Goal: Task Accomplishment & Management: Manage account settings

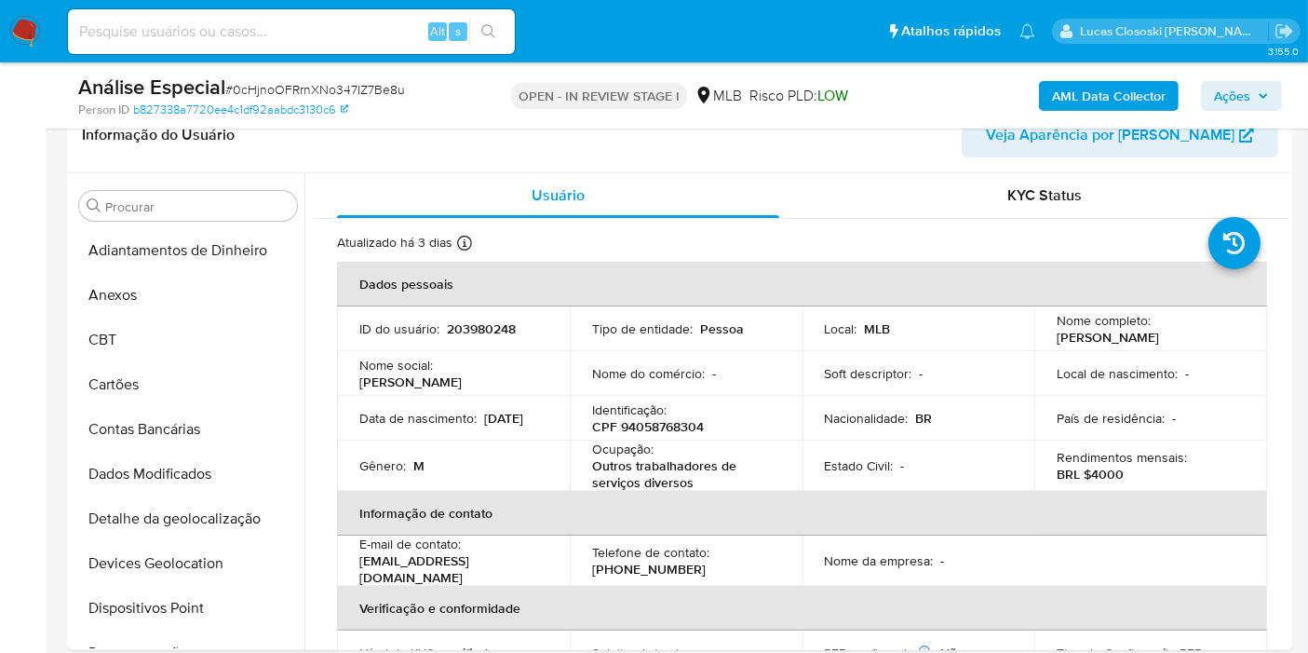
scroll to position [830, 0]
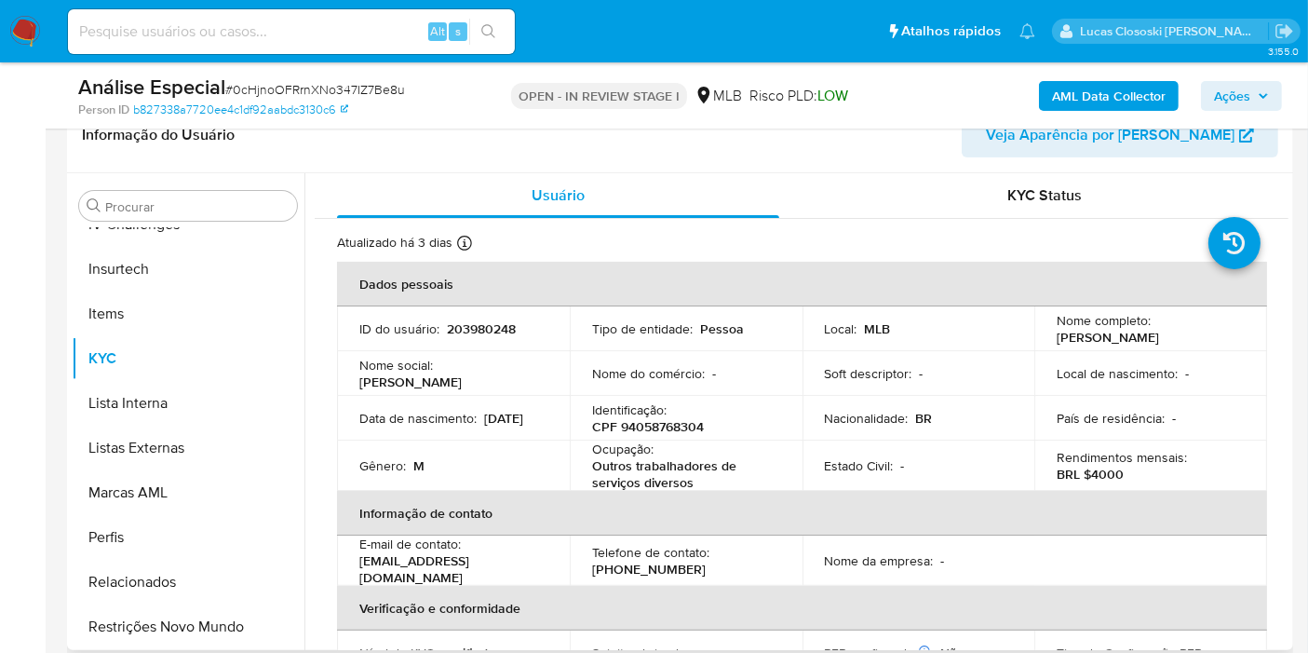
click at [696, 422] on p "CPF 94058768304" at bounding box center [648, 426] width 112 height 17
copy p "94058768304"
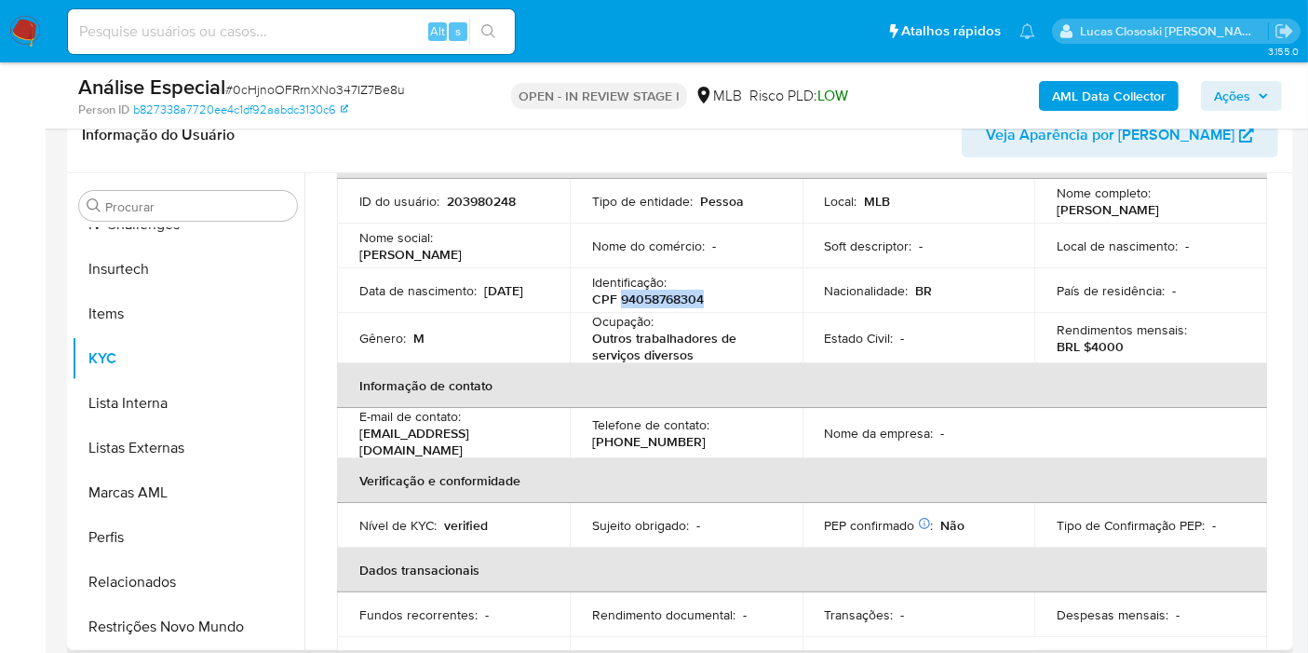
scroll to position [0, 0]
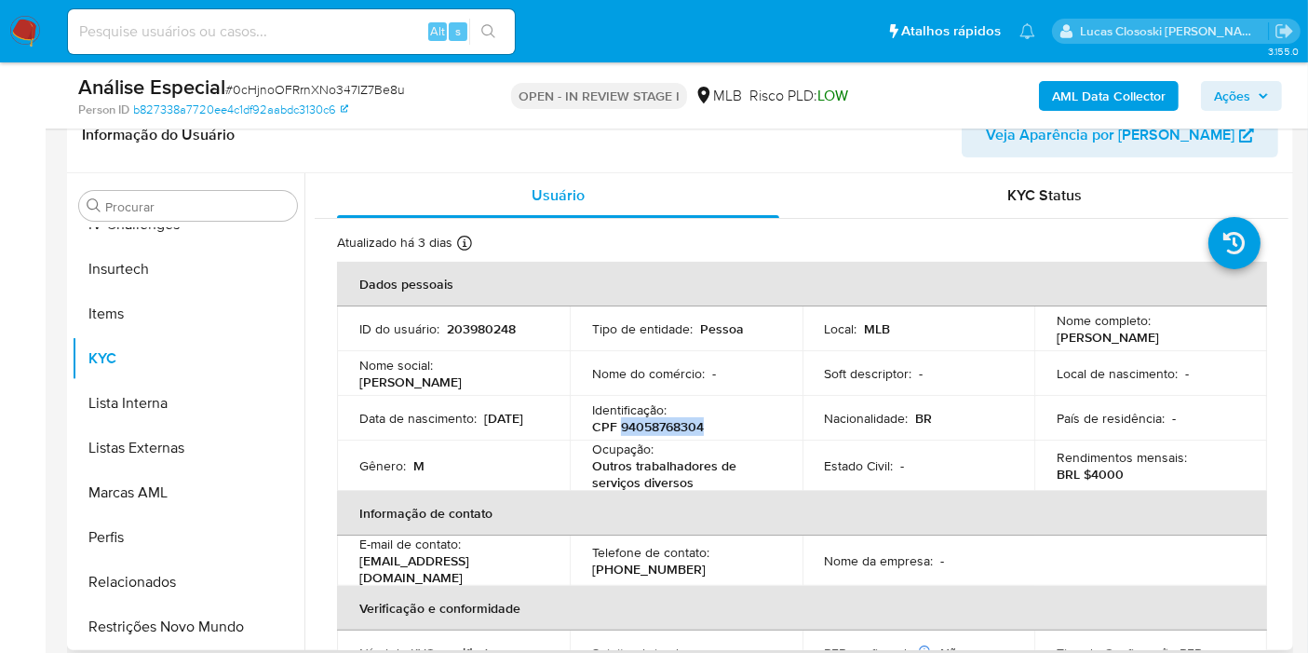
copy p "94058768304"
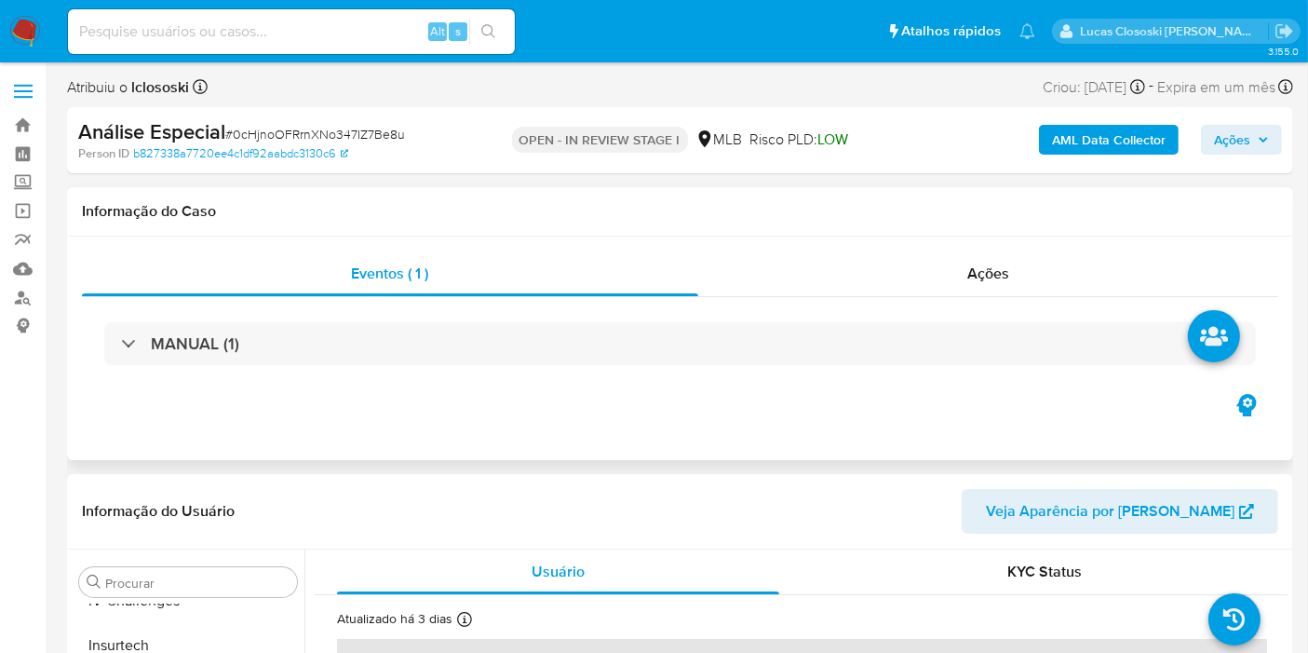
click at [661, 248] on div "Eventos ( 1 ) Ações MANUAL (1)" at bounding box center [680, 347] width 1226 height 223
click at [1079, 131] on b "AML Data Collector" at bounding box center [1109, 140] width 114 height 30
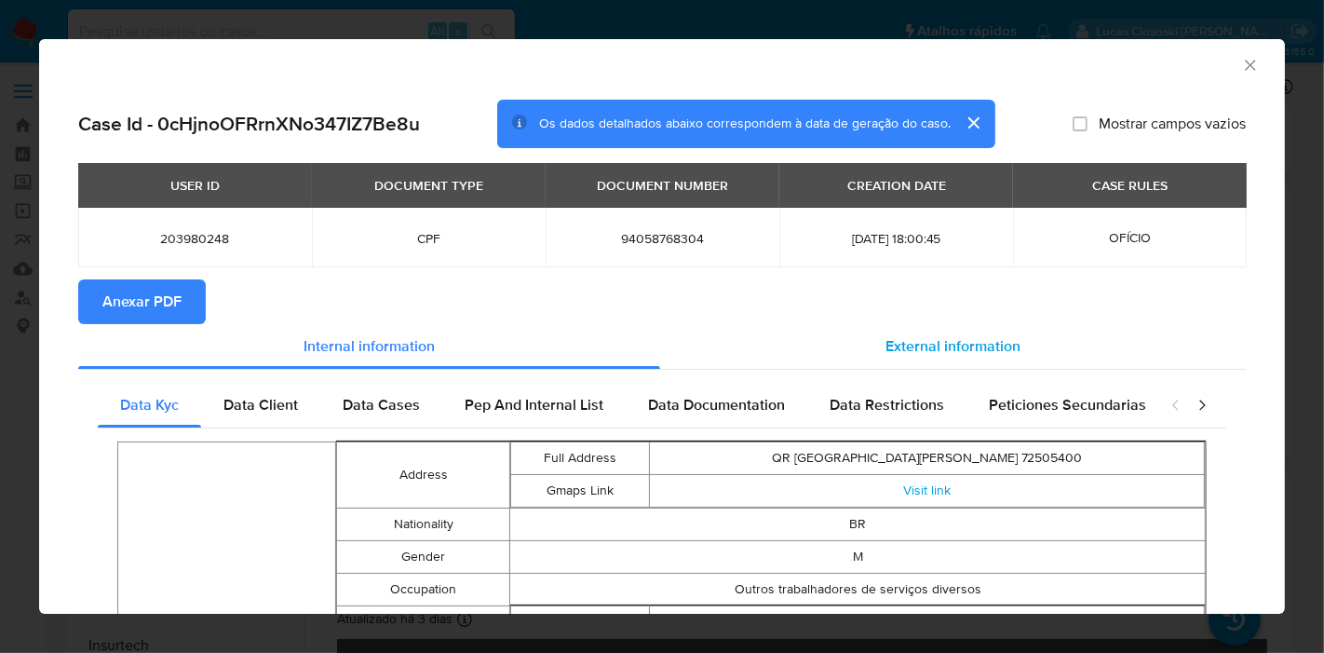
click at [816, 348] on div "External information" at bounding box center [952, 346] width 585 height 45
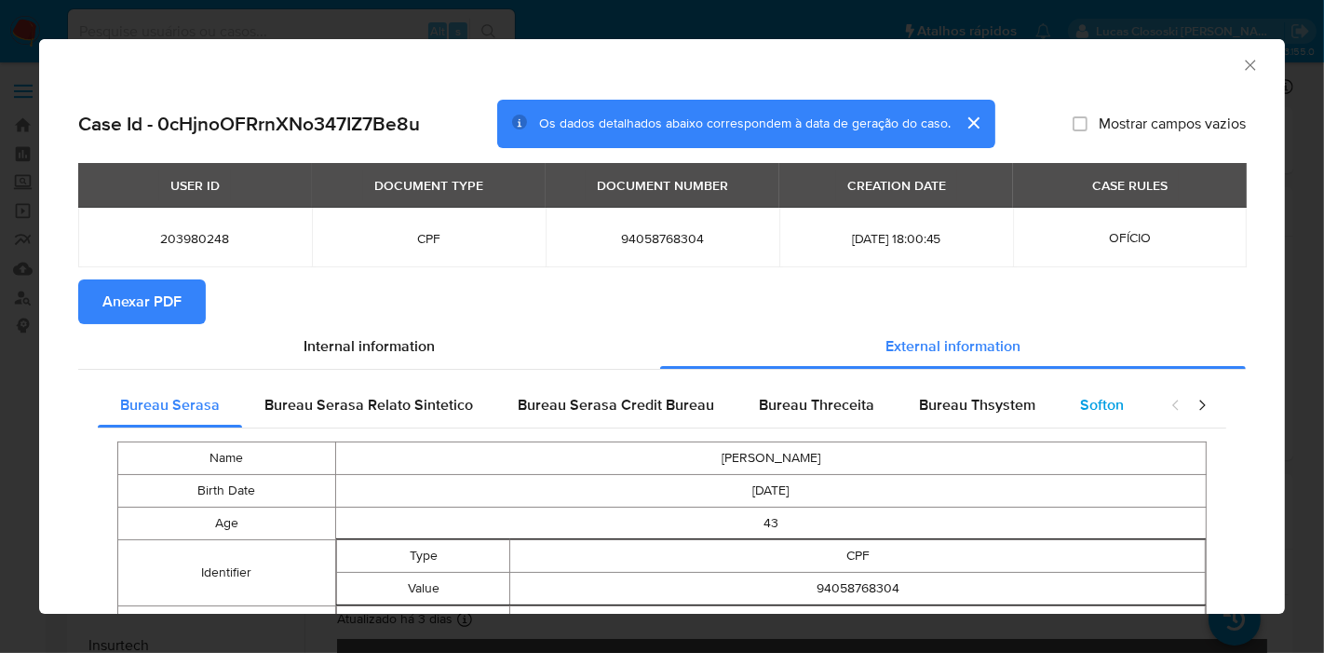
click at [1080, 402] on span "Softon" at bounding box center [1102, 404] width 44 height 21
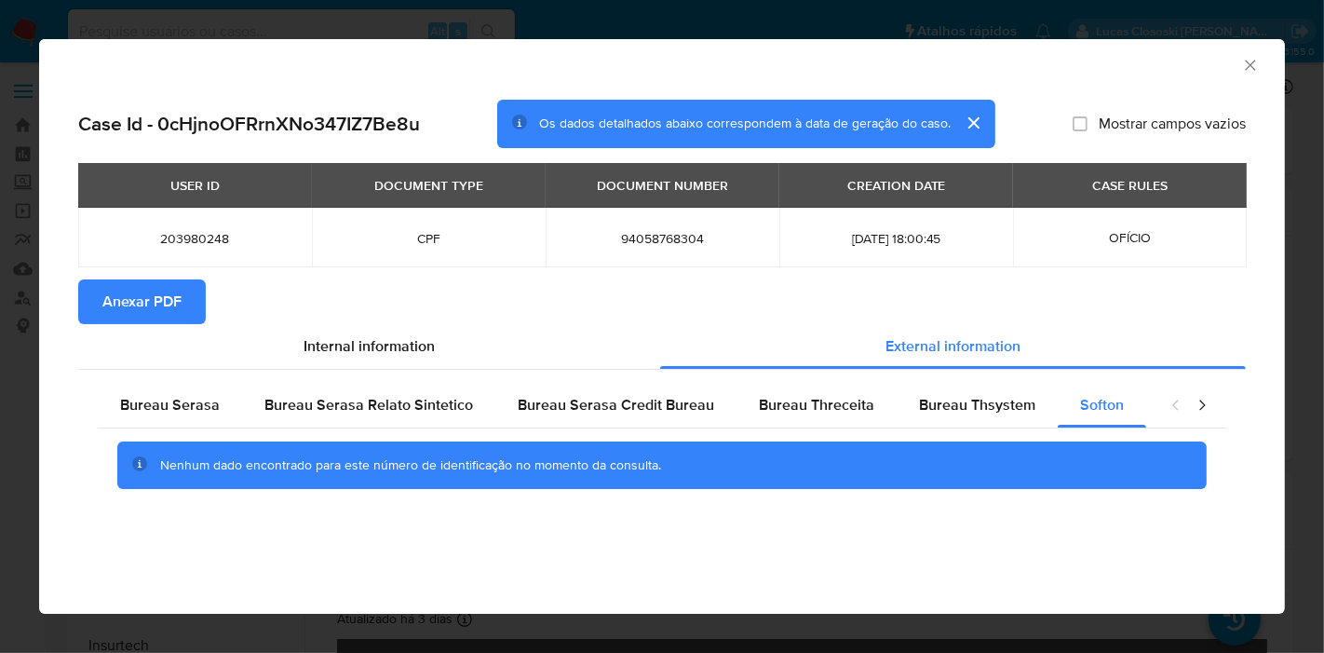
click at [162, 296] on span "Anexar PDF" at bounding box center [141, 301] width 79 height 41
click at [1249, 69] on icon "Fechar a janela" at bounding box center [1250, 65] width 19 height 19
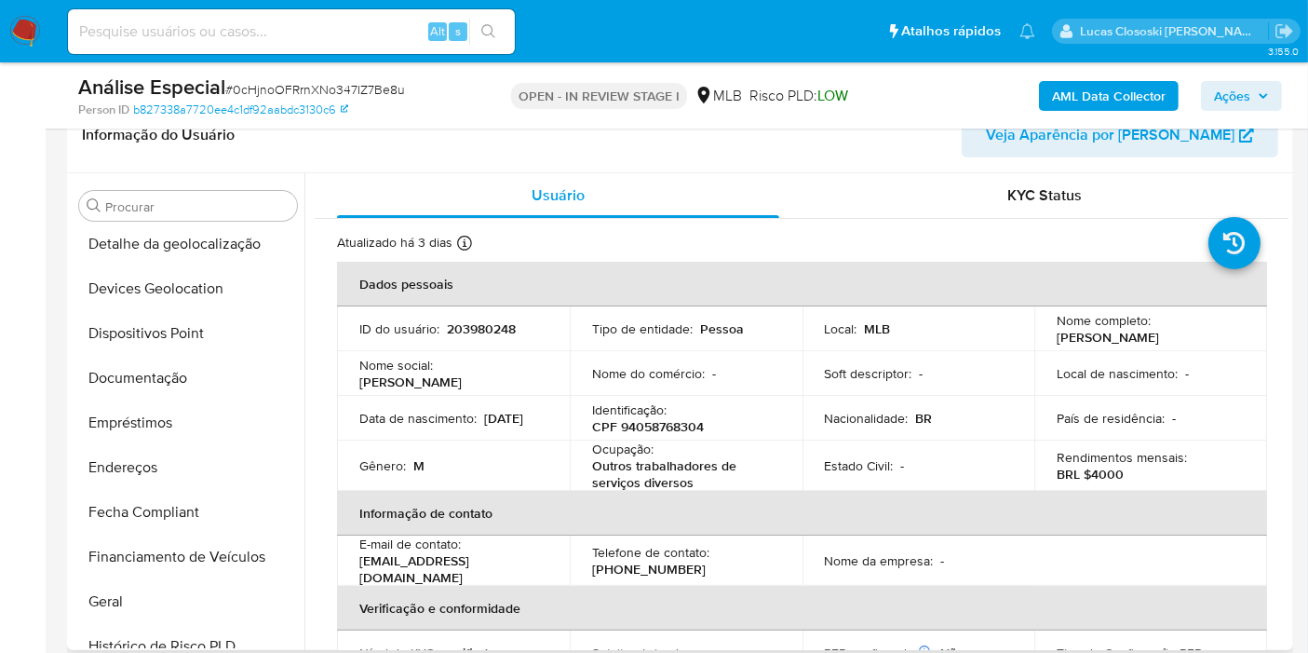
scroll to position [3, 0]
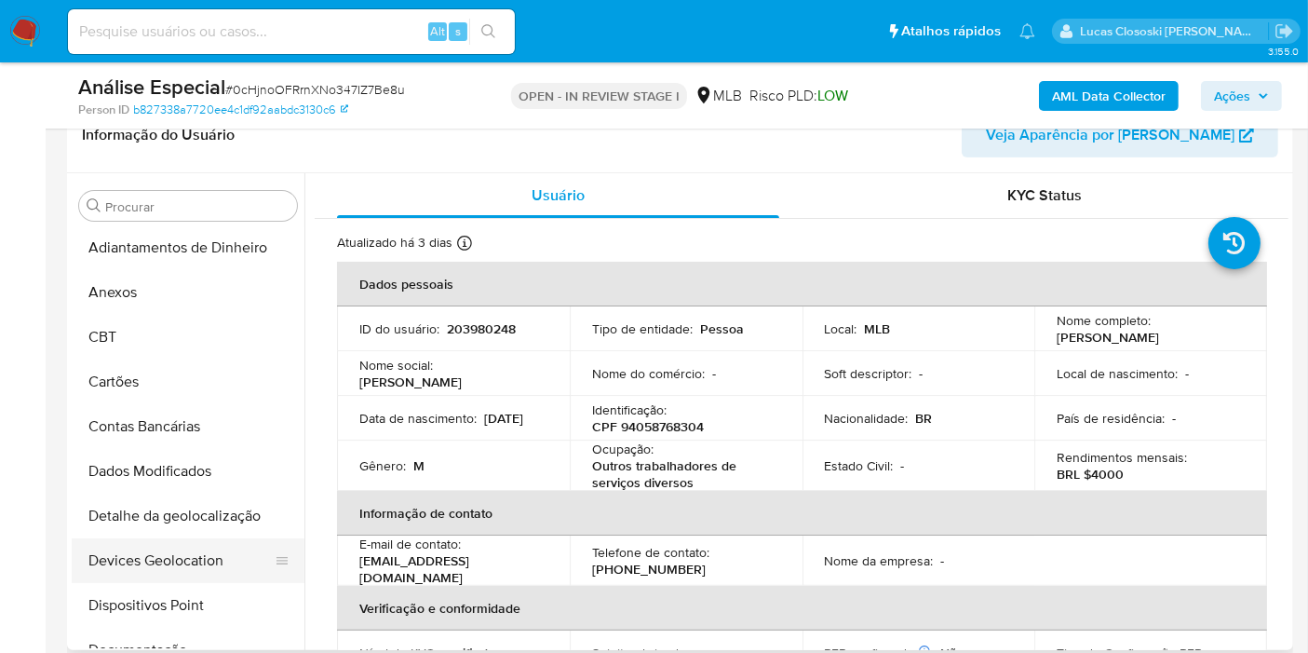
click at [191, 546] on button "Devices Geolocation" at bounding box center [181, 560] width 218 height 45
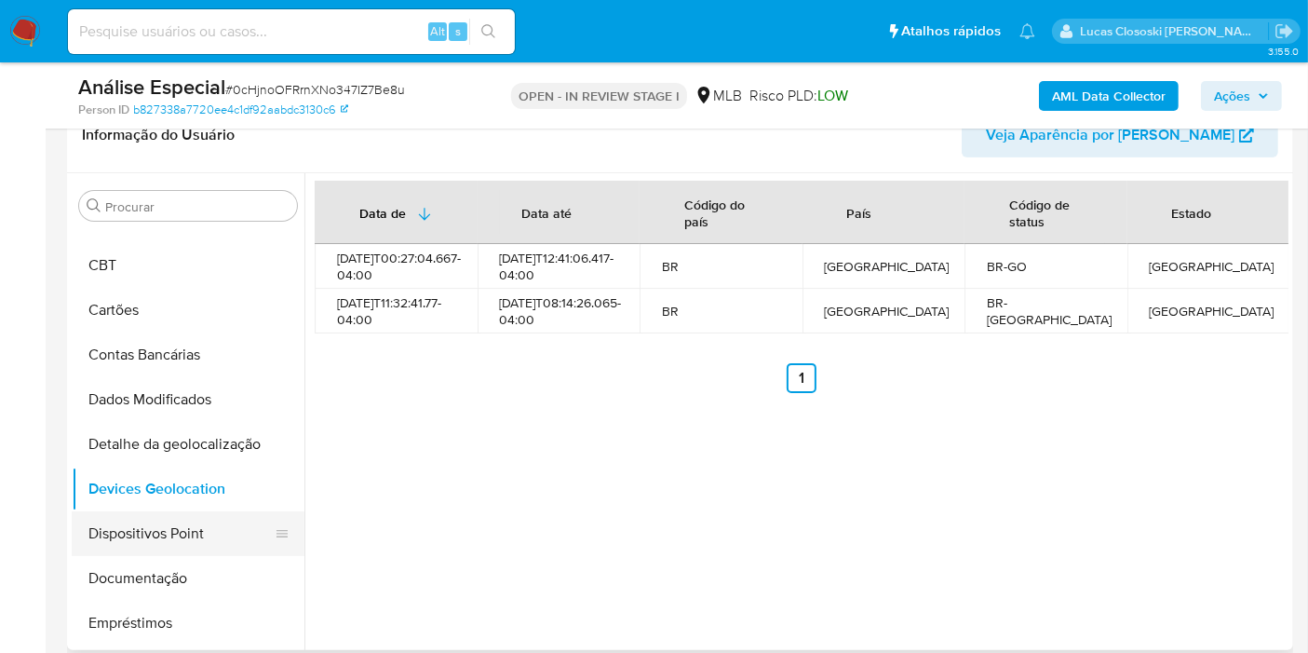
scroll to position [106, 0]
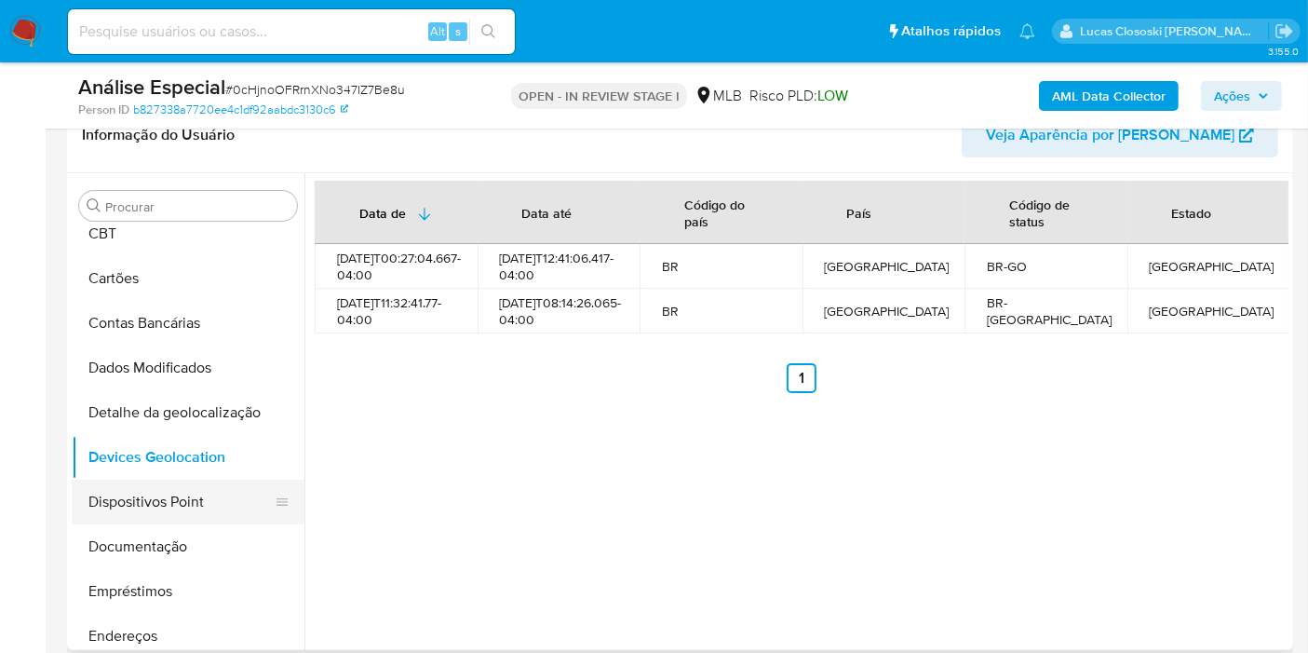
click at [156, 491] on button "Dispositivos Point" at bounding box center [181, 501] width 218 height 45
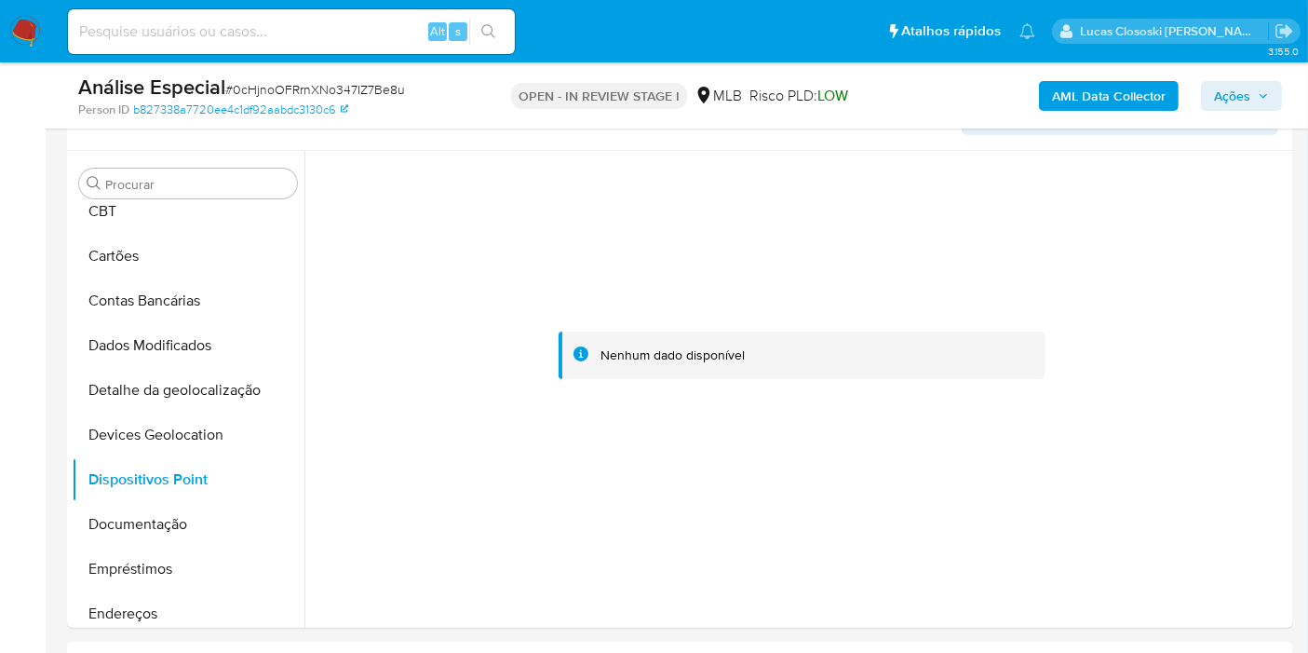
scroll to position [349, 0]
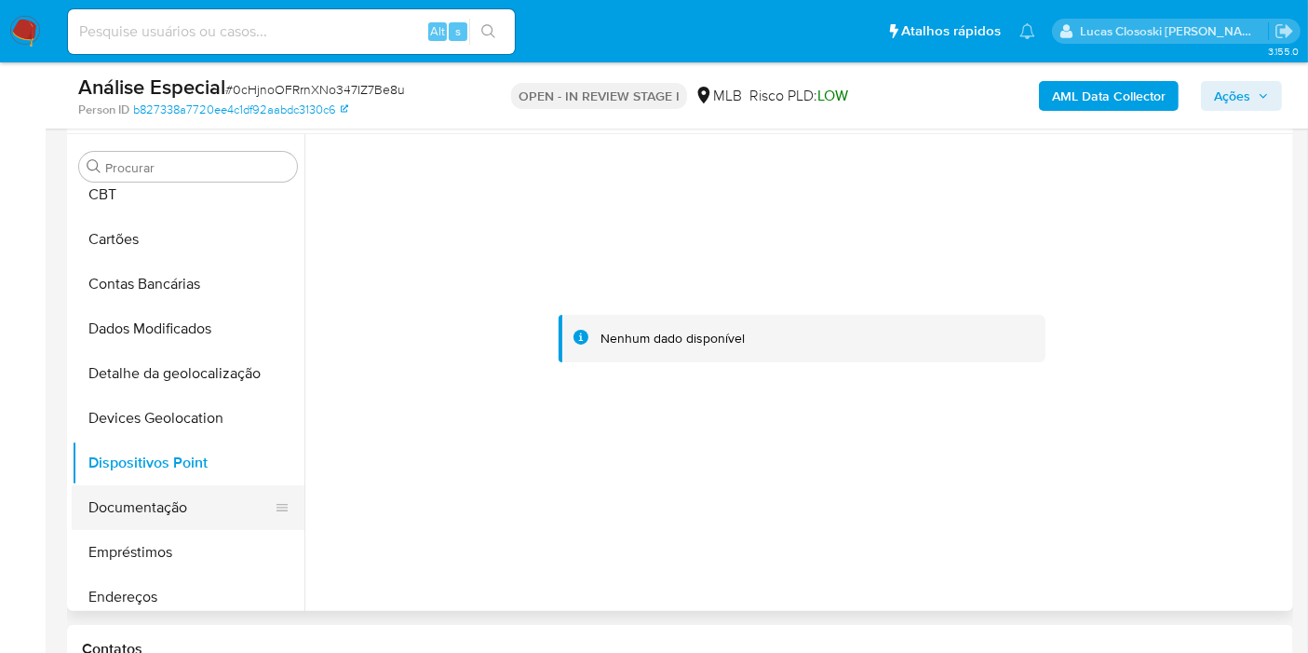
click at [191, 493] on button "Documentação" at bounding box center [181, 507] width 218 height 45
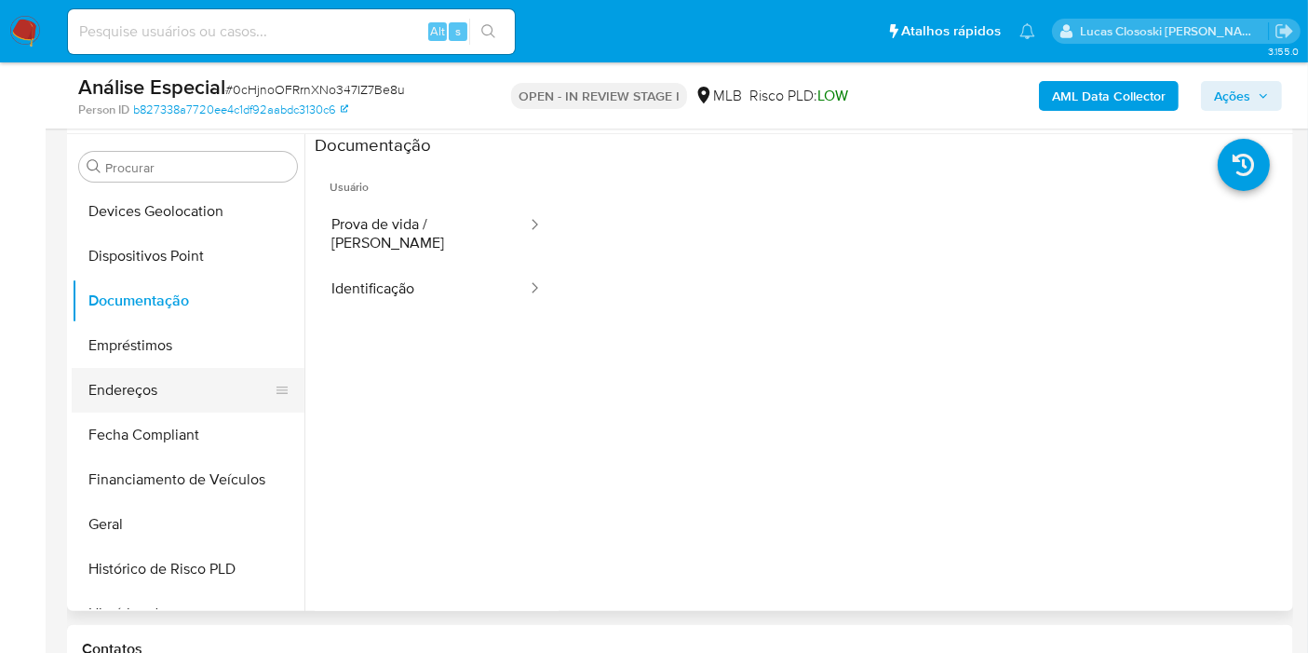
scroll to position [314, 0]
click at [145, 370] on button "Endereços" at bounding box center [181, 389] width 218 height 45
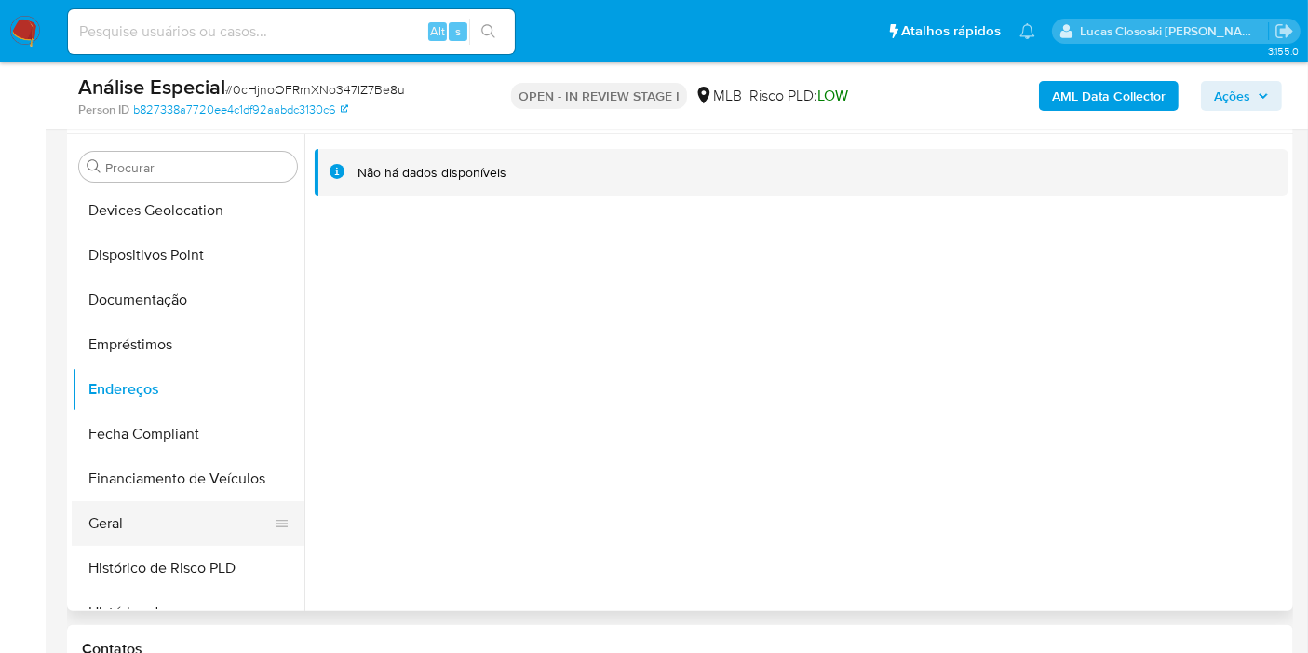
click at [186, 512] on button "Geral" at bounding box center [181, 523] width 218 height 45
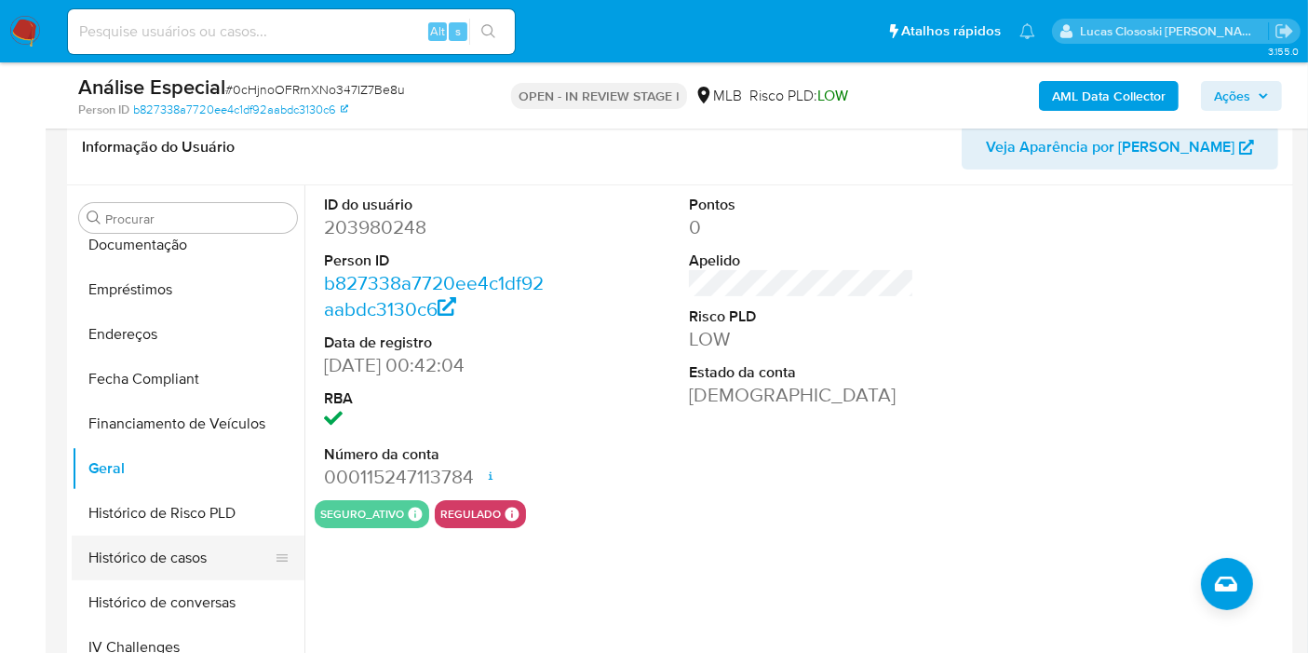
scroll to position [520, 0]
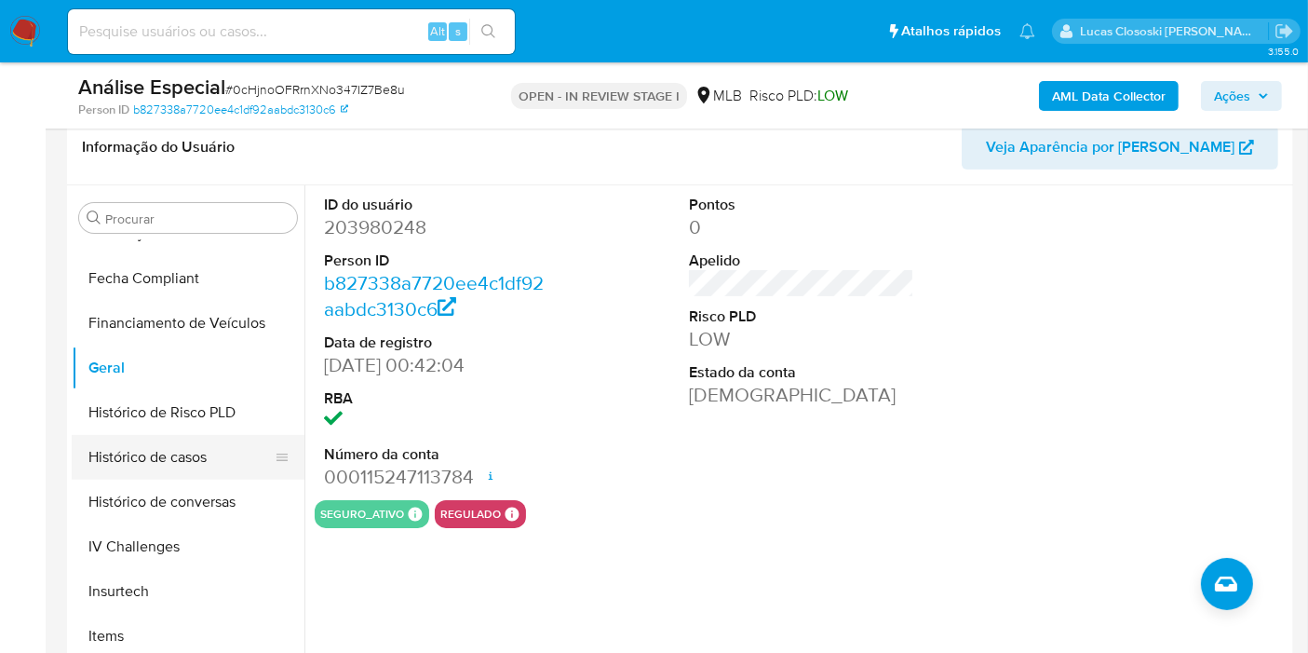
click at [212, 470] on button "Histórico de casos" at bounding box center [181, 457] width 218 height 45
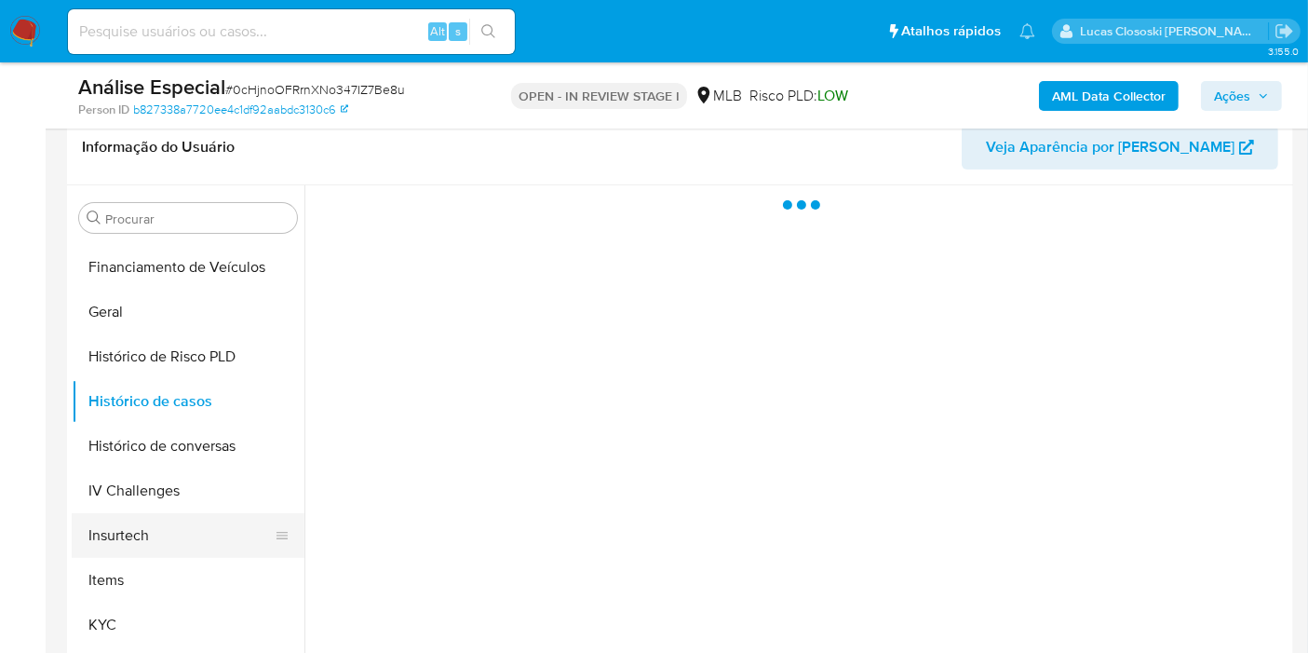
scroll to position [624, 0]
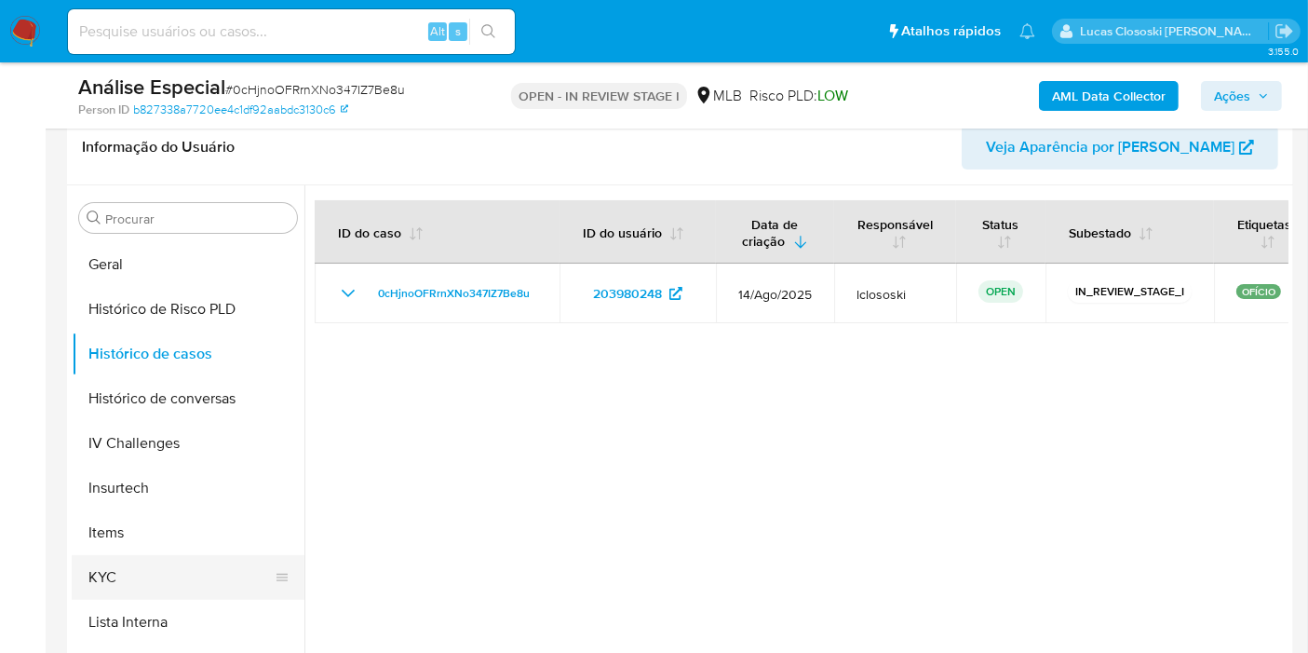
click at [131, 563] on button "KYC" at bounding box center [181, 577] width 218 height 45
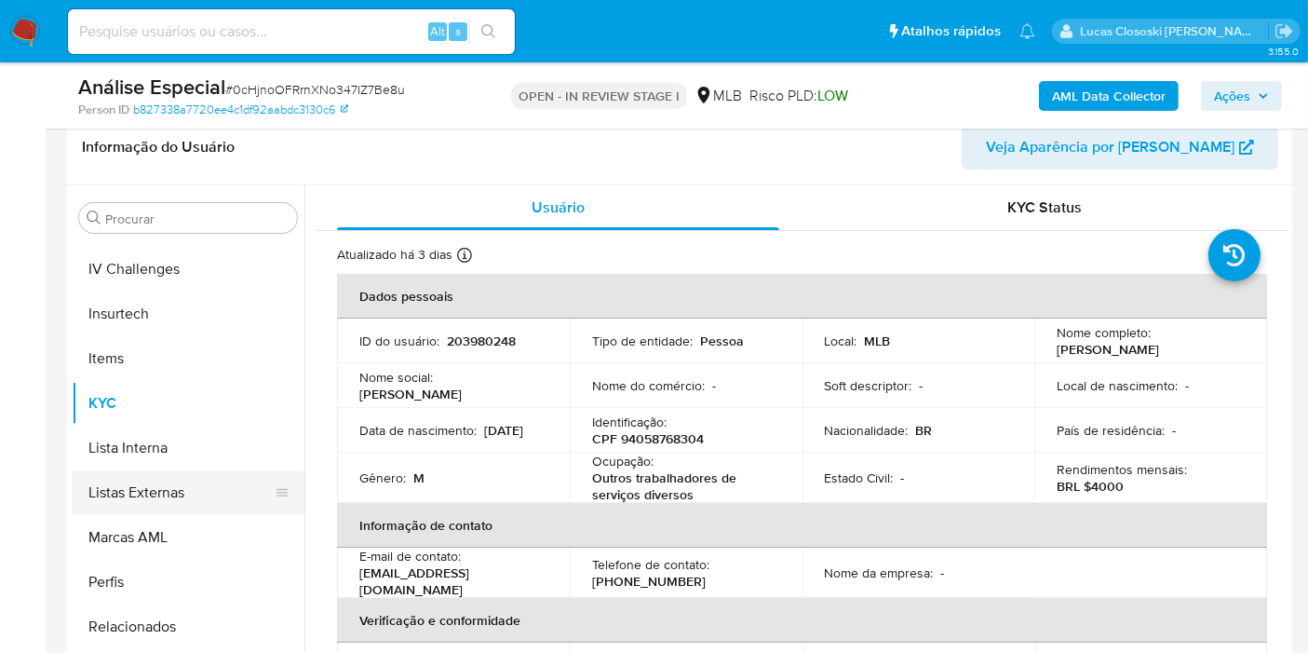
scroll to position [830, 0]
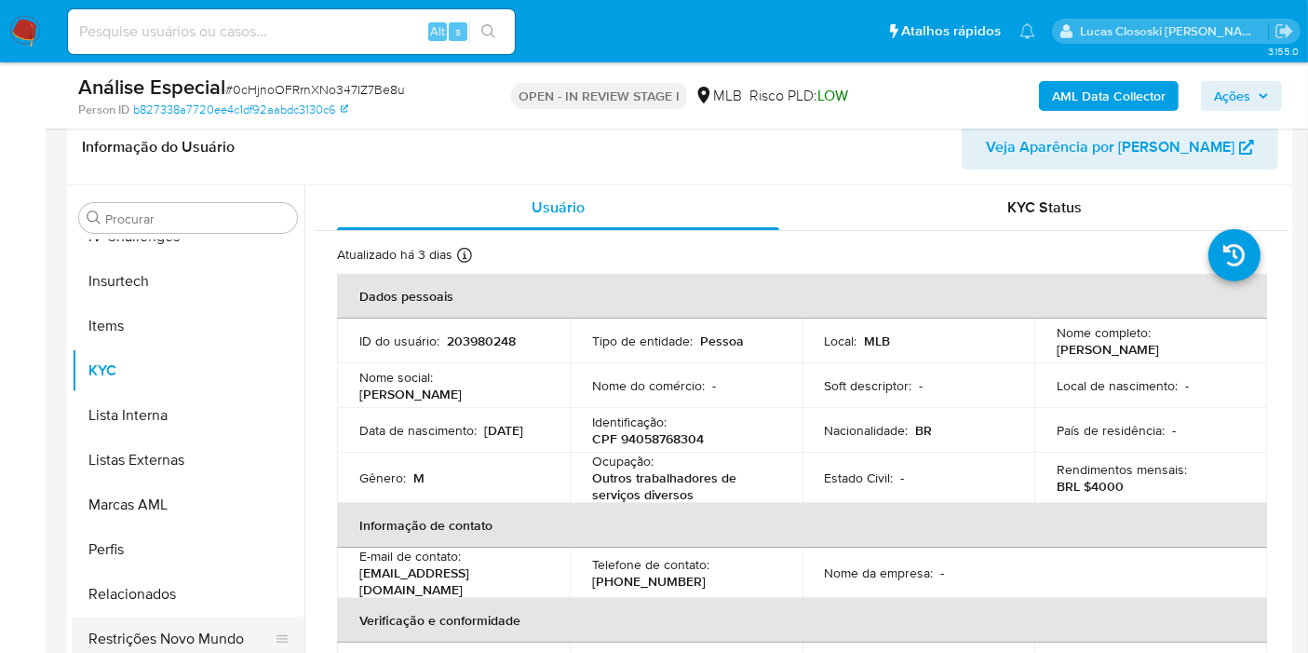
click at [199, 618] on button "Restrições Novo Mundo" at bounding box center [181, 638] width 218 height 45
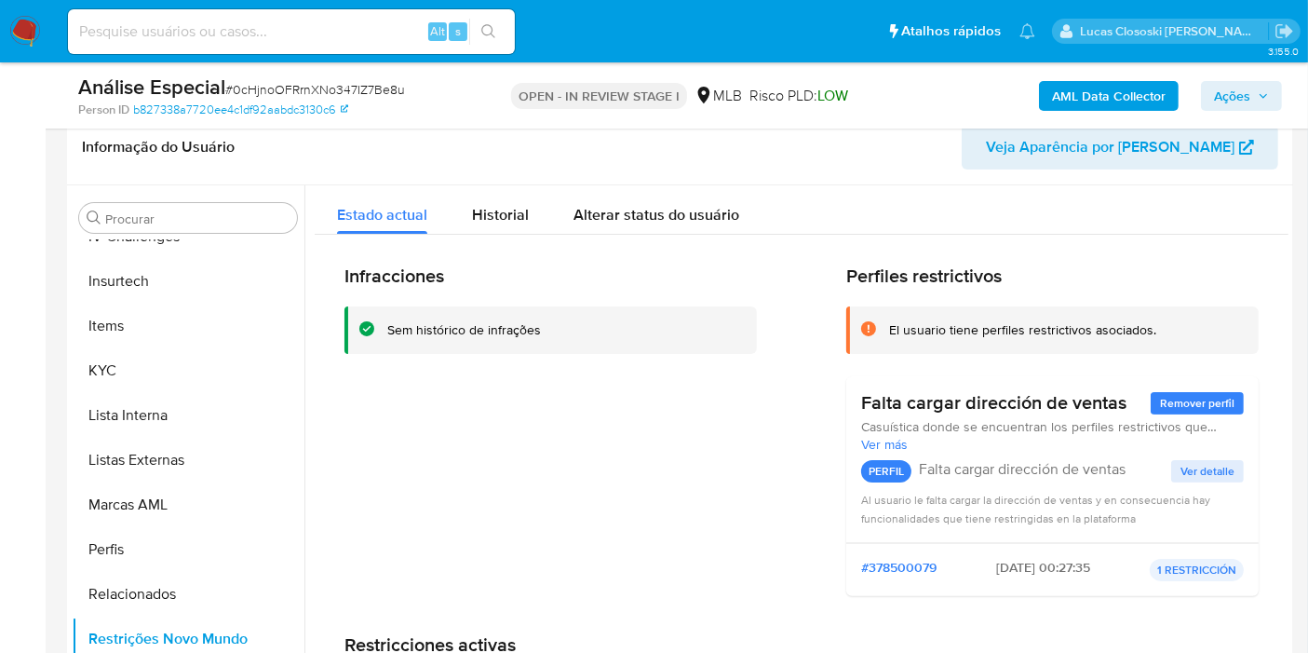
click at [375, 86] on span "# 0cHjnoOFRrnXNo347IZ7Be8u" at bounding box center [315, 89] width 180 height 19
copy span "0cHjnoOFRrnXNo347IZ7Be8u"
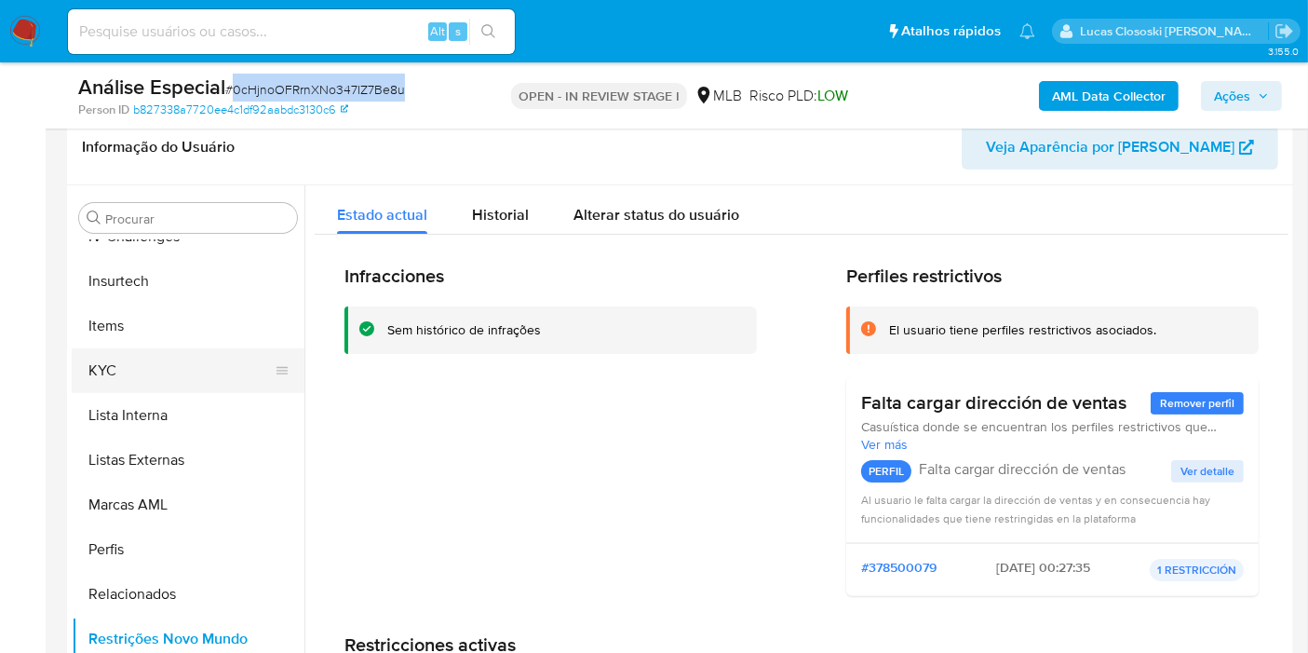
click at [177, 359] on button "KYC" at bounding box center [181, 370] width 218 height 45
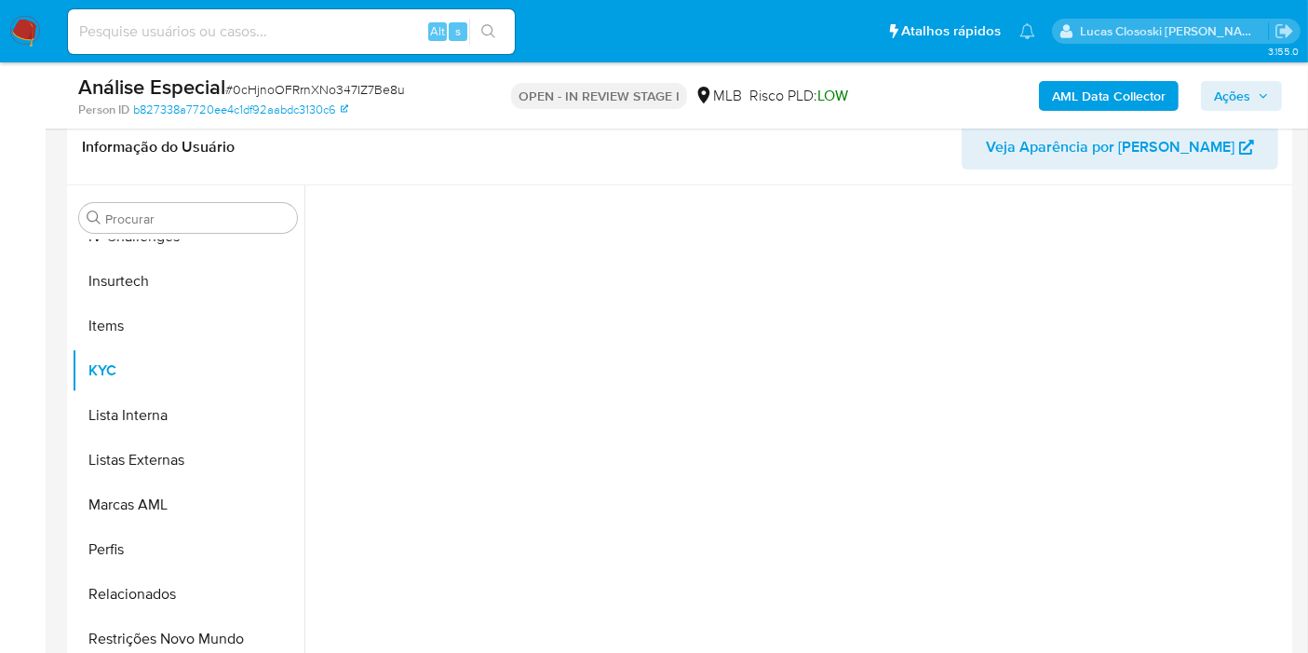
click at [429, 108] on div "Person ID b827338a7720ee4c1df92aabdc3130c6" at bounding box center [276, 109] width 397 height 17
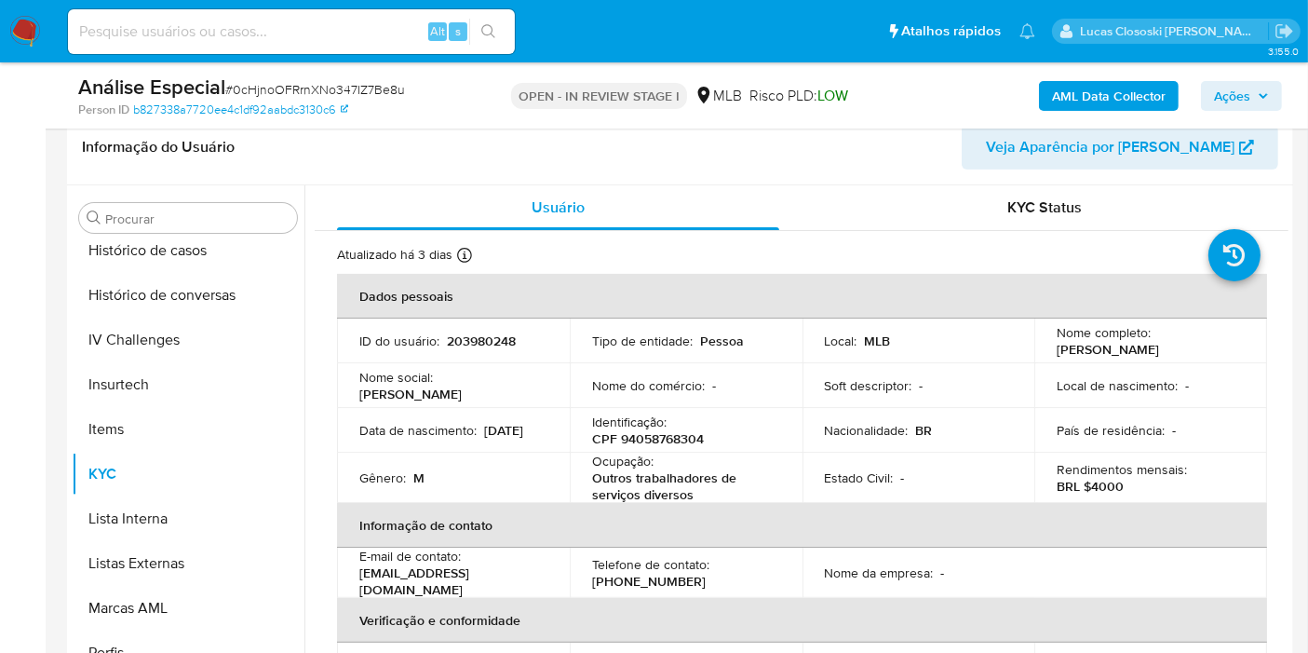
scroll to position [520, 0]
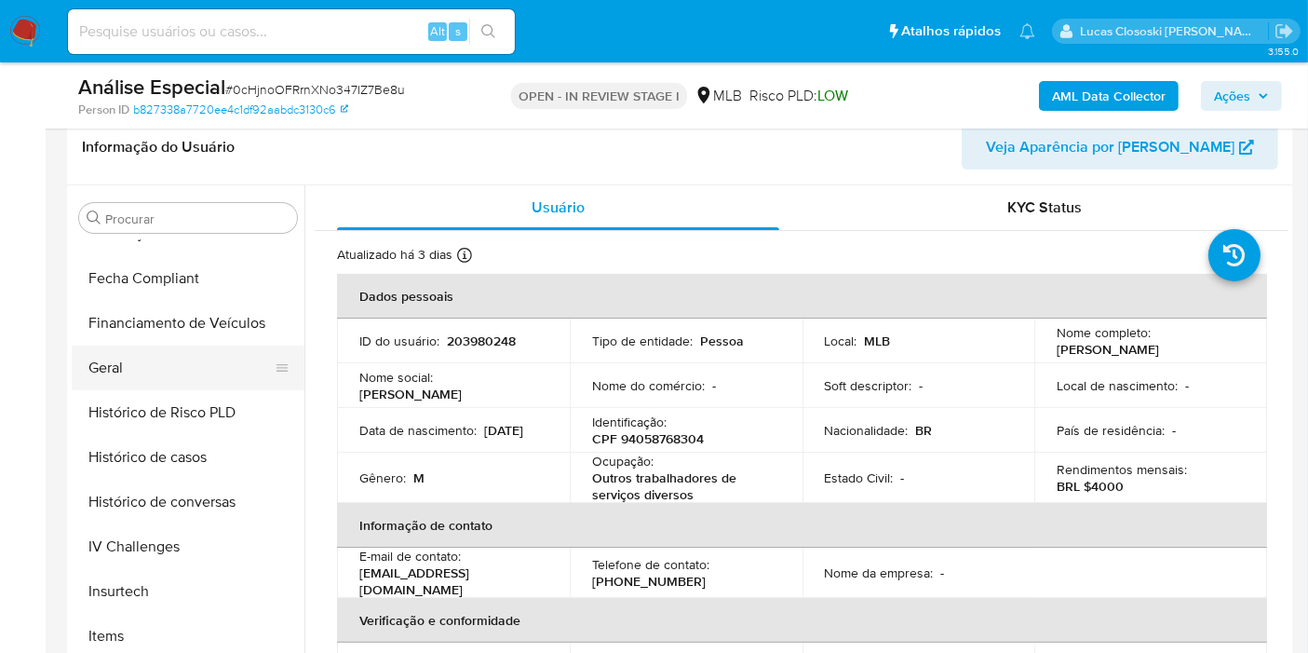
click at [111, 363] on button "Geral" at bounding box center [181, 367] width 218 height 45
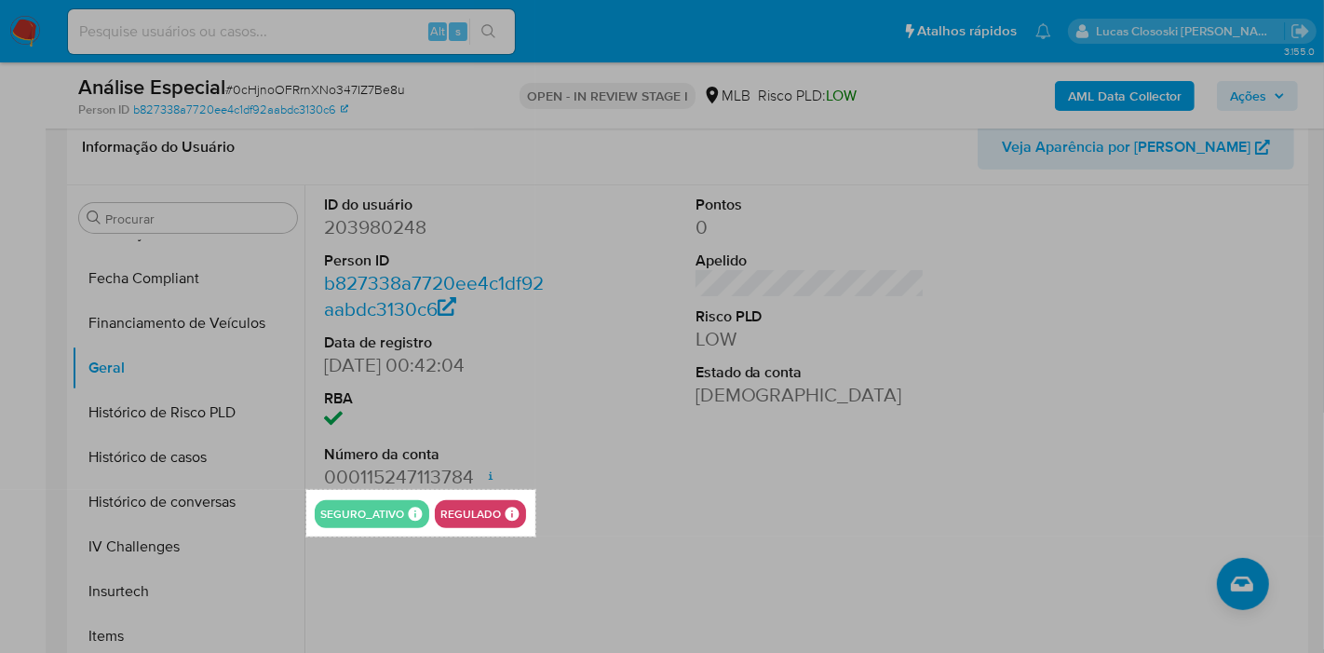
drag, startPoint x: 305, startPoint y: 490, endPoint x: 535, endPoint y: 536, distance: 234.6
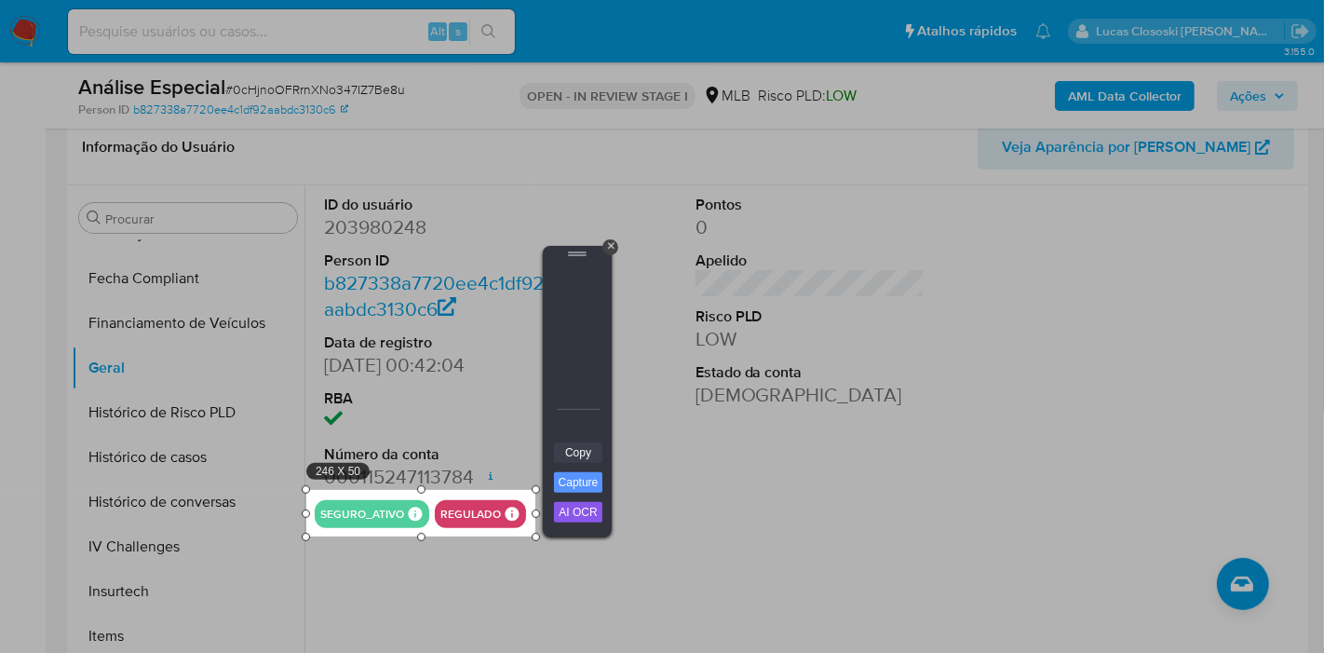
click at [580, 458] on link "Copy" at bounding box center [578, 452] width 48 height 20
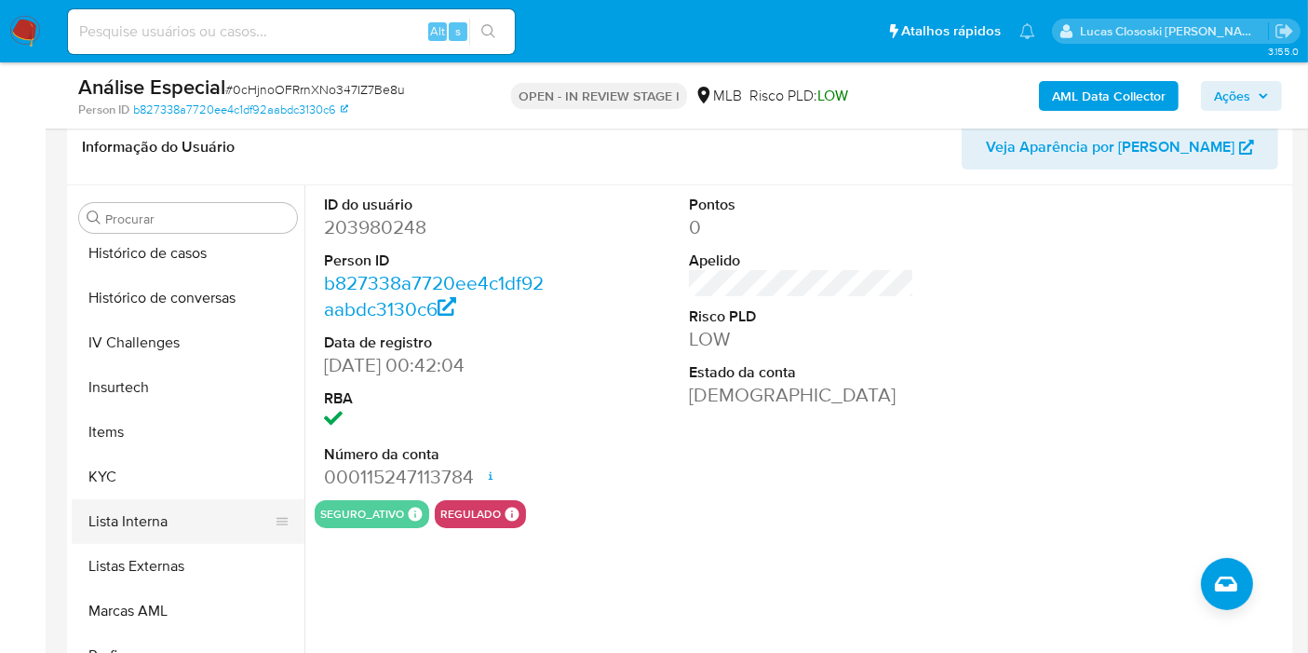
scroll to position [830, 0]
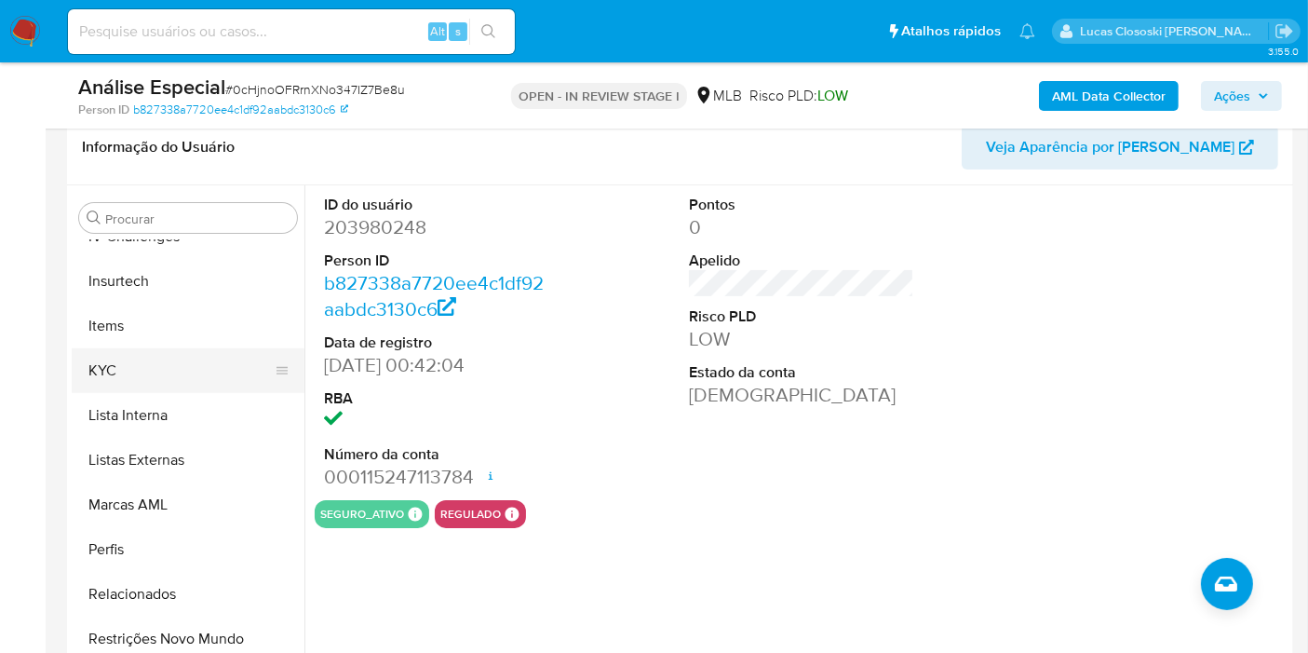
click at [149, 387] on button "KYC" at bounding box center [181, 370] width 218 height 45
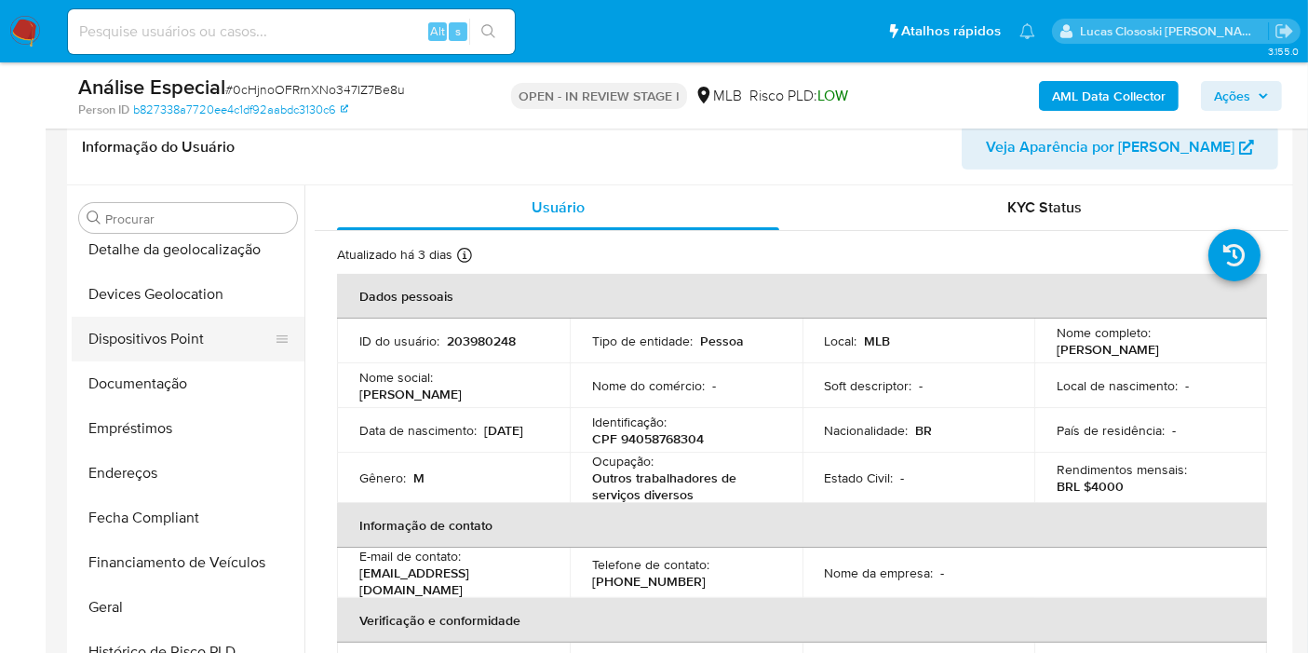
scroll to position [314, 0]
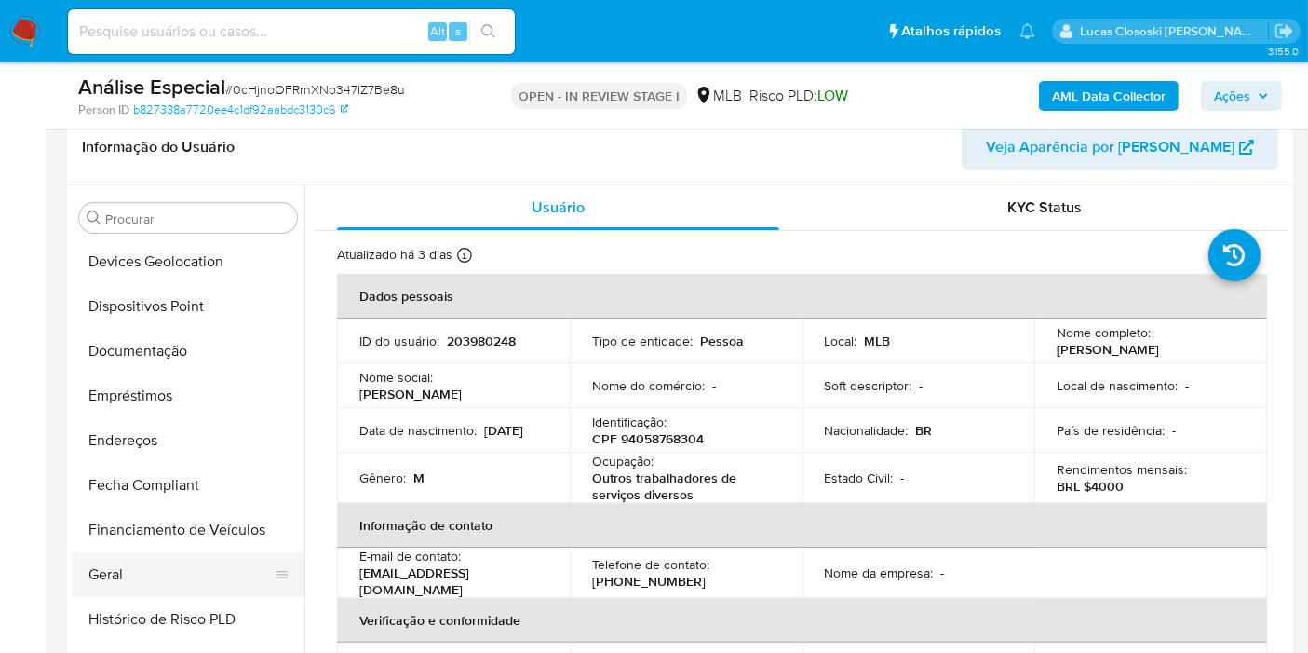
click at [190, 554] on button "Geral" at bounding box center [181, 574] width 218 height 45
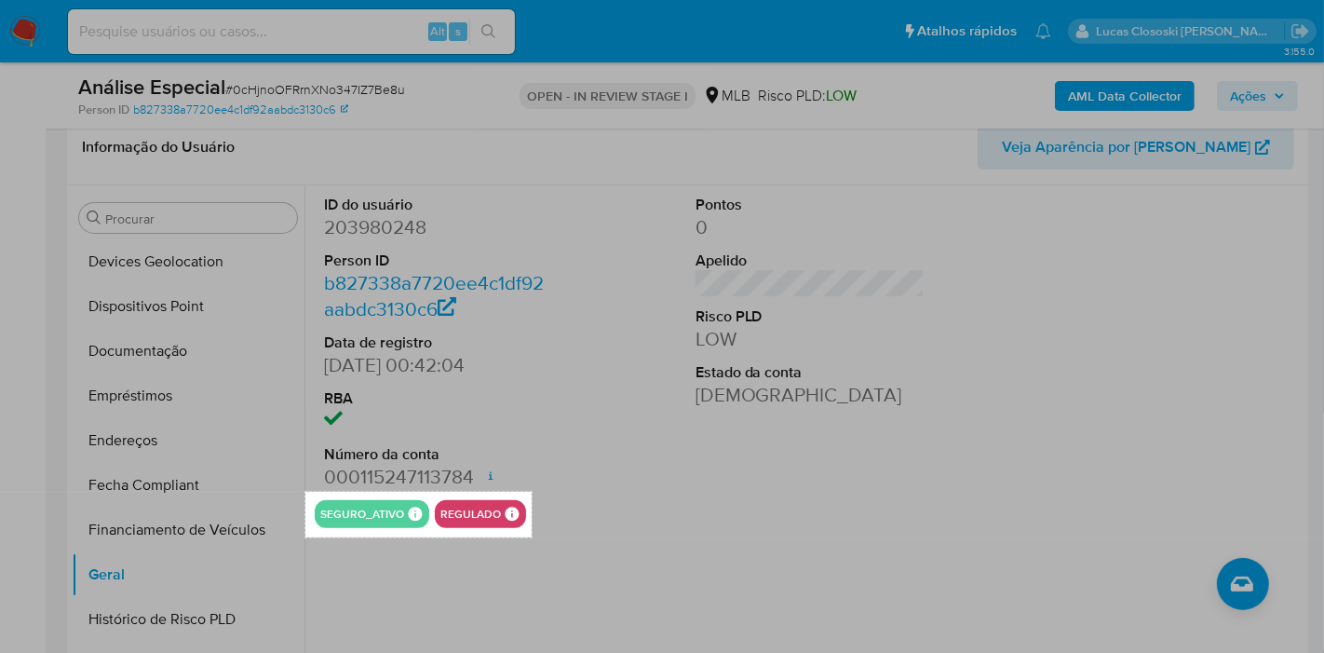
drag, startPoint x: 306, startPoint y: 491, endPoint x: 532, endPoint y: 537, distance: 229.8
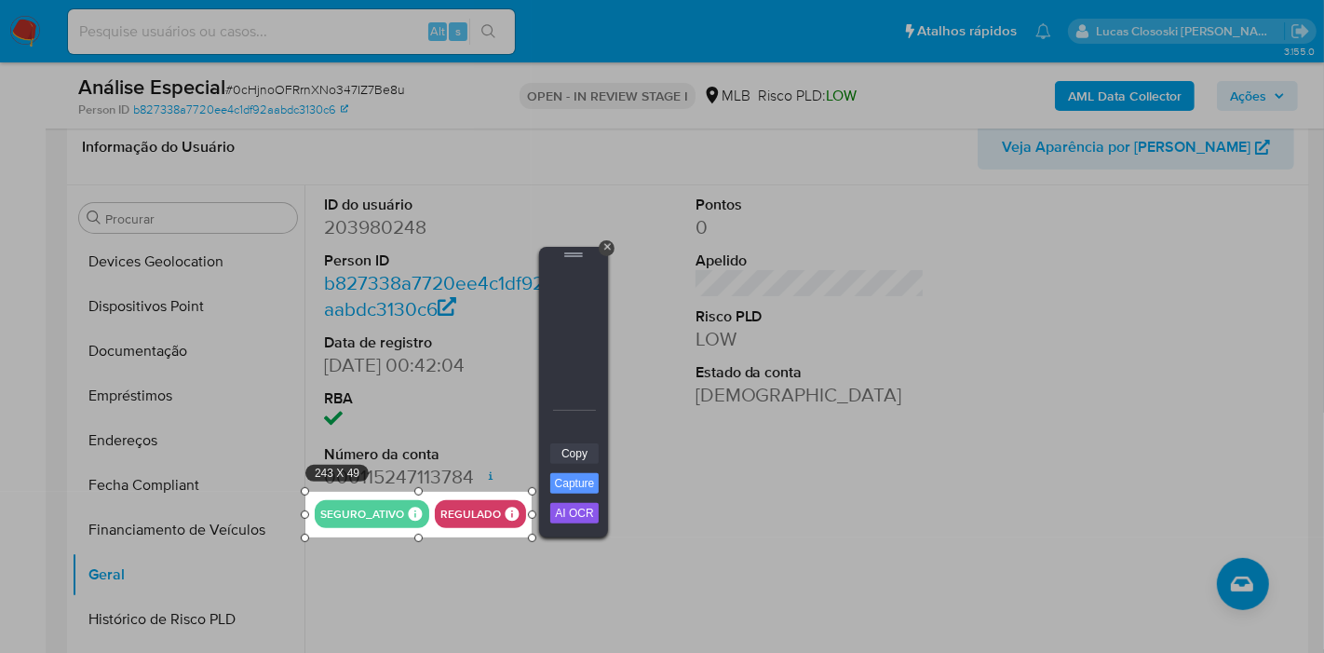
click at [587, 461] on link "Copy" at bounding box center [574, 453] width 48 height 20
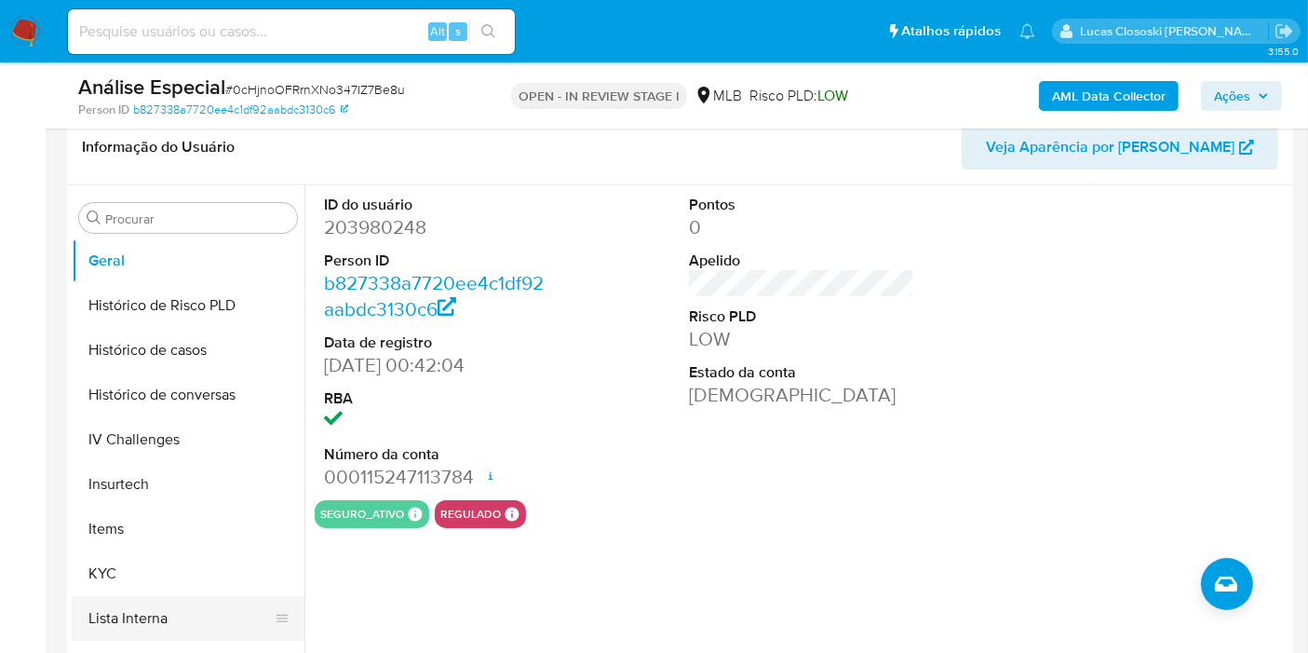
scroll to position [727, 0]
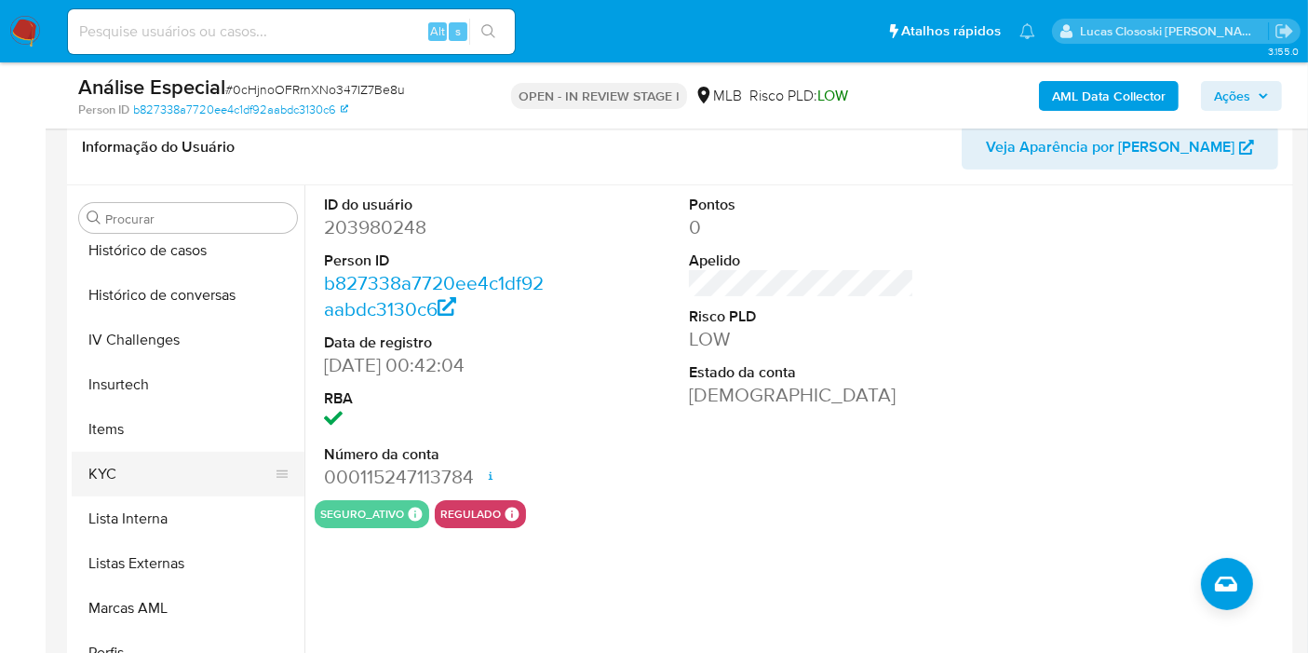
click at [118, 464] on button "KYC" at bounding box center [181, 473] width 218 height 45
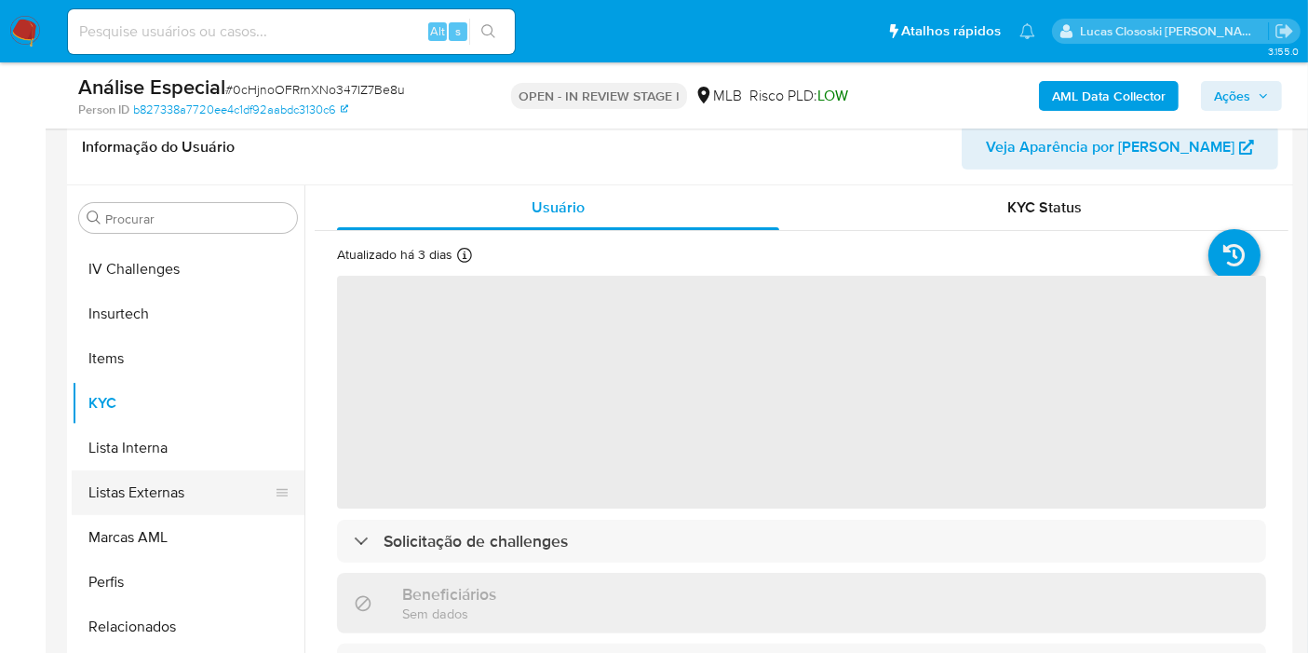
scroll to position [830, 0]
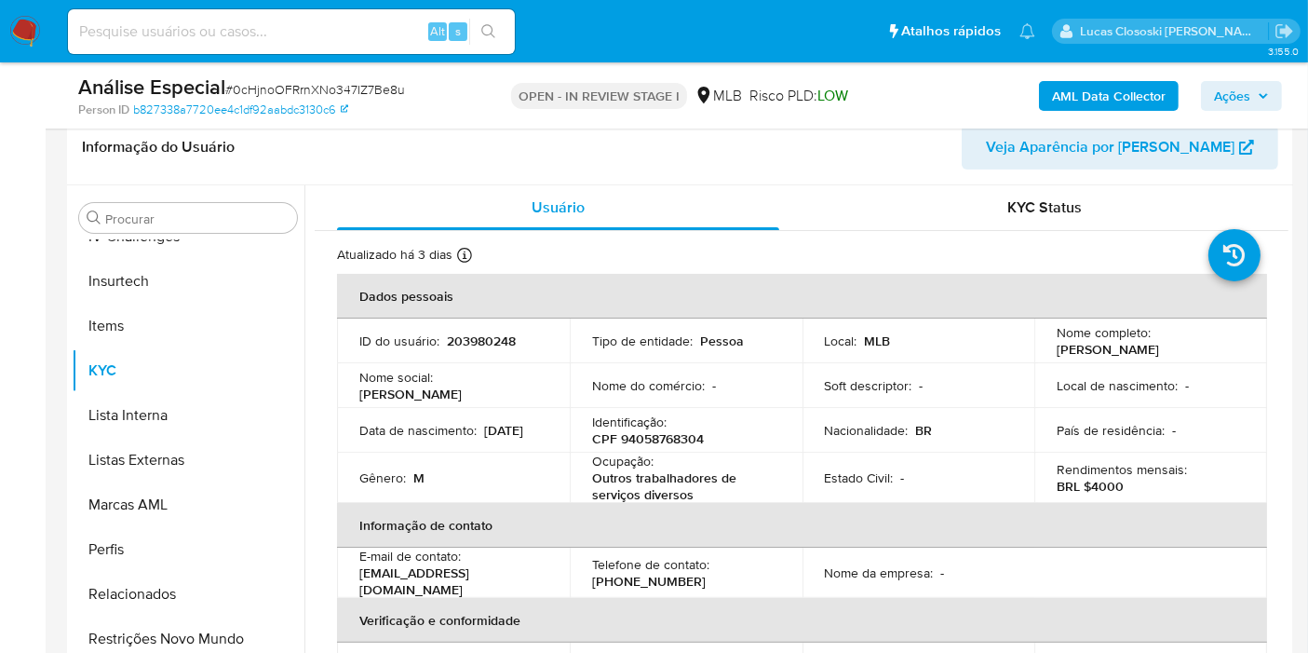
click at [1253, 89] on span "Ações" at bounding box center [1241, 96] width 55 height 26
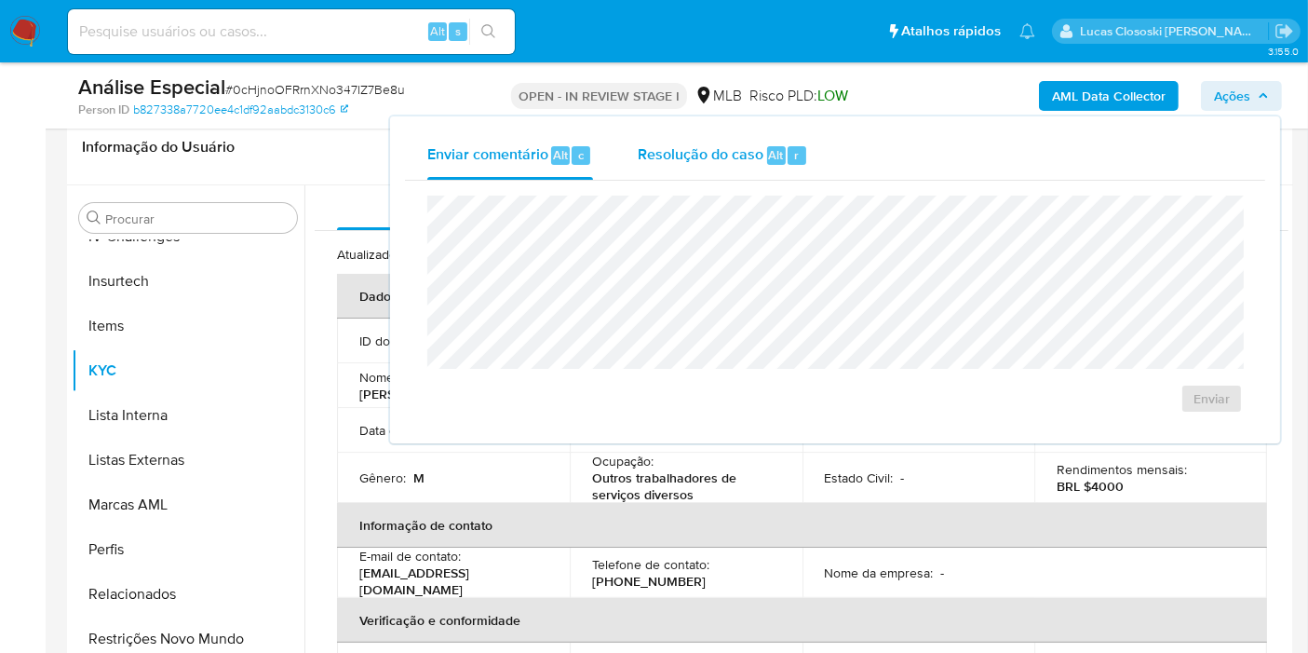
click at [776, 147] on span "Alt" at bounding box center [776, 155] width 15 height 18
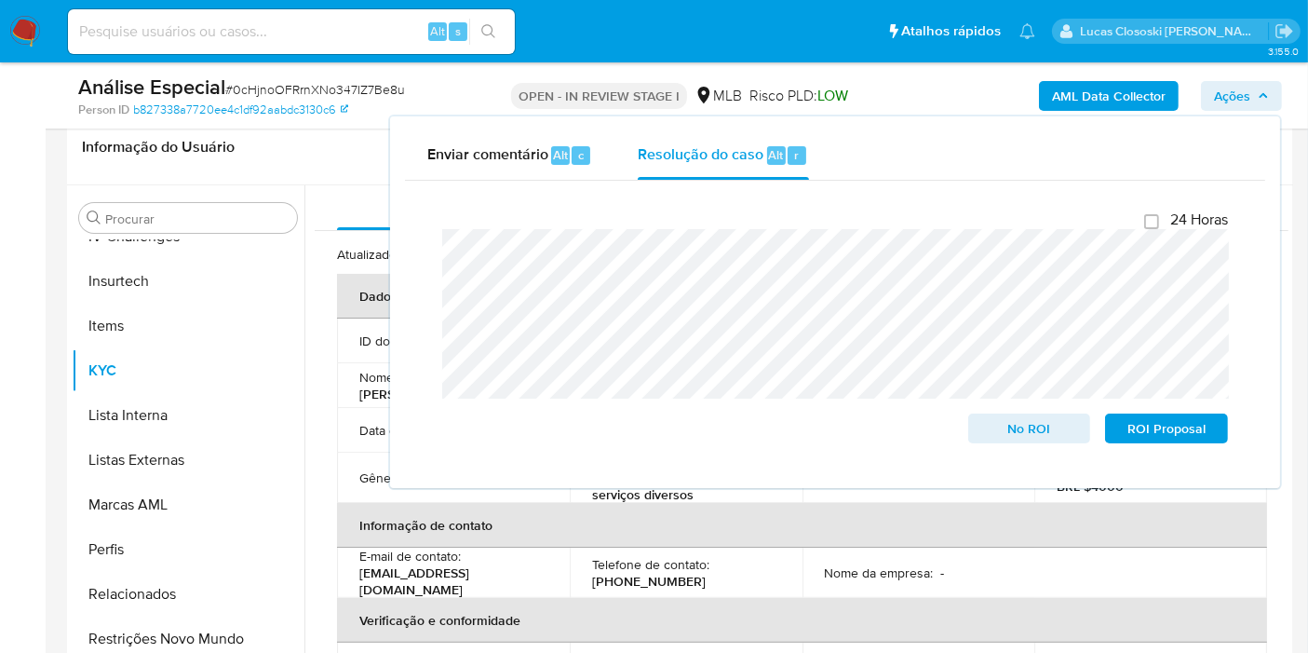
click at [1236, 101] on span "Ações" at bounding box center [1232, 96] width 36 height 30
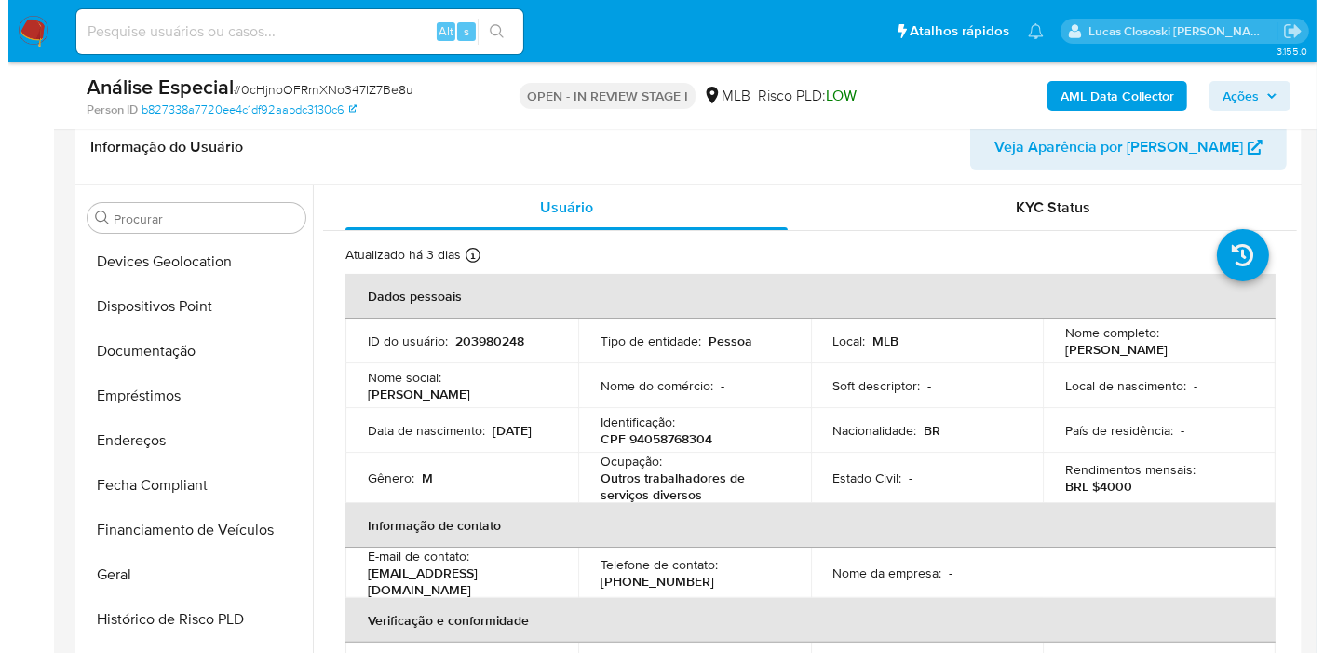
scroll to position [0, 0]
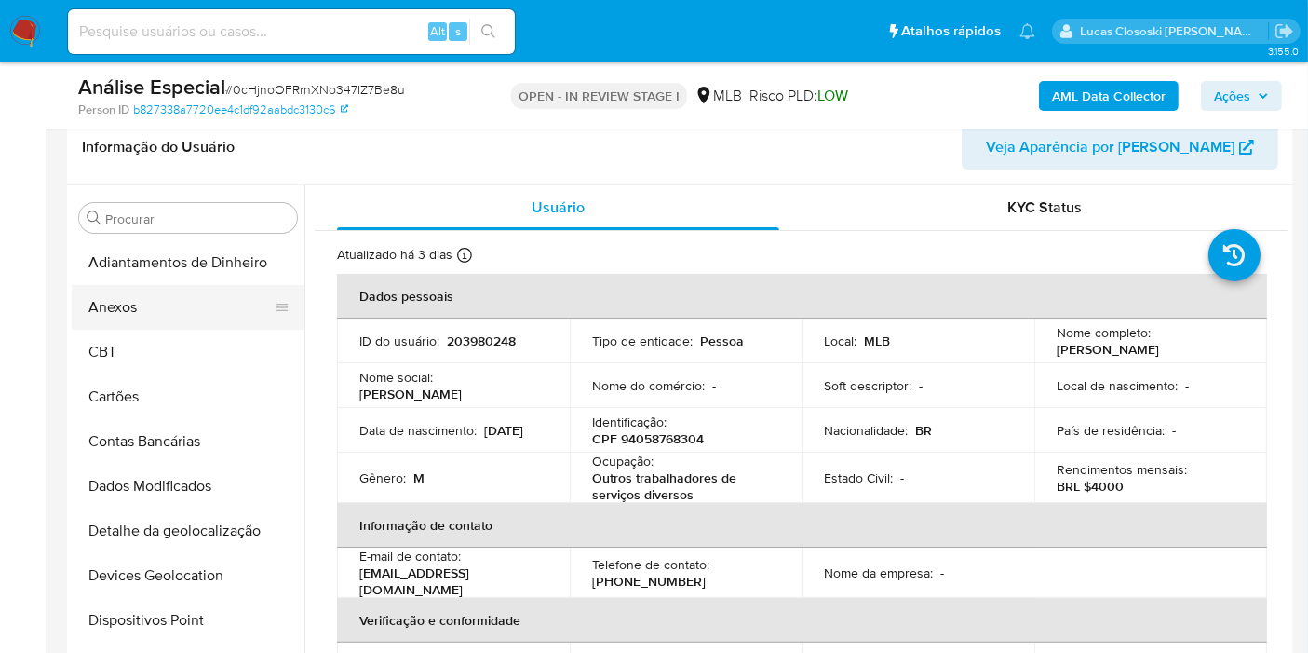
click at [125, 301] on button "Anexos" at bounding box center [181, 307] width 218 height 45
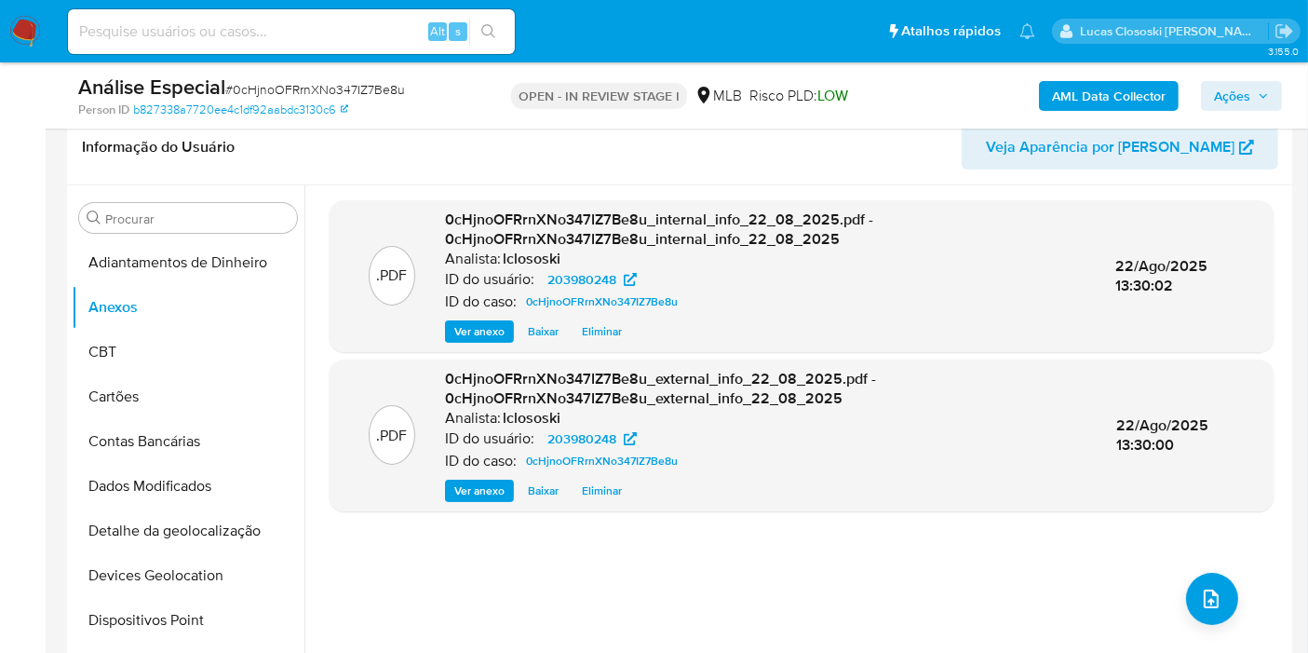
click at [1202, 86] on button "Ações" at bounding box center [1241, 96] width 81 height 30
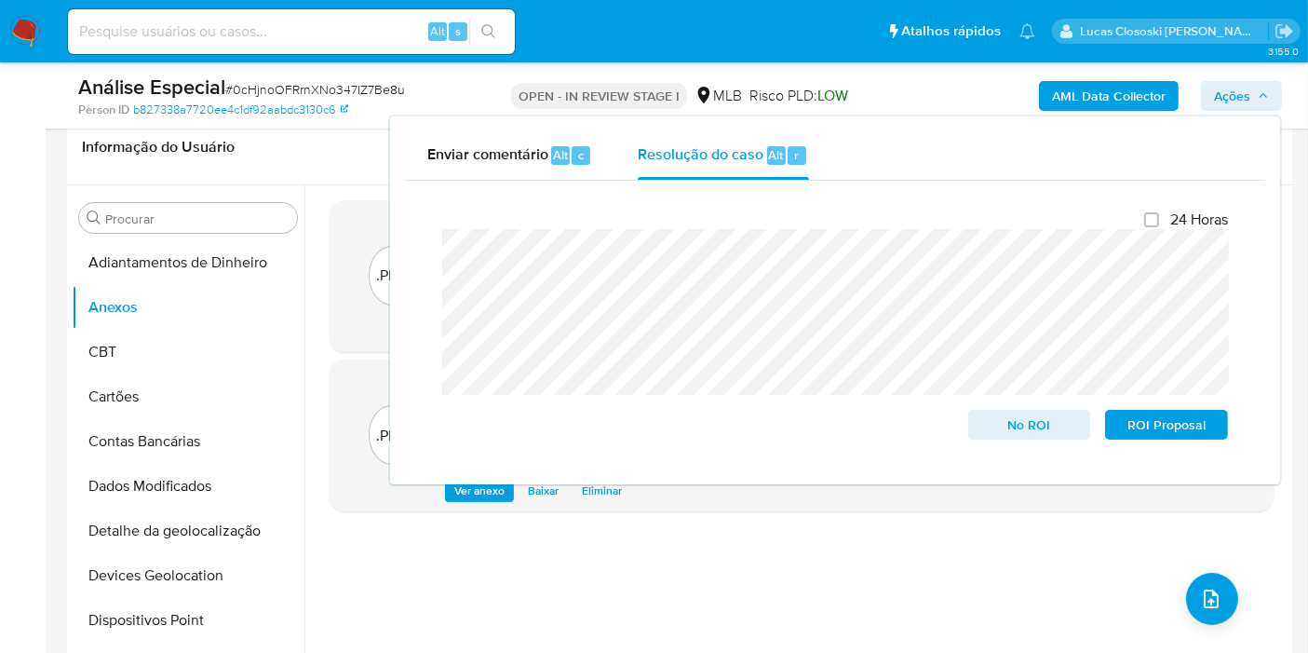
click at [1208, 86] on button "Ações" at bounding box center [1241, 96] width 81 height 30
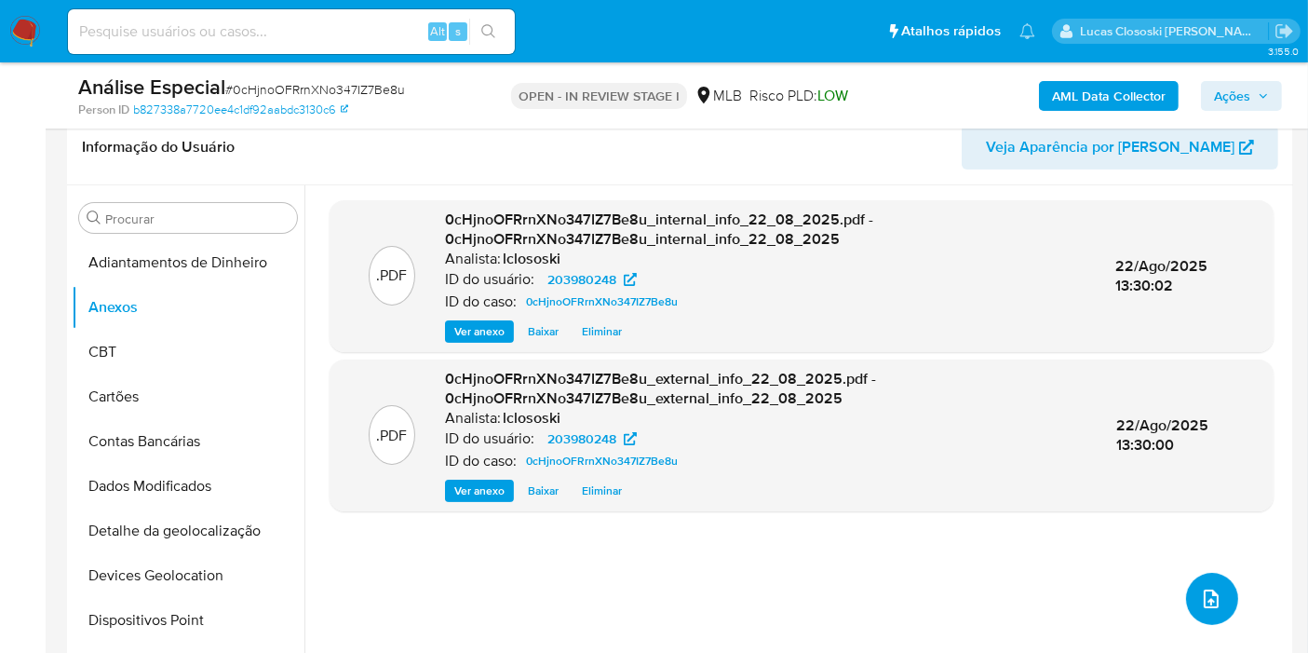
click at [1210, 607] on icon "upload-file" at bounding box center [1211, 598] width 22 height 22
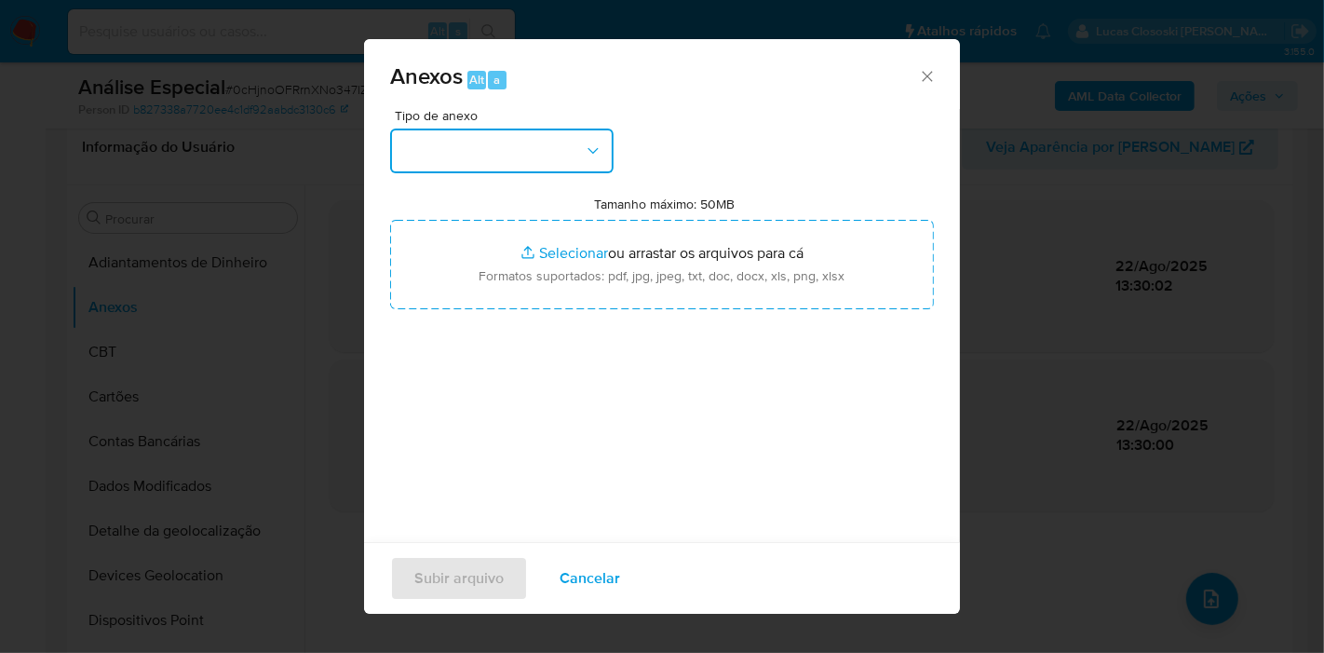
click at [512, 155] on button "button" at bounding box center [501, 150] width 223 height 45
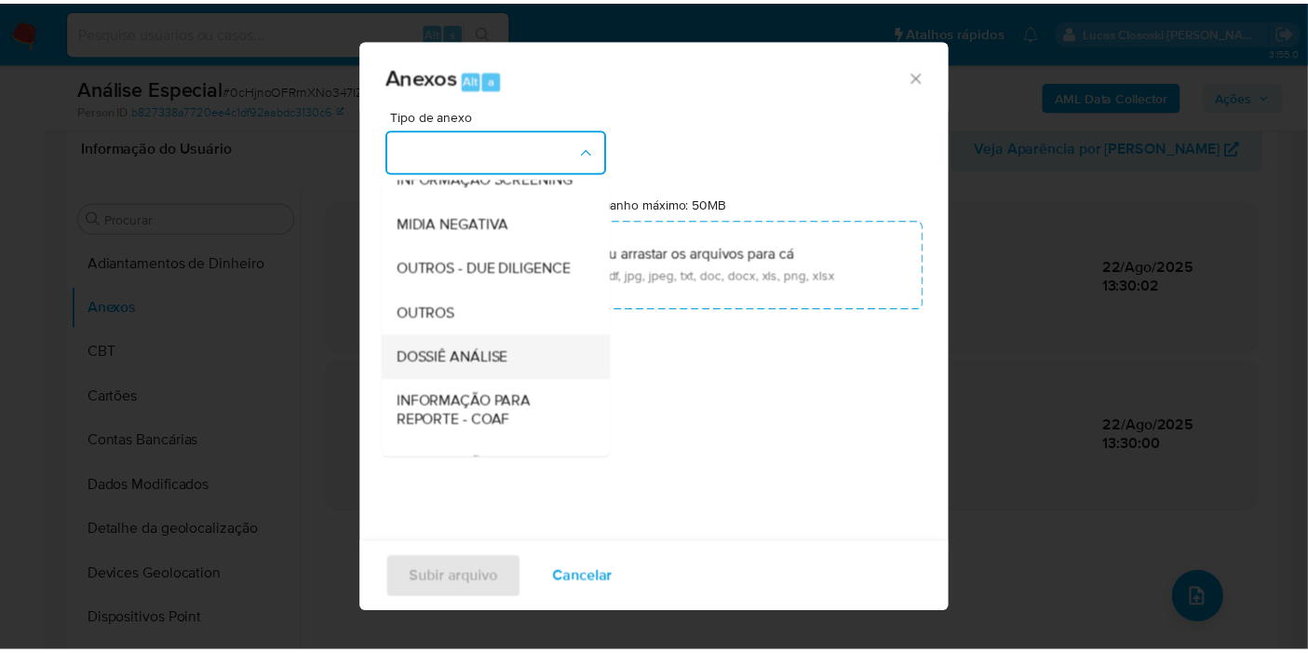
scroll to position [286, 0]
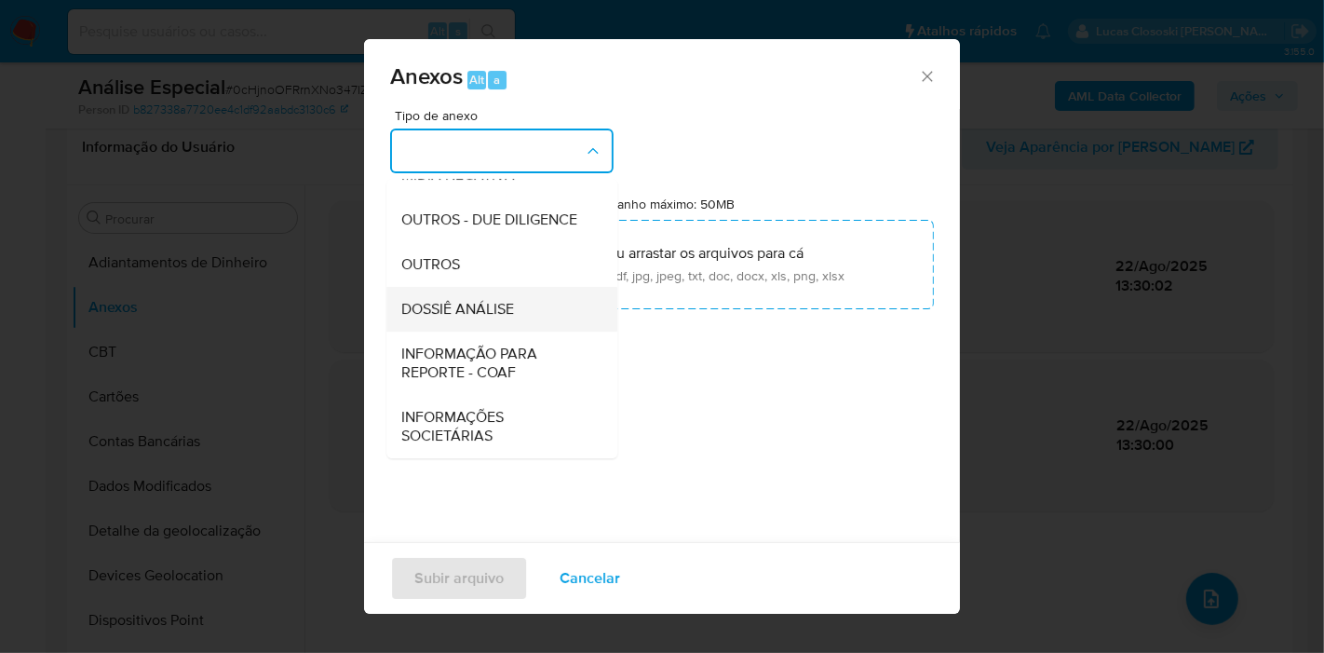
click at [494, 315] on span "DOSSIÊ ANÁLISE" at bounding box center [457, 309] width 113 height 19
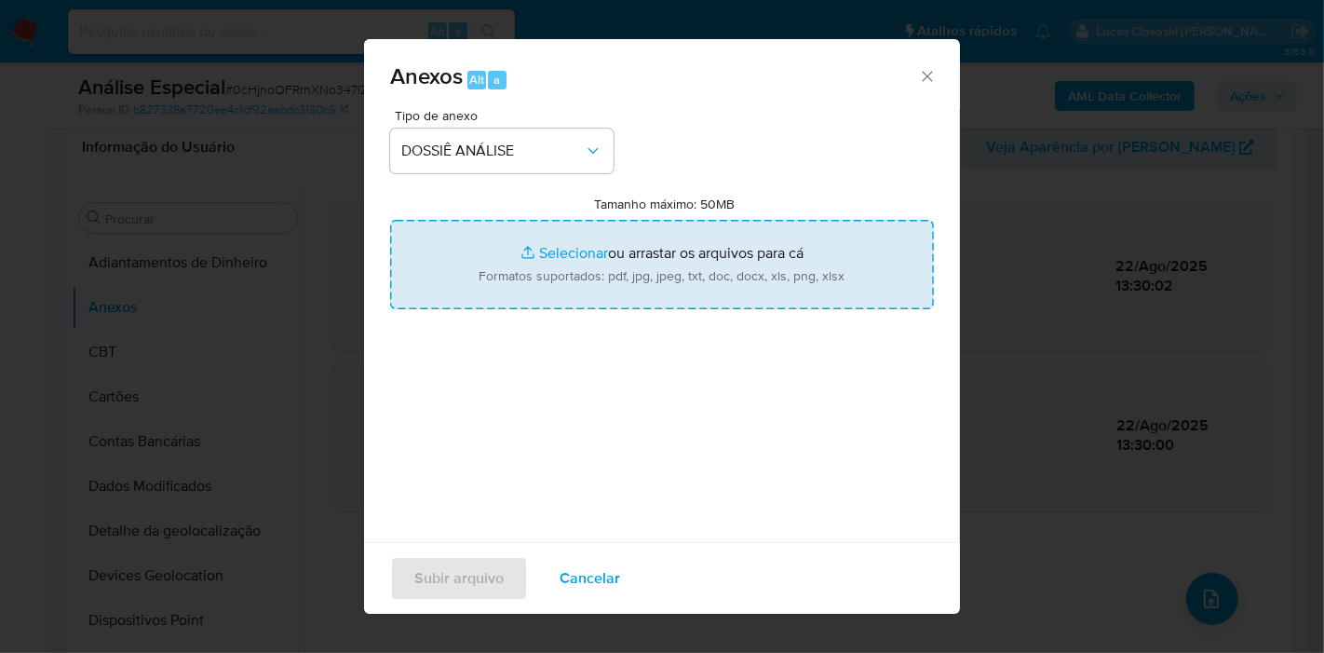
click at [540, 270] on input "Tamanho máximo: 50MB Selecionar arquivos" at bounding box center [662, 264] width 544 height 89
type input "C:\fakepath\SAR - XXXX - CPF 94058768304 - RAPHAEL SOUSA LAGO.pdf"
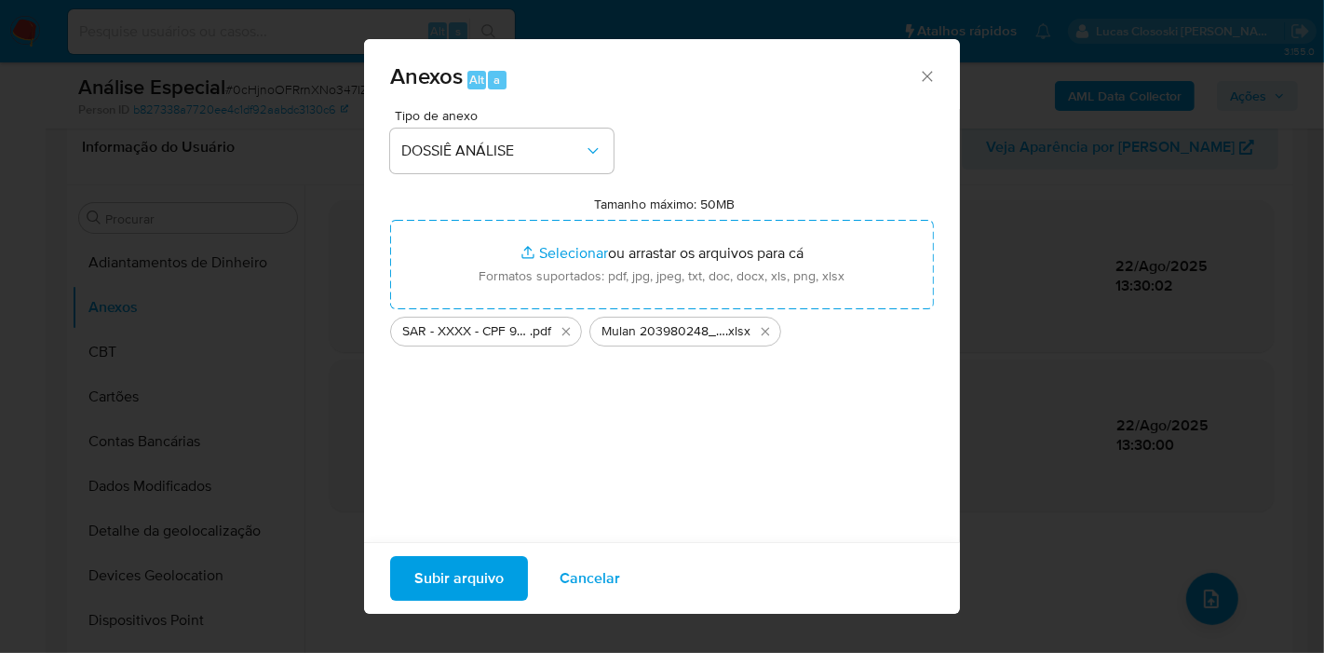
click at [460, 572] on span "Subir arquivo" at bounding box center [458, 578] width 89 height 41
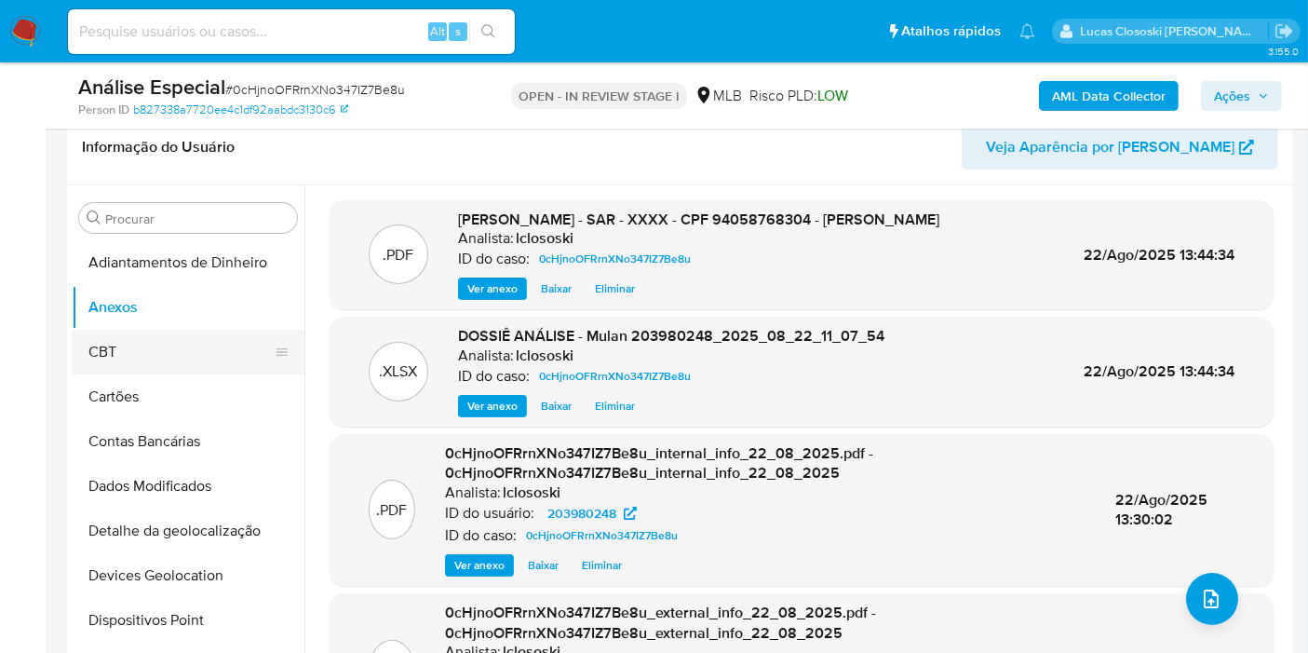
click at [150, 345] on button "CBT" at bounding box center [181, 352] width 218 height 45
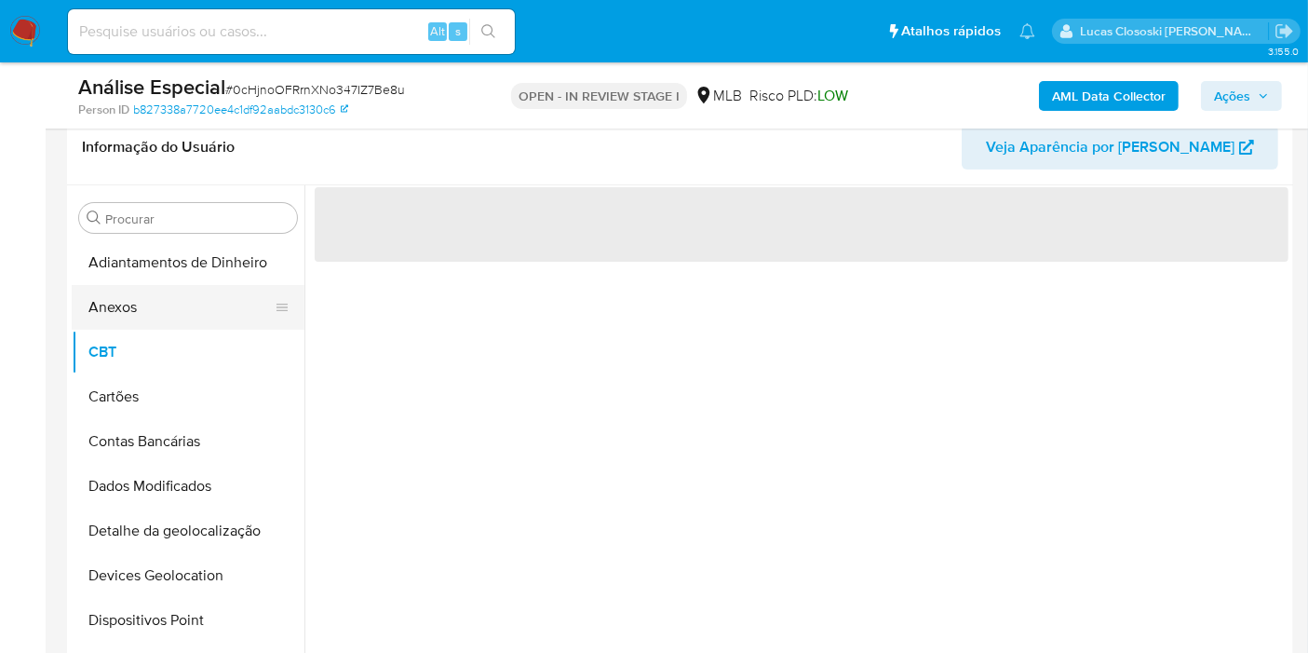
click at [148, 307] on button "Anexos" at bounding box center [181, 307] width 218 height 45
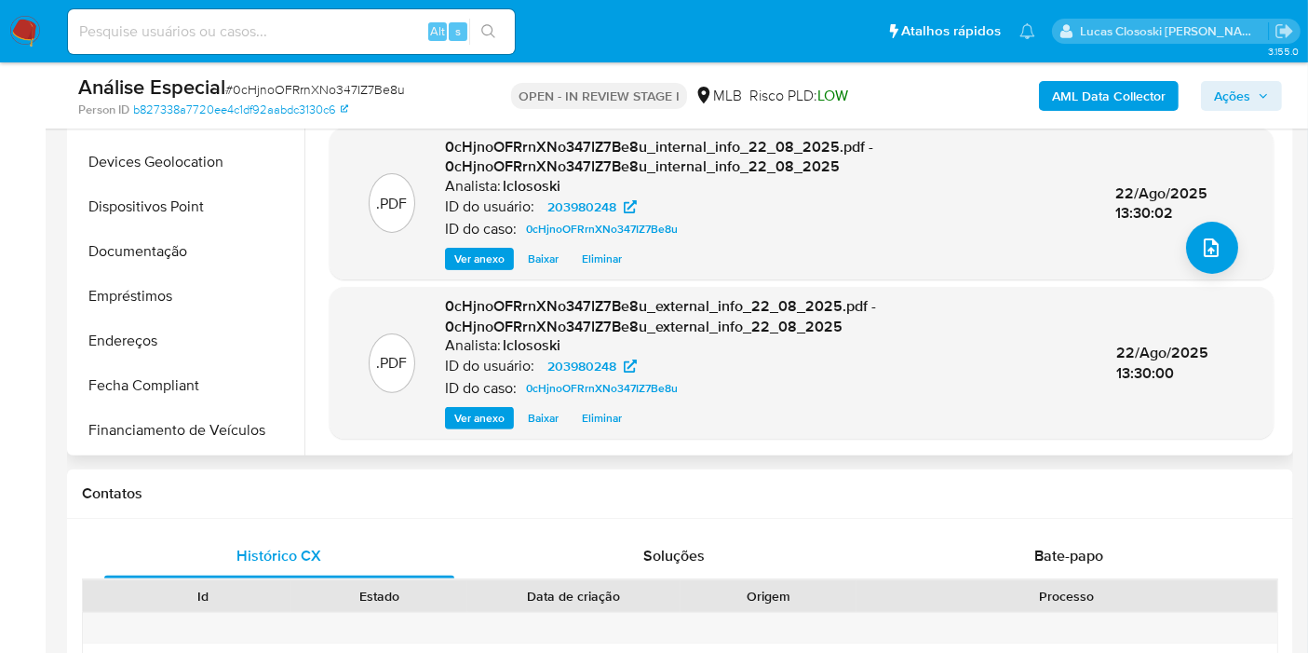
scroll to position [413, 0]
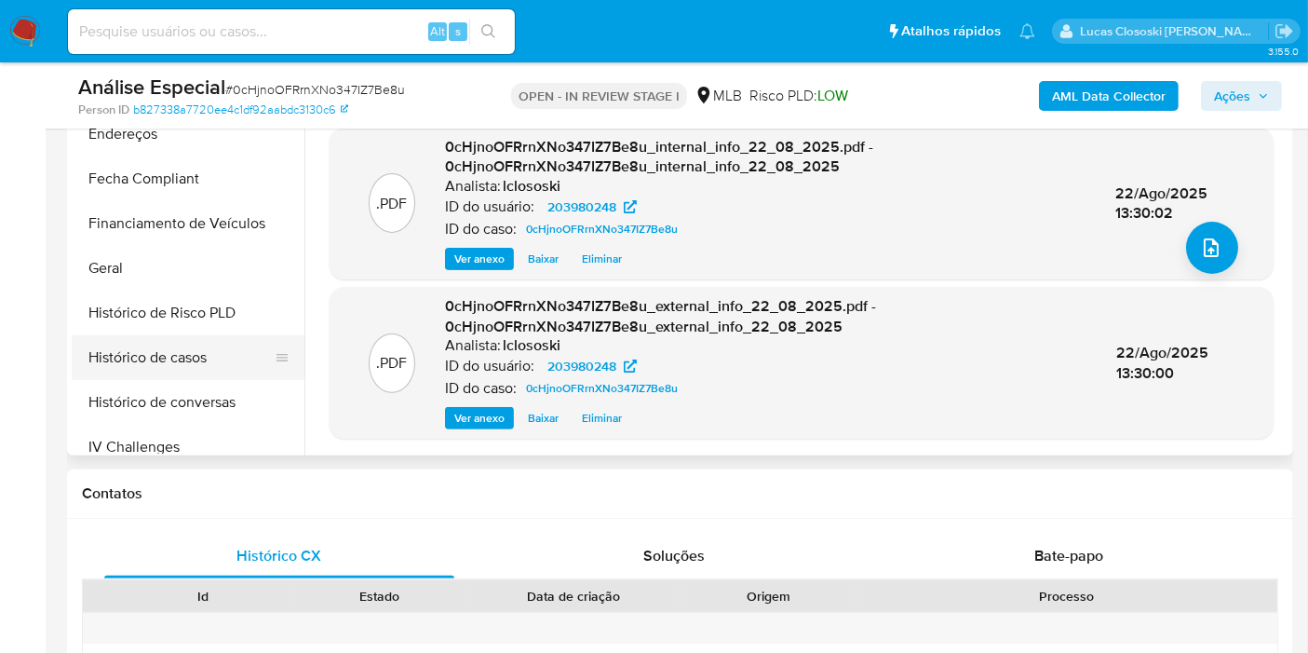
click at [161, 356] on button "Histórico de casos" at bounding box center [181, 357] width 218 height 45
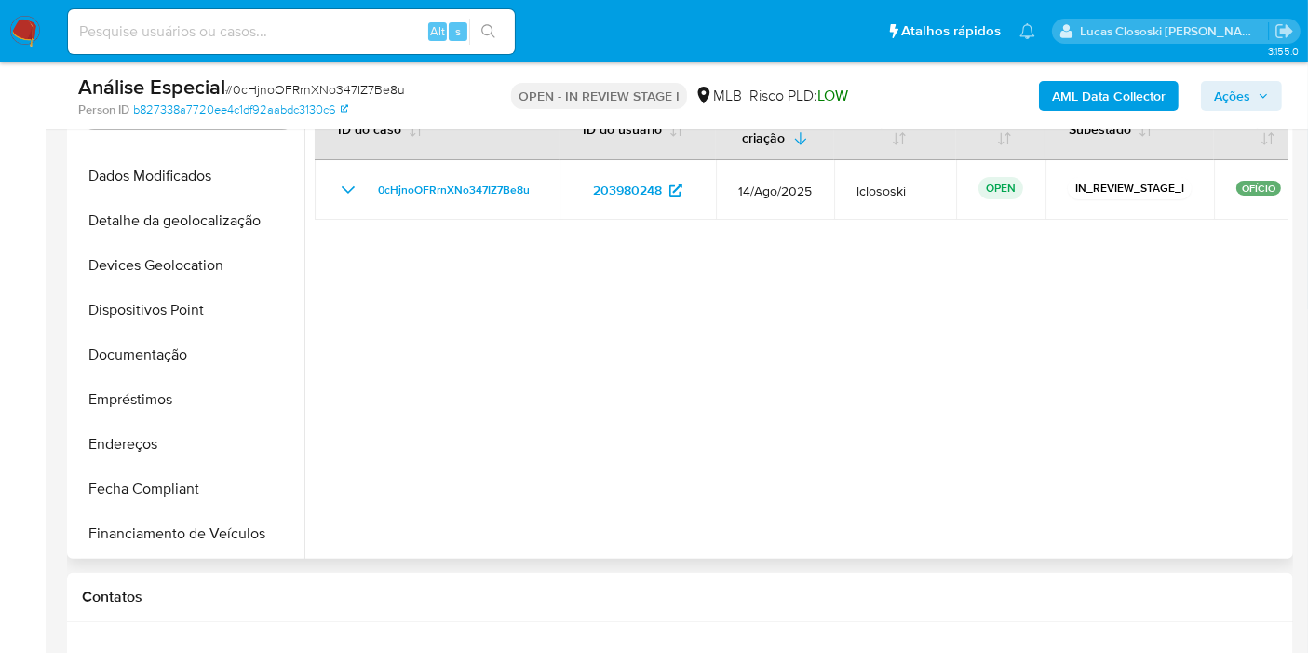
scroll to position [298, 0]
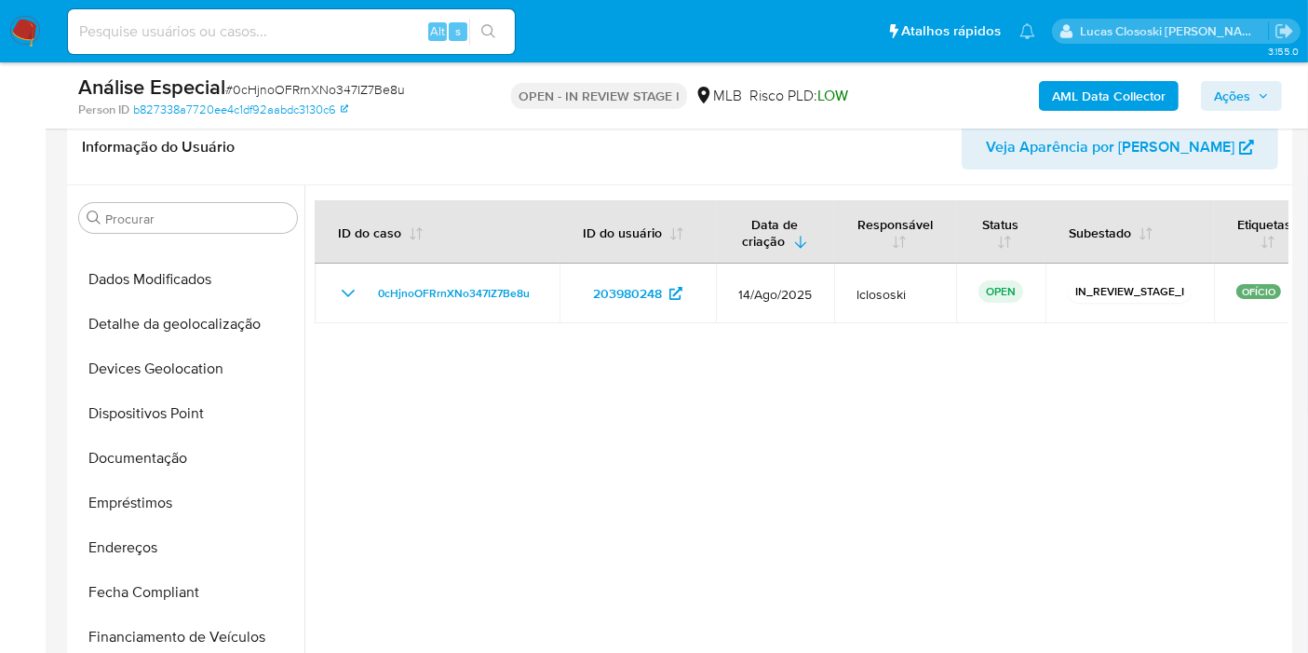
click at [1229, 96] on span "Ações" at bounding box center [1232, 96] width 36 height 30
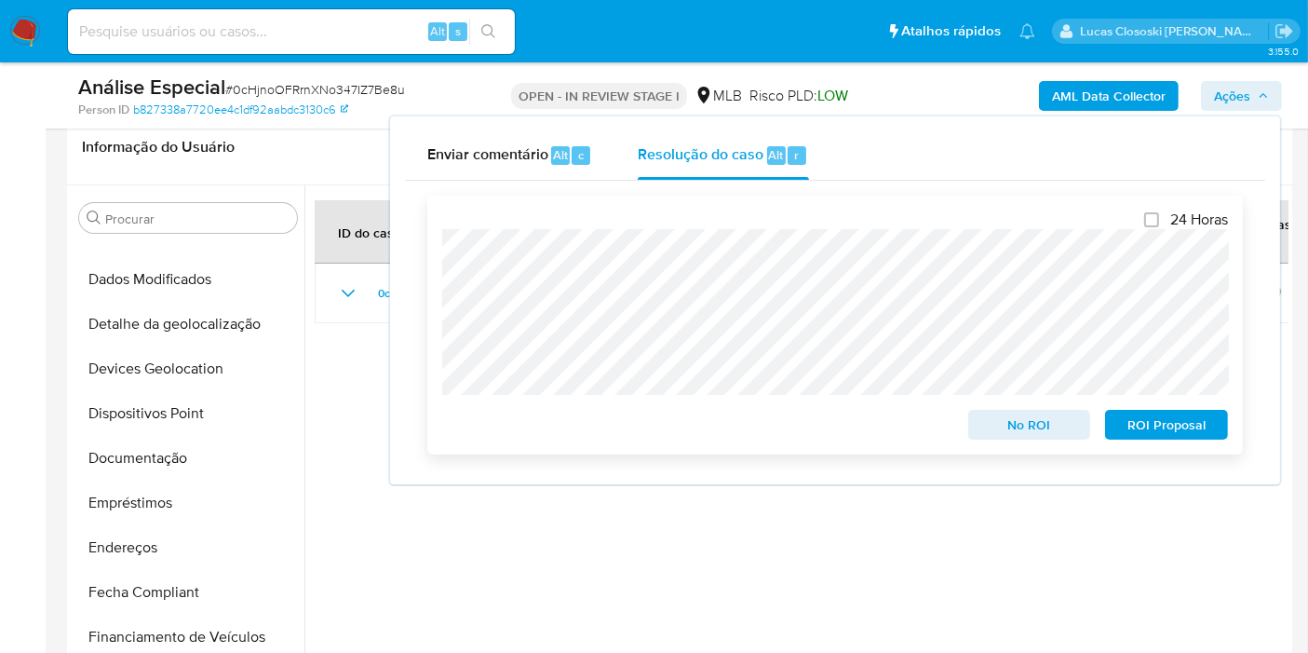
click at [1186, 421] on span "ROI Proposal" at bounding box center [1166, 424] width 97 height 26
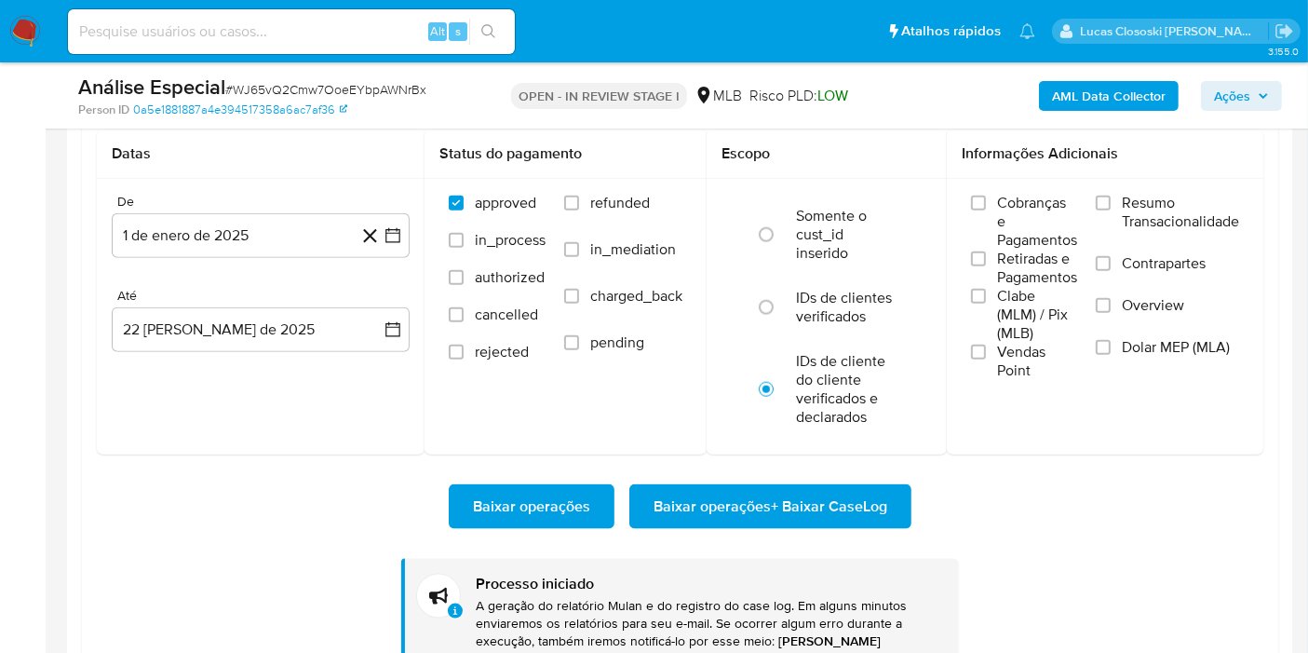
scroll to position [830, 0]
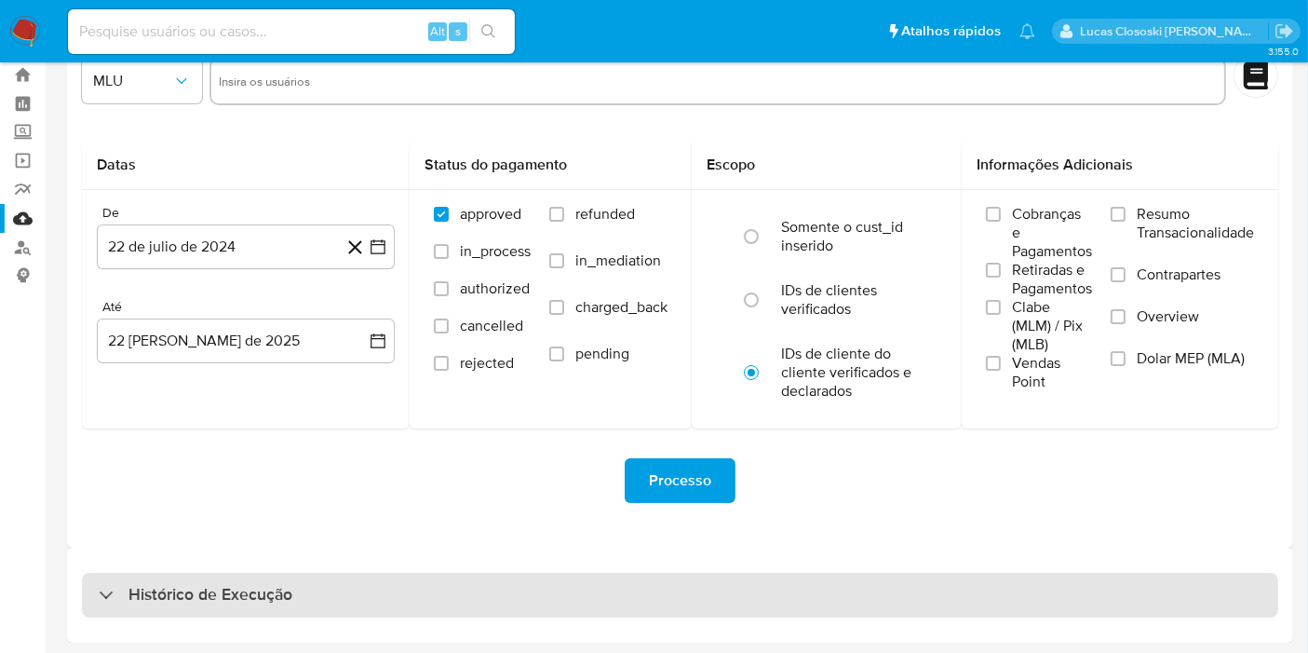
click at [523, 589] on div "Histórico de Execução" at bounding box center [680, 594] width 1196 height 45
select select "10"
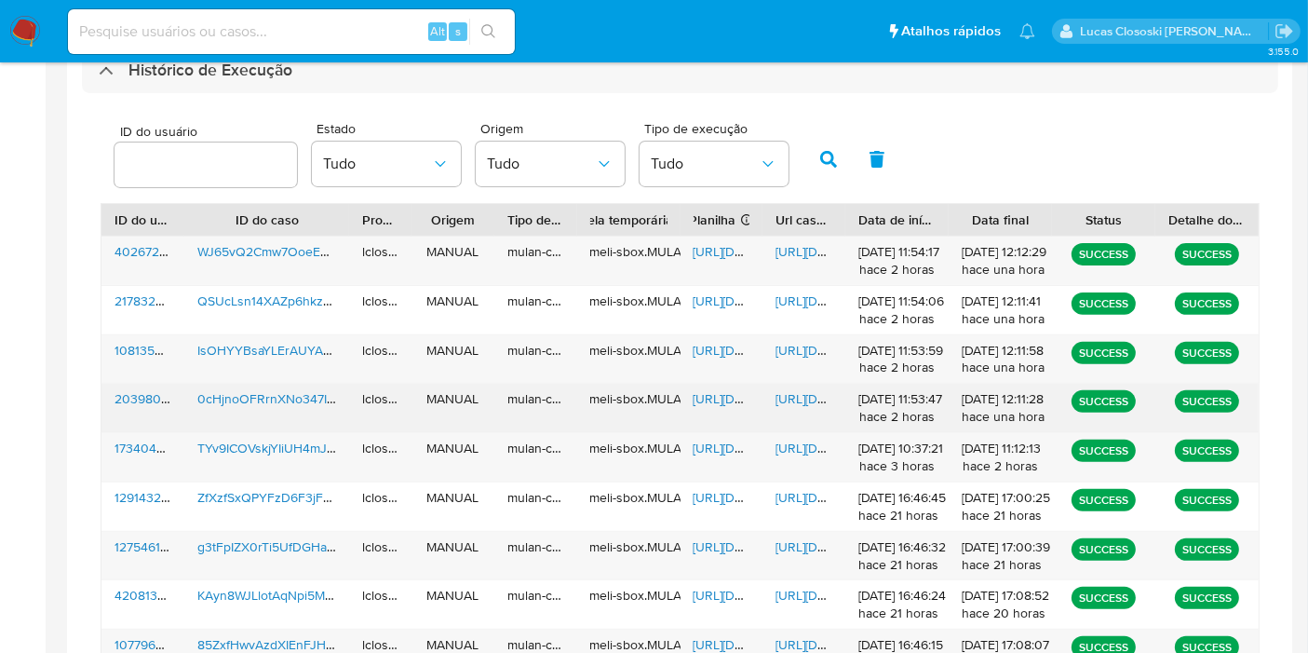
click at [712, 405] on span "https://docs.google.com/spreadsheets/d/1wcnOpa8haVmWGlUOnojhdyqjbd4wpqD6vtbVNWH…" at bounding box center [757, 398] width 128 height 19
click at [800, 400] on span "https://docs.google.com/document/d/1oXgdkfOG6RUmddhuOJSa7JYY-v3kY8E7AnYnLJsYM70…" at bounding box center [839, 398] width 128 height 19
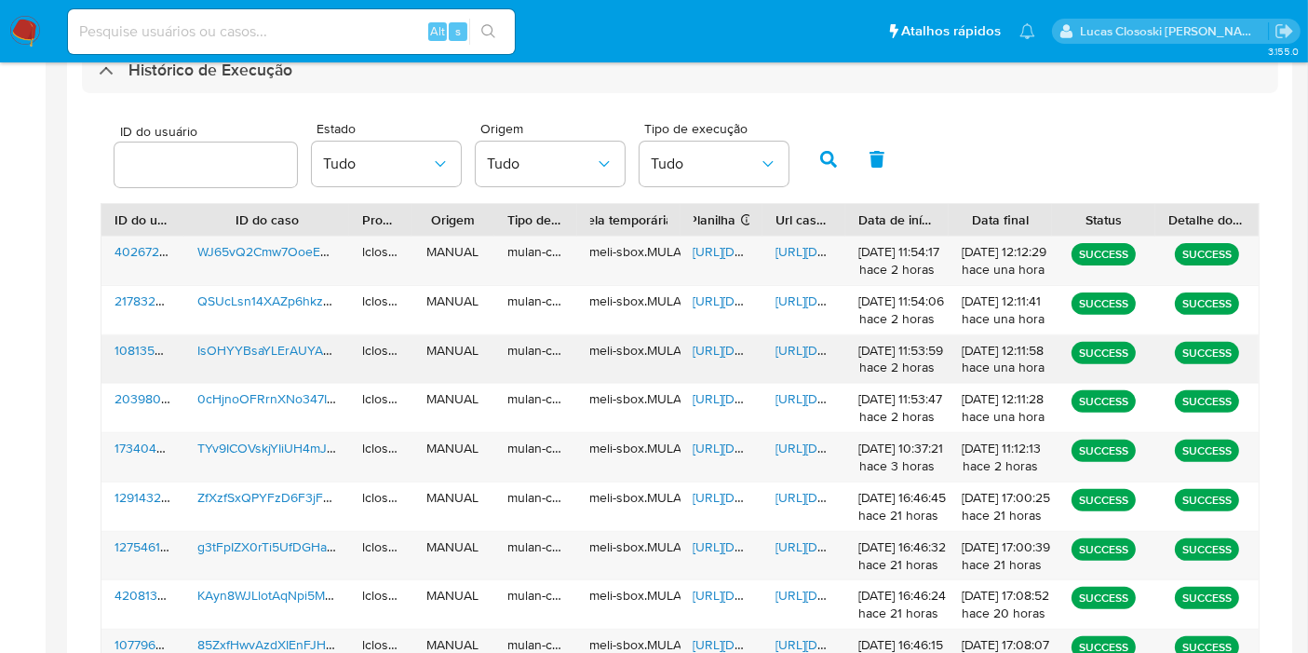
click at [701, 336] on div "https://docs.google.com/spreadsheets/d/1ZVqTNNJwpa328J_r-1La5EFwjB5ytob2XjRxDDa…" at bounding box center [721, 359] width 83 height 48
click at [701, 341] on span "https://docs.google.com/spreadsheets/d/1ZVqTNNJwpa328J_r-1La5EFwjB5ytob2XjRxDDa…" at bounding box center [757, 350] width 128 height 19
click at [799, 351] on span "https://docs.google.com/document/d/1ne00Cd77Hwsb4d1qDX2Iz9kSrZDnaZjVXh3SlGQ9FCM…" at bounding box center [839, 350] width 128 height 19
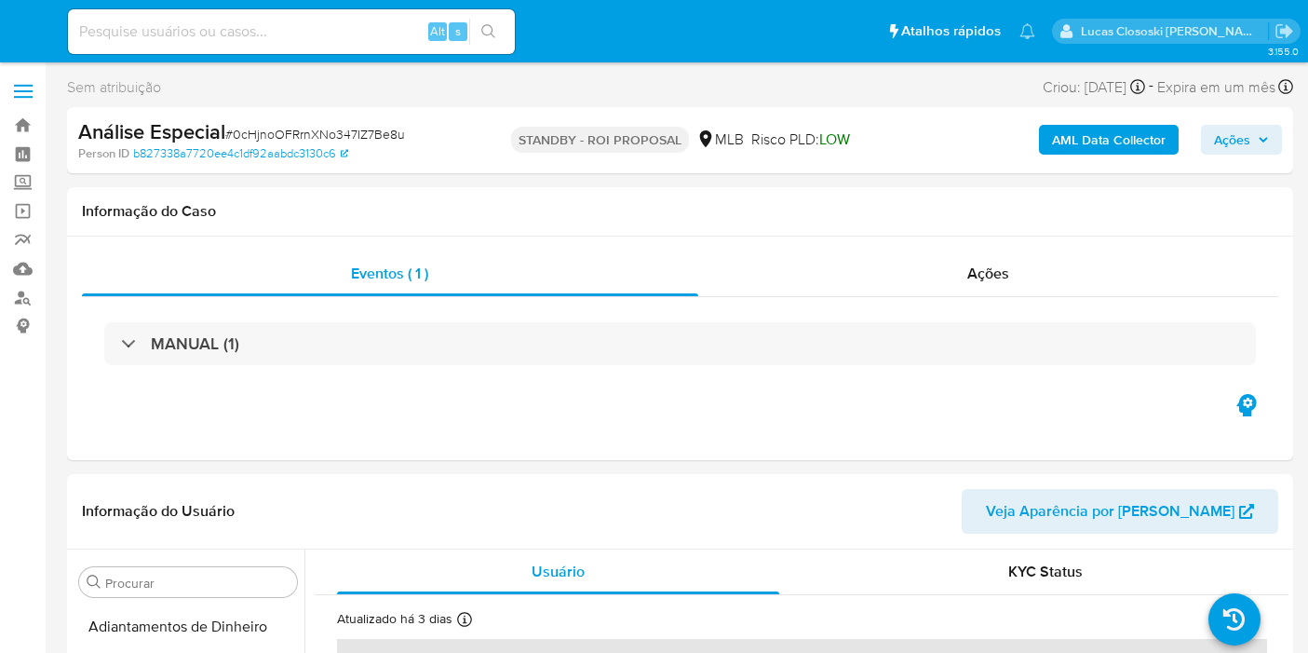
select select "10"
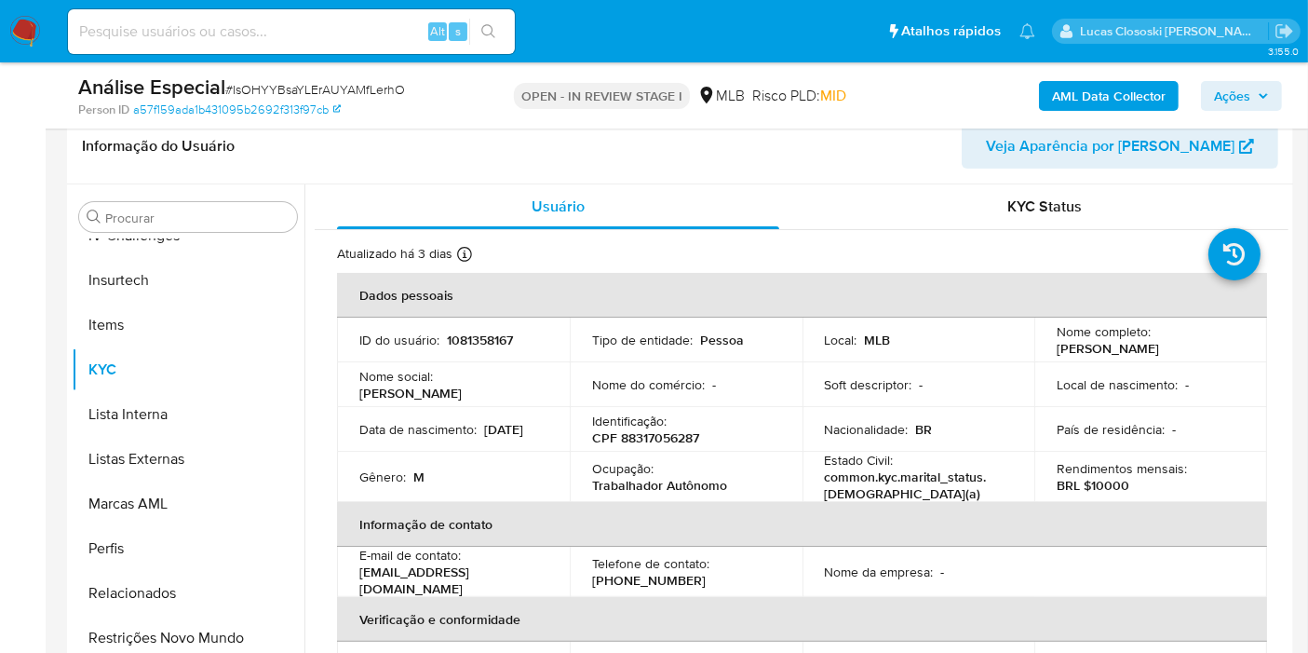
scroll to position [207, 0]
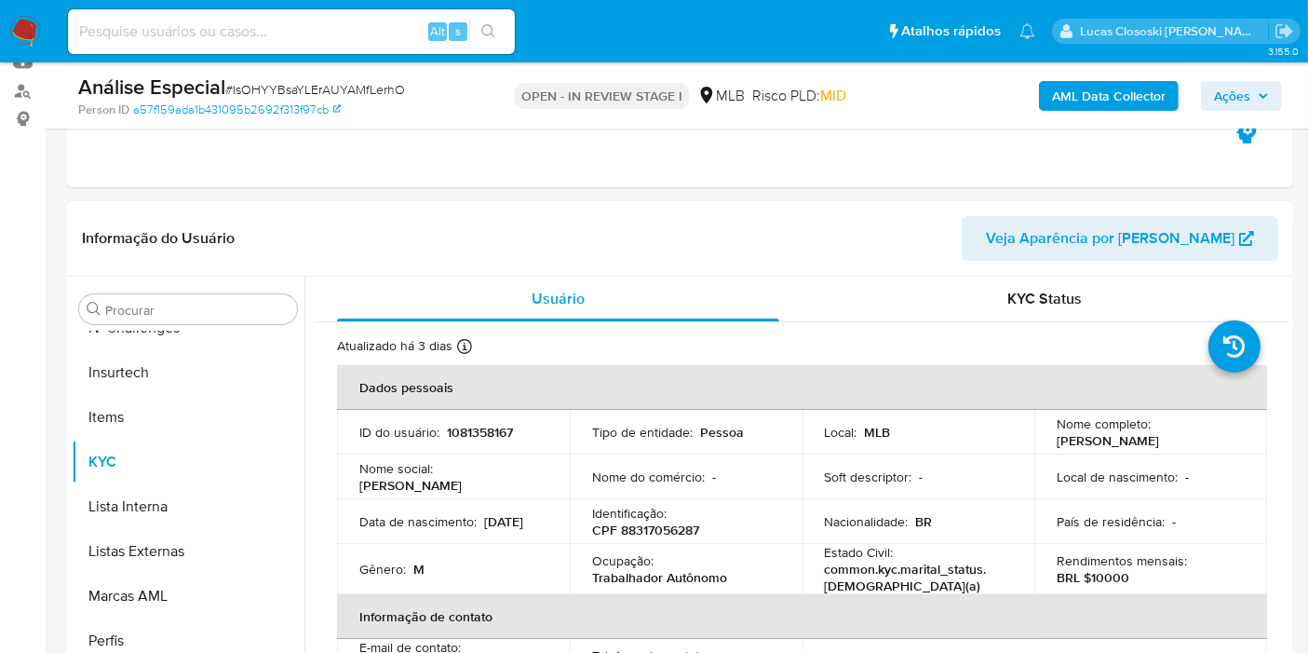
click at [679, 540] on td "Identificação : CPF 88317056287" at bounding box center [686, 521] width 233 height 45
click at [678, 532] on p "CPF 88317056287" at bounding box center [645, 529] width 107 height 17
copy p "88317056287"
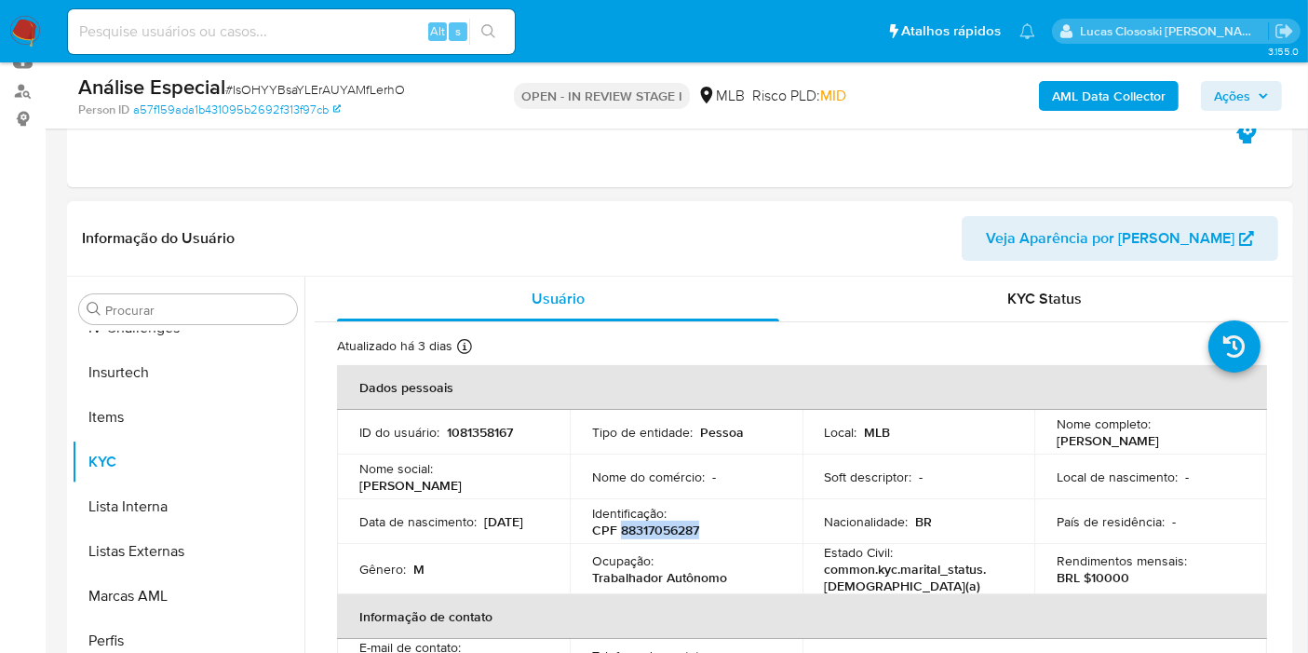
copy p "88317056287"
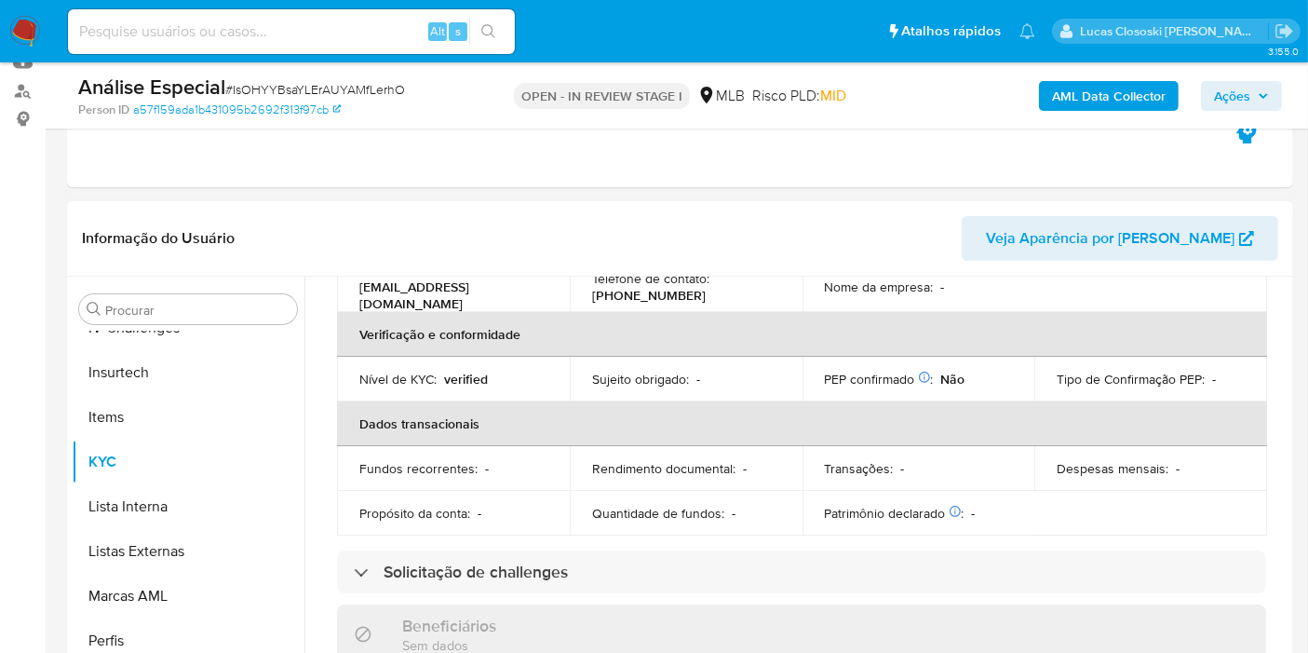
scroll to position [122, 0]
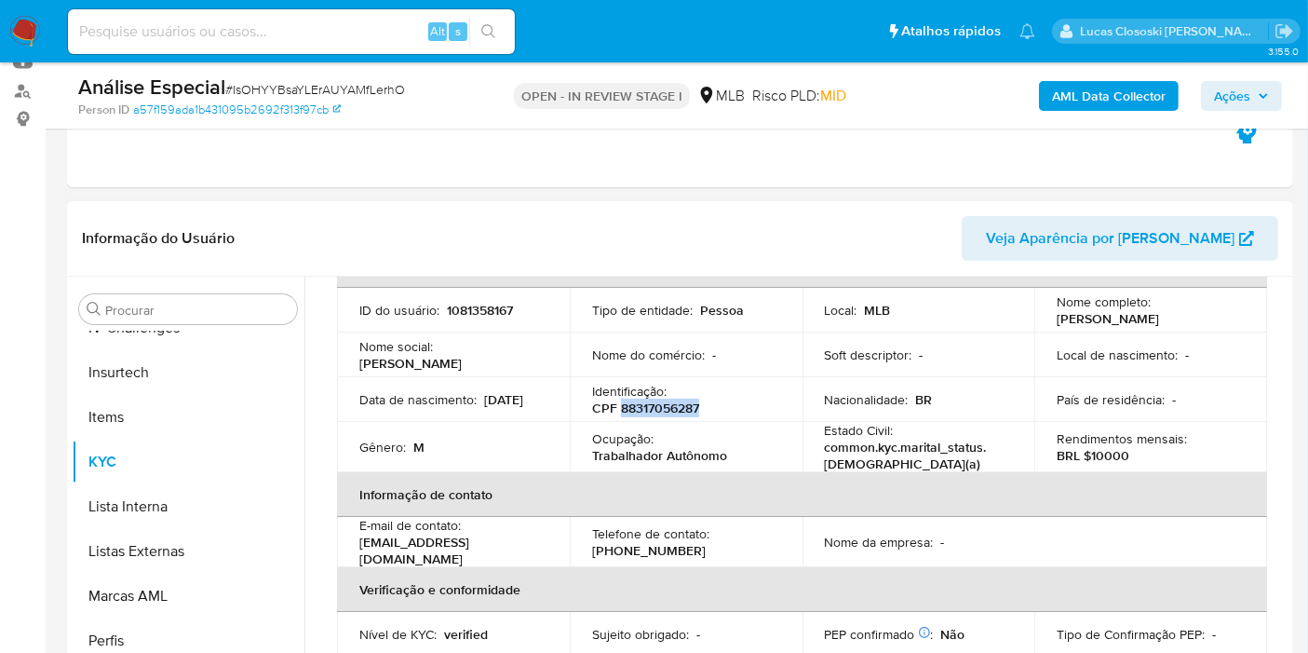
copy p "88317056287"
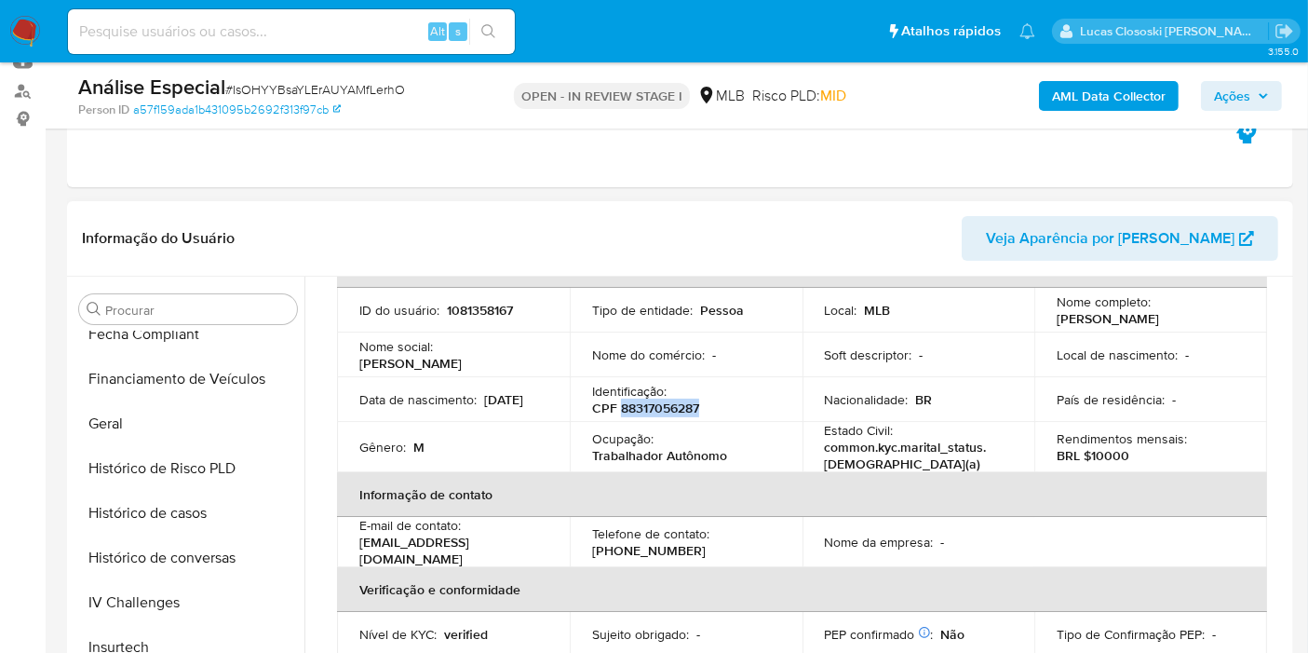
scroll to position [417, 0]
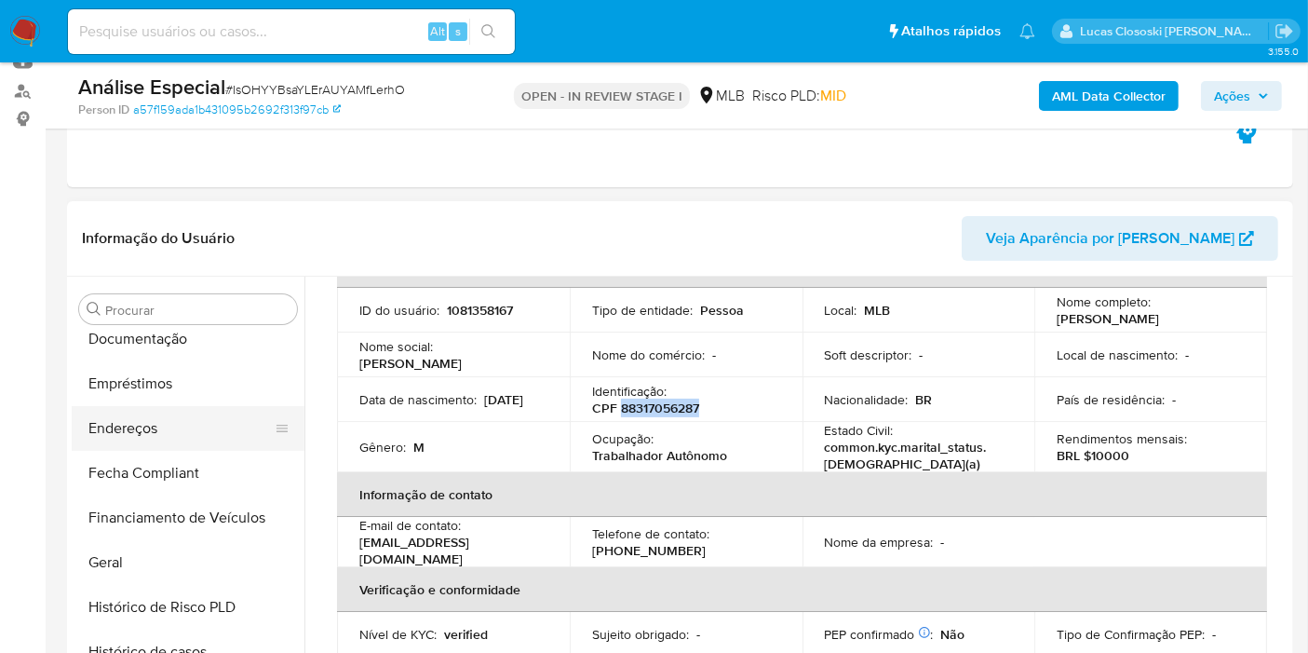
click at [156, 432] on button "Endereços" at bounding box center [181, 428] width 218 height 45
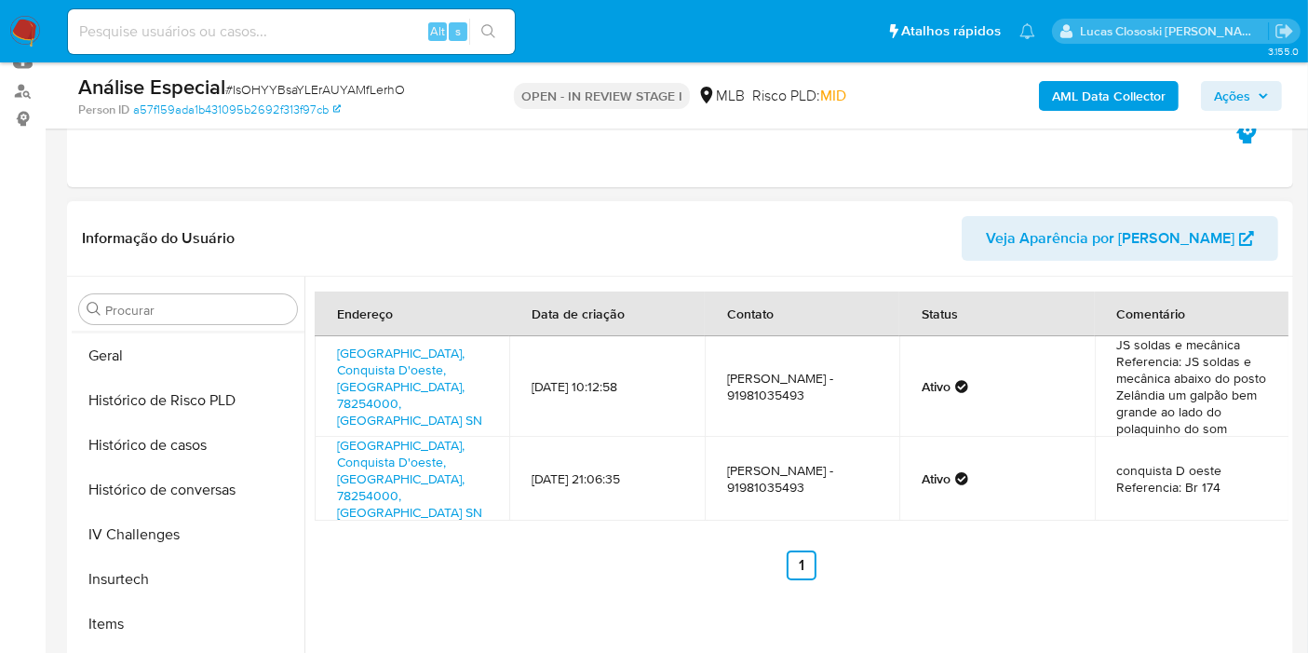
scroll to position [830, 0]
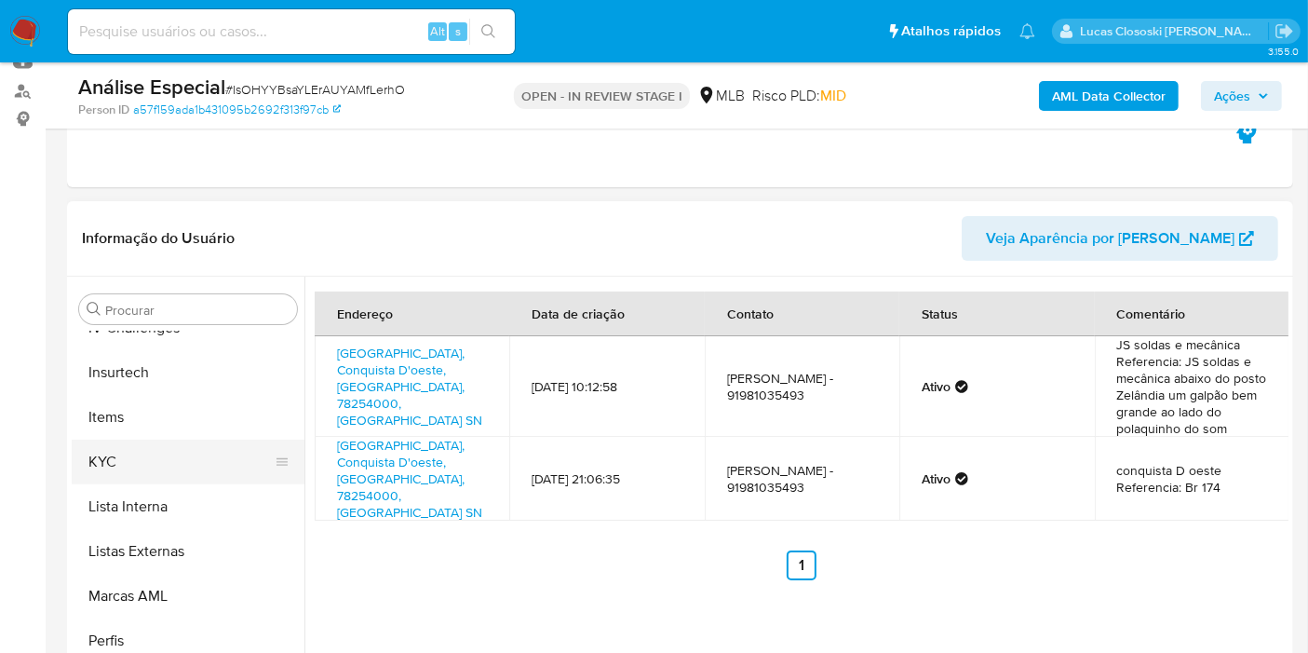
click at [141, 470] on button "KYC" at bounding box center [181, 461] width 218 height 45
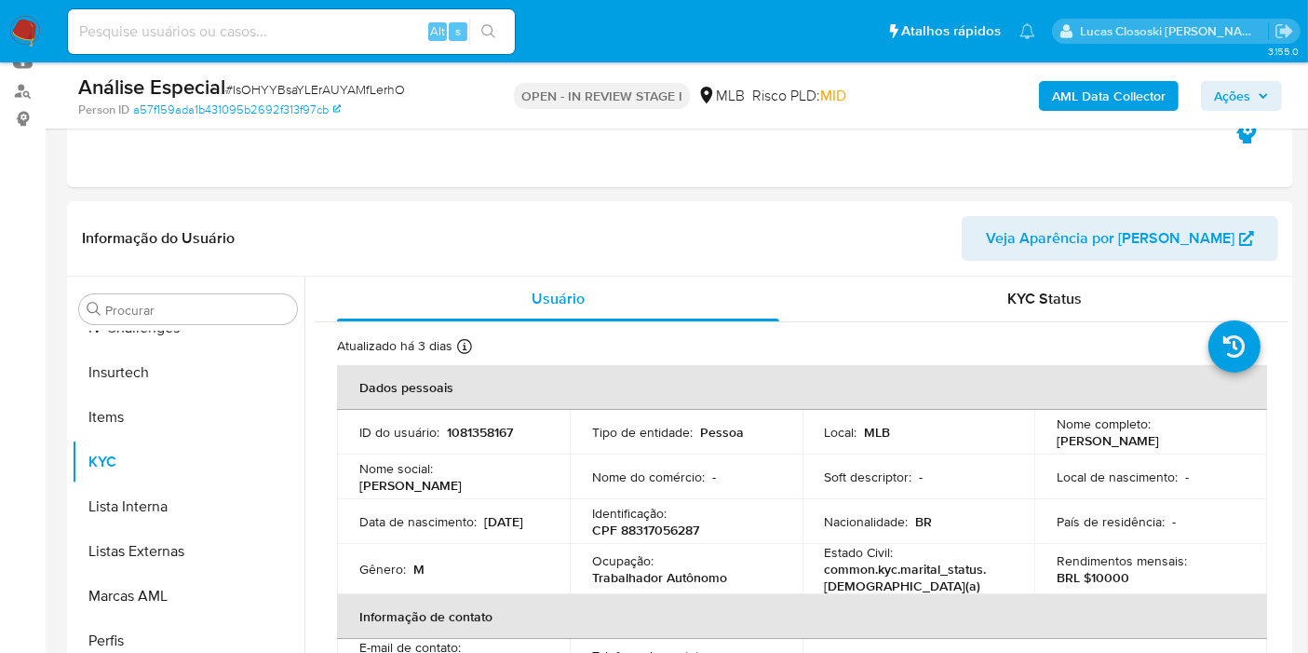
click at [1114, 101] on b "AML Data Collector" at bounding box center [1109, 96] width 114 height 30
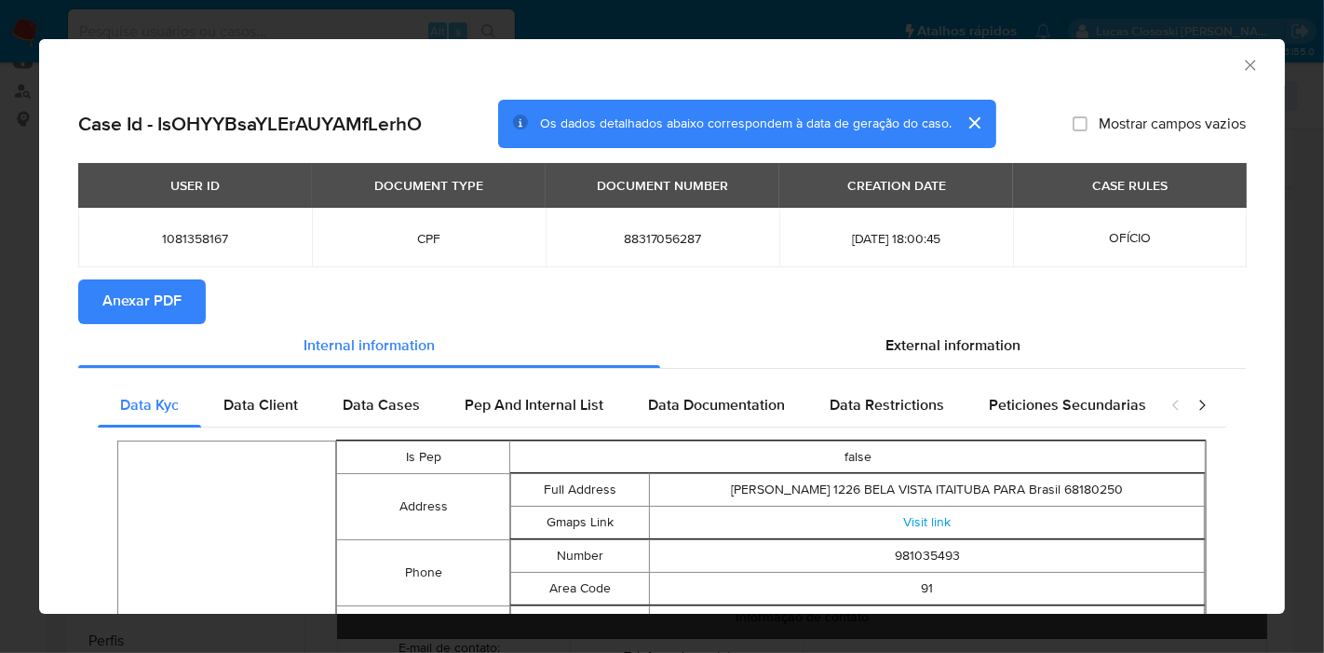
click at [178, 300] on span "Anexar PDF" at bounding box center [141, 301] width 79 height 41
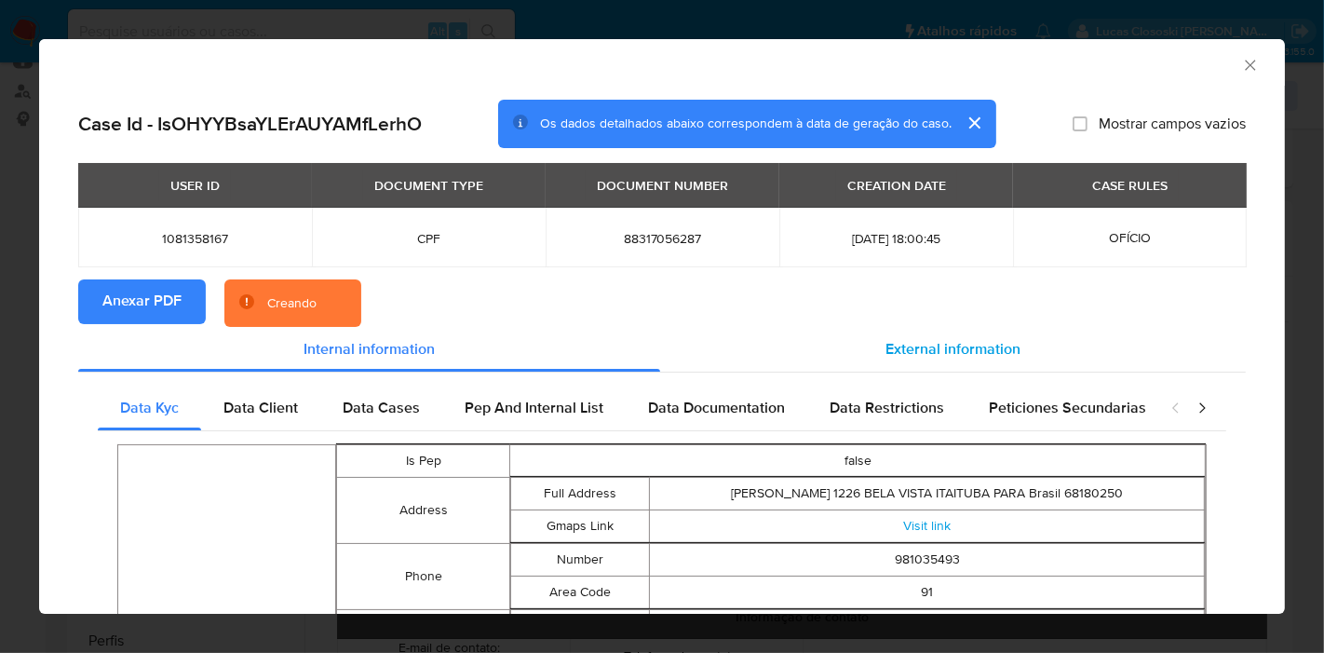
click at [927, 363] on div "External information" at bounding box center [952, 349] width 585 height 45
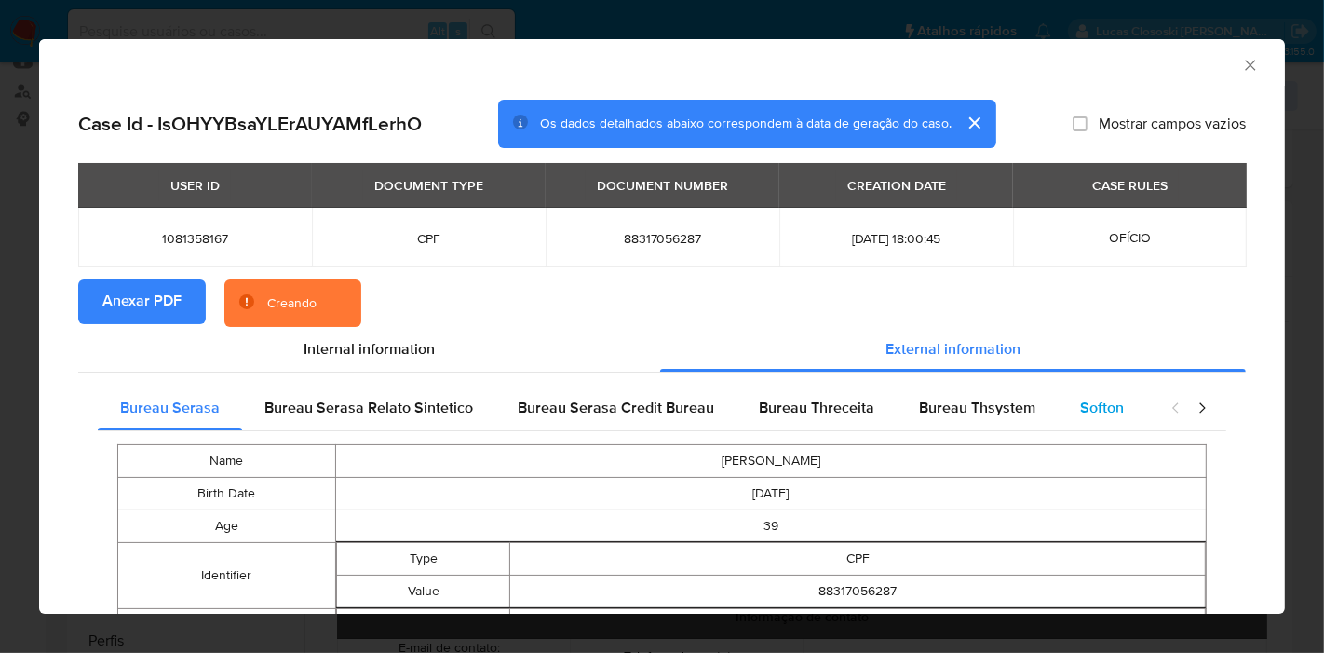
click at [1088, 405] on span "Softon" at bounding box center [1102, 407] width 44 height 21
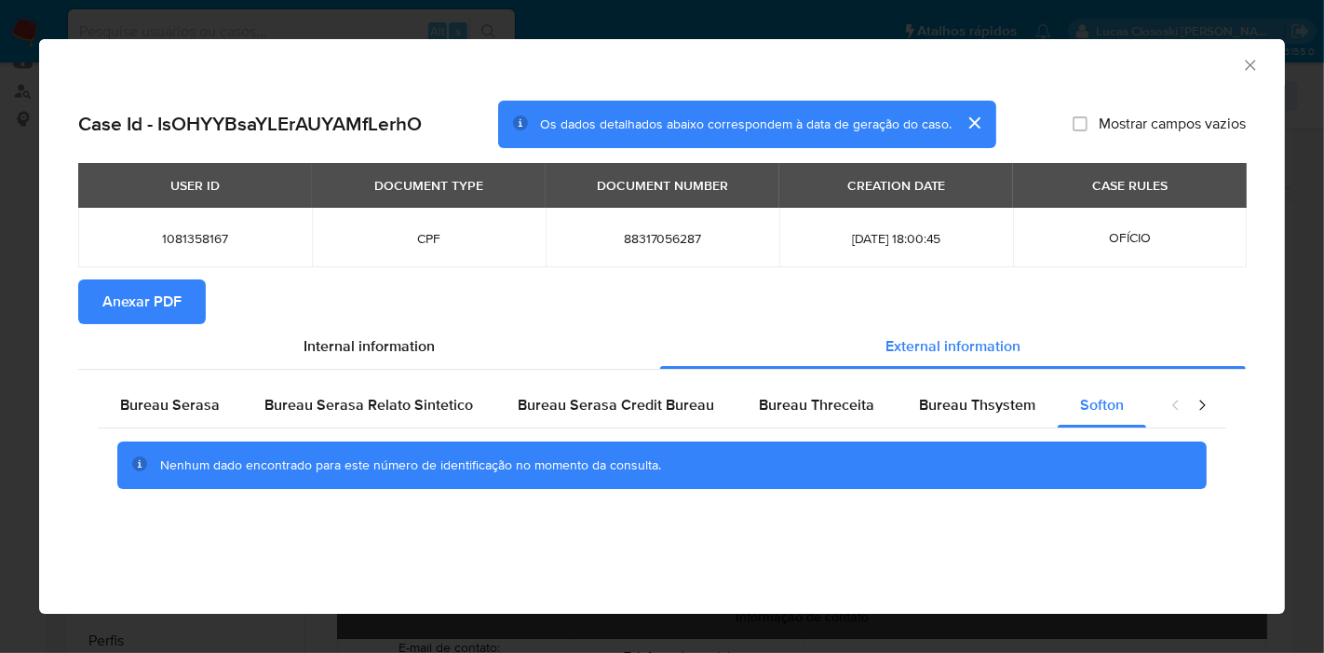
click at [1255, 73] on icon "Fechar a janela" at bounding box center [1250, 65] width 19 height 19
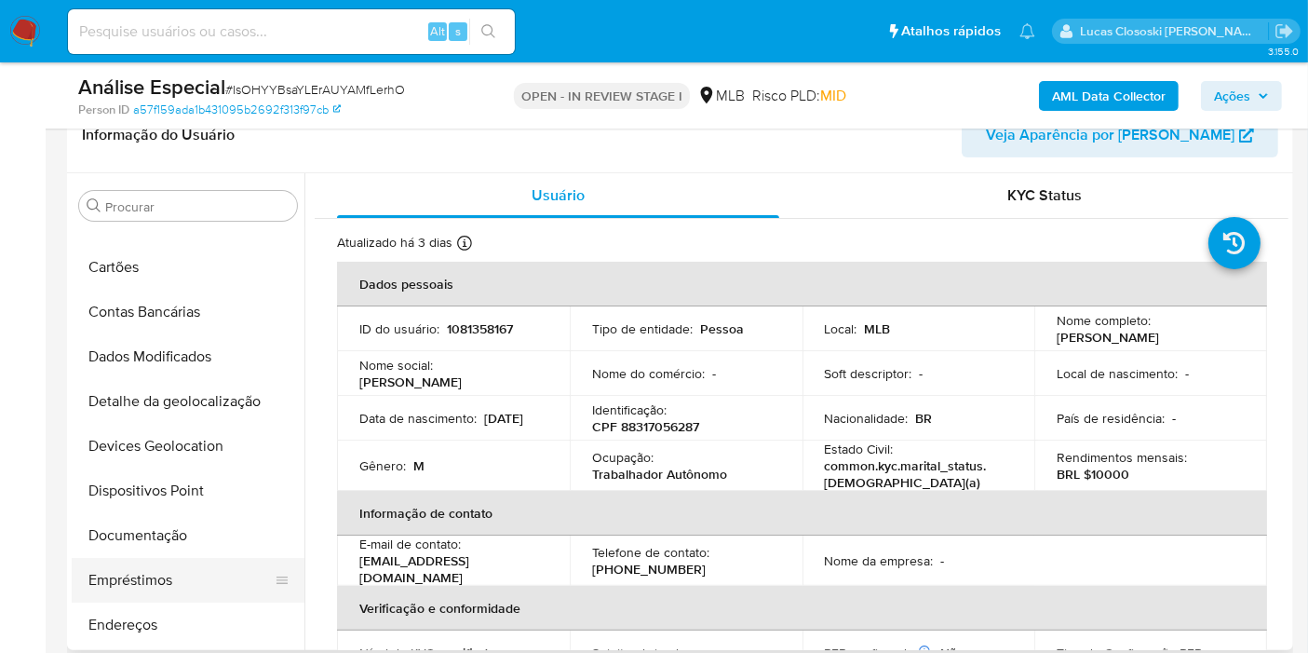
scroll to position [3, 0]
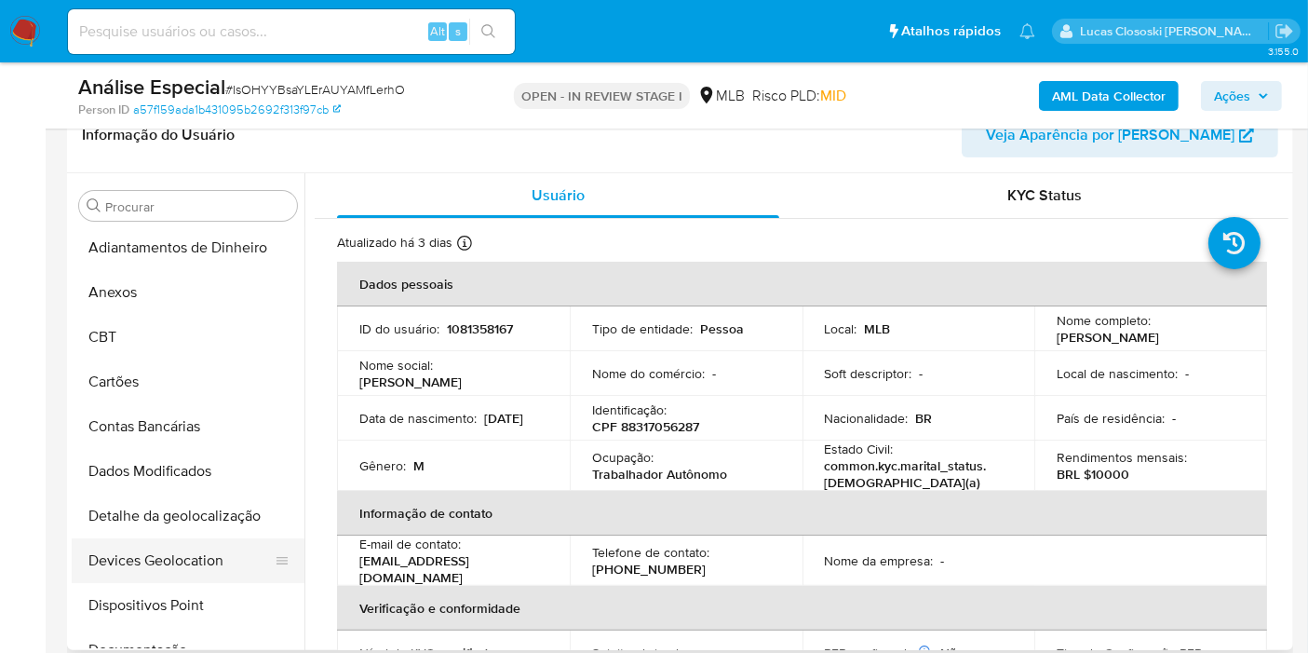
click at [186, 555] on button "Devices Geolocation" at bounding box center [181, 560] width 218 height 45
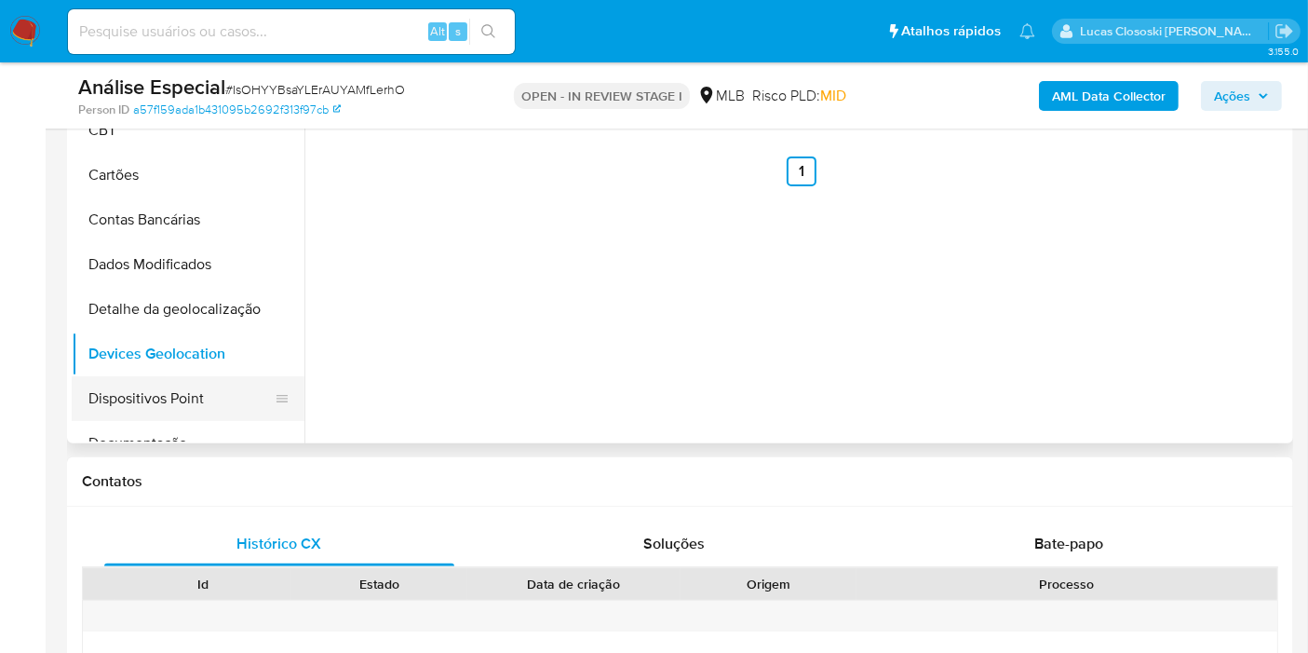
click at [222, 390] on button "Dispositivos Point" at bounding box center [181, 398] width 218 height 45
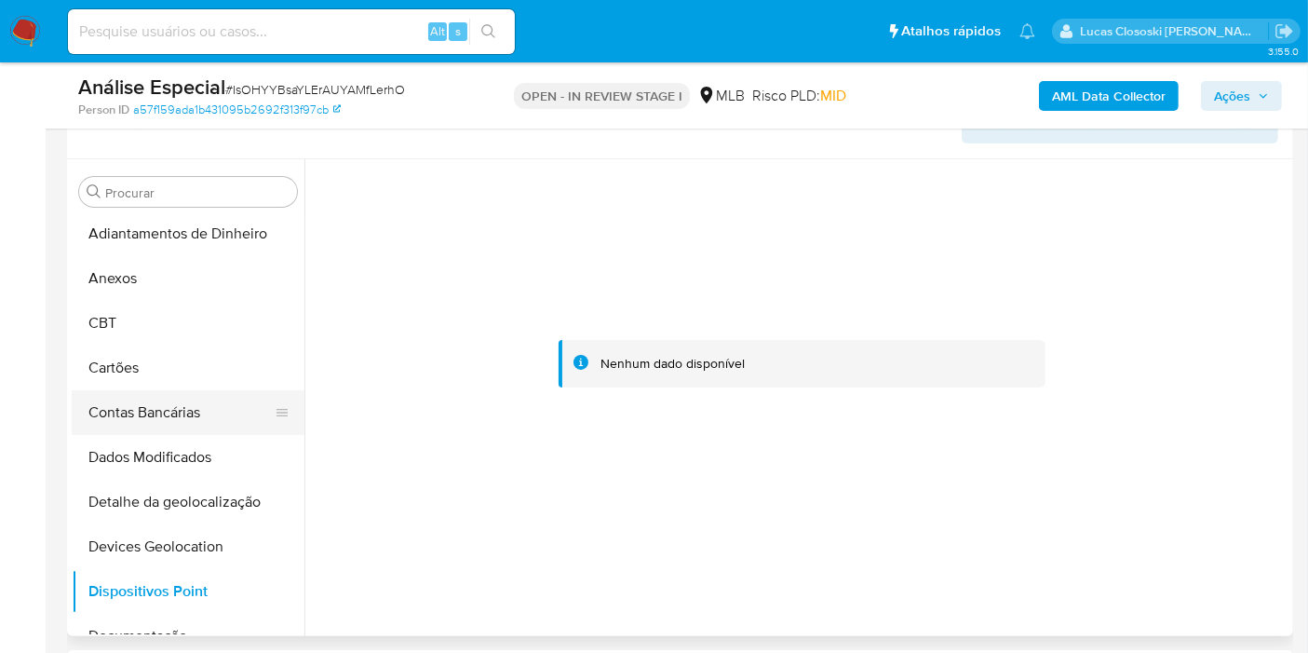
scroll to position [106, 0]
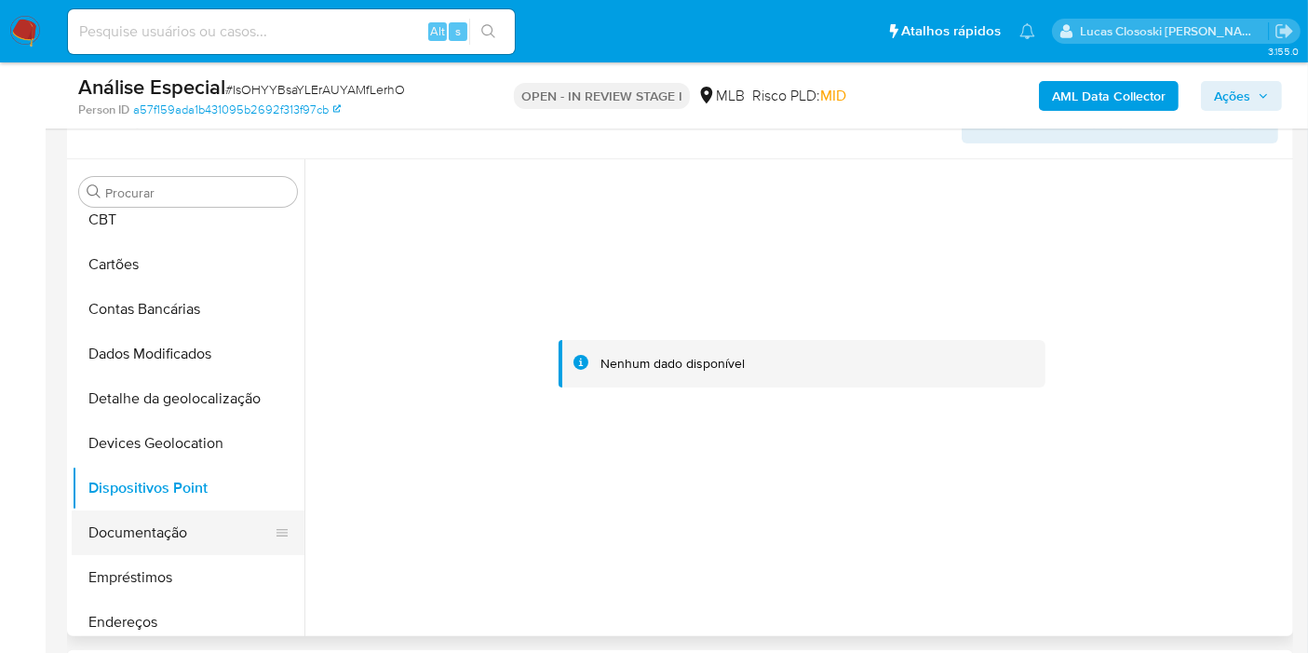
click at [181, 525] on button "Documentação" at bounding box center [181, 532] width 218 height 45
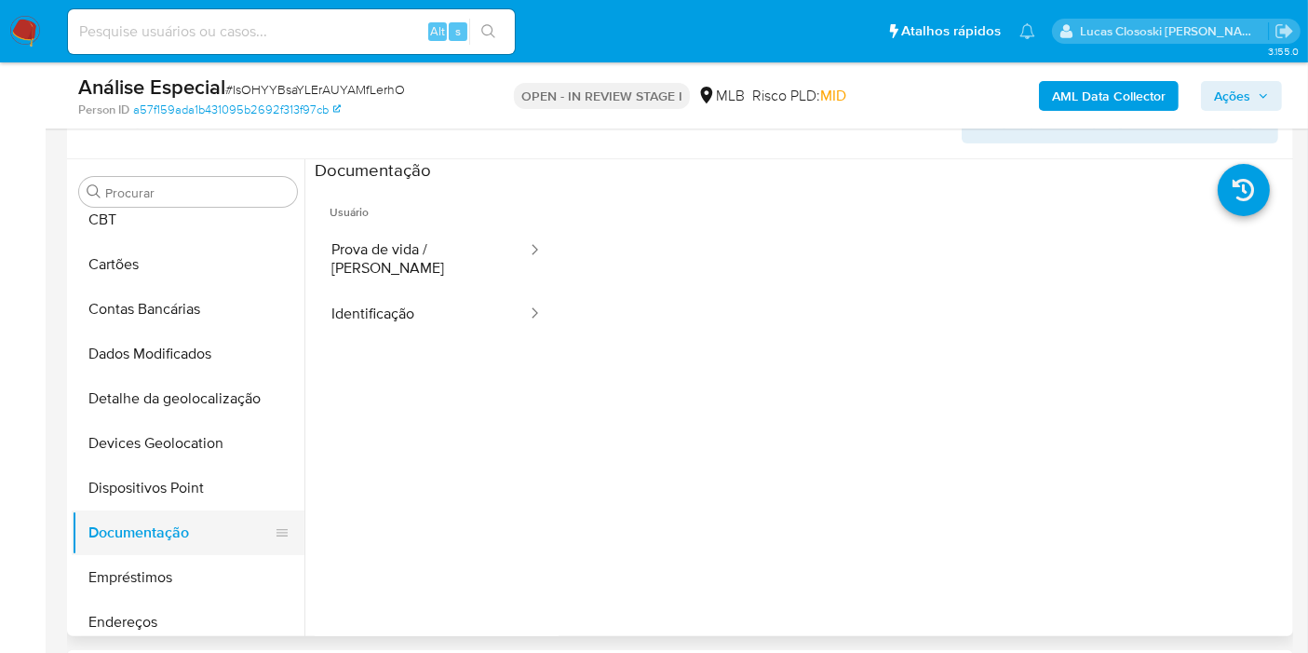
scroll to position [209, 0]
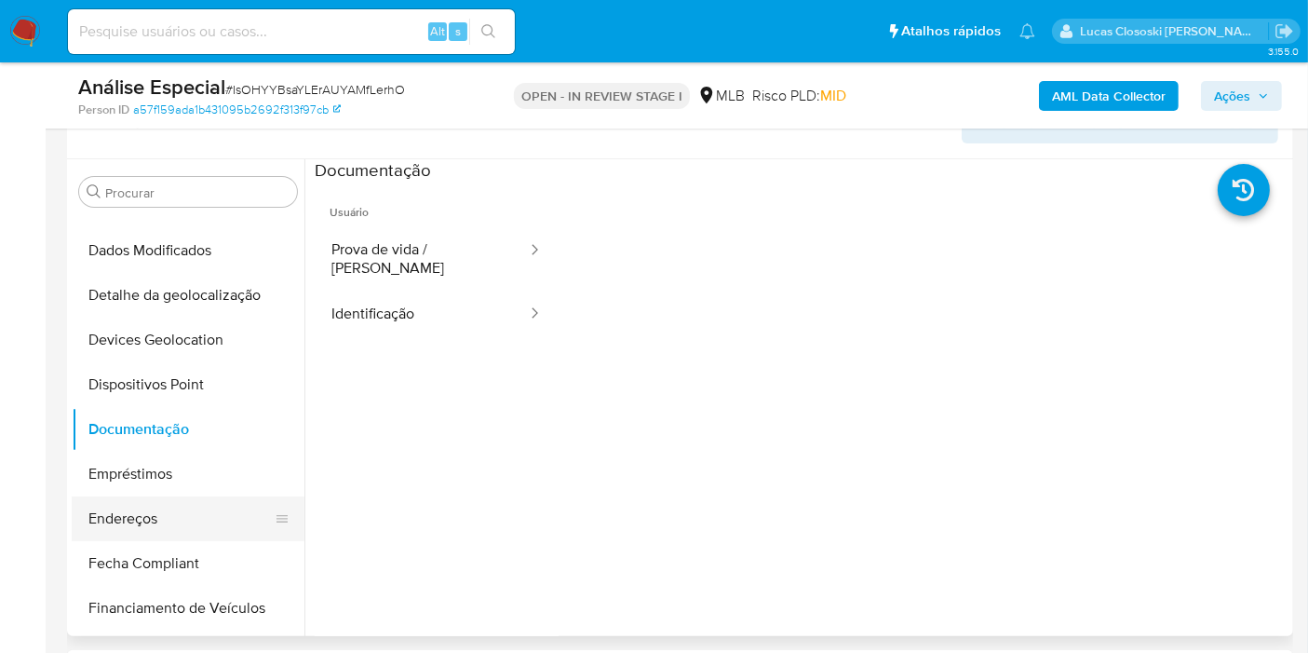
click at [174, 512] on button "Endereços" at bounding box center [181, 518] width 218 height 45
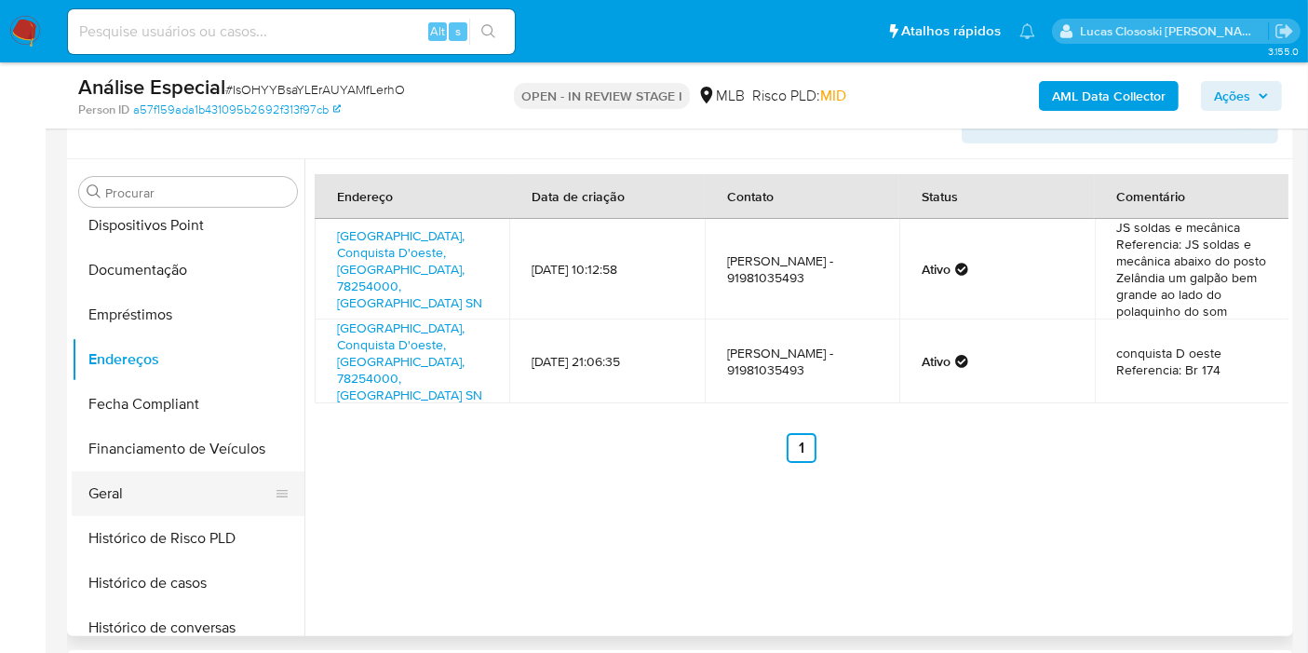
scroll to position [417, 0]
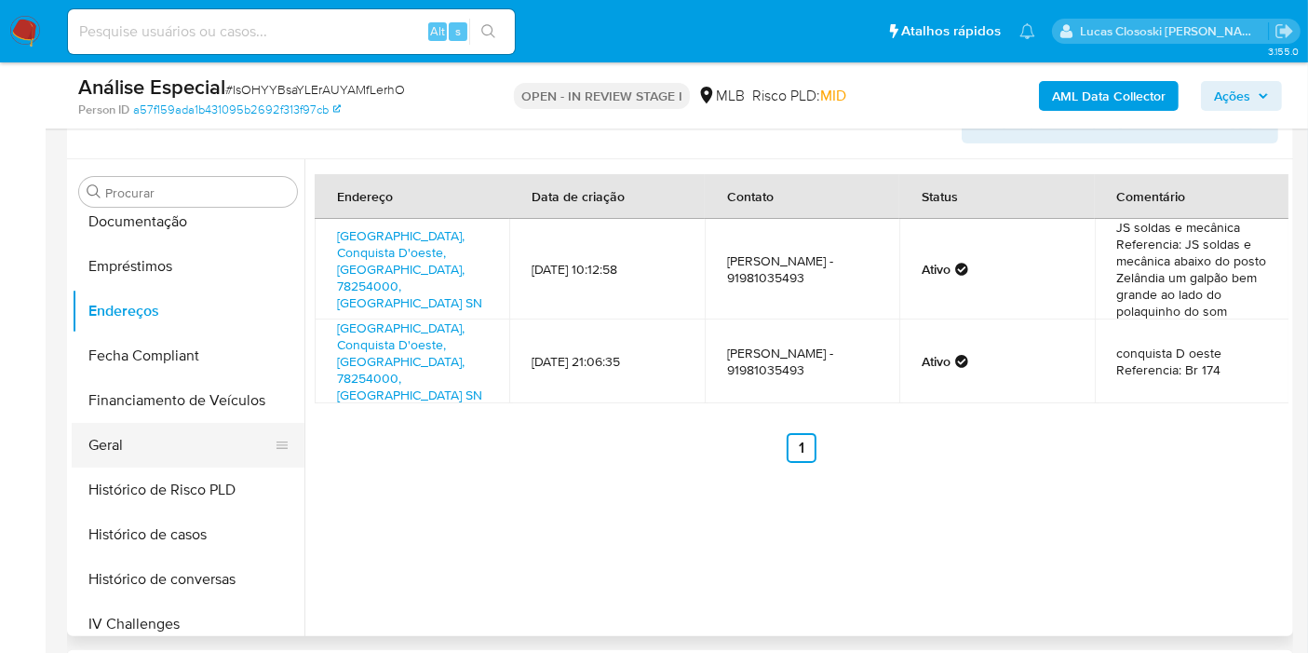
click at [138, 438] on button "Geral" at bounding box center [181, 445] width 218 height 45
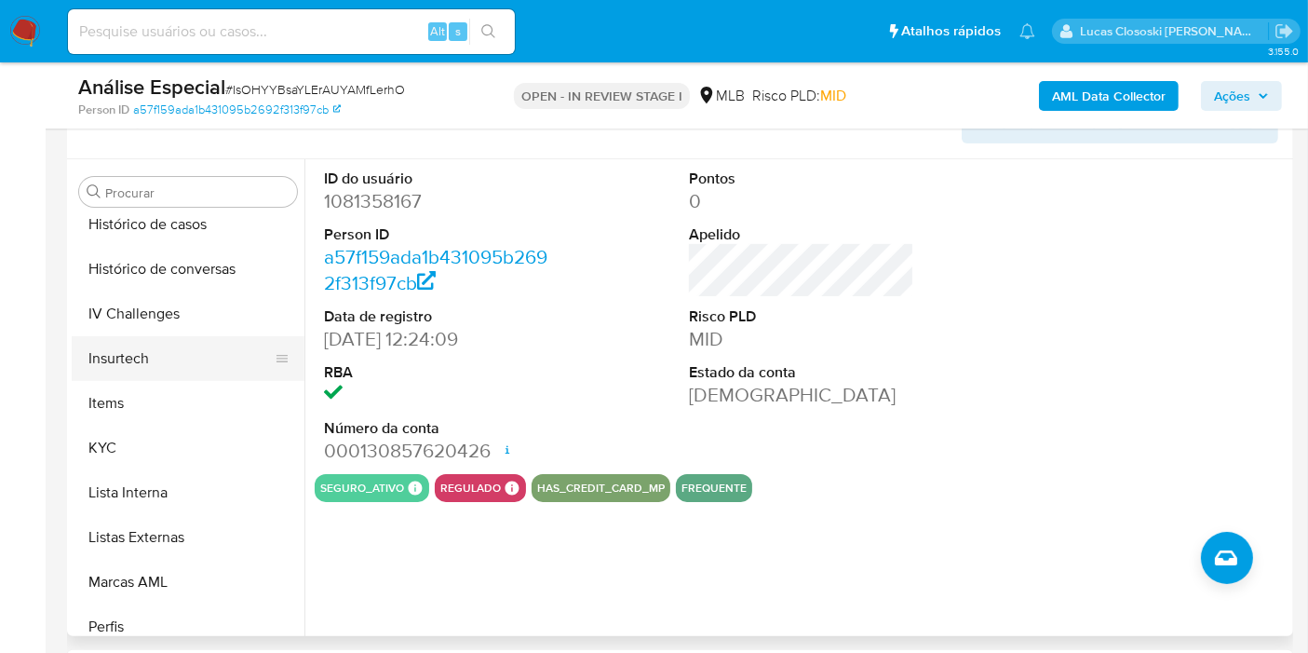
scroll to position [624, 0]
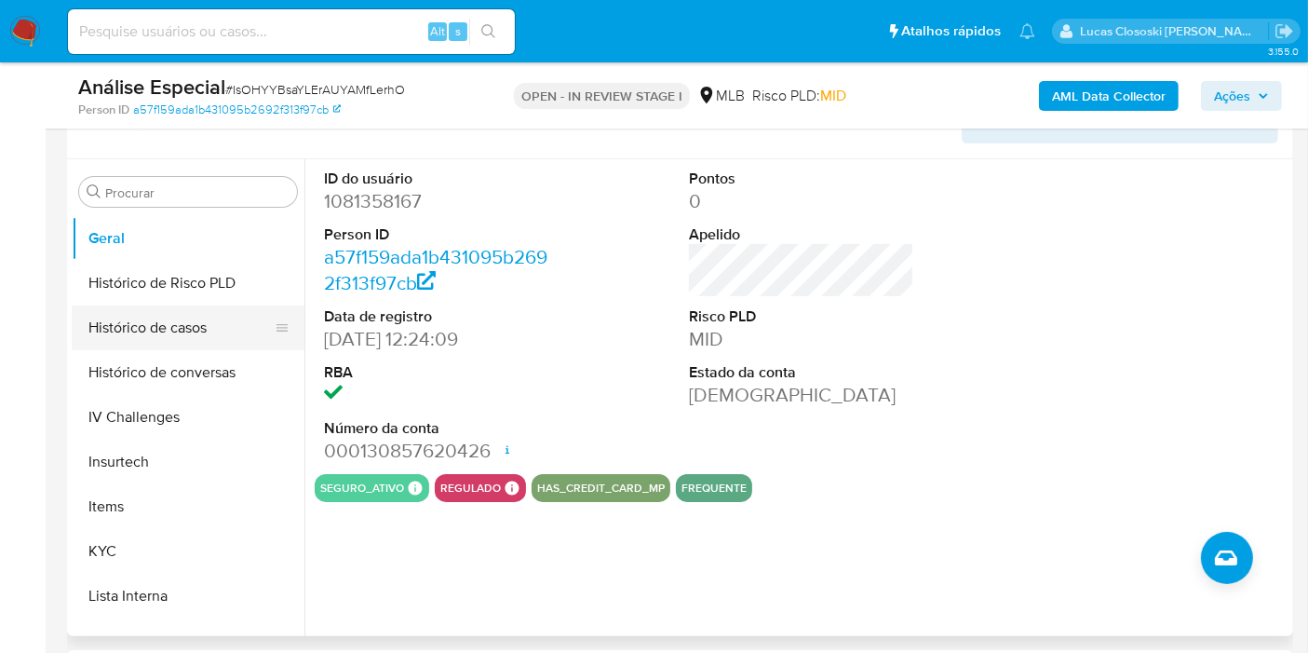
click at [166, 338] on button "Histórico de casos" at bounding box center [181, 327] width 218 height 45
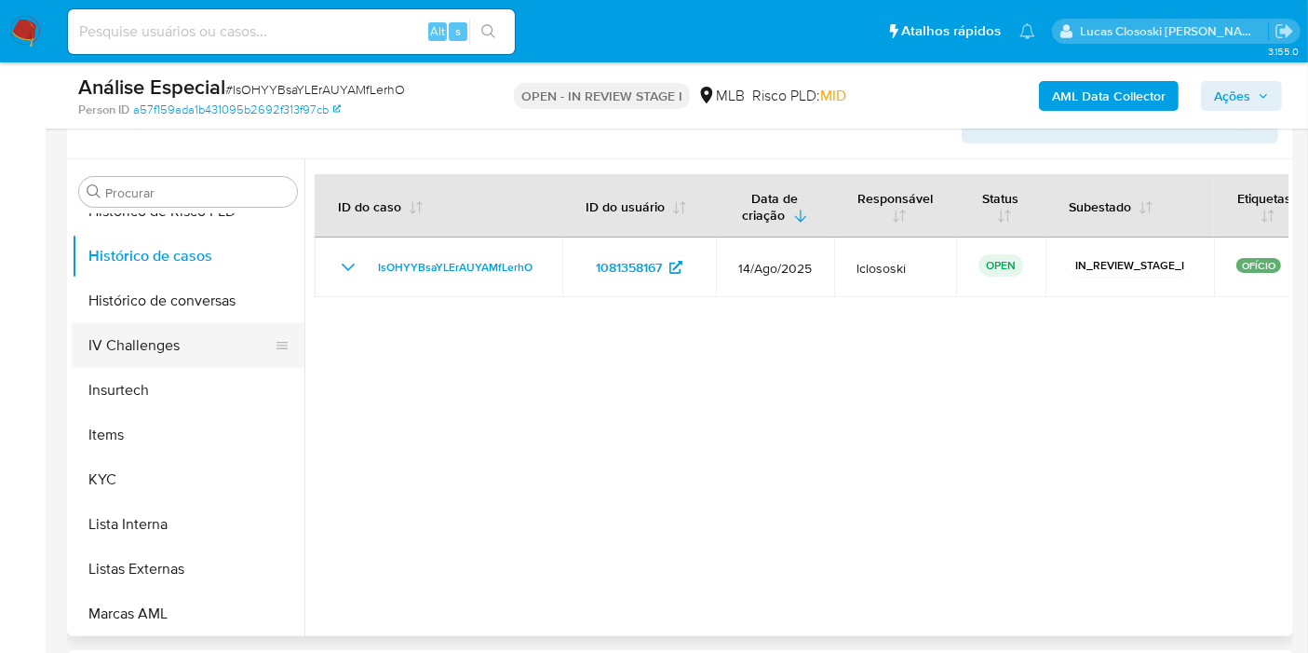
scroll to position [727, 0]
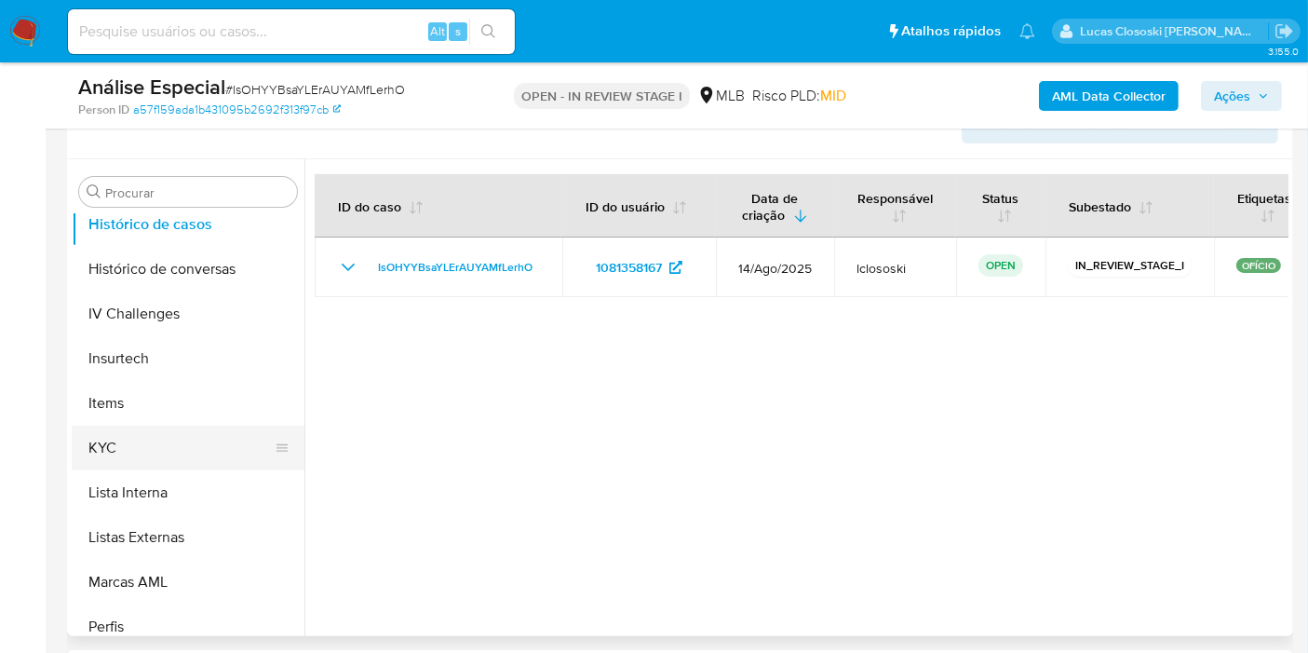
click at [120, 439] on button "KYC" at bounding box center [181, 447] width 218 height 45
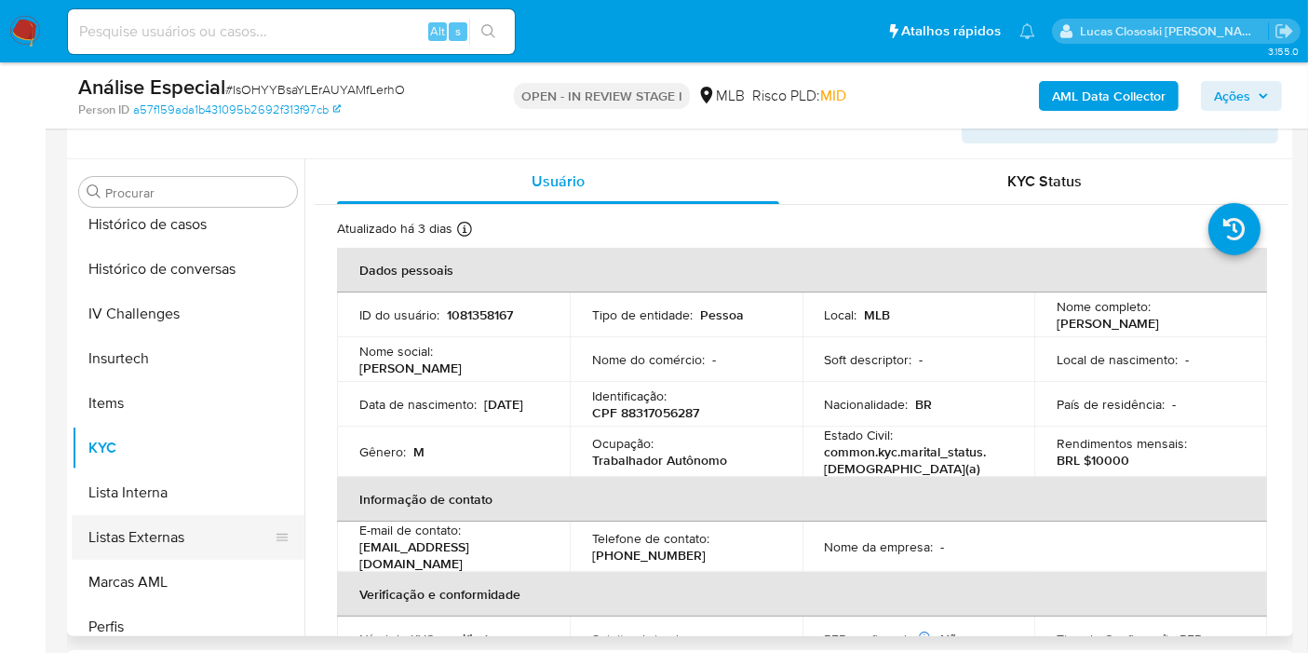
scroll to position [830, 0]
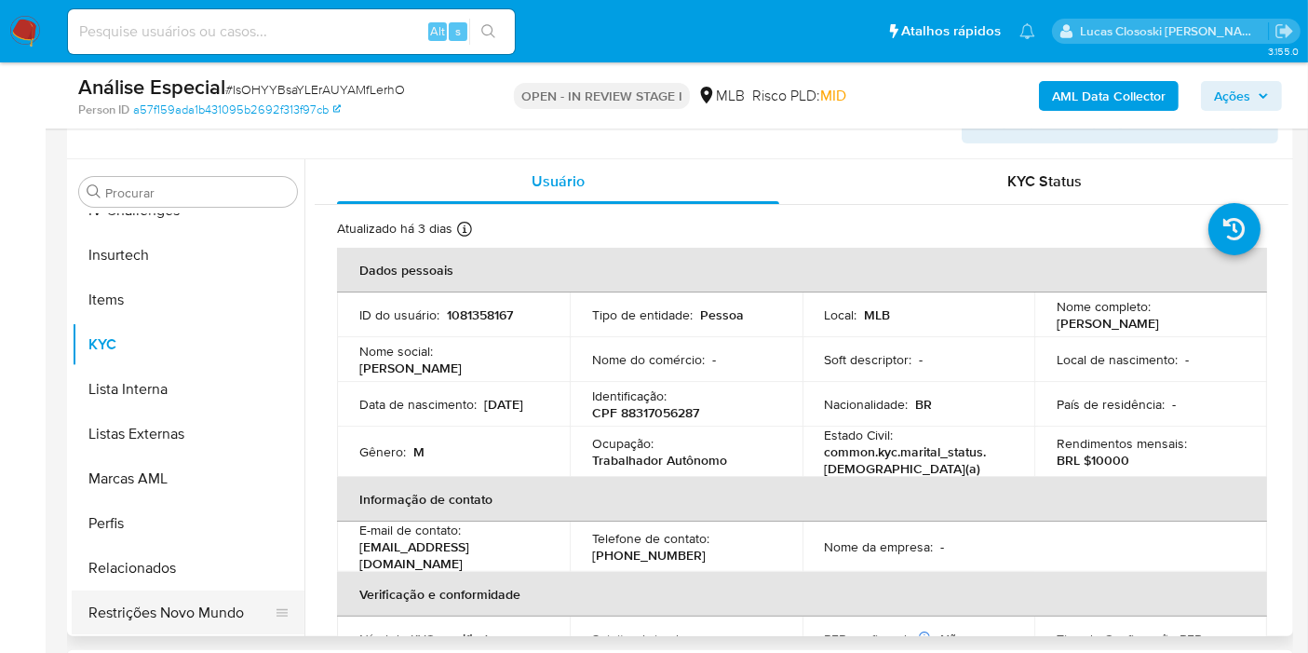
click at [189, 599] on button "Restrições Novo Mundo" at bounding box center [181, 612] width 218 height 45
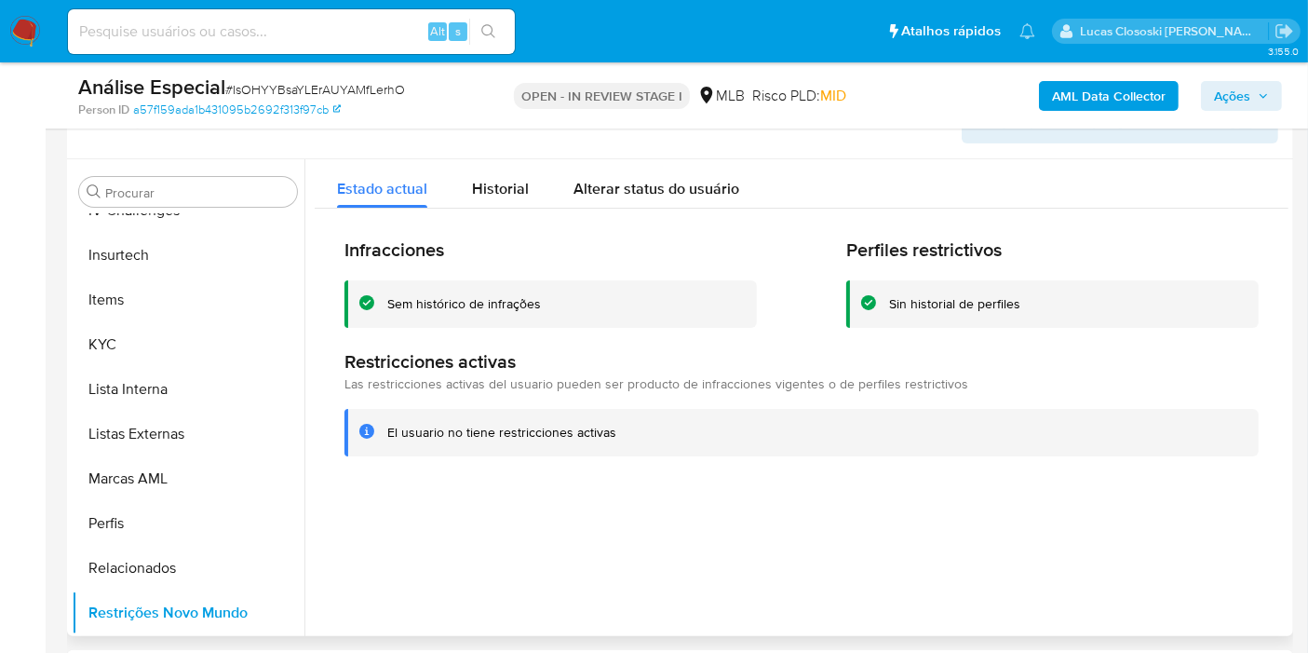
click at [1078, 247] on h2 "Perfiles restrictivos" at bounding box center [1052, 249] width 412 height 23
click at [361, 93] on span "# IsOHYYBsaYLErAUYAMfLerhO" at bounding box center [315, 89] width 180 height 19
copy span "IsOHYYBsaYLErAUYAMfLerhO"
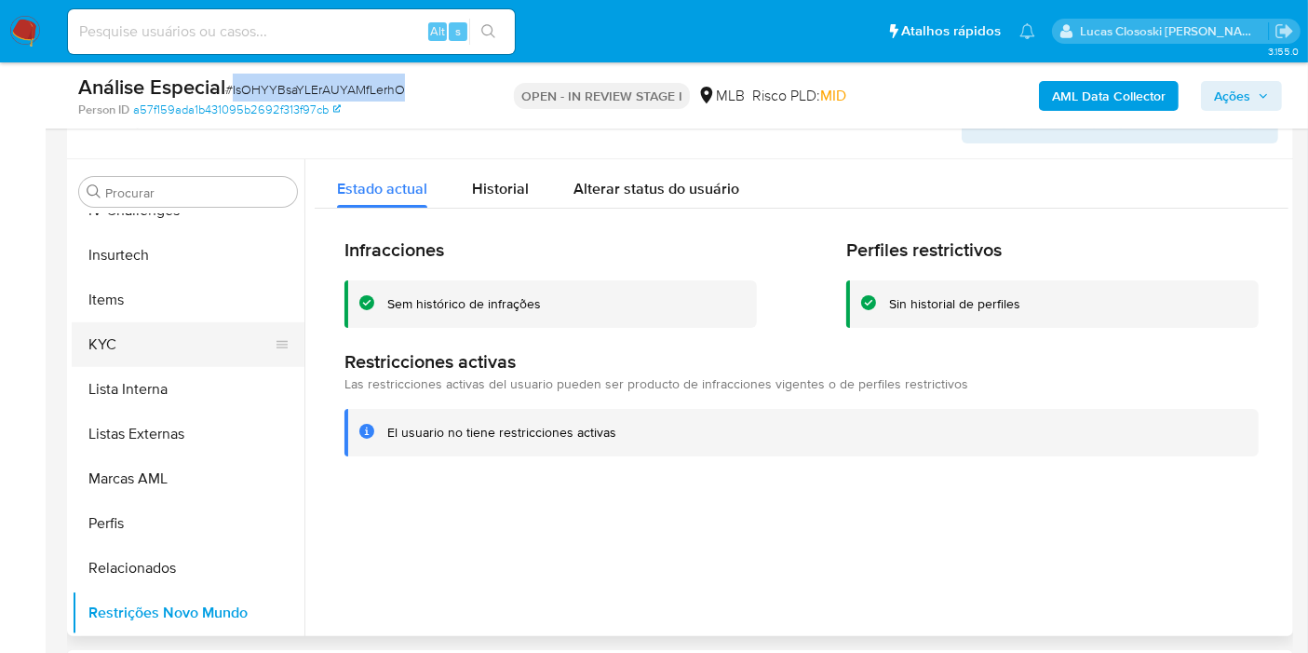
click at [165, 335] on button "KYC" at bounding box center [181, 344] width 218 height 45
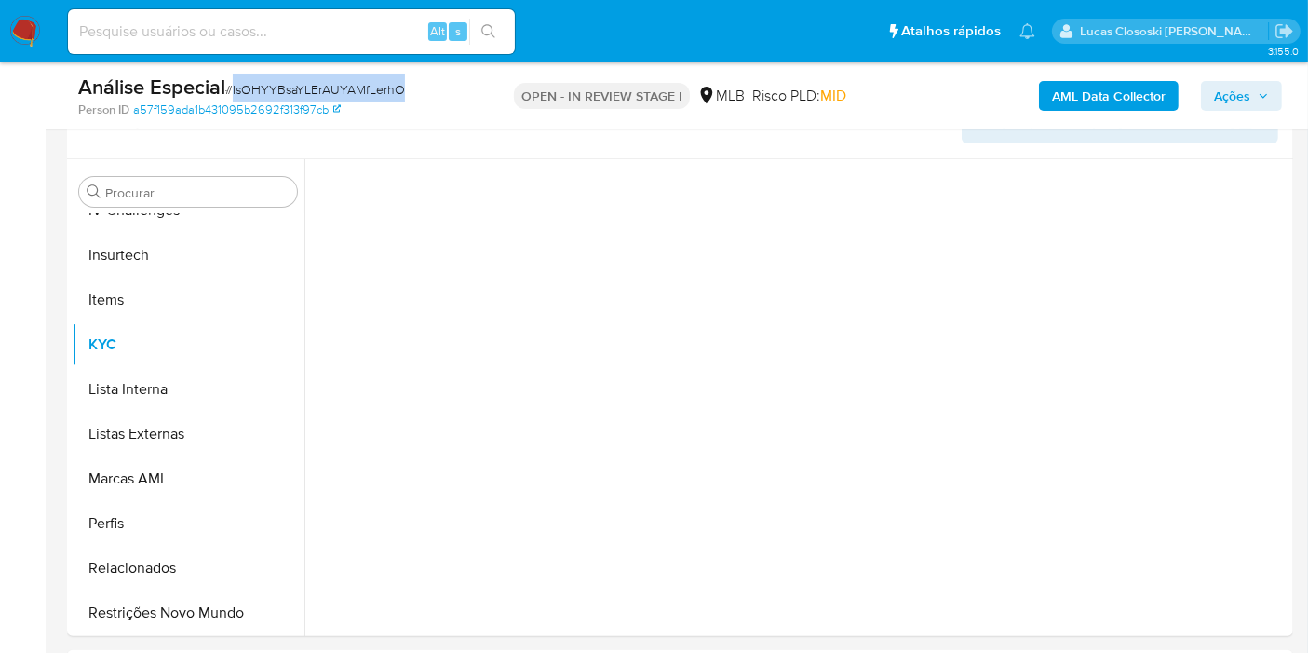
click at [396, 88] on span "# IsOHYYBsaYLErAUYAMfLerhO" at bounding box center [315, 89] width 180 height 19
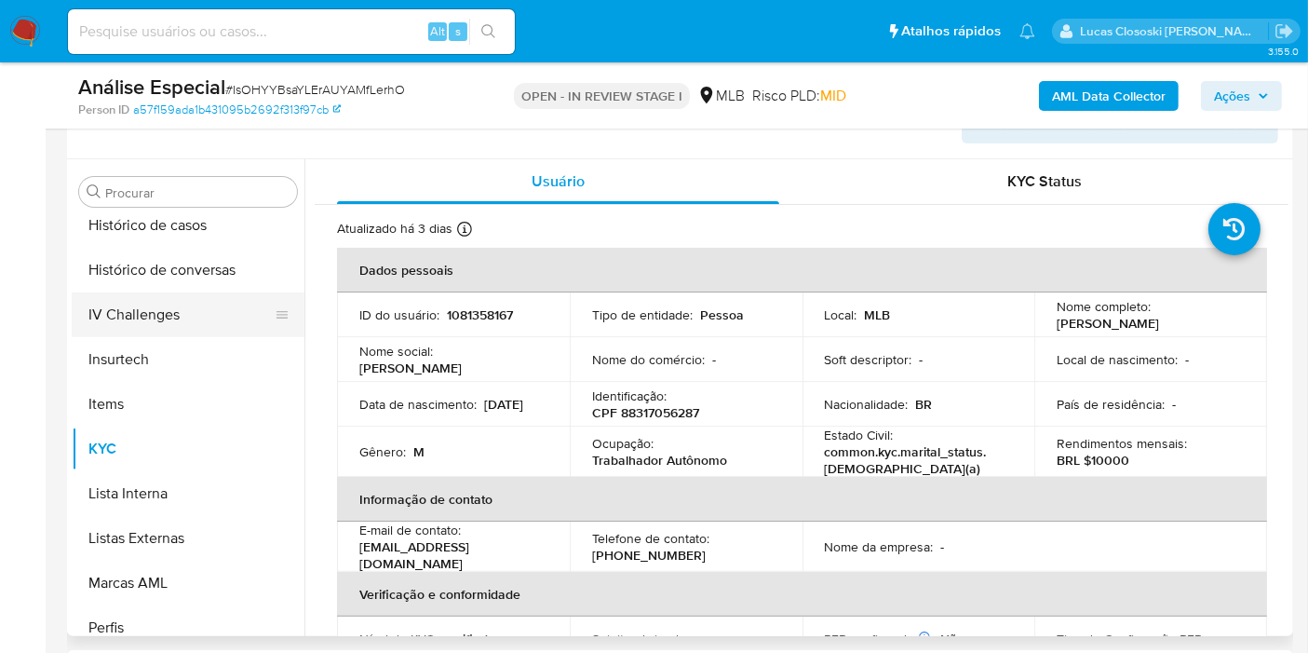
scroll to position [624, 0]
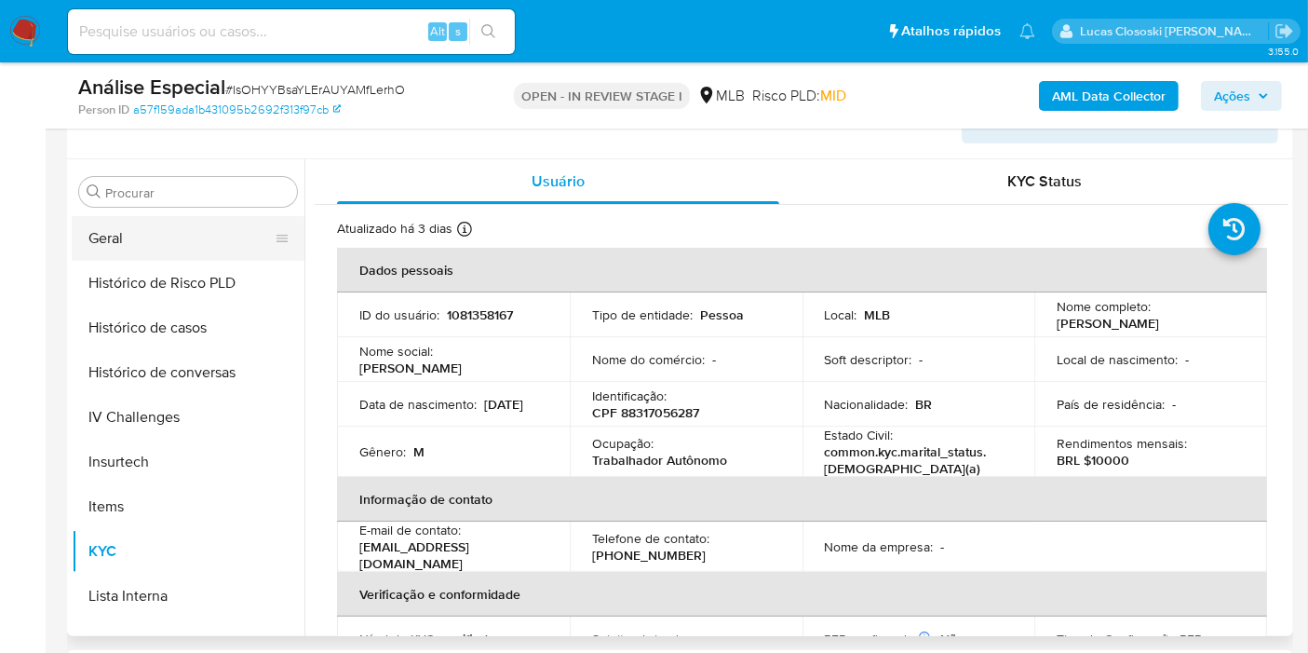
click at [161, 242] on button "Geral" at bounding box center [181, 238] width 218 height 45
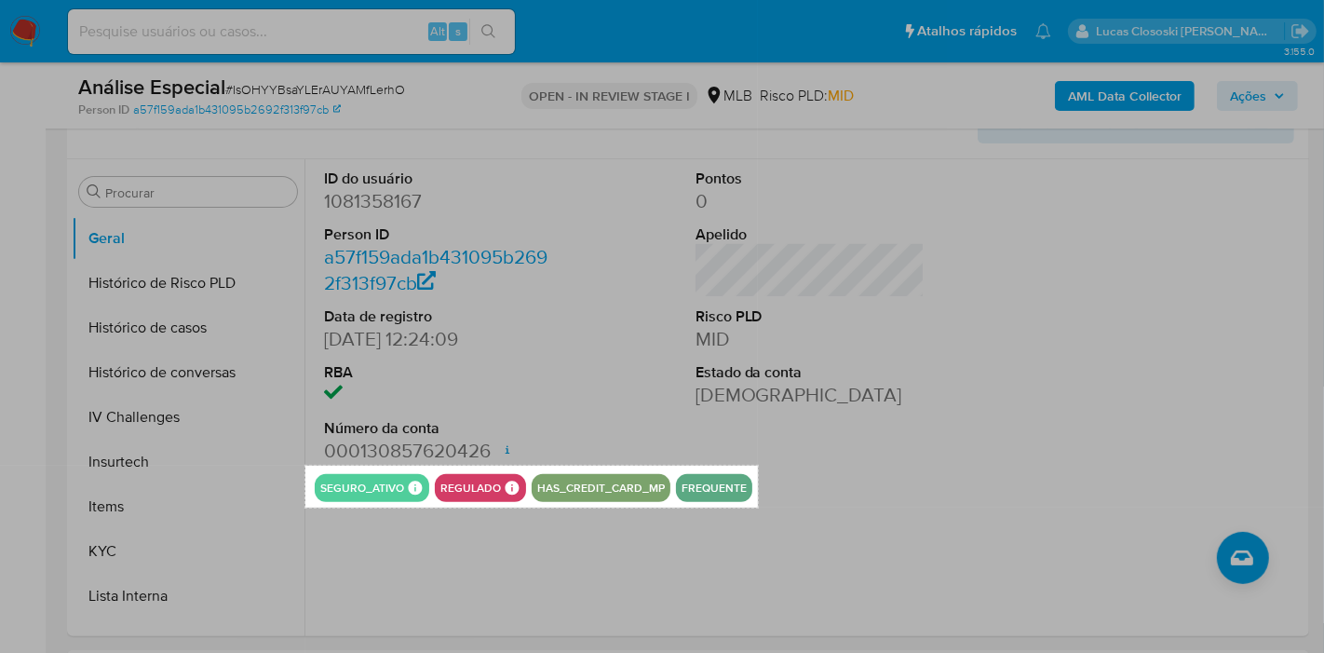
drag, startPoint x: 306, startPoint y: 464, endPoint x: 758, endPoint y: 506, distance: 453.4
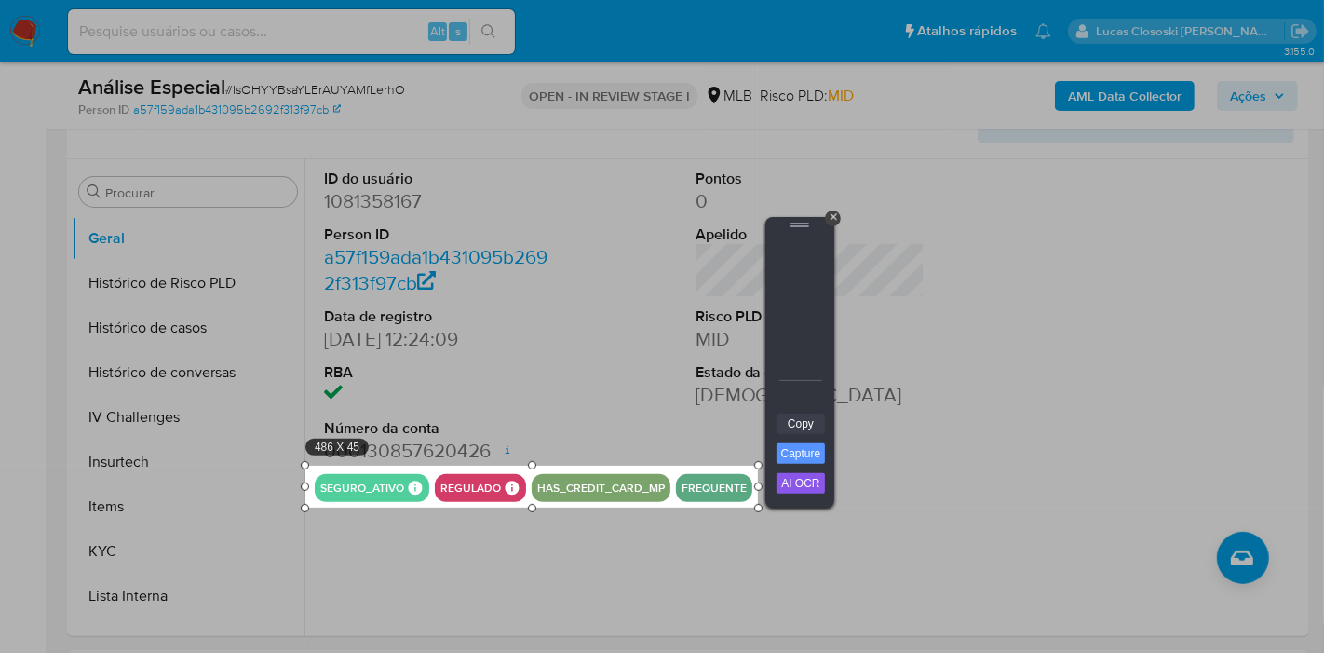
click at [800, 417] on link "Copy" at bounding box center [800, 423] width 48 height 20
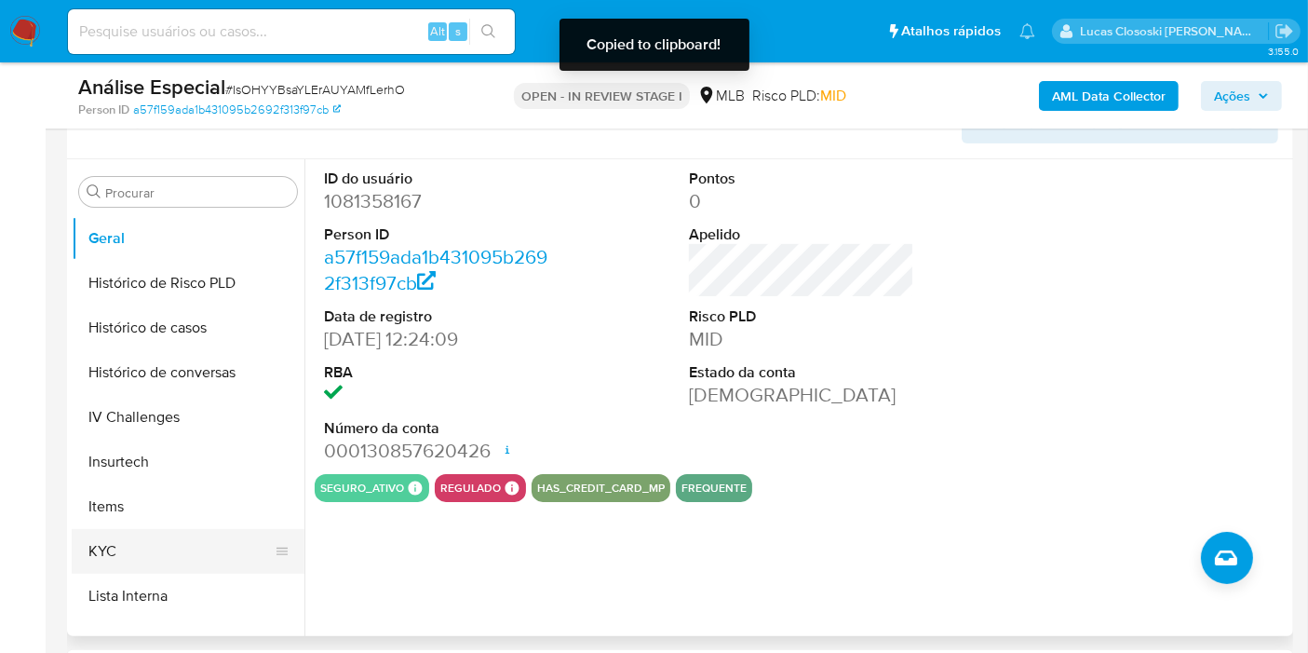
click at [116, 532] on button "KYC" at bounding box center [181, 551] width 218 height 45
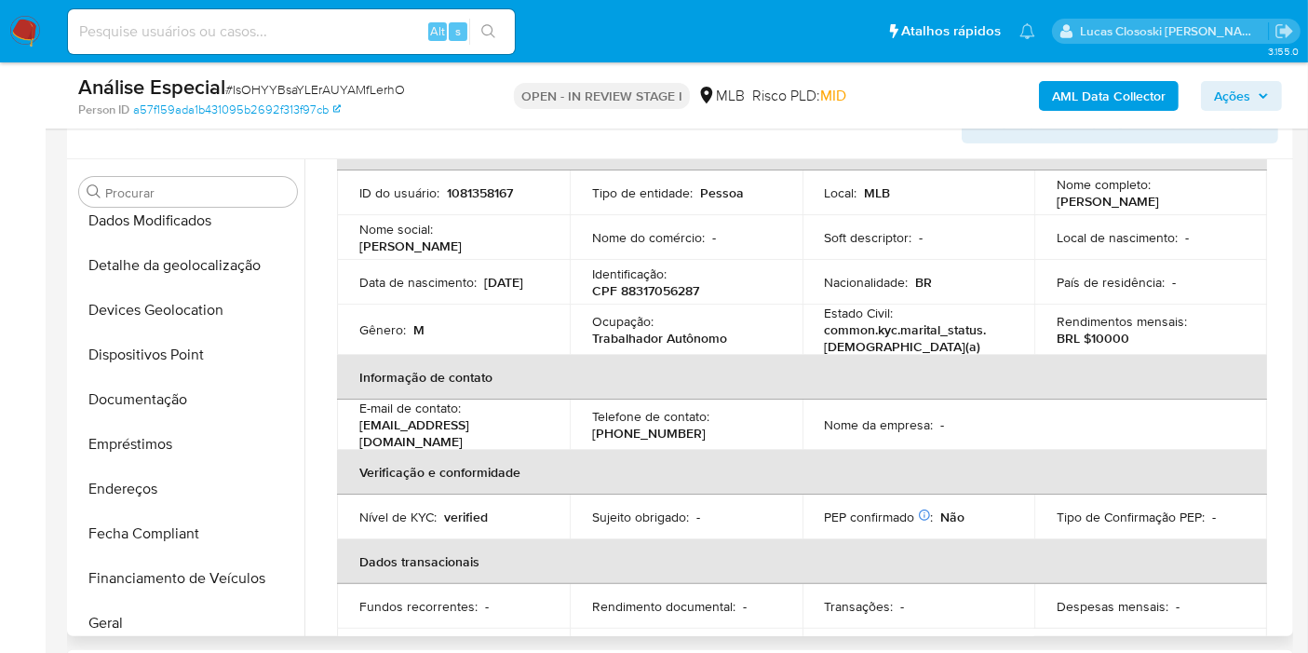
scroll to position [106, 0]
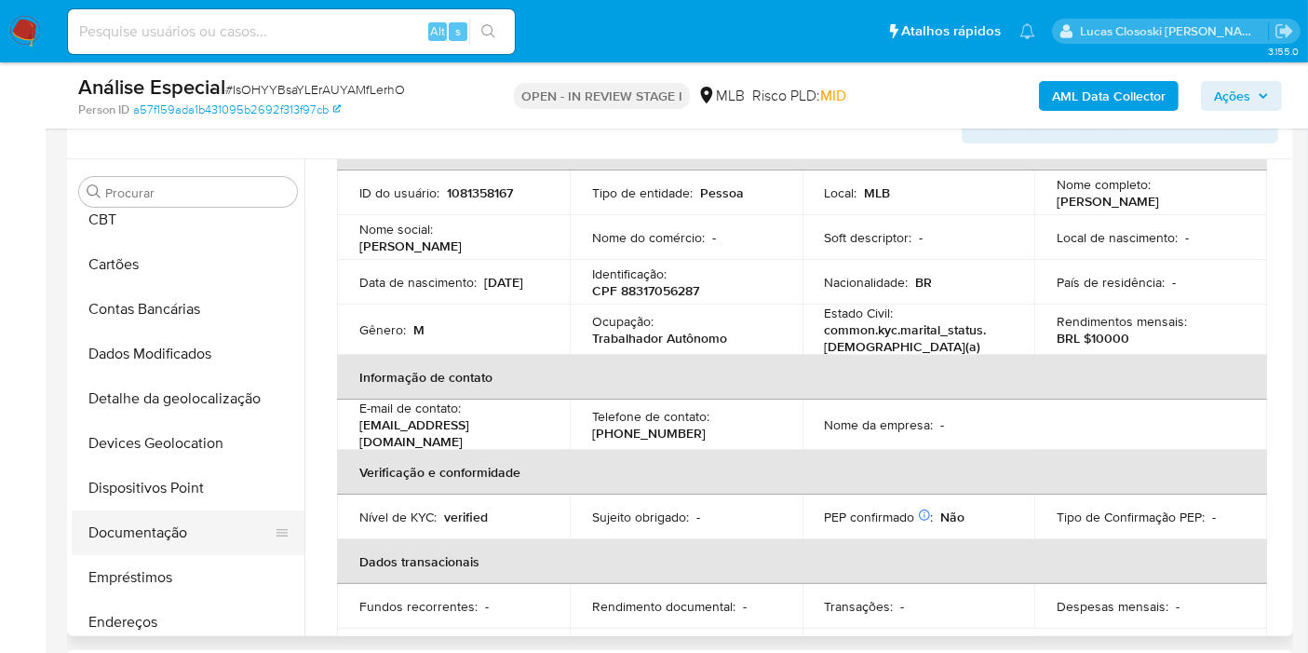
click at [167, 525] on button "Documentação" at bounding box center [181, 532] width 218 height 45
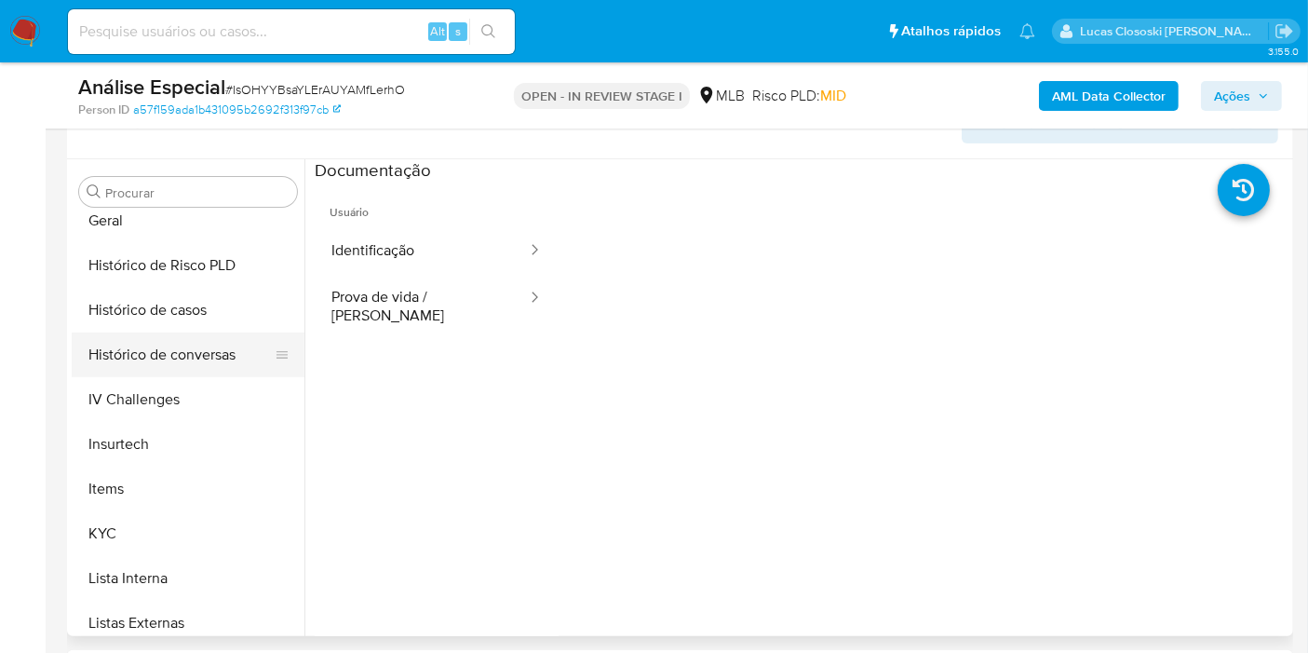
scroll to position [727, 0]
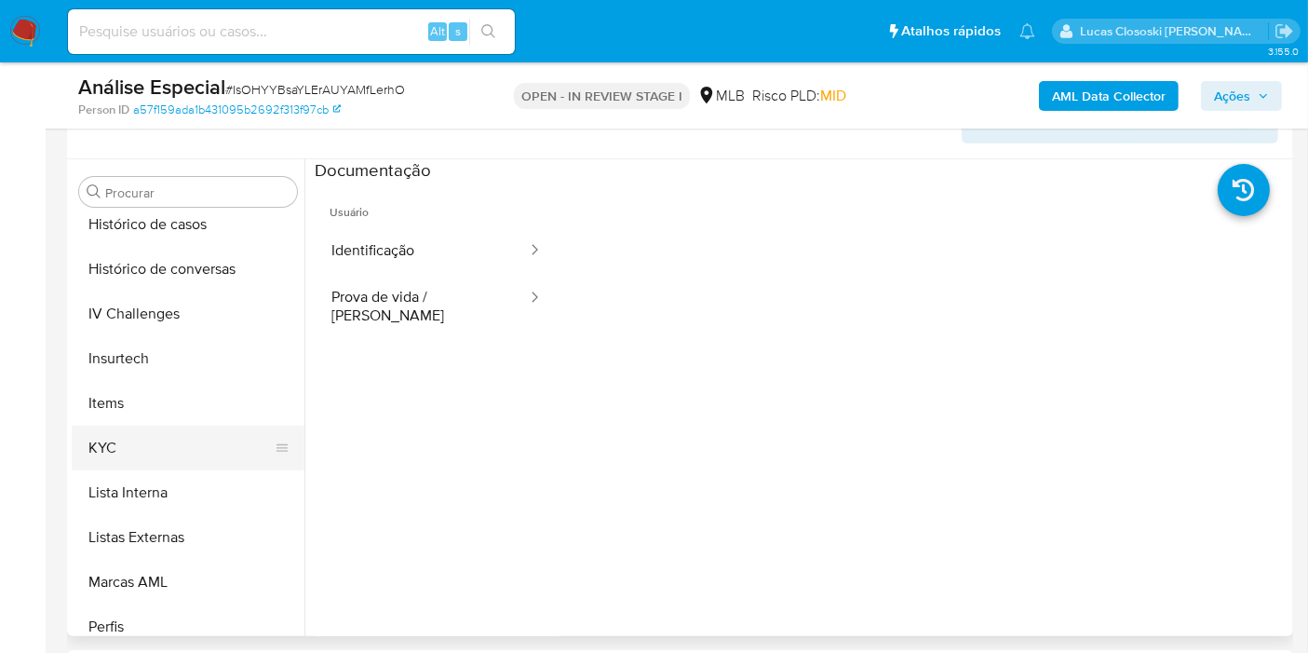
click at [135, 442] on button "KYC" at bounding box center [181, 447] width 218 height 45
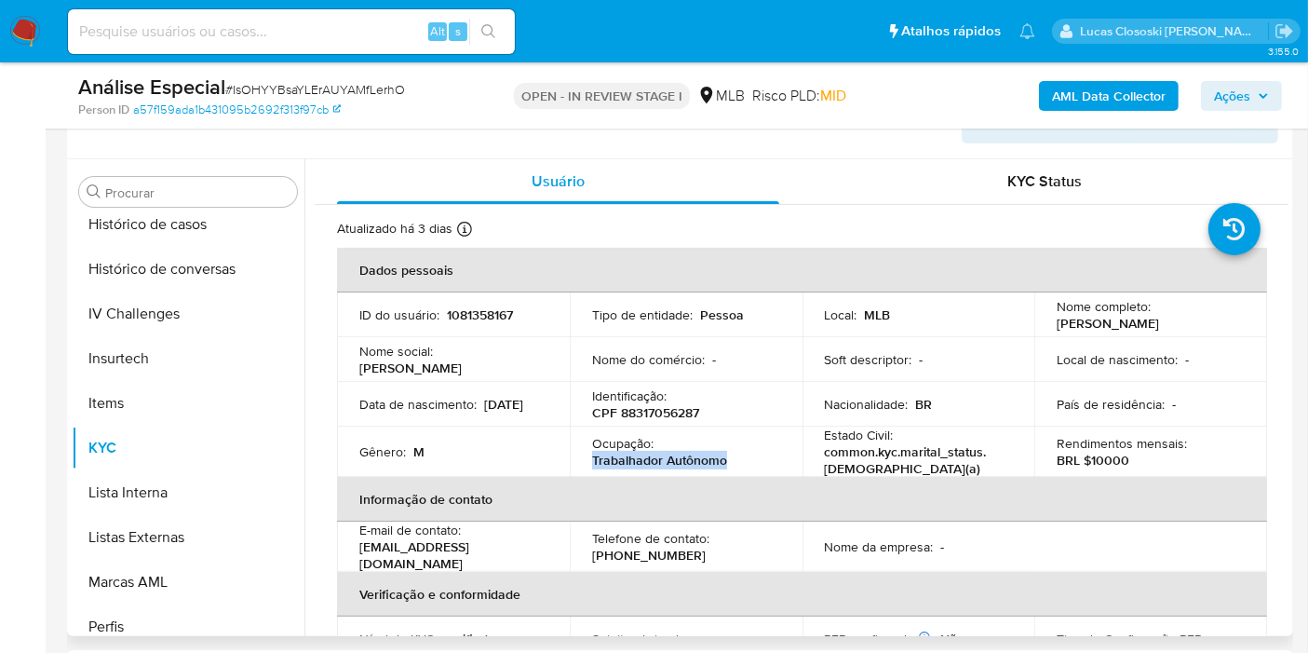
drag, startPoint x: 587, startPoint y: 459, endPoint x: 739, endPoint y: 451, distance: 152.0
click at [739, 451] on td "Ocupação : Trabalhador Autônomo" at bounding box center [686, 451] width 233 height 50
copy p "Trabalhador Autônomo"
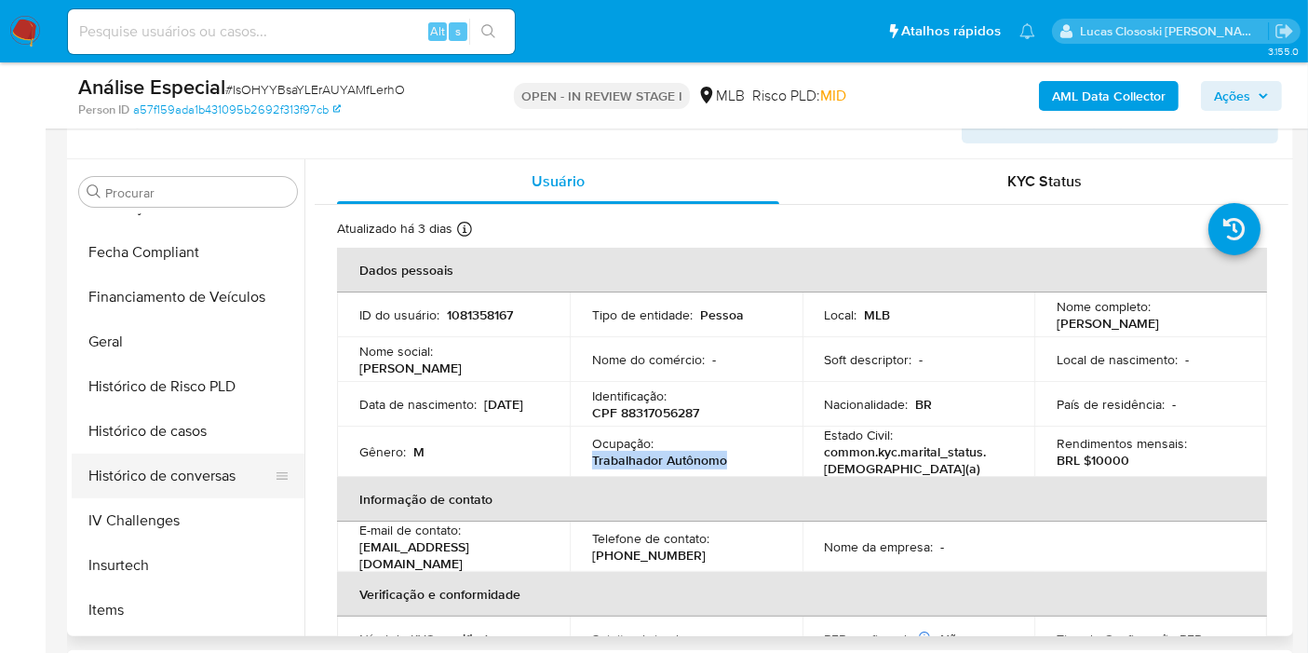
click at [155, 419] on button "Histórico de casos" at bounding box center [188, 431] width 233 height 45
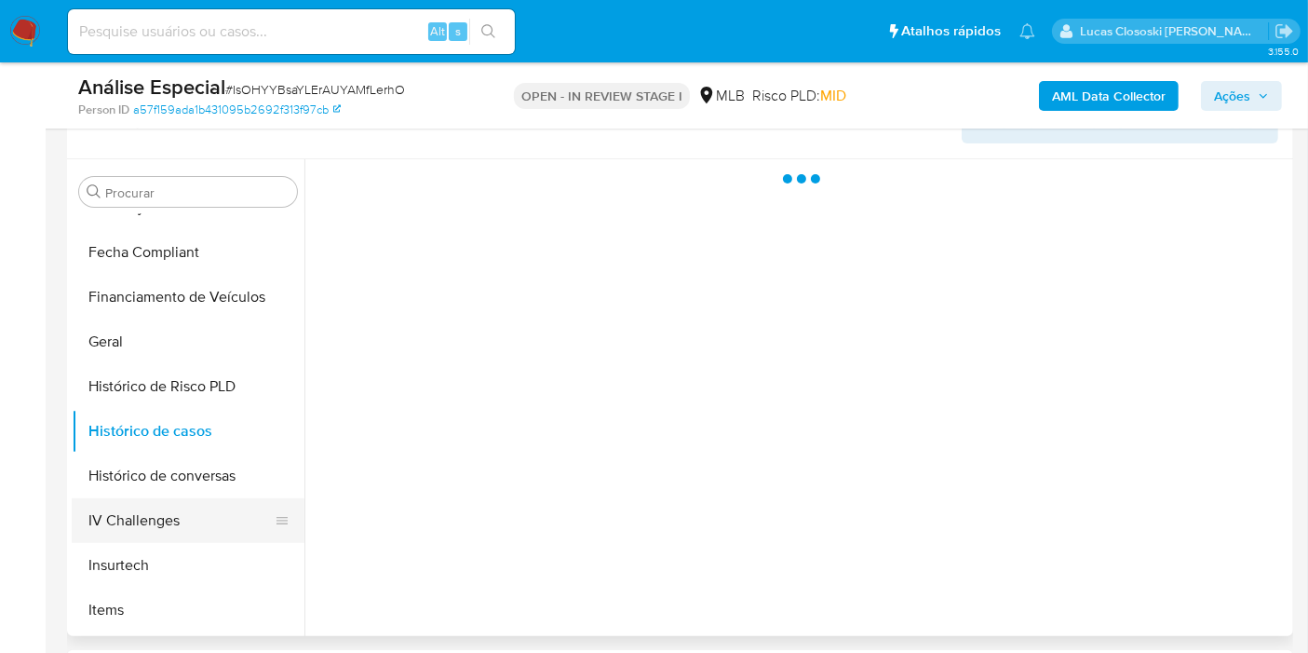
scroll to position [830, 0]
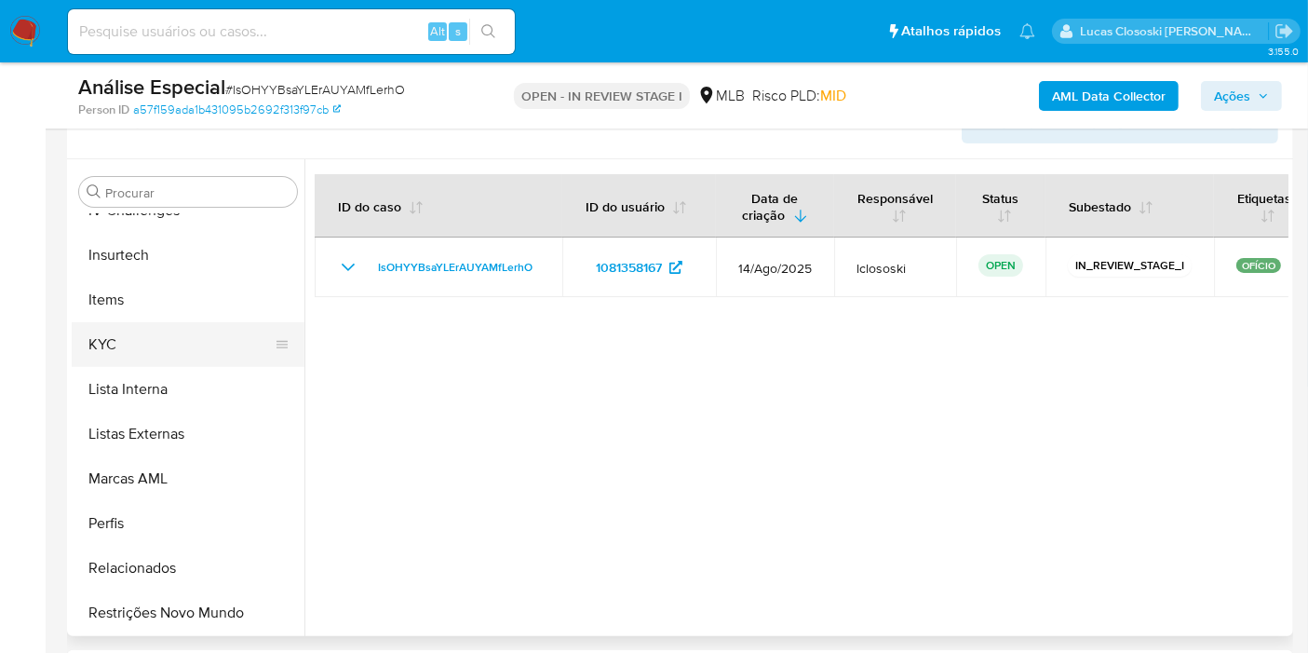
click at [157, 339] on button "KYC" at bounding box center [181, 344] width 218 height 45
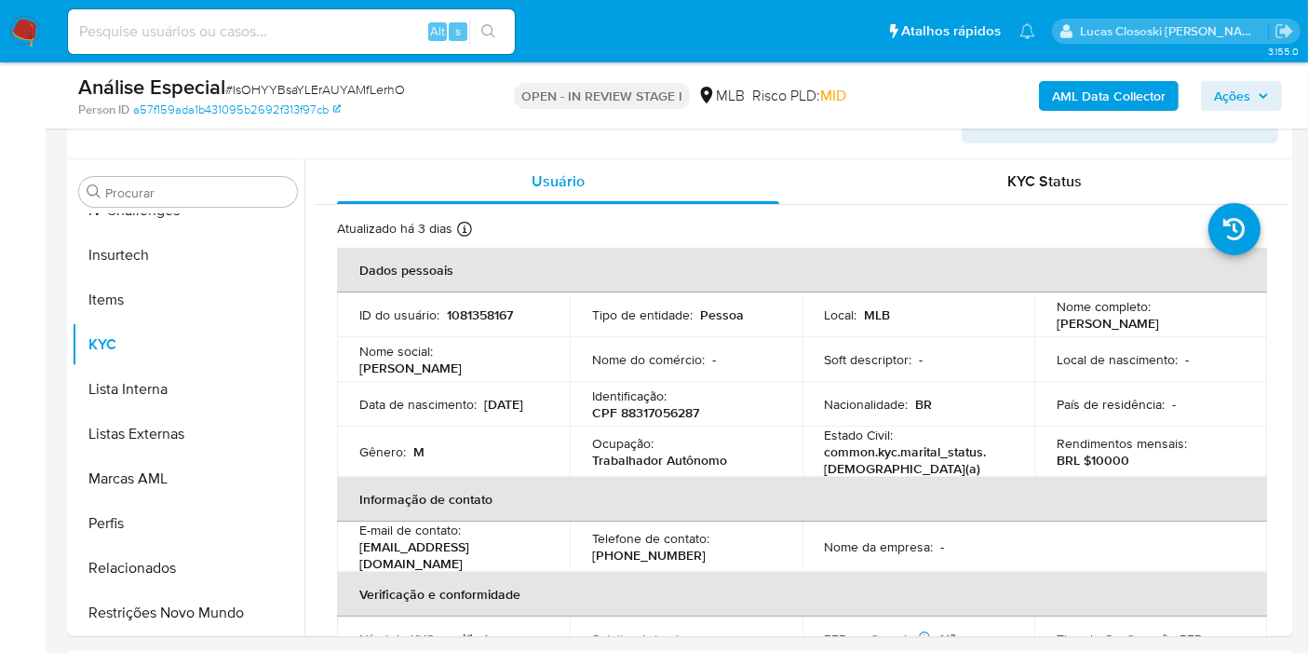
click at [1241, 96] on span "Ações" at bounding box center [1232, 96] width 36 height 30
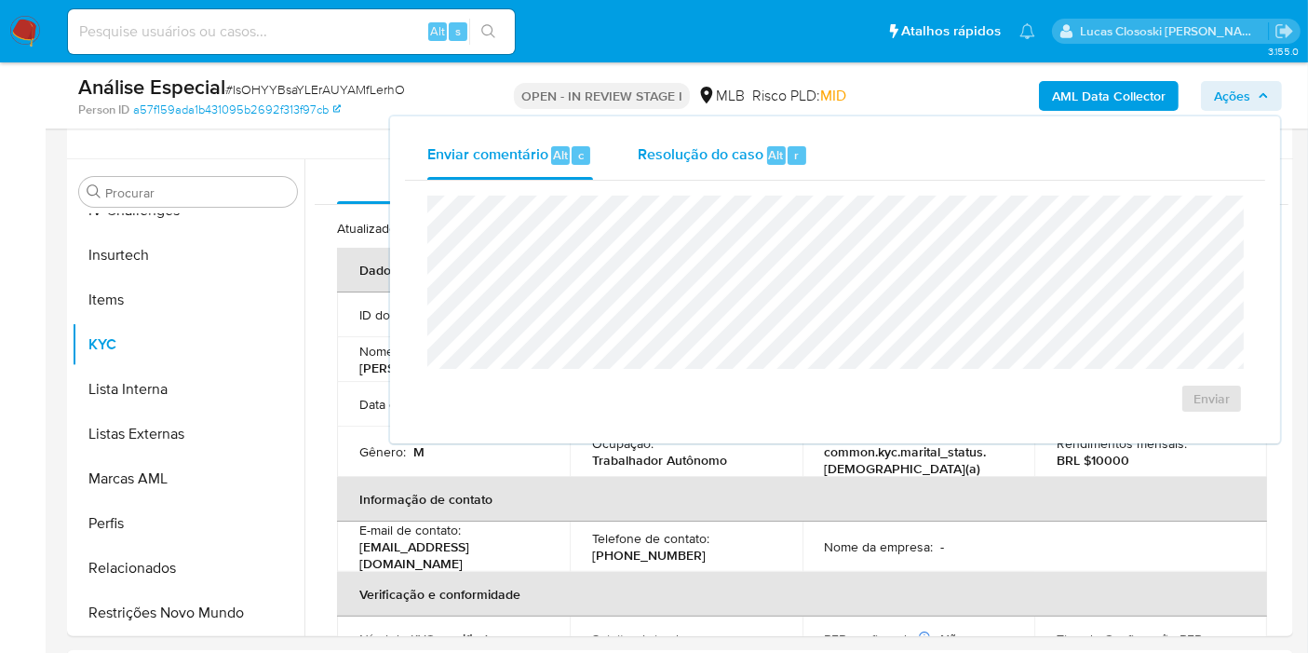
click at [762, 168] on div "Resolução do caso Alt r" at bounding box center [723, 155] width 170 height 48
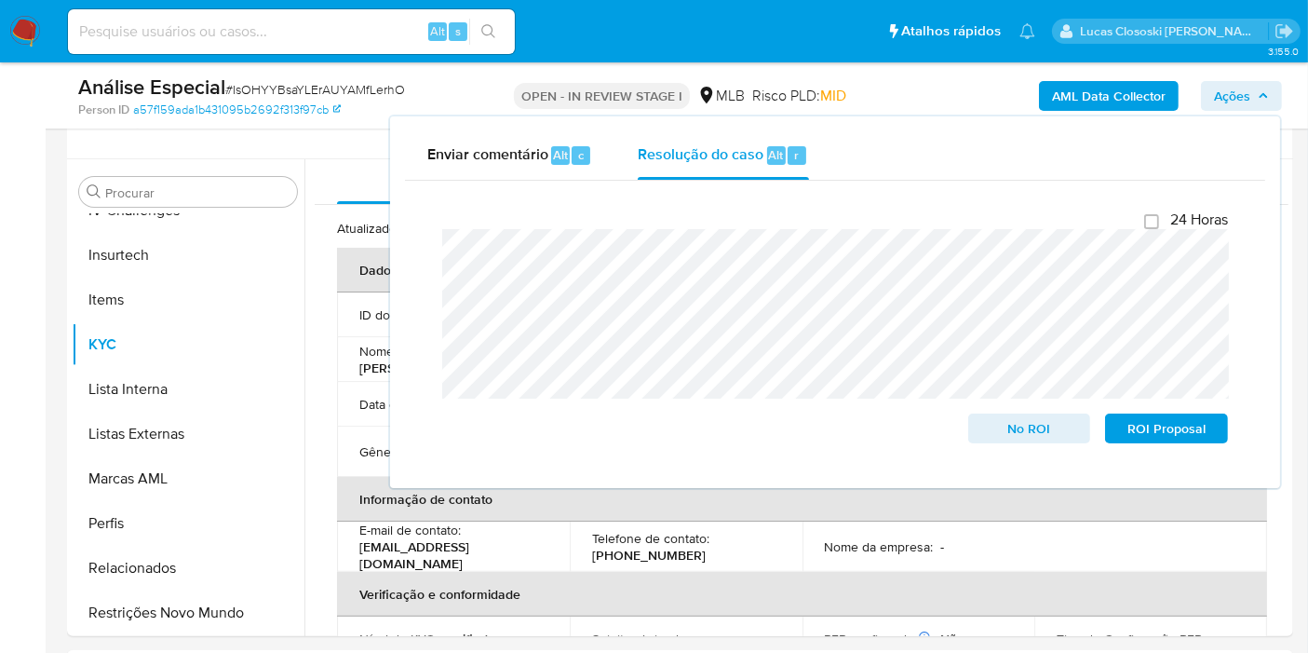
click at [1246, 94] on span "Ações" at bounding box center [1232, 96] width 36 height 30
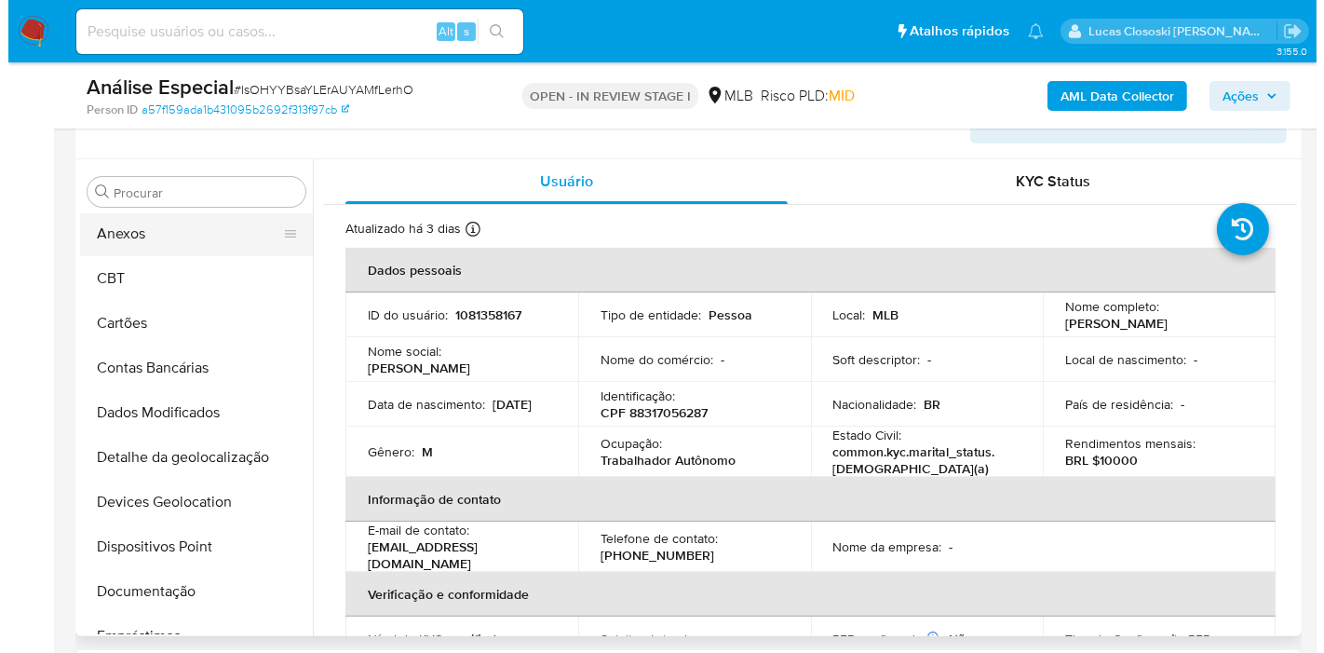
scroll to position [0, 0]
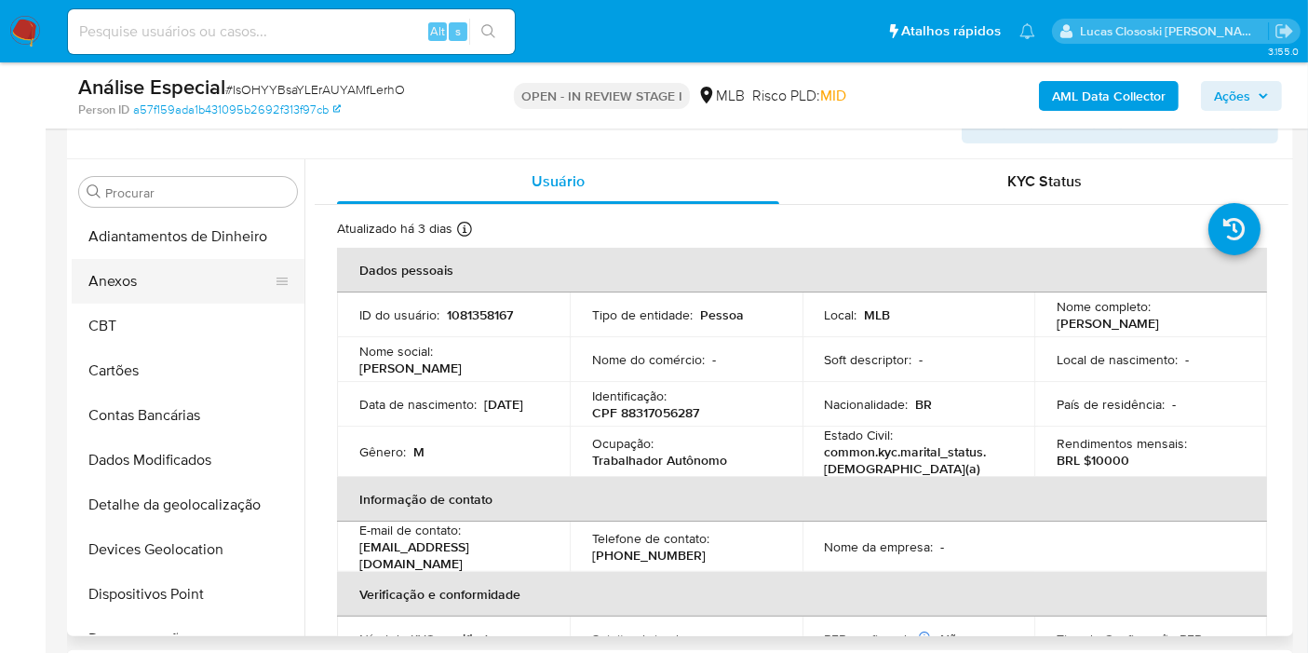
click at [150, 280] on button "Anexos" at bounding box center [181, 281] width 218 height 45
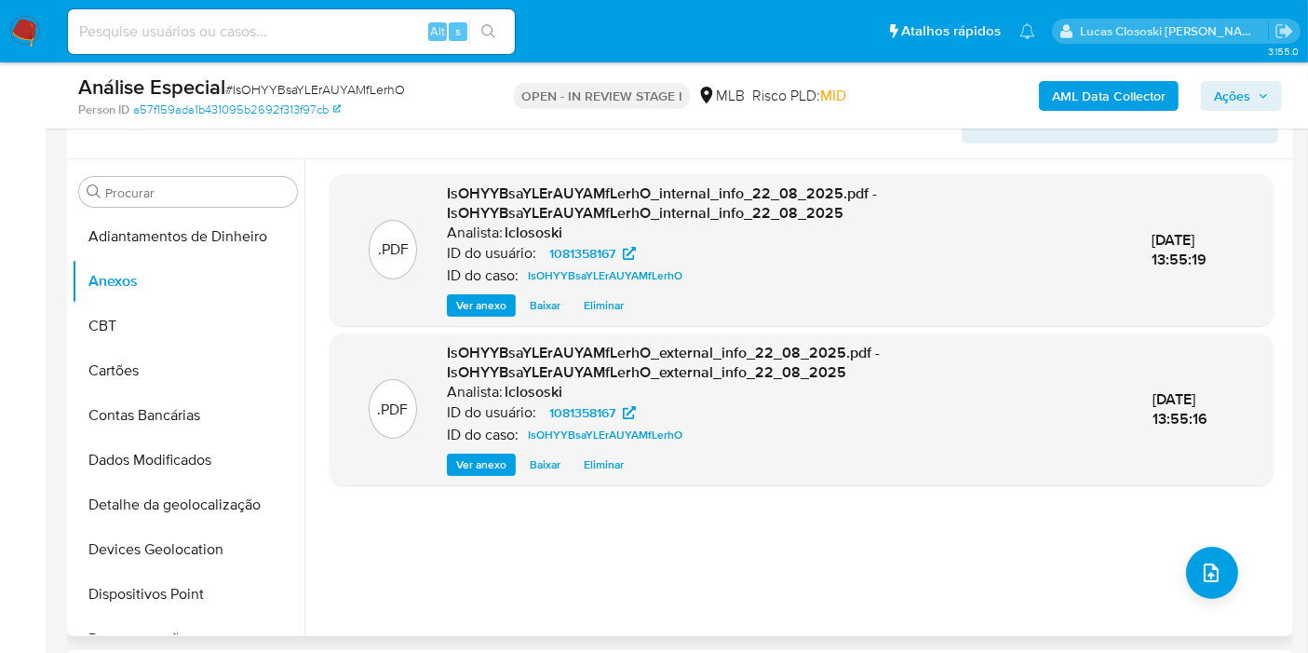
click at [636, 591] on div ".PDF IsOHYYBsaYLErAUYAMfLerhO_internal_info_22_08_2025.pdf - IsOHYYBsaYLErAUYAM…" at bounding box center [802, 397] width 944 height 447
click at [1167, 554] on div ".PDF IsOHYYBsaYLErAUYAMfLerhO_internal_info_22_08_2025.pdf - IsOHYYBsaYLErAUYAM…" at bounding box center [802, 397] width 944 height 447
click at [1208, 568] on icon "upload-file" at bounding box center [1211, 572] width 15 height 19
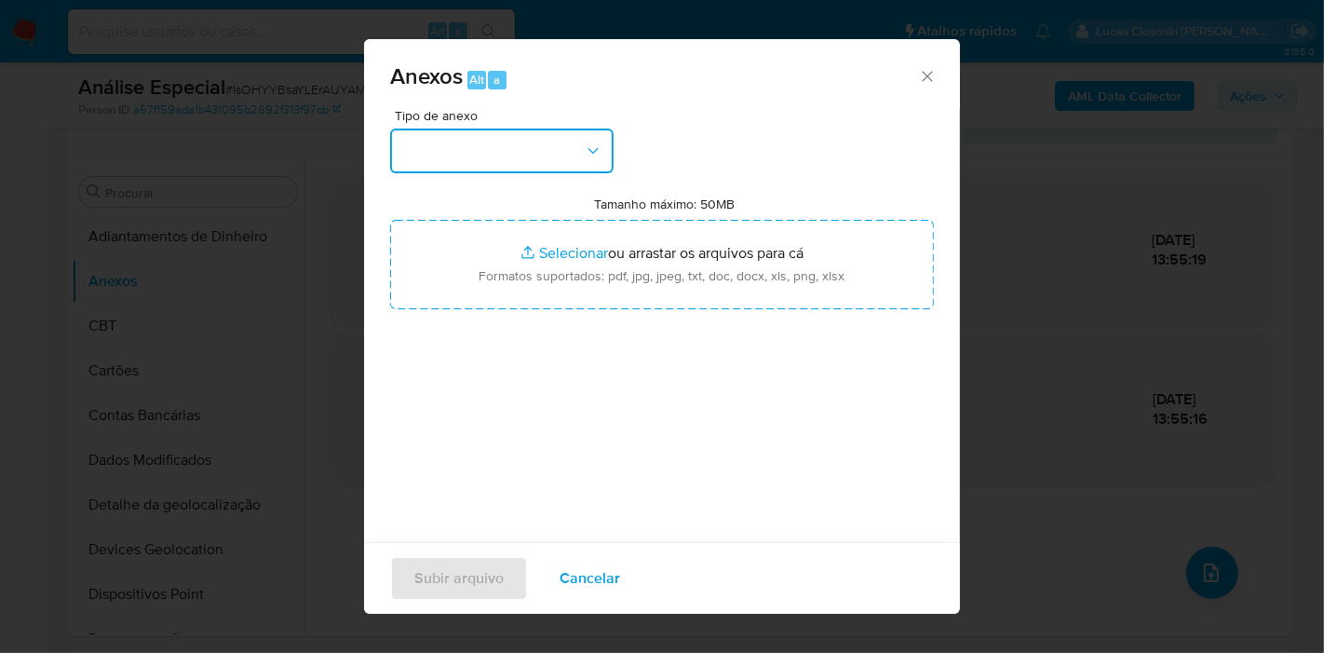
click at [532, 131] on button "button" at bounding box center [501, 150] width 223 height 45
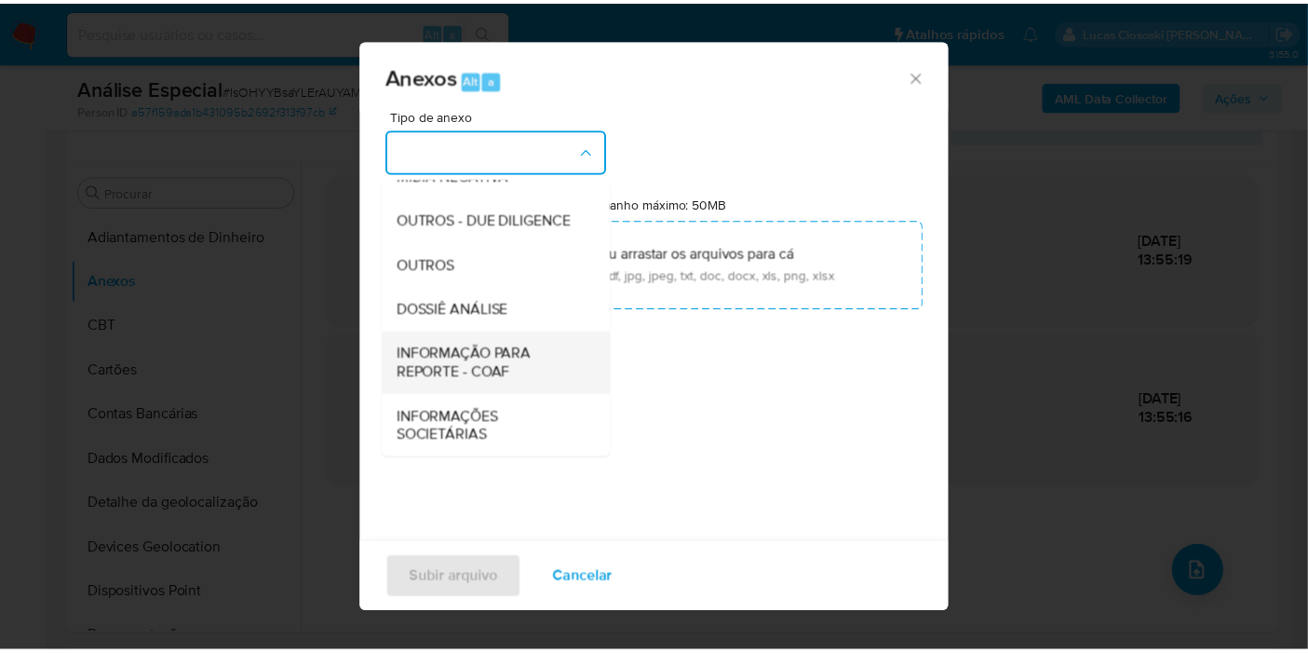
scroll to position [19, 0]
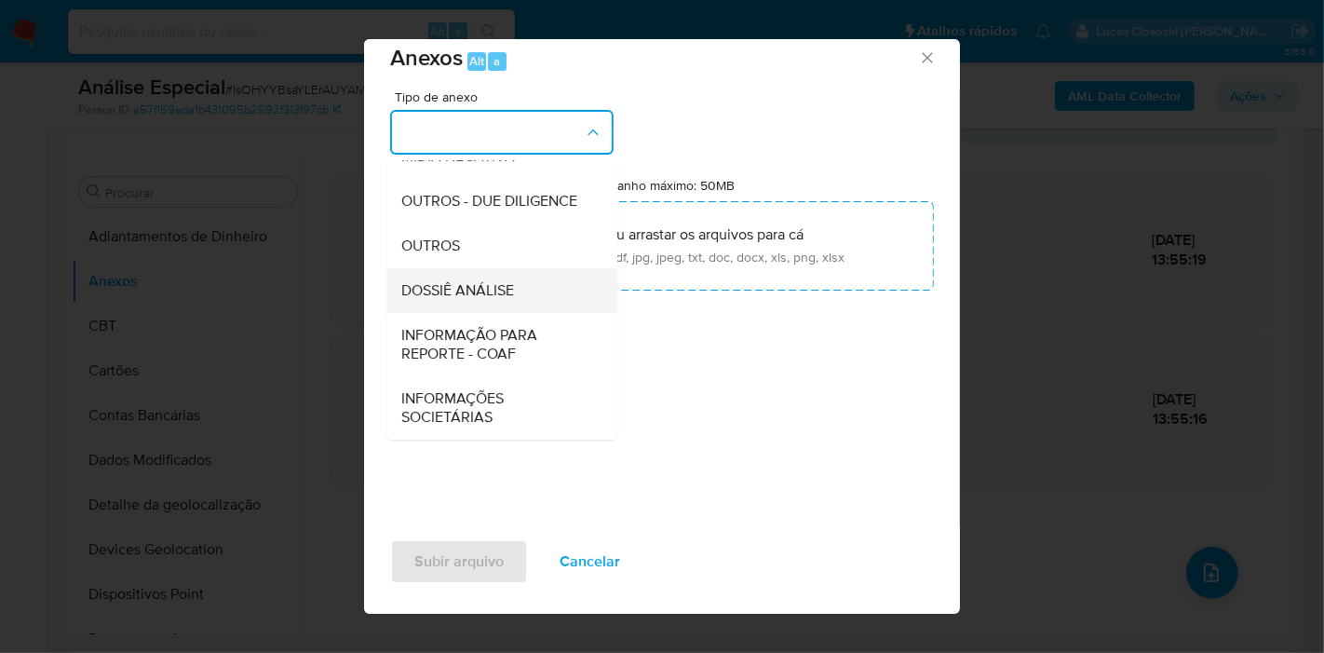
click at [489, 285] on span "DOSSIÊ ANÁLISE" at bounding box center [457, 290] width 113 height 19
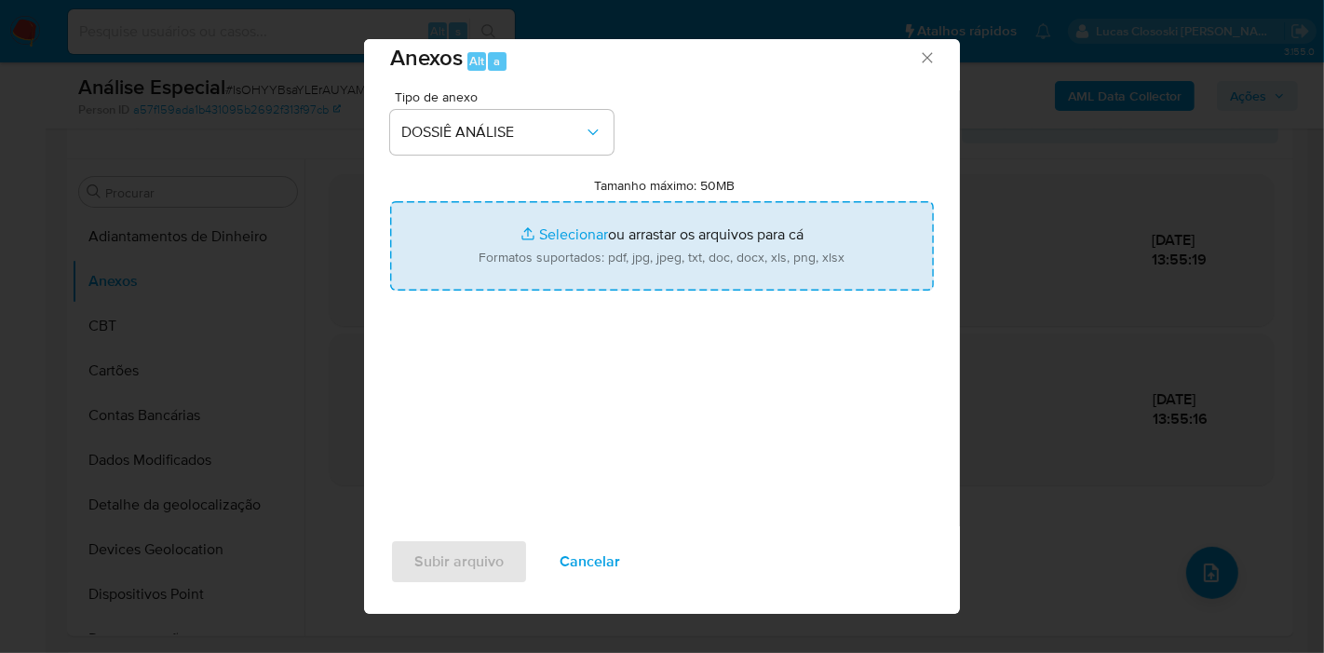
click at [524, 206] on input "Tamanho máximo: 50MB Selecionar arquivos" at bounding box center [662, 245] width 544 height 89
type input "C:\fakepath\SAR - XXXX - CPF 88317056287 - MARCELO DAS CHAGAS SOUSA (1).pdf"
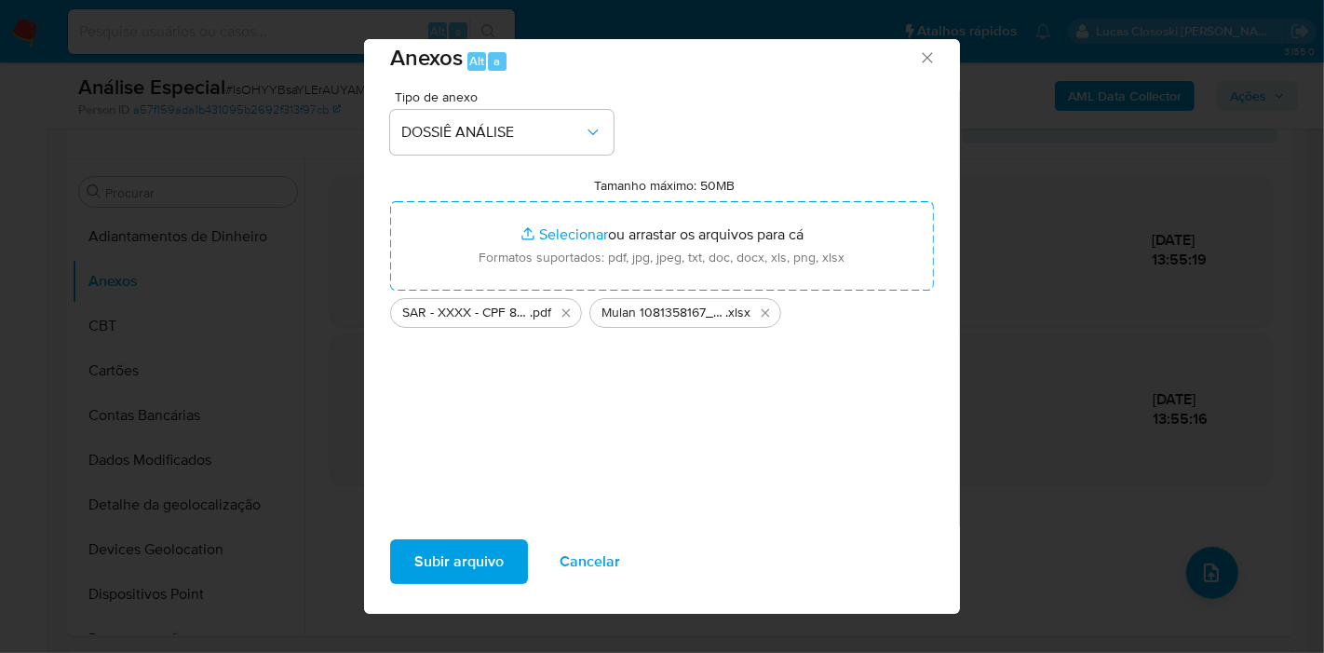
click at [484, 568] on span "Subir arquivo" at bounding box center [458, 561] width 89 height 41
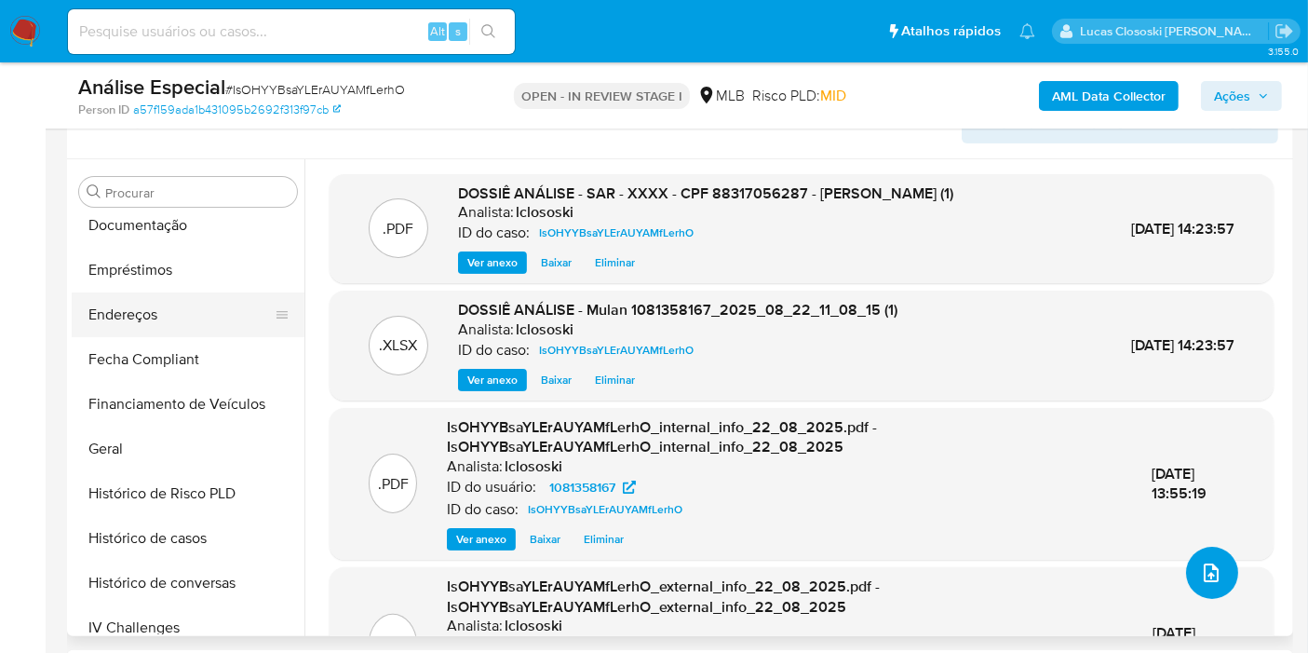
scroll to position [517, 0]
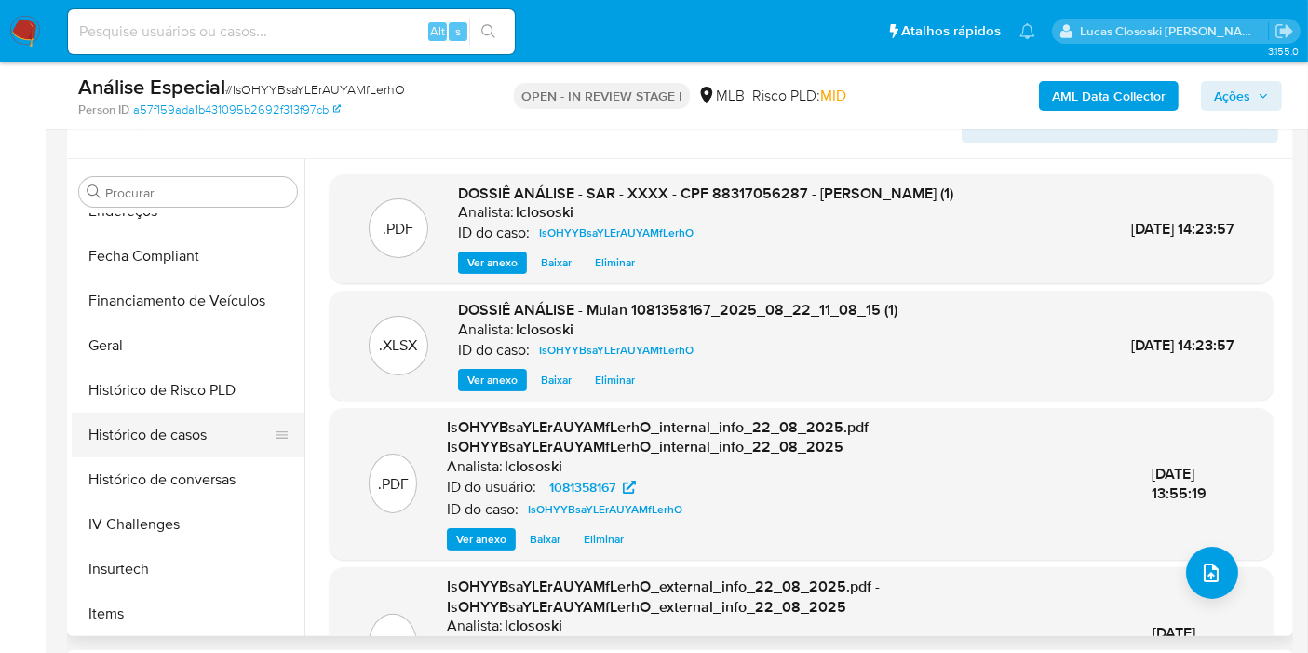
click at [209, 437] on button "Histórico de casos" at bounding box center [181, 434] width 218 height 45
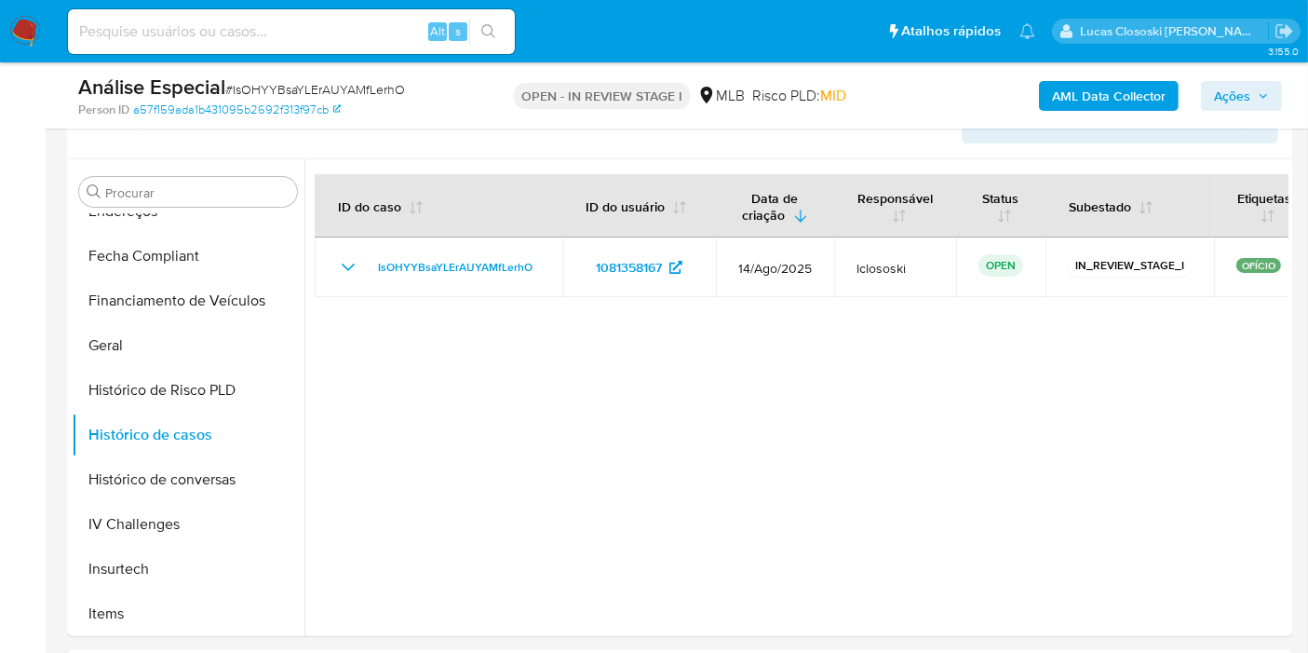
click at [1241, 91] on span "Ações" at bounding box center [1232, 96] width 36 height 30
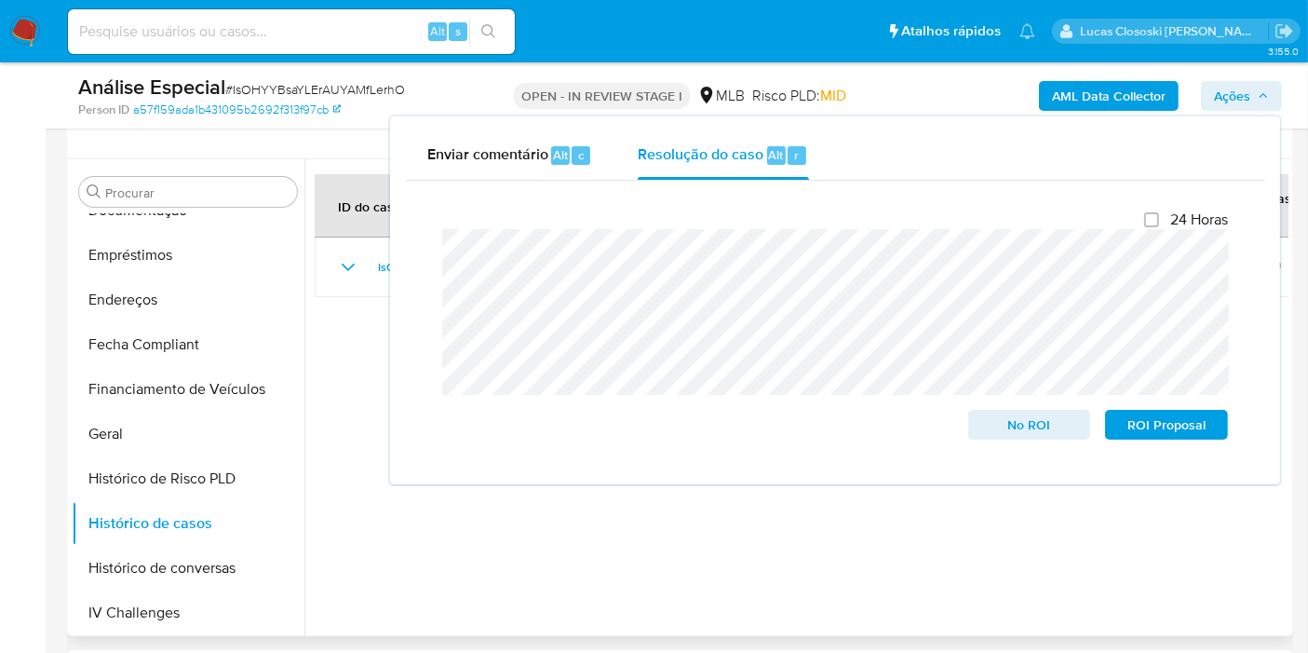
scroll to position [207, 0]
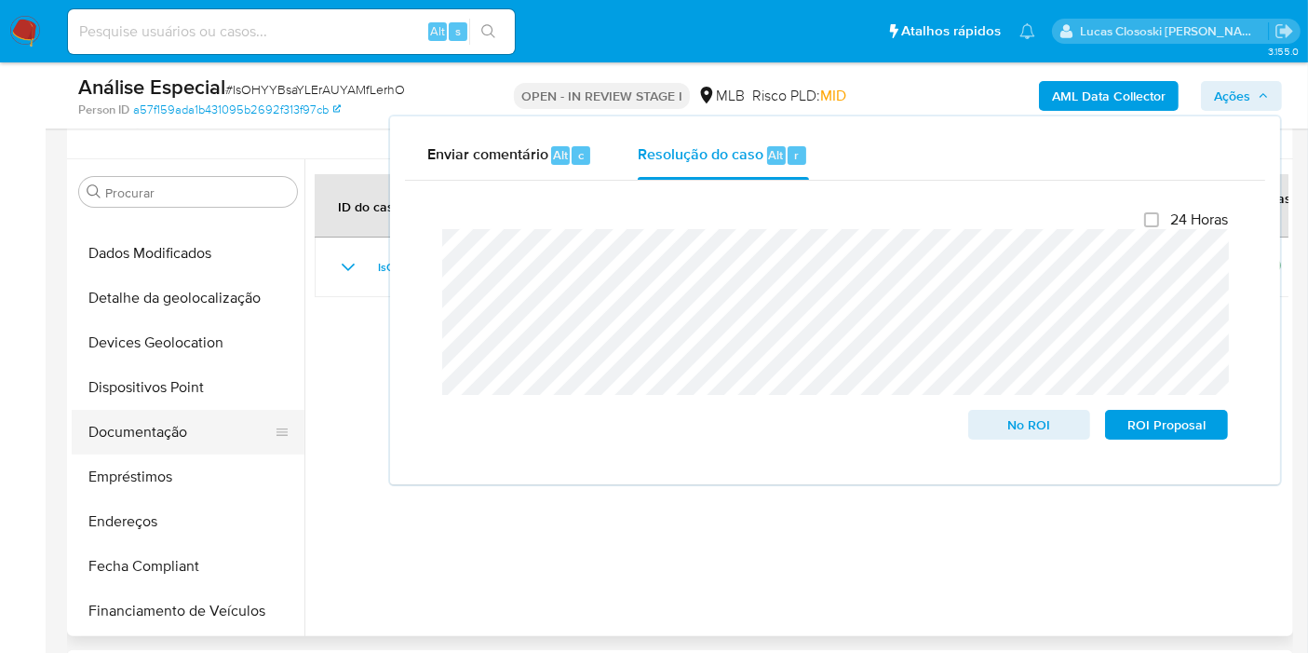
click at [153, 410] on button "Documentação" at bounding box center [181, 432] width 218 height 45
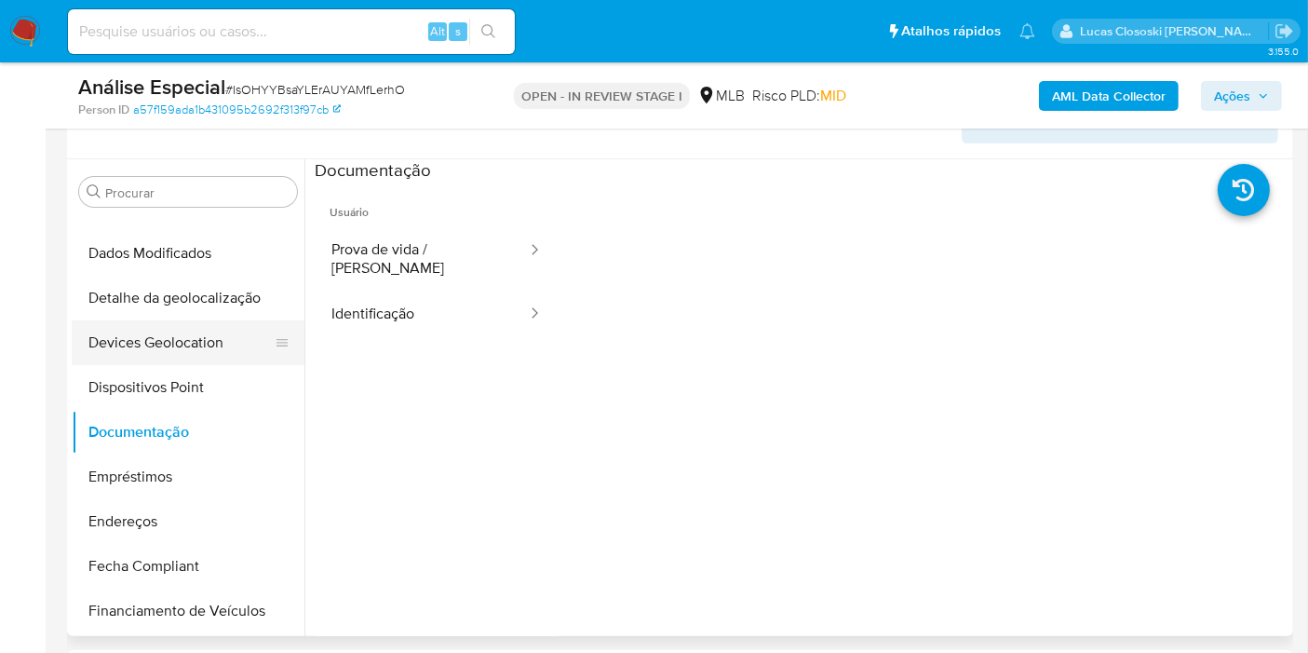
scroll to position [0, 0]
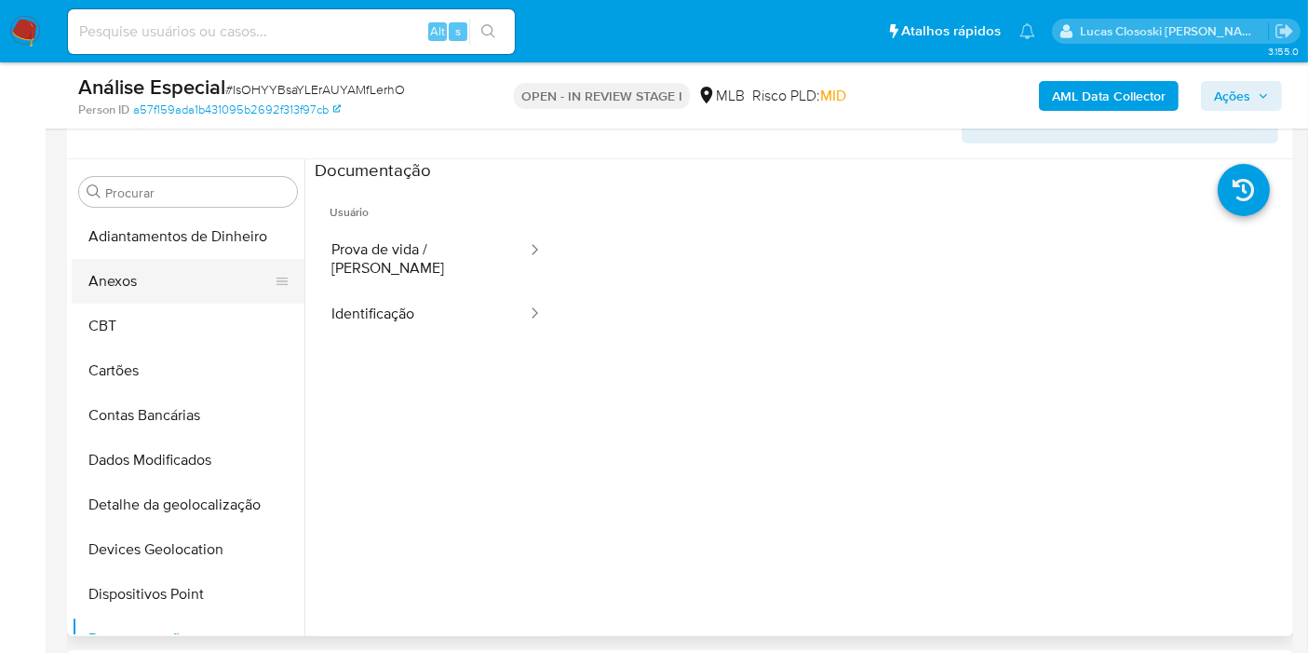
click at [140, 271] on button "Anexos" at bounding box center [181, 281] width 218 height 45
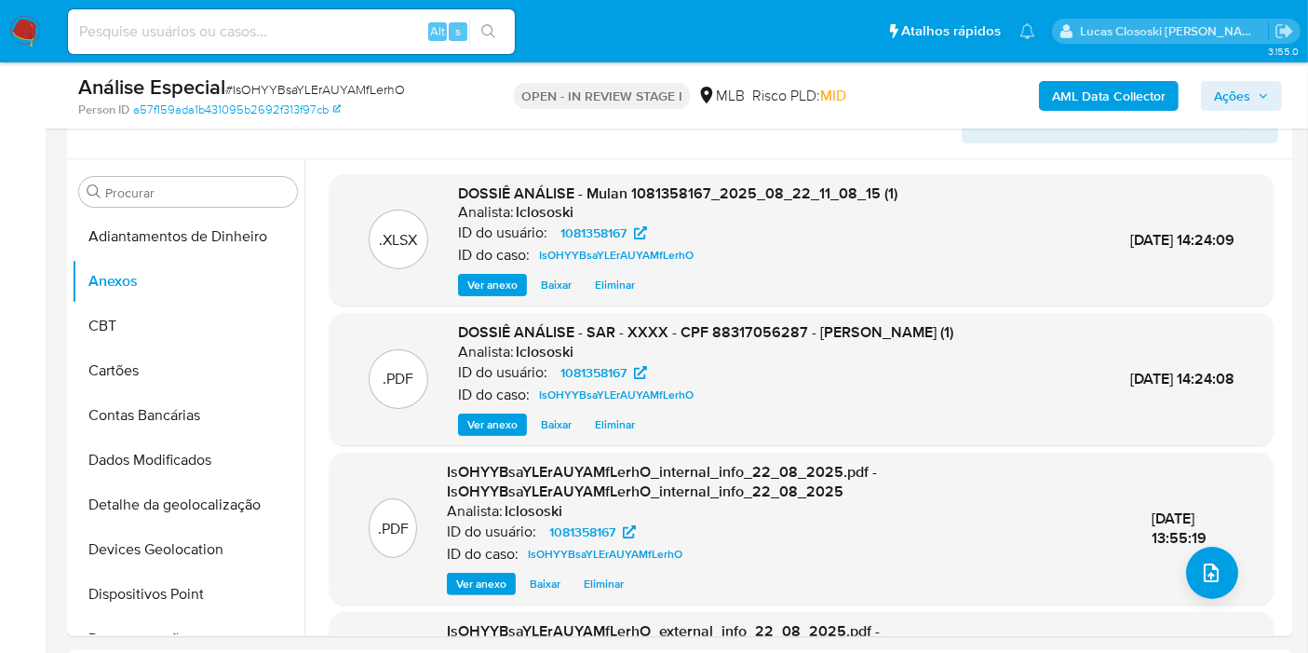
click at [1250, 87] on span "Ações" at bounding box center [1232, 96] width 36 height 30
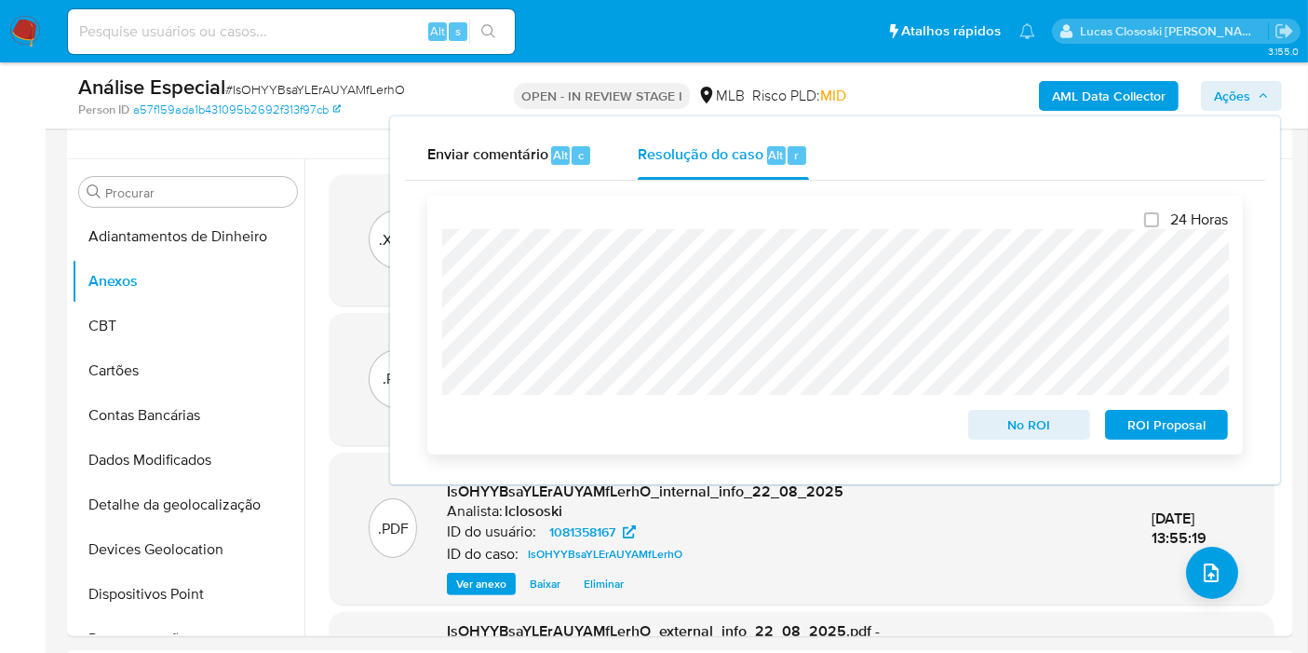
click at [1018, 417] on span "No ROI" at bounding box center [1029, 424] width 97 height 26
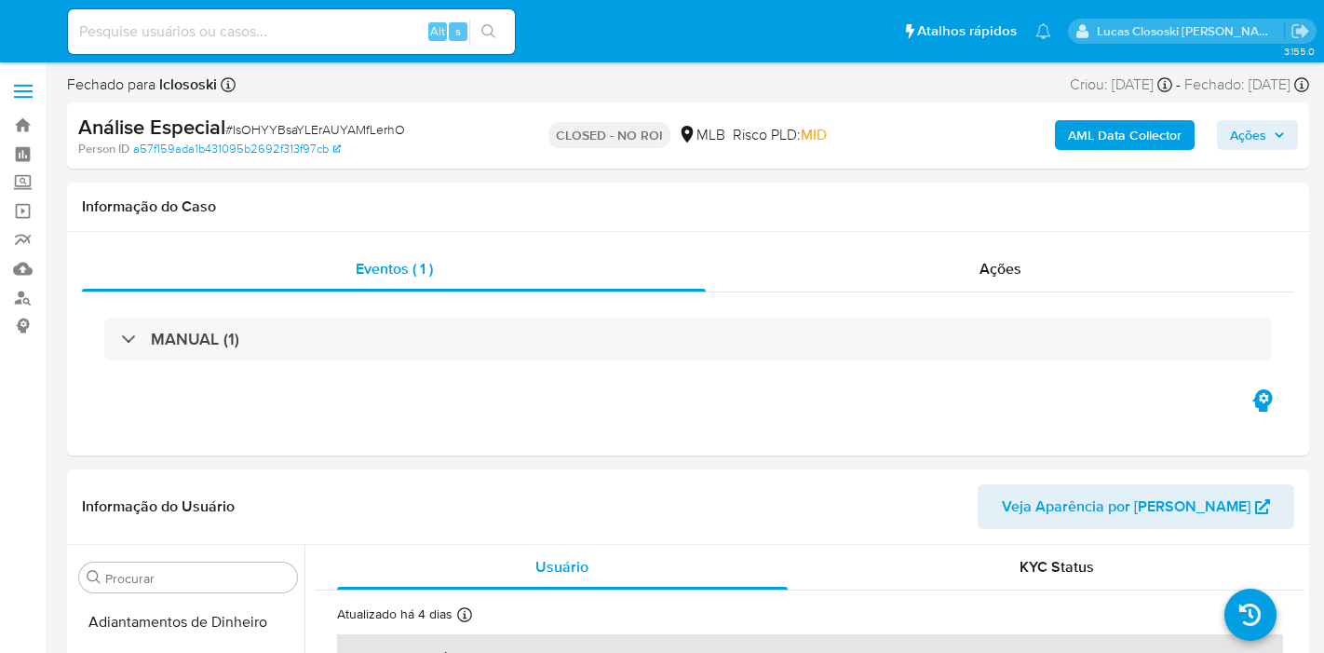
select select "10"
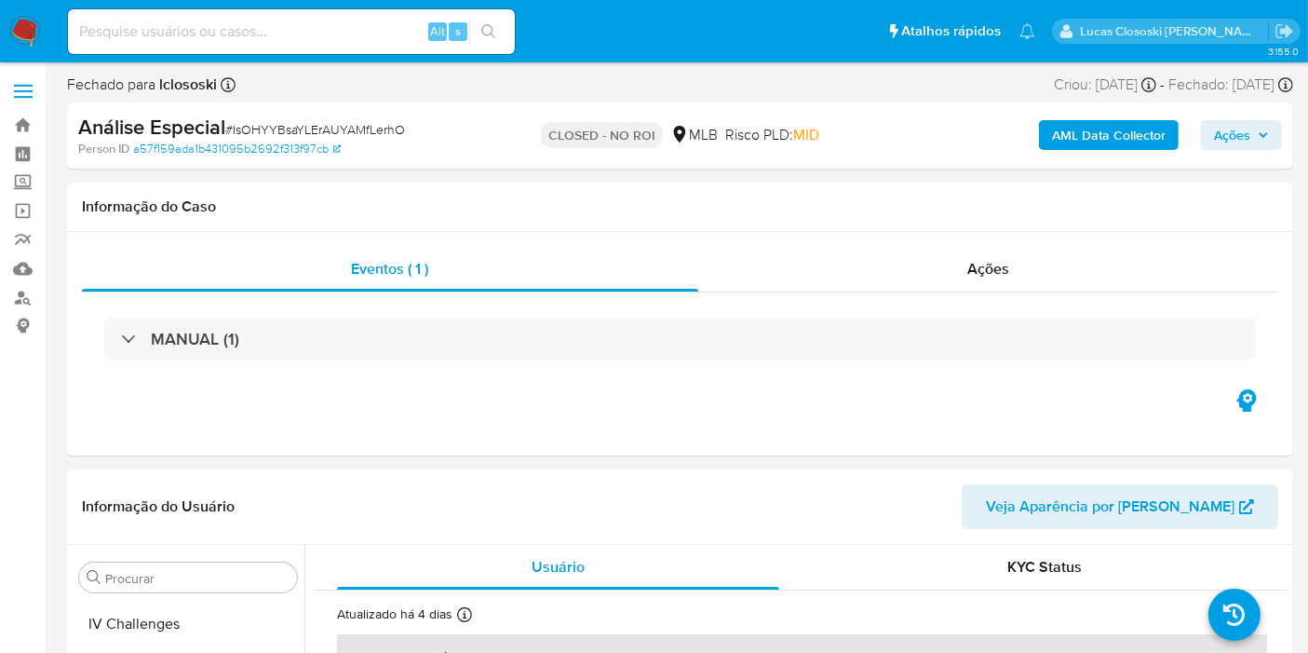
scroll to position [830, 0]
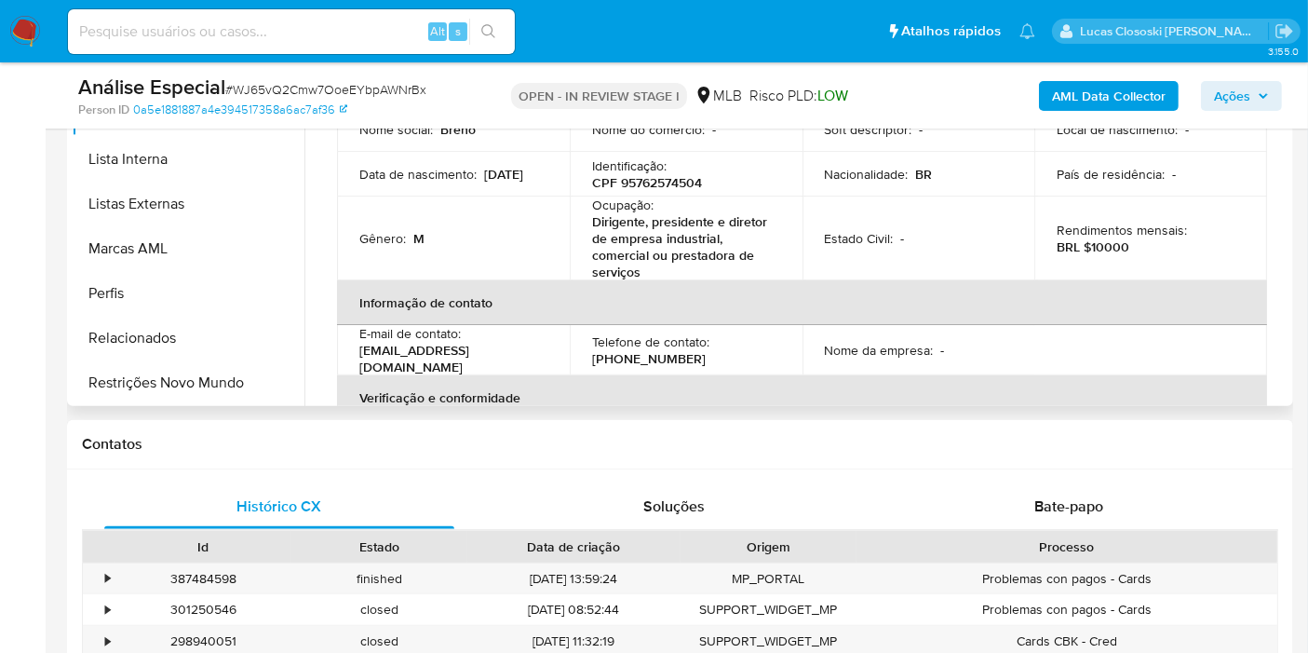
scroll to position [310, 0]
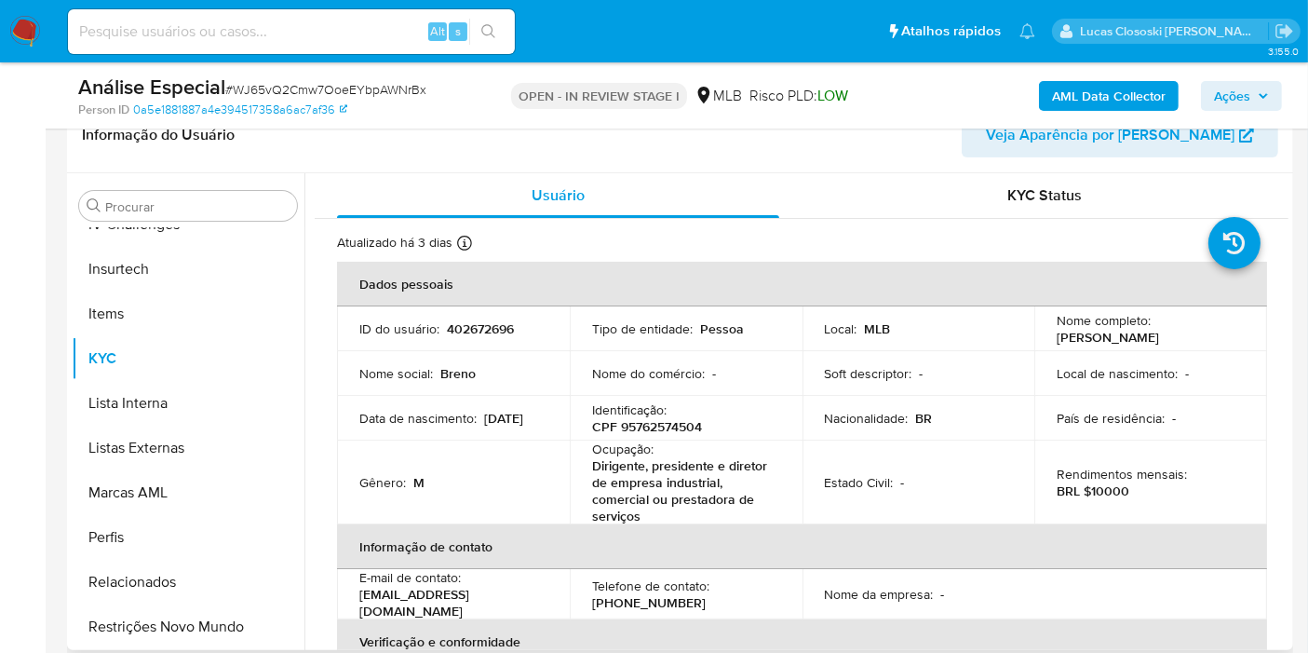
click at [668, 427] on p "CPF 95762574504" at bounding box center [647, 426] width 110 height 17
copy p "95762574504"
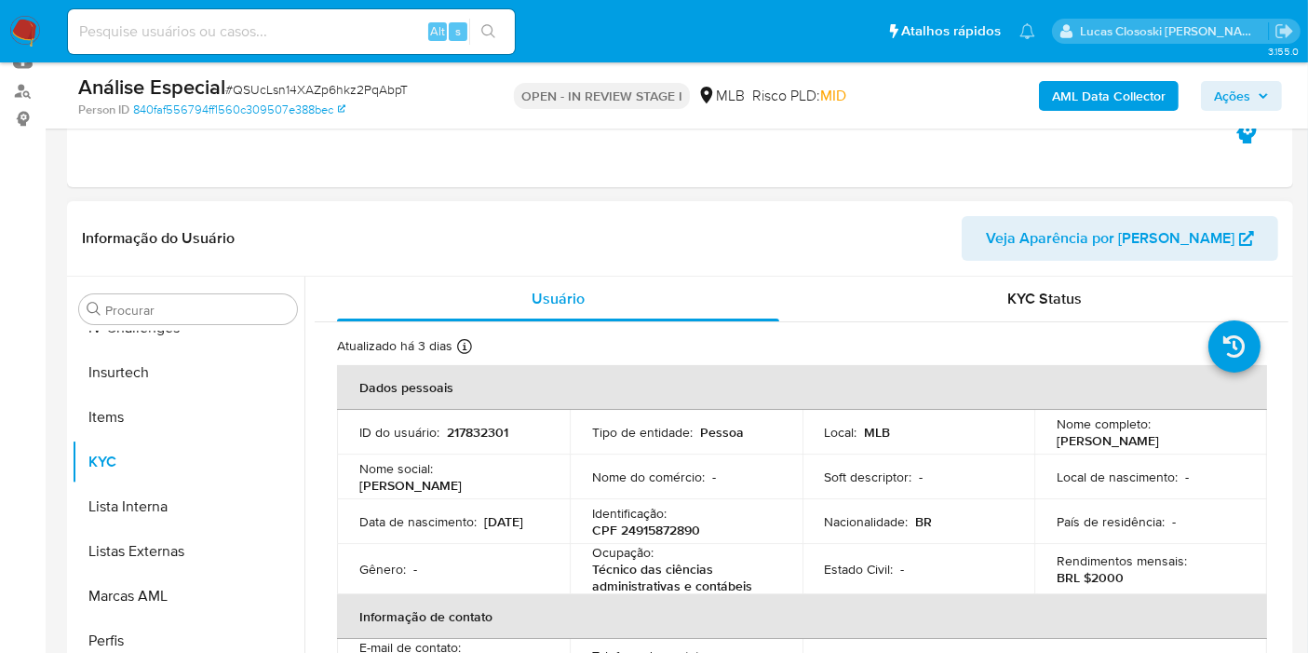
scroll to position [103, 0]
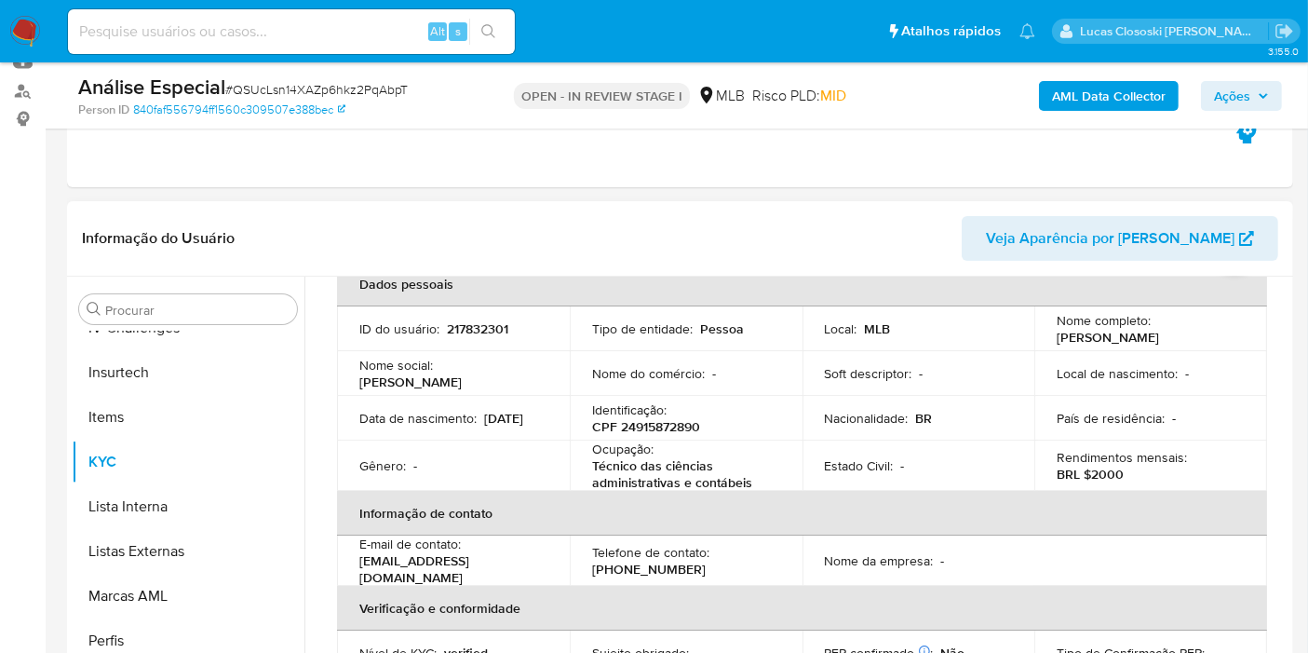
click at [656, 423] on p "CPF 24915872890" at bounding box center [646, 426] width 108 height 17
copy p "24915872890"
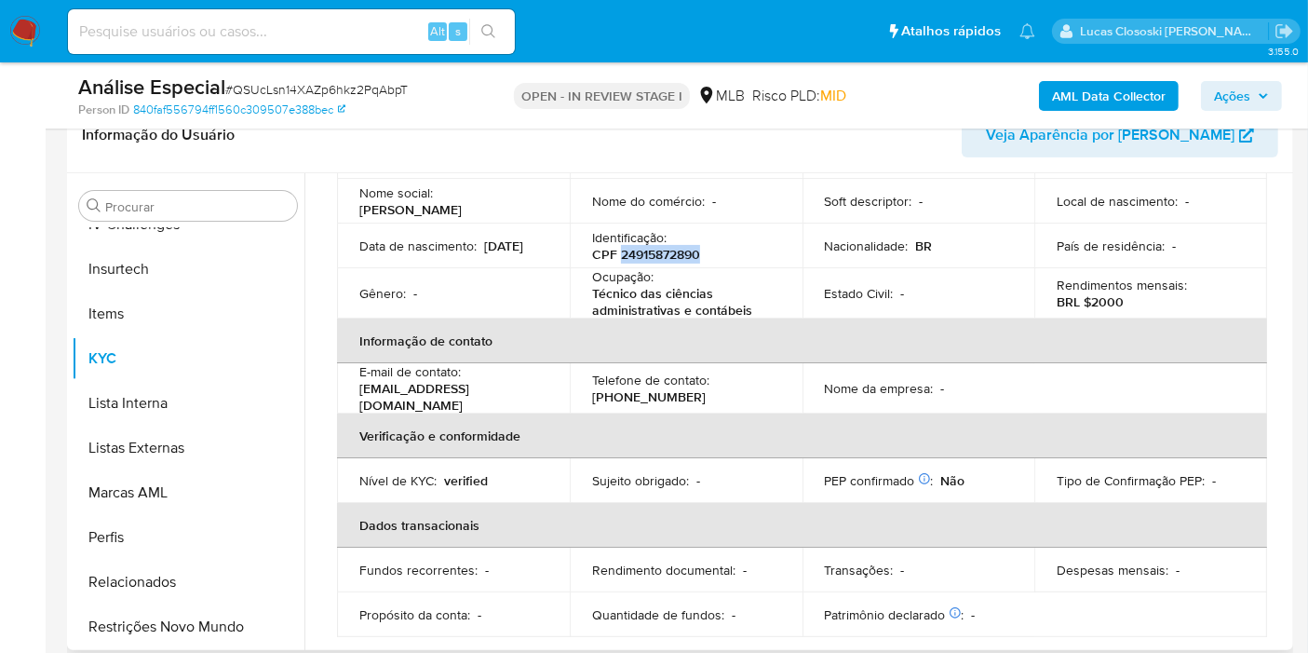
scroll to position [23, 0]
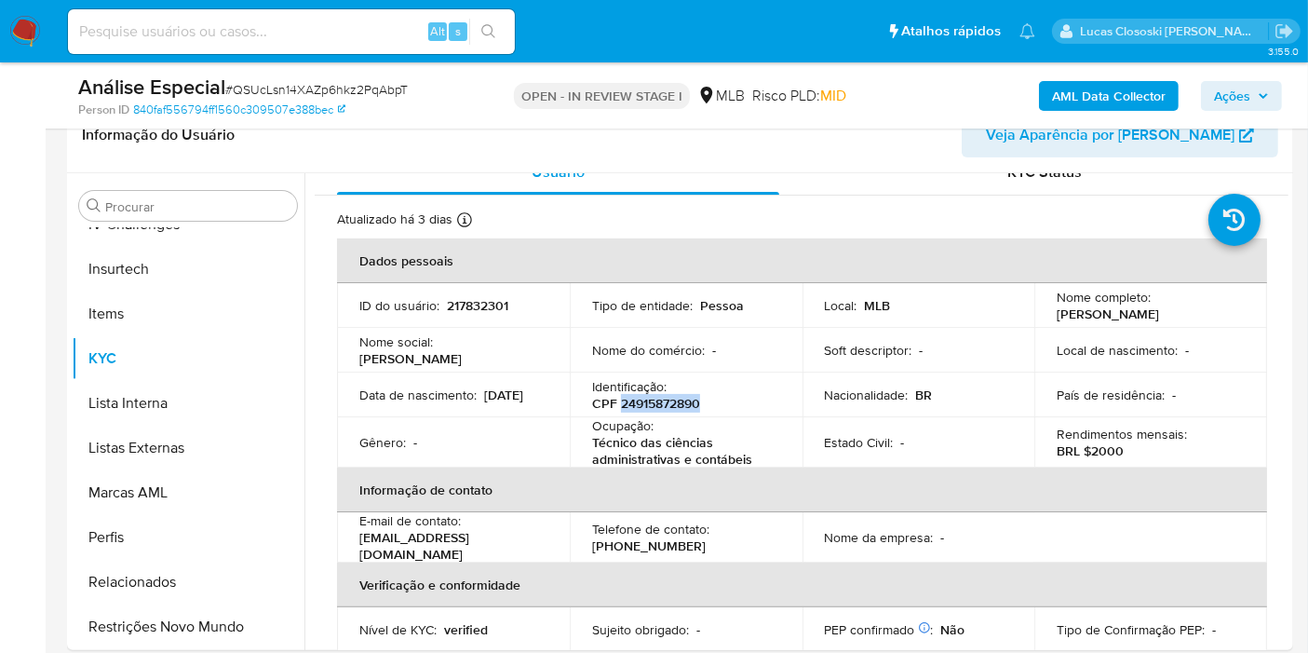
copy p "24915872890"
click at [1056, 88] on b "AML Data Collector" at bounding box center [1109, 96] width 114 height 30
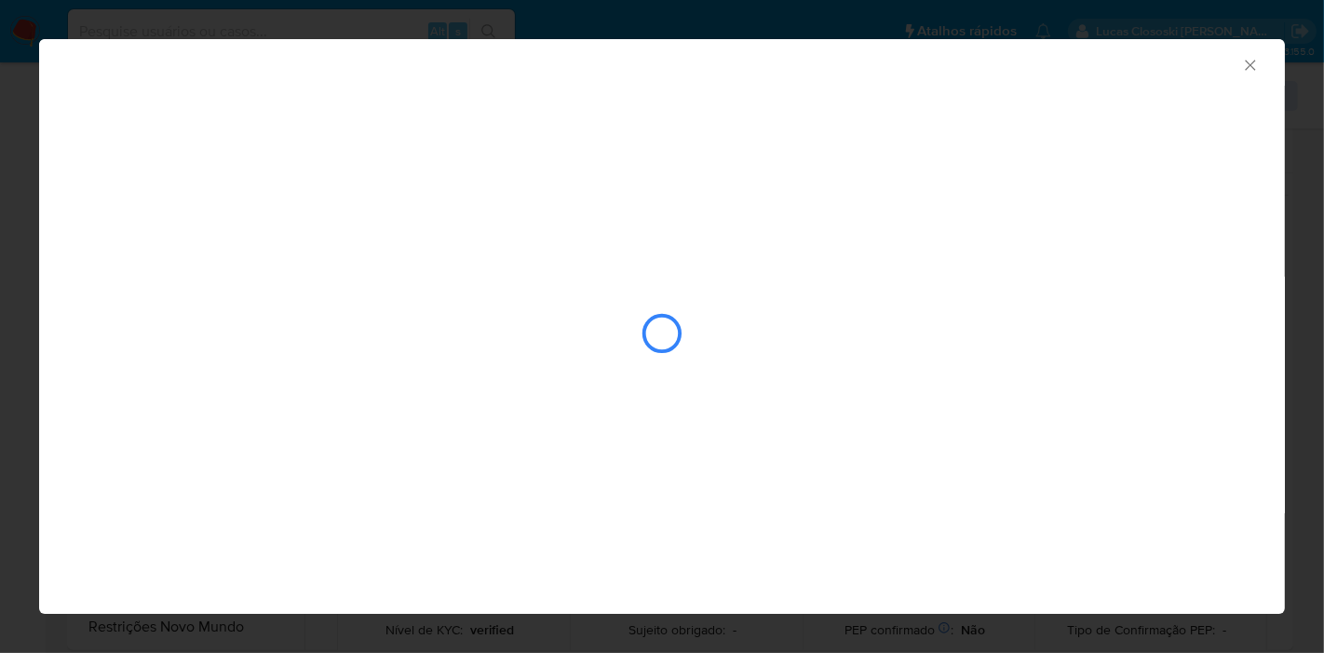
click at [270, 203] on div "closure-recommendation-modal" at bounding box center [661, 276] width 1245 height 380
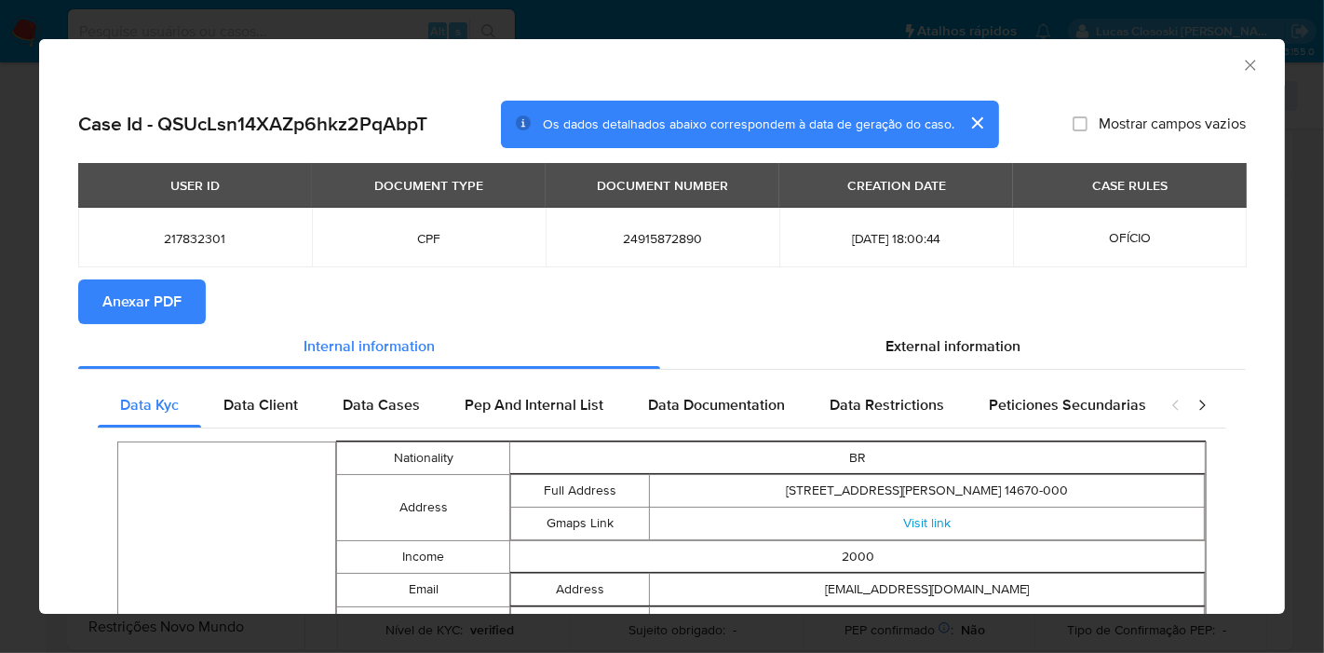
click at [166, 285] on span "Anexar PDF" at bounding box center [141, 301] width 79 height 41
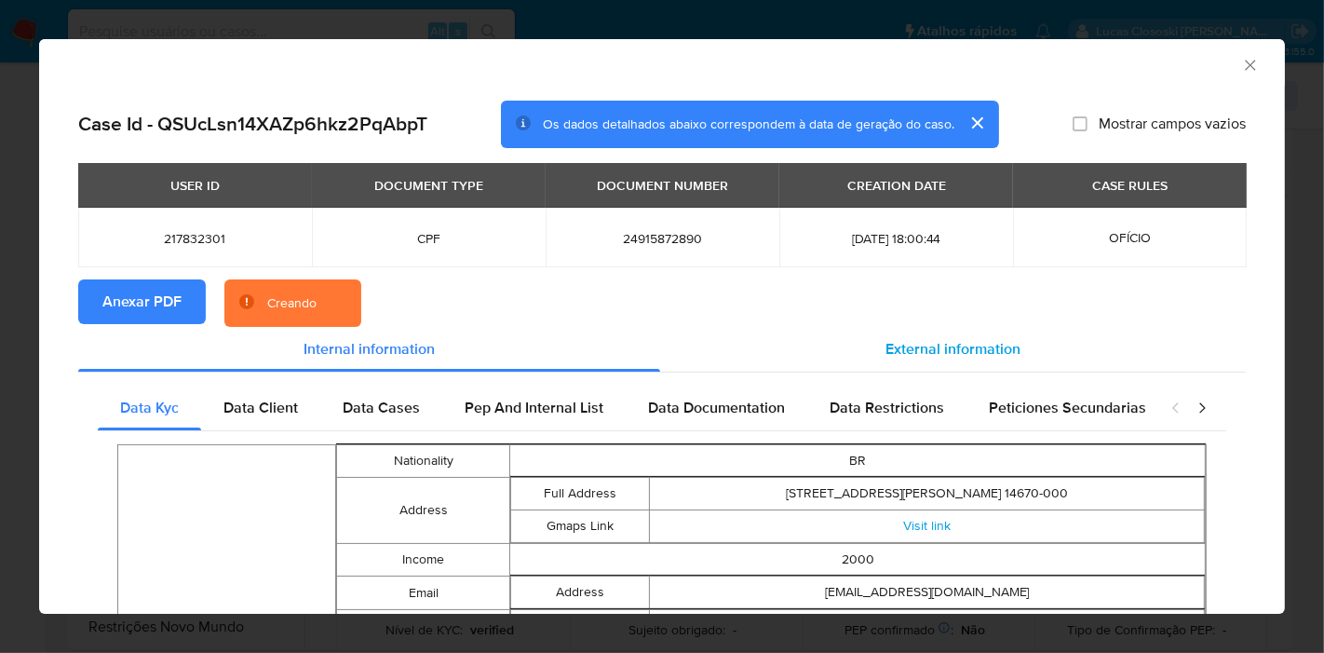
click at [965, 349] on span "External information" at bounding box center [952, 348] width 135 height 21
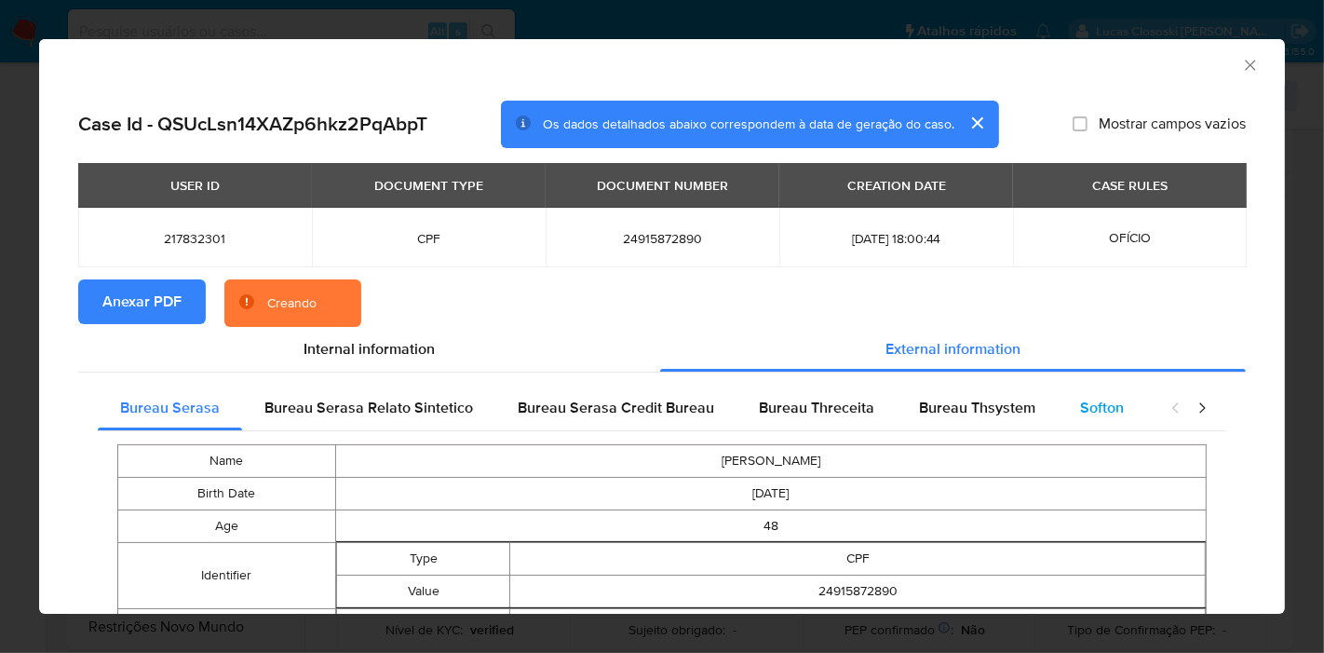
click at [1106, 410] on span "Softon" at bounding box center [1102, 407] width 44 height 21
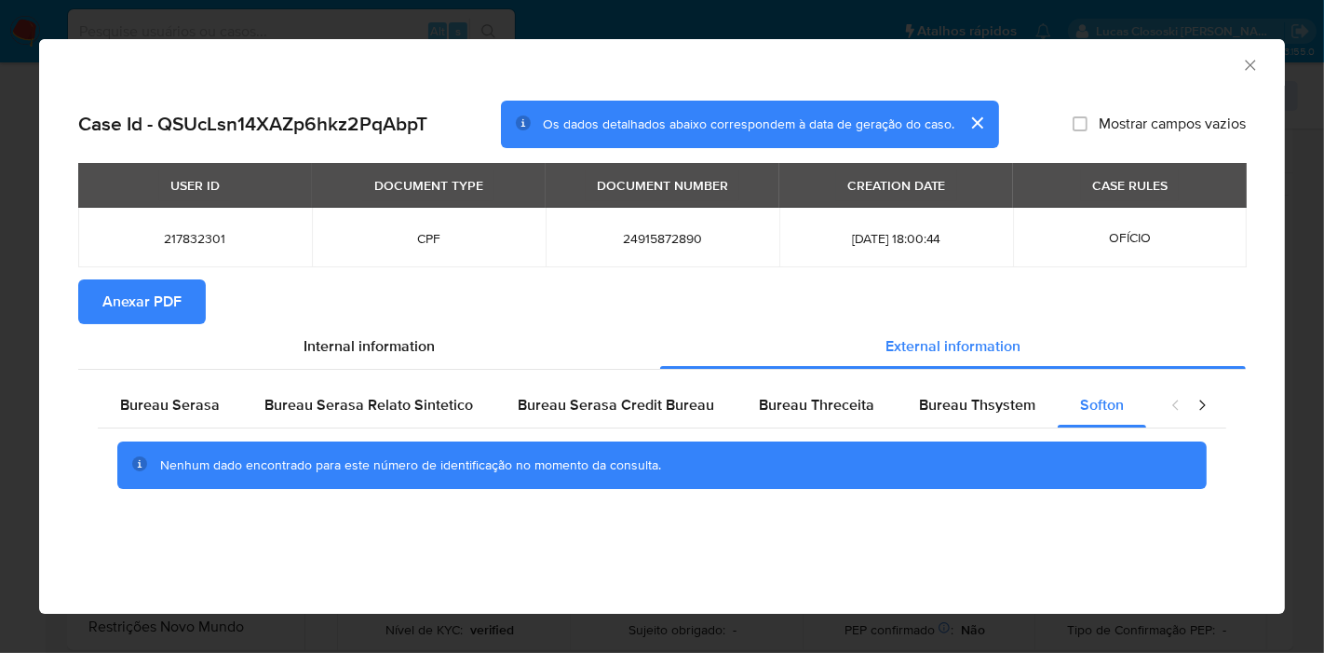
click at [1252, 61] on icon "Fechar a janela" at bounding box center [1250, 65] width 19 height 19
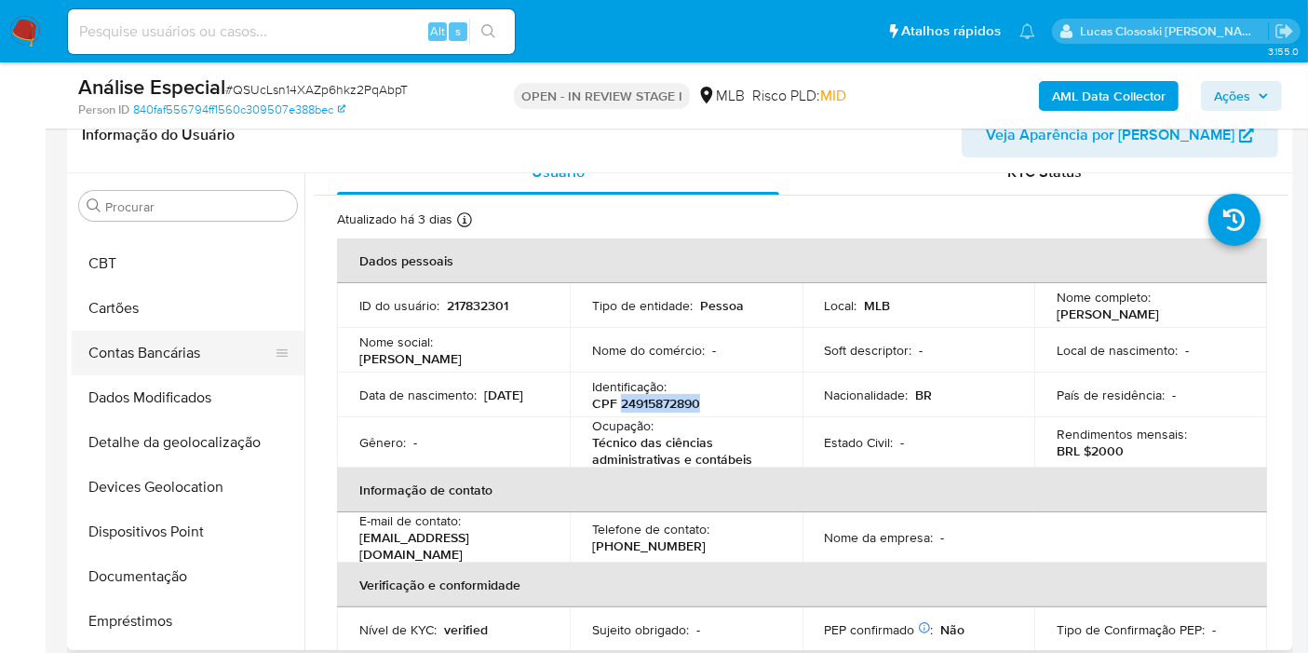
scroll to position [3, 0]
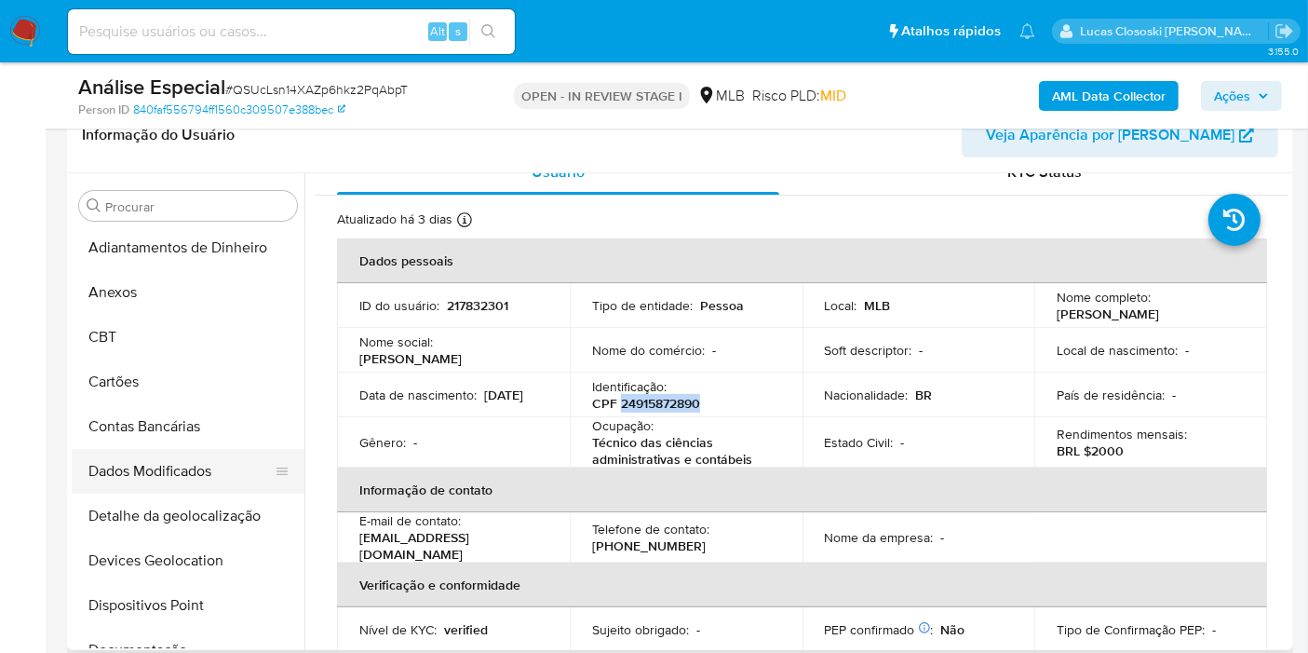
drag, startPoint x: 145, startPoint y: 545, endPoint x: 244, endPoint y: 448, distance: 138.2
click at [145, 545] on button "Devices Geolocation" at bounding box center [188, 560] width 233 height 45
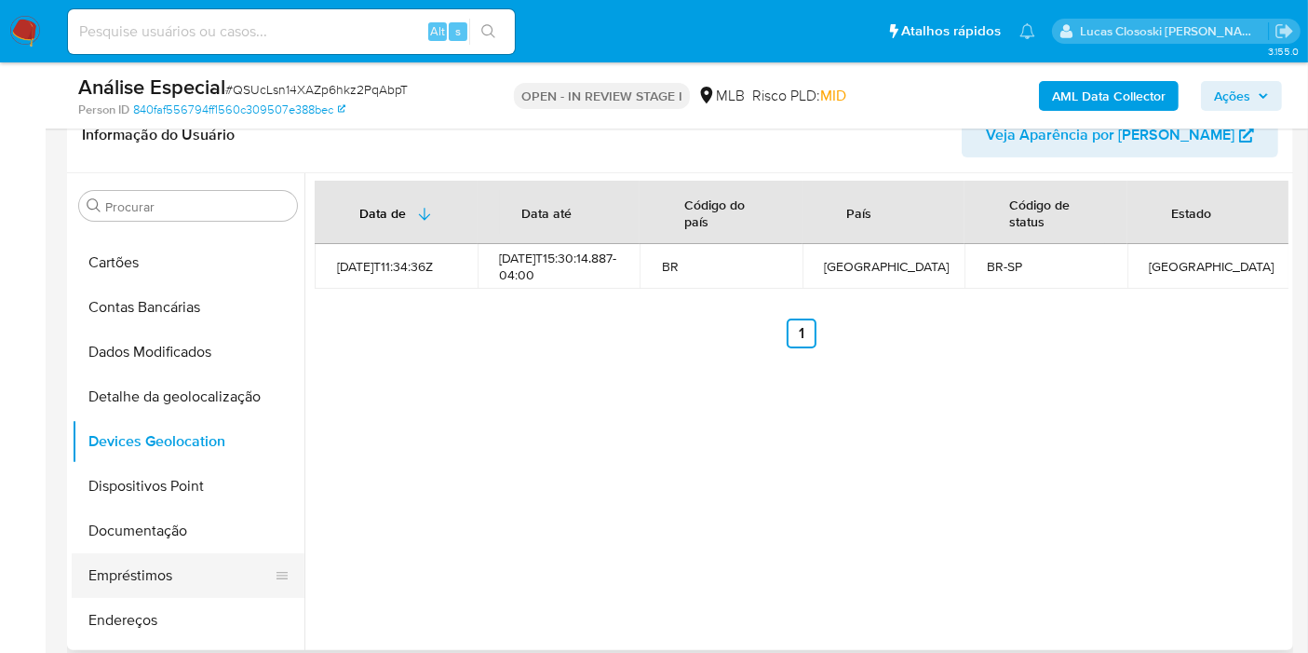
scroll to position [209, 0]
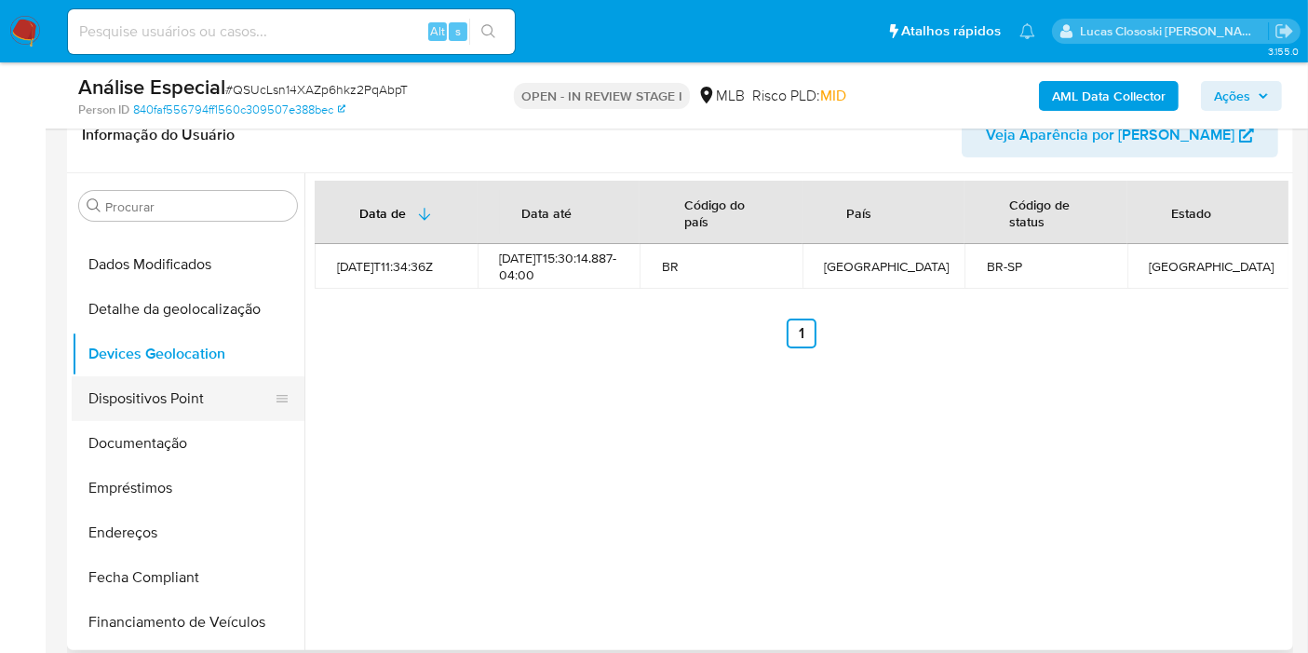
drag, startPoint x: 147, startPoint y: 395, endPoint x: 157, endPoint y: 374, distance: 22.9
click at [147, 395] on button "Dispositivos Point" at bounding box center [181, 398] width 218 height 45
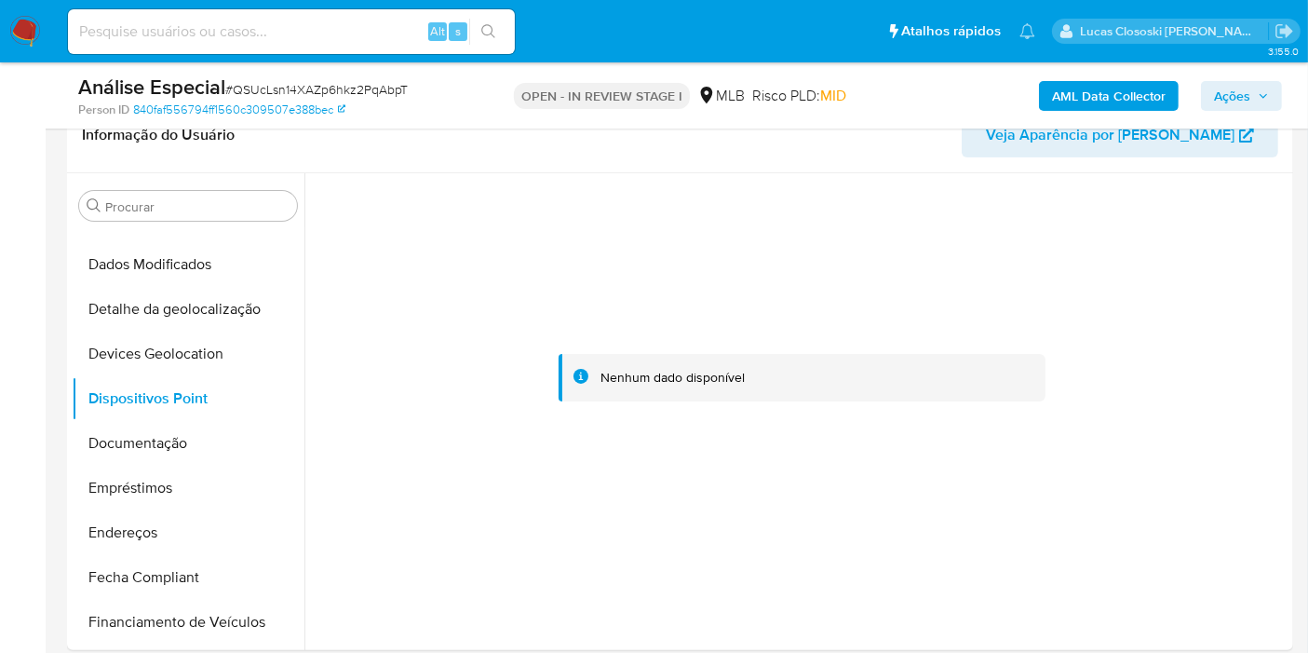
click at [381, 397] on div at bounding box center [802, 378] width 974 height 410
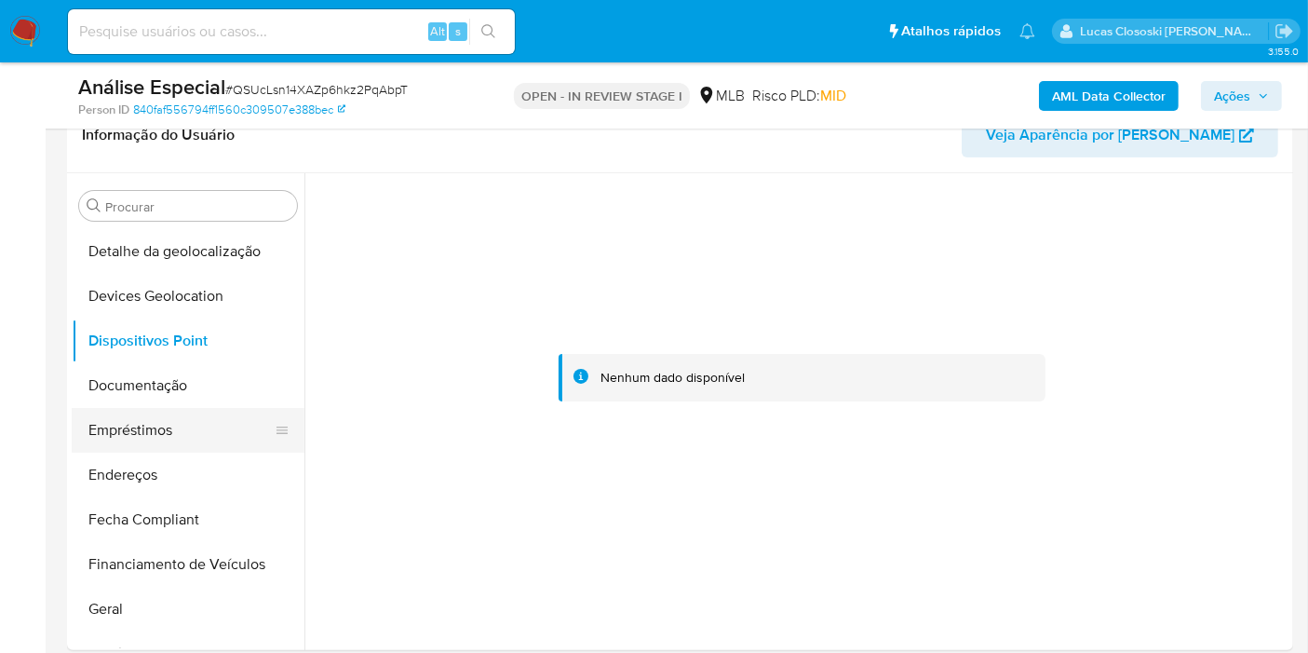
scroll to position [314, 0]
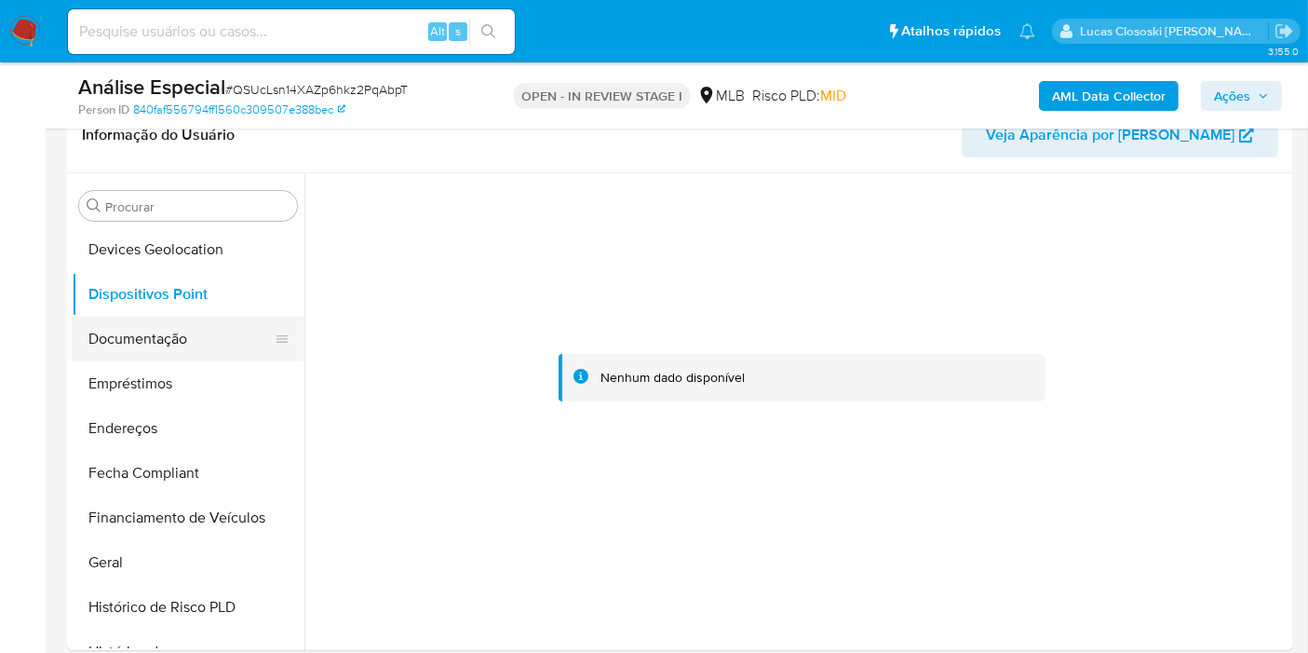
click at [138, 349] on button "Documentação" at bounding box center [181, 338] width 218 height 45
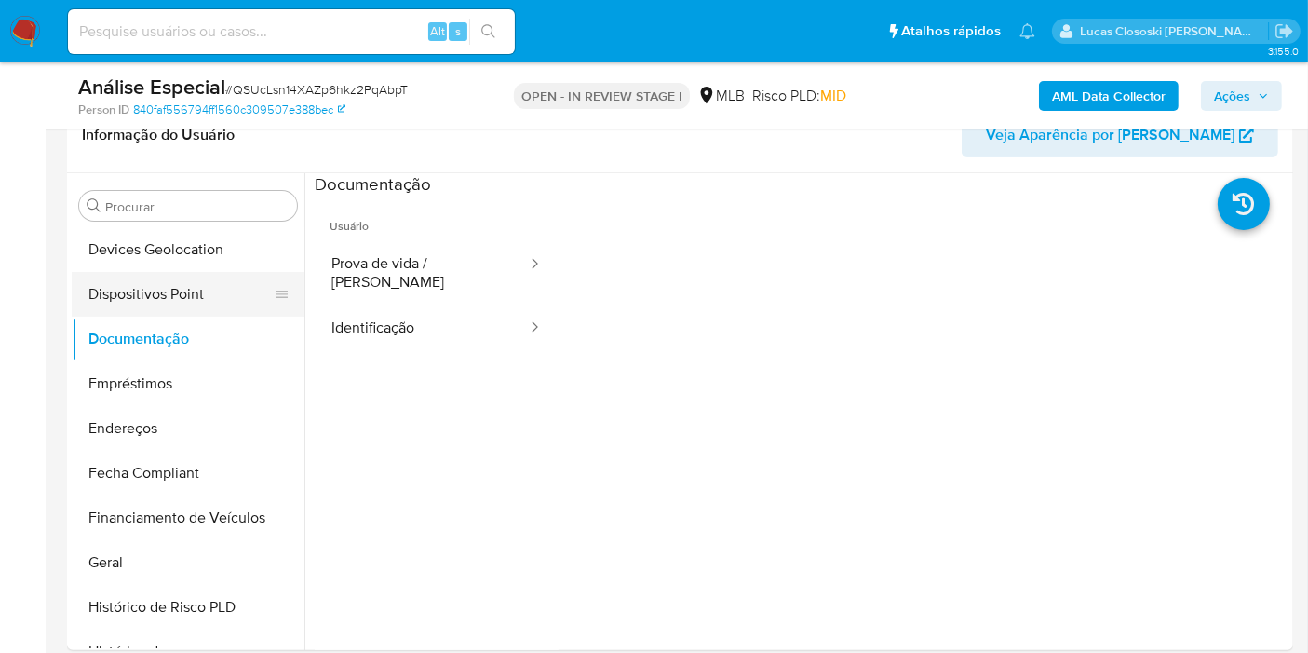
drag, startPoint x: 154, startPoint y: 429, endPoint x: 290, endPoint y: 288, distance: 196.8
click at [154, 429] on button "Endereços" at bounding box center [188, 428] width 233 height 45
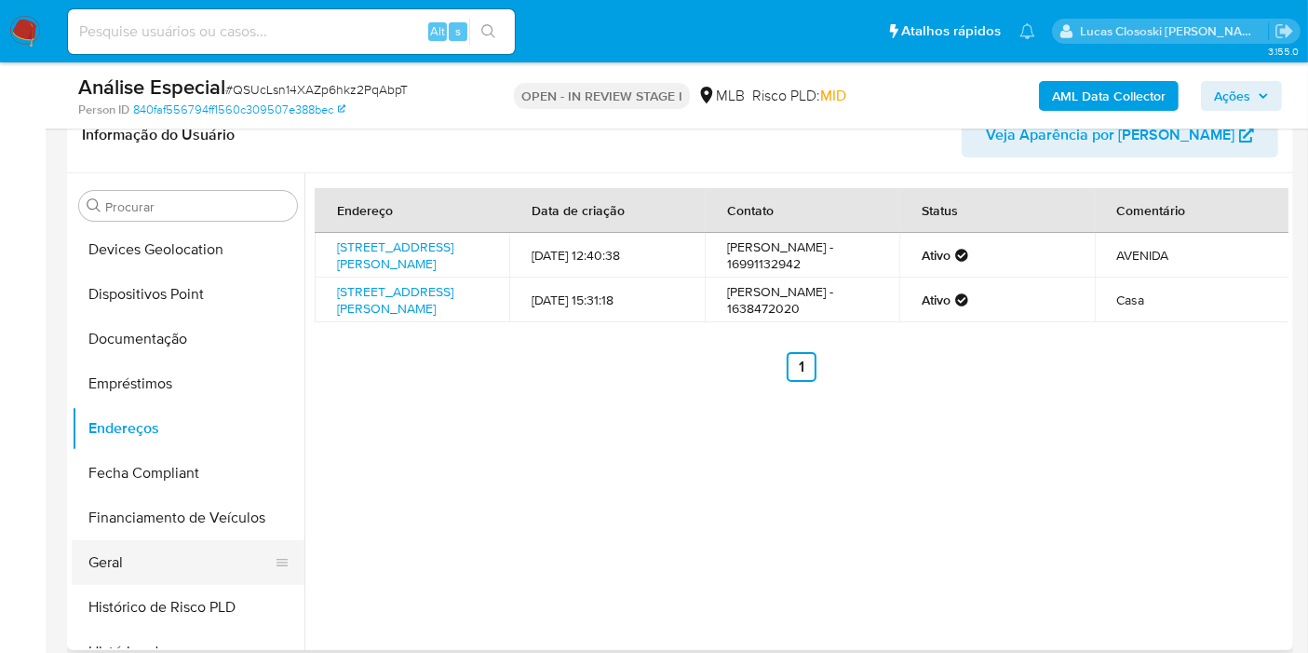
click at [125, 557] on button "Geral" at bounding box center [181, 562] width 218 height 45
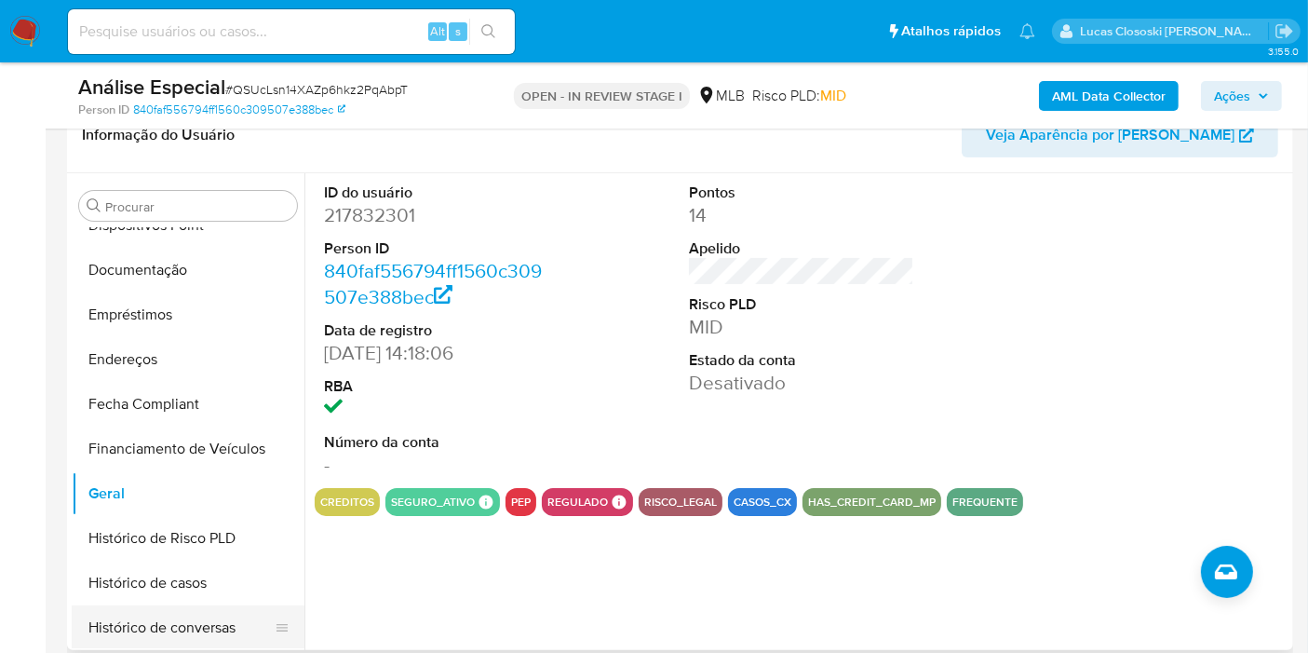
scroll to position [520, 0]
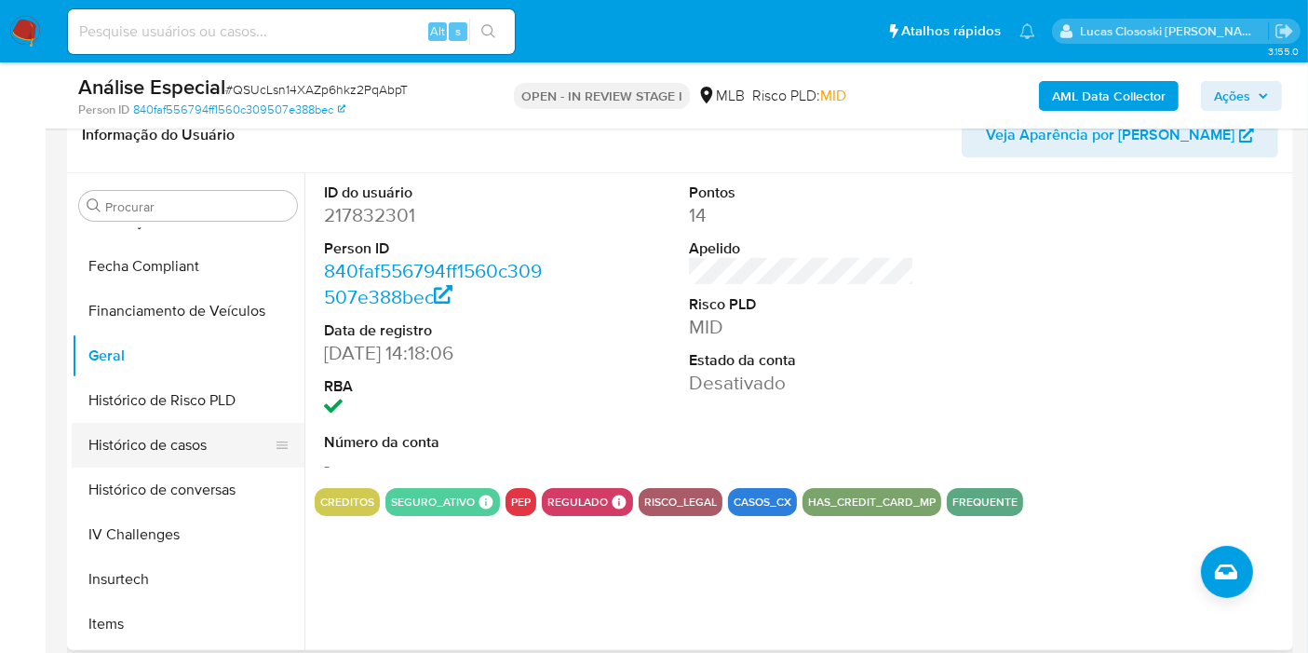
click at [163, 464] on button "Histórico de casos" at bounding box center [181, 445] width 218 height 45
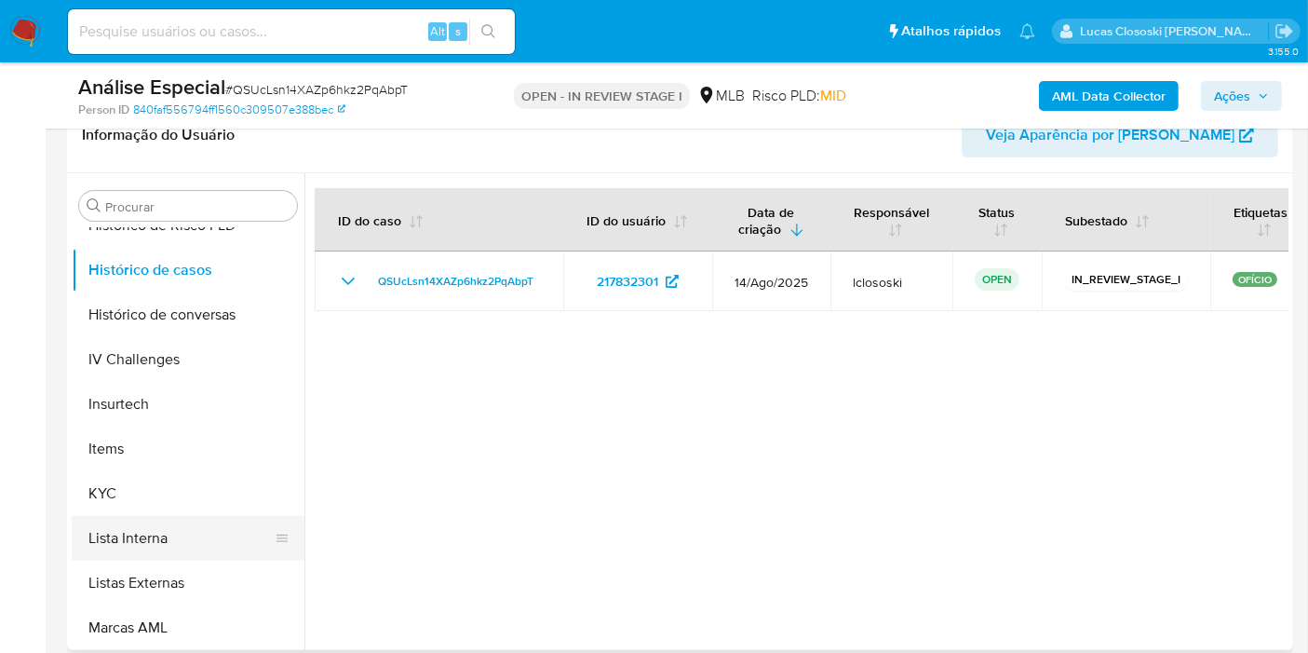
scroll to position [727, 0]
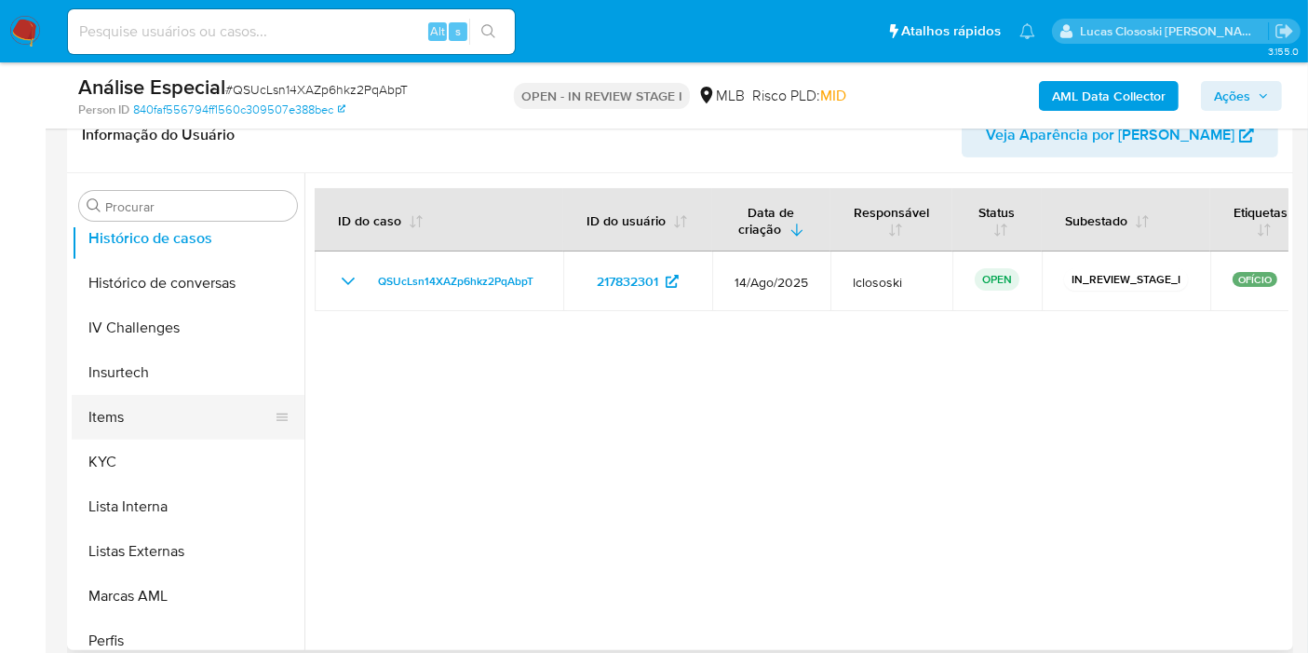
drag, startPoint x: 134, startPoint y: 456, endPoint x: 183, endPoint y: 405, distance: 71.1
click at [134, 456] on button "KYC" at bounding box center [188, 461] width 233 height 45
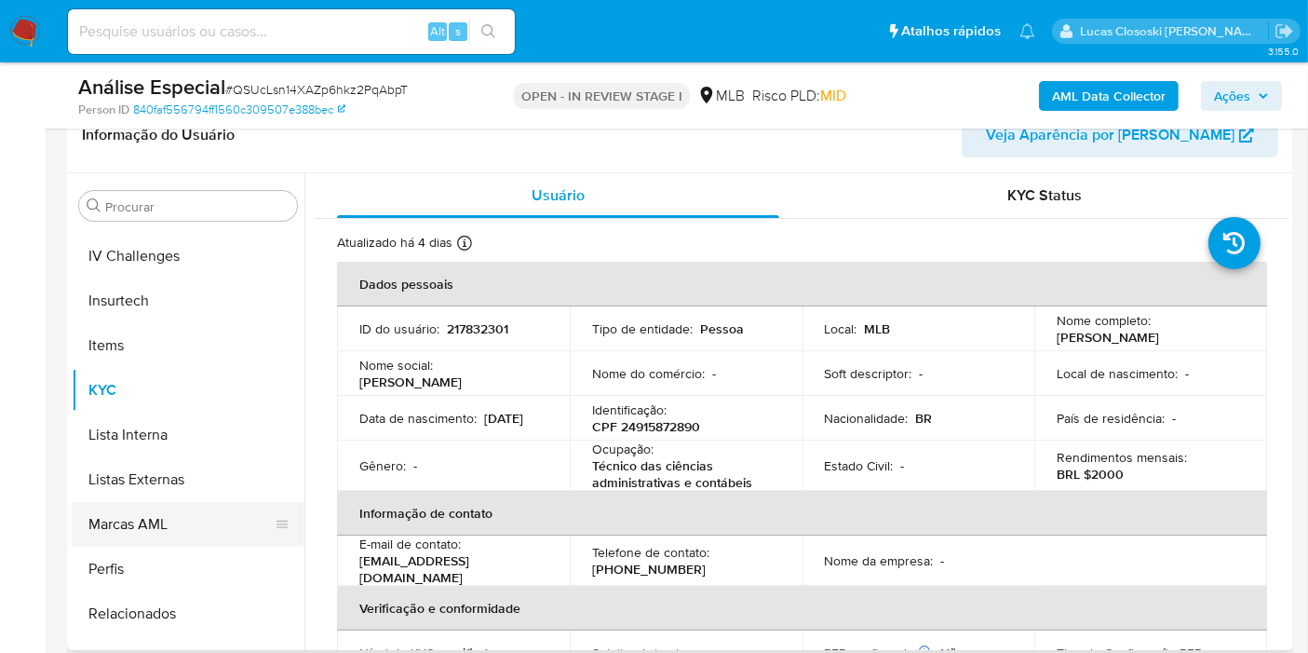
scroll to position [830, 0]
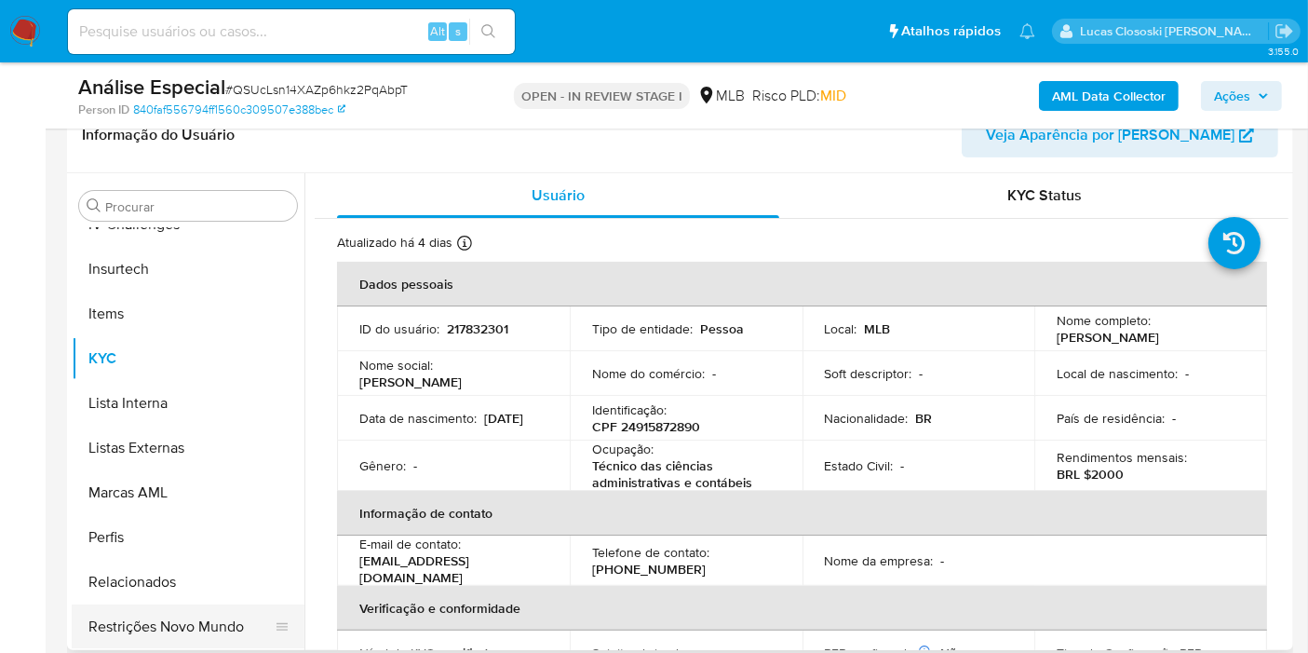
click at [182, 608] on button "Restrições Novo Mundo" at bounding box center [181, 626] width 218 height 45
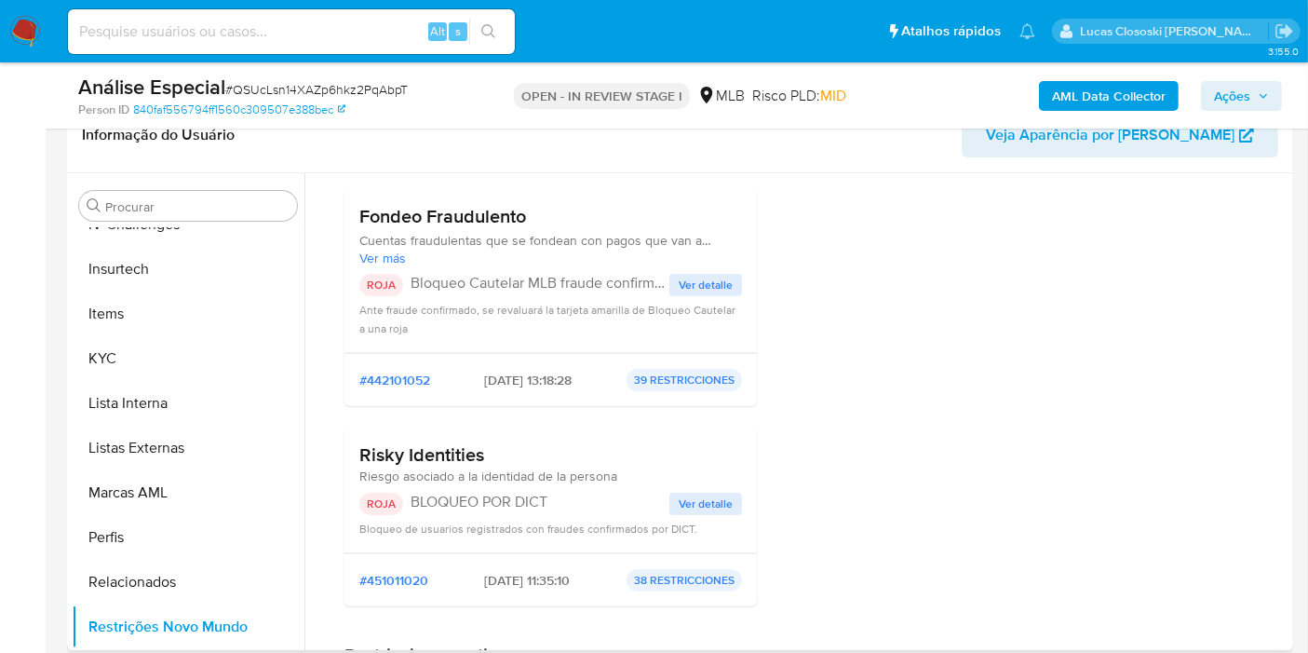
scroll to position [207, 0]
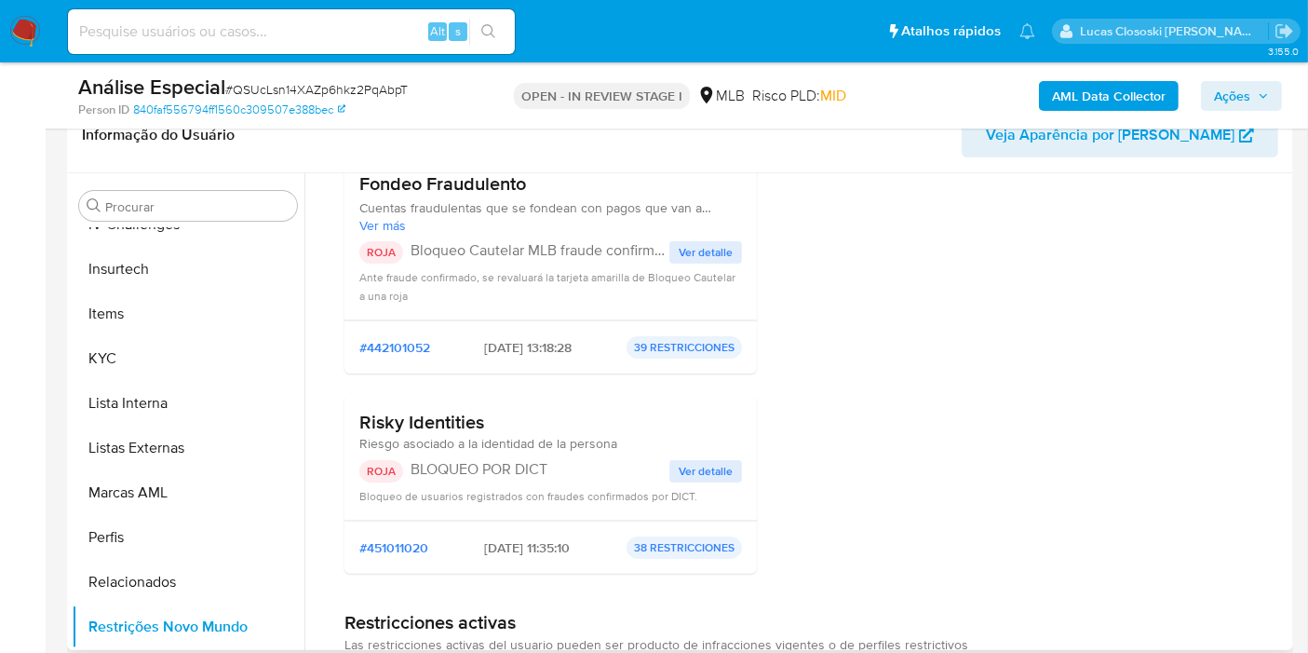
click at [1062, 376] on div "Perfiles restrictivos Sin historial de perfiles" at bounding box center [1052, 317] width 412 height 543
click at [289, 88] on span "# QSUcLsn14XAZp6hkz2PqAbpT" at bounding box center [316, 89] width 182 height 19
copy span "QSUcLsn14XAZp6hkz2PqAbpT"
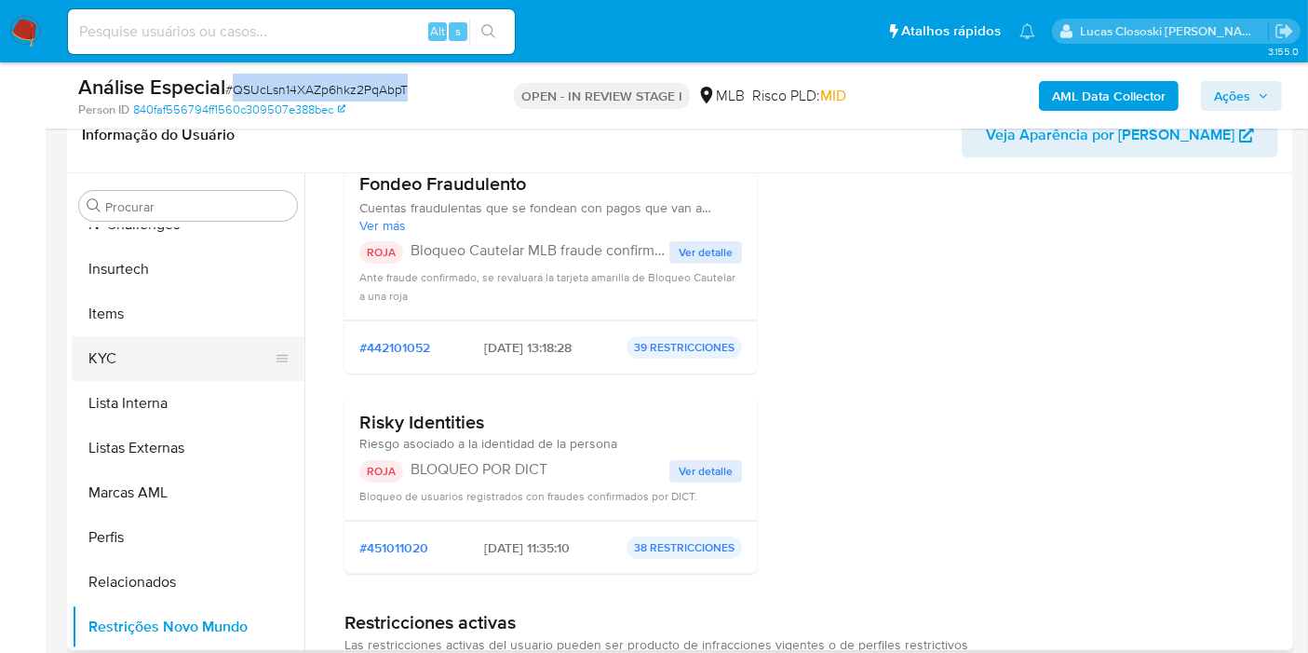
scroll to position [417, 0]
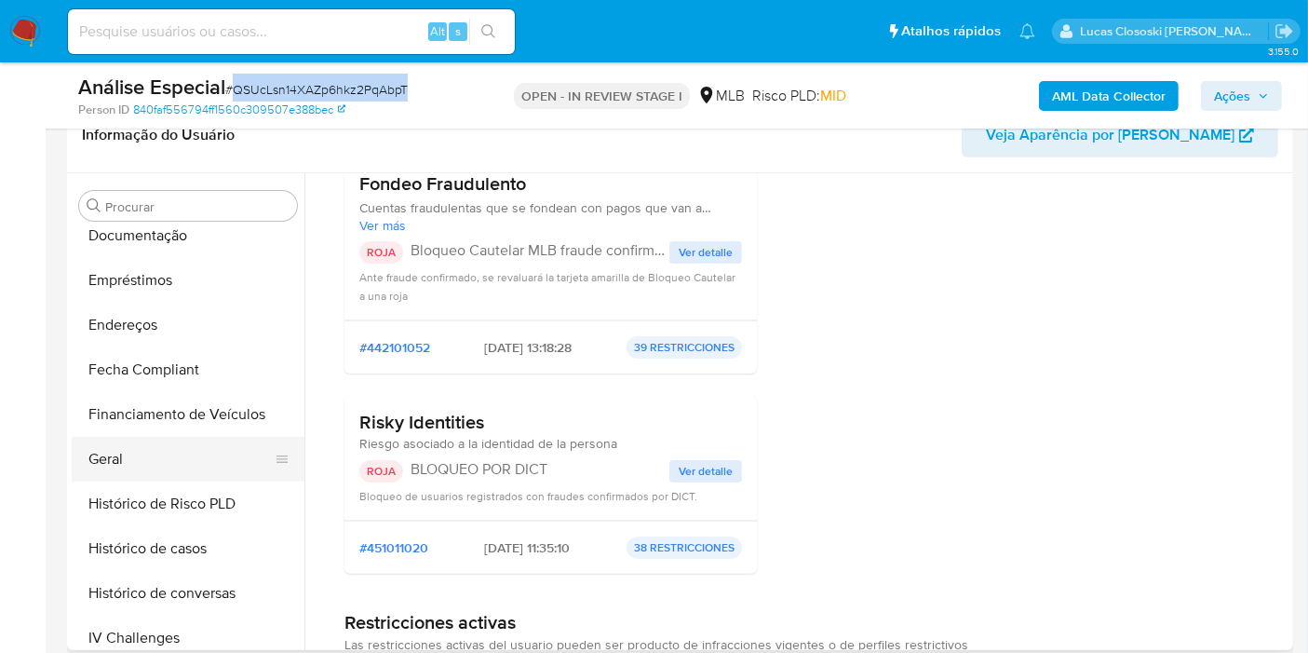
click at [140, 453] on button "Geral" at bounding box center [181, 459] width 218 height 45
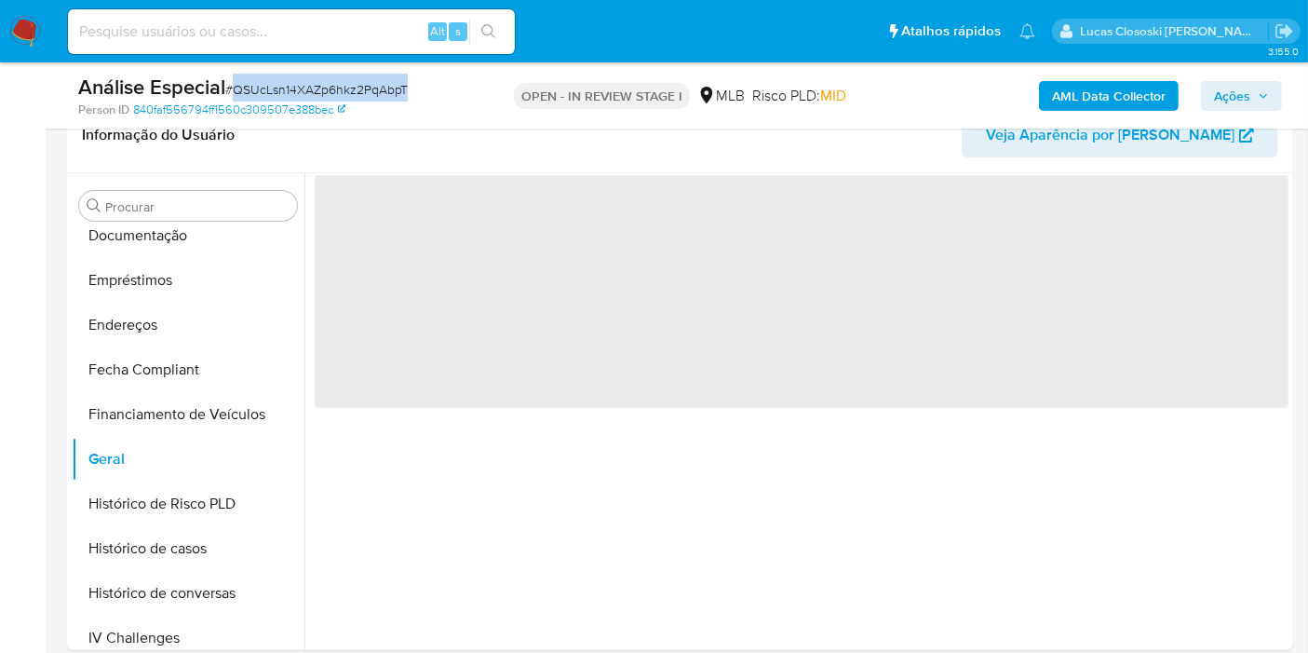
scroll to position [0, 0]
click at [398, 97] on span "# QSUcLsn14XAZp6hkz2PqAbpT" at bounding box center [316, 89] width 182 height 19
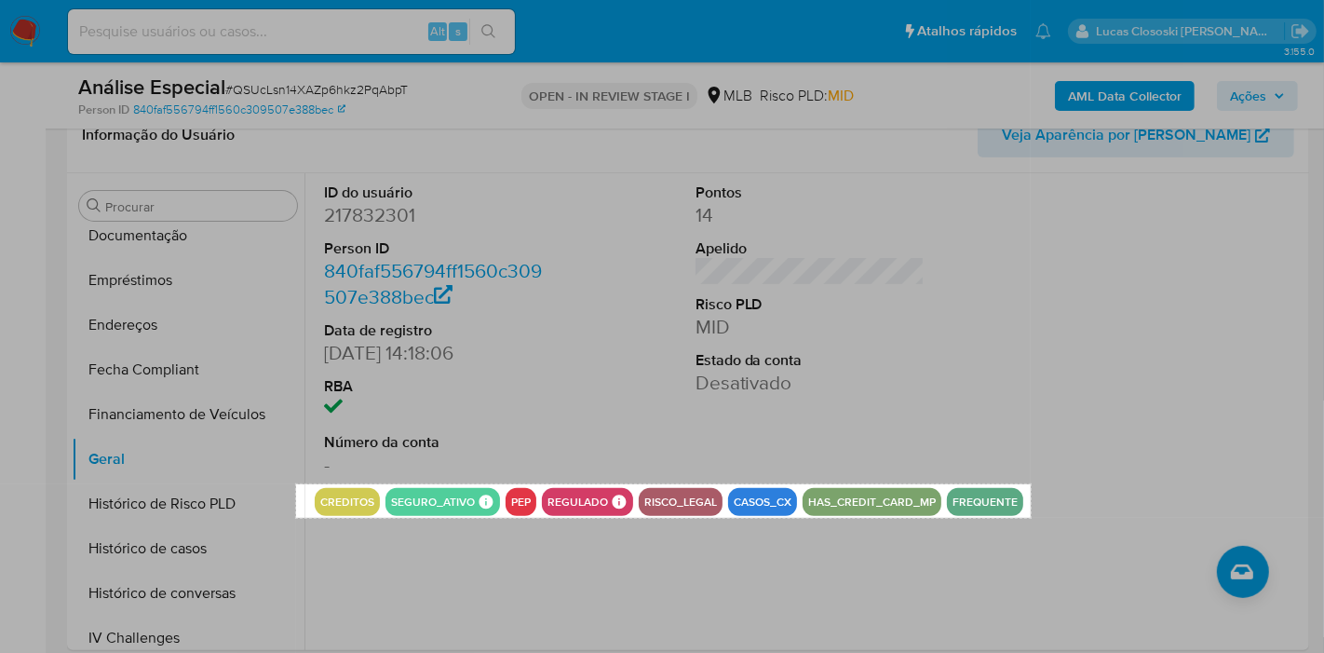
drag, startPoint x: 296, startPoint y: 484, endPoint x: 1030, endPoint y: 517, distance: 735.1
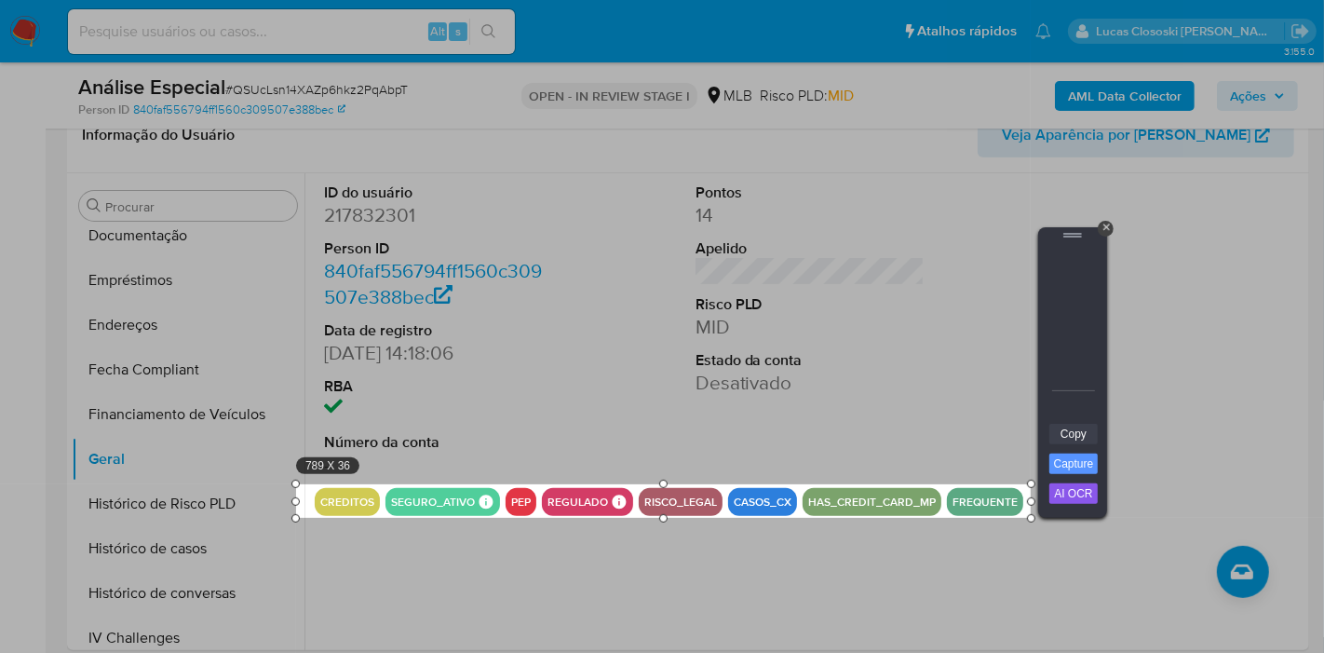
click at [1072, 432] on link "Copy" at bounding box center [1073, 434] width 48 height 20
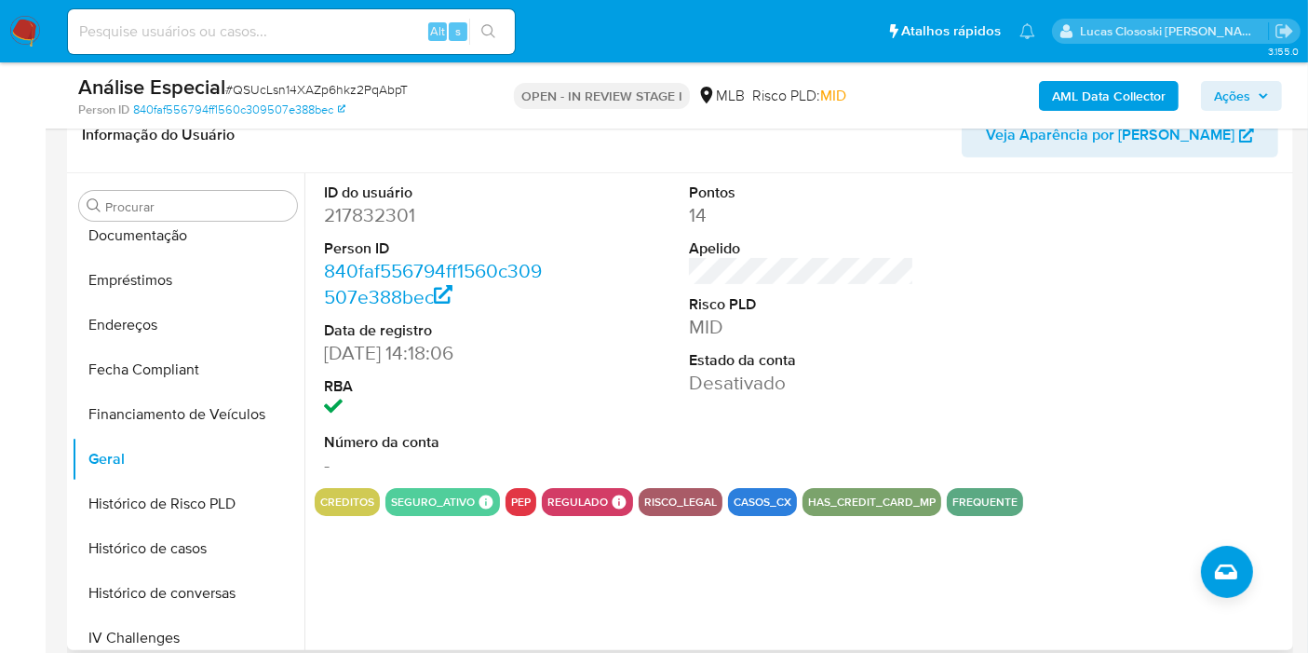
click at [358, 215] on dd "217832301" at bounding box center [436, 215] width 225 height 26
copy dd "217832301"
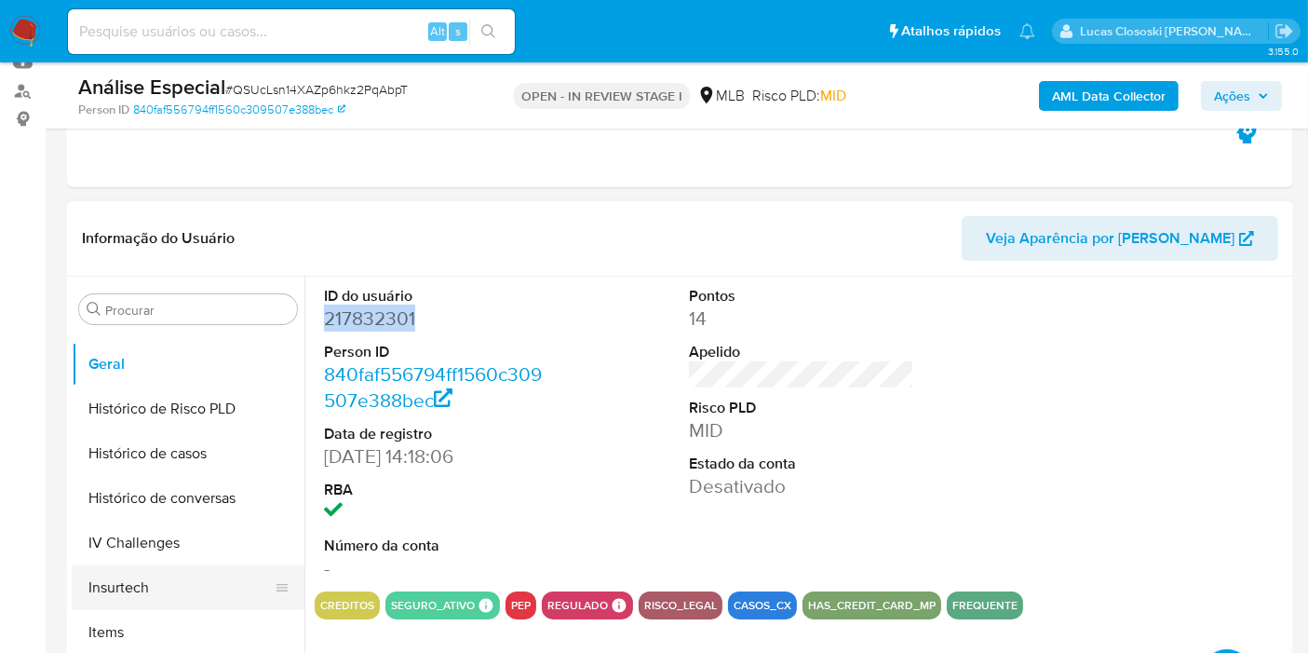
scroll to position [829, 0]
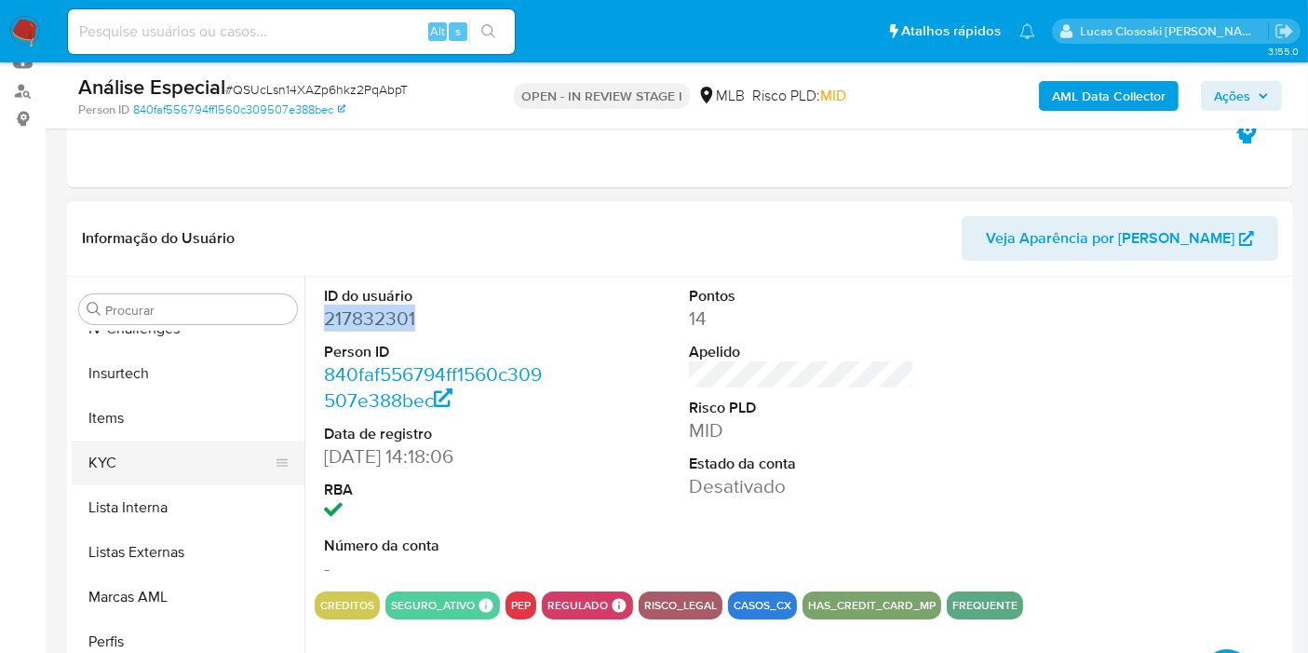
click at [141, 440] on button "KYC" at bounding box center [181, 462] width 218 height 45
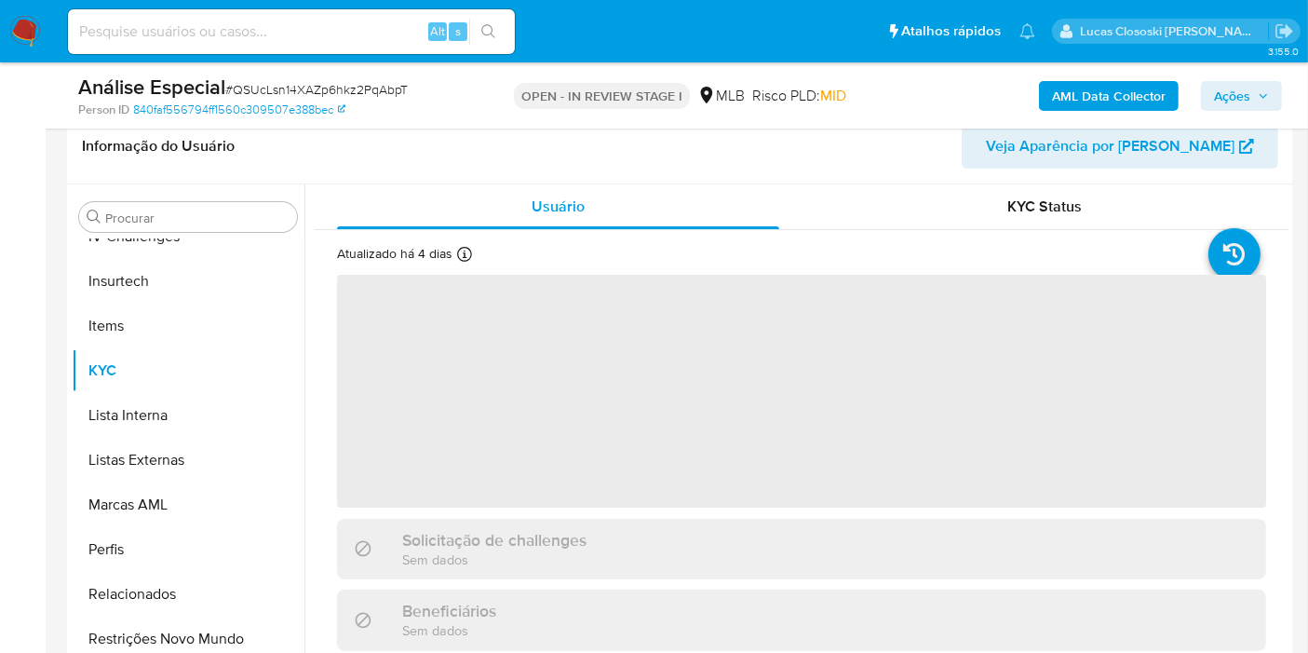
scroll to position [413, 0]
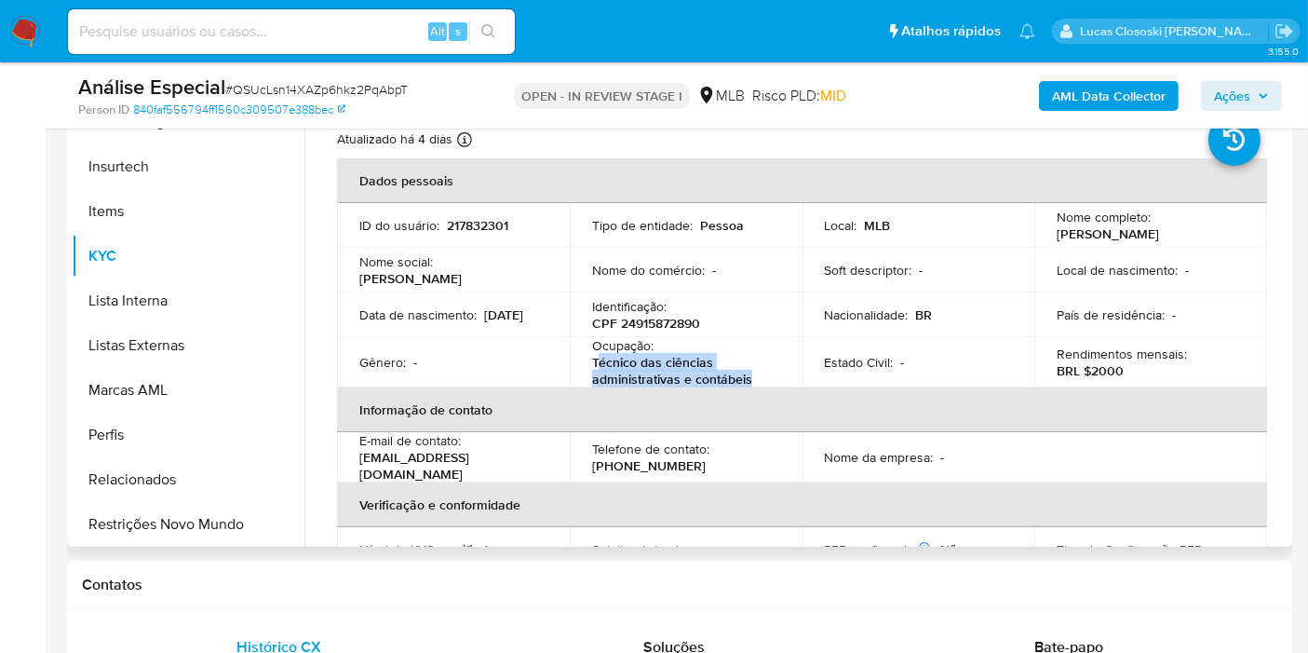
drag, startPoint x: 752, startPoint y: 378, endPoint x: 596, endPoint y: 368, distance: 156.7
click at [596, 368] on p "Técnico das ciências administrativas e contábeis" at bounding box center [682, 371] width 181 height 34
copy p "écnico das ciências administrativas e contábeis"
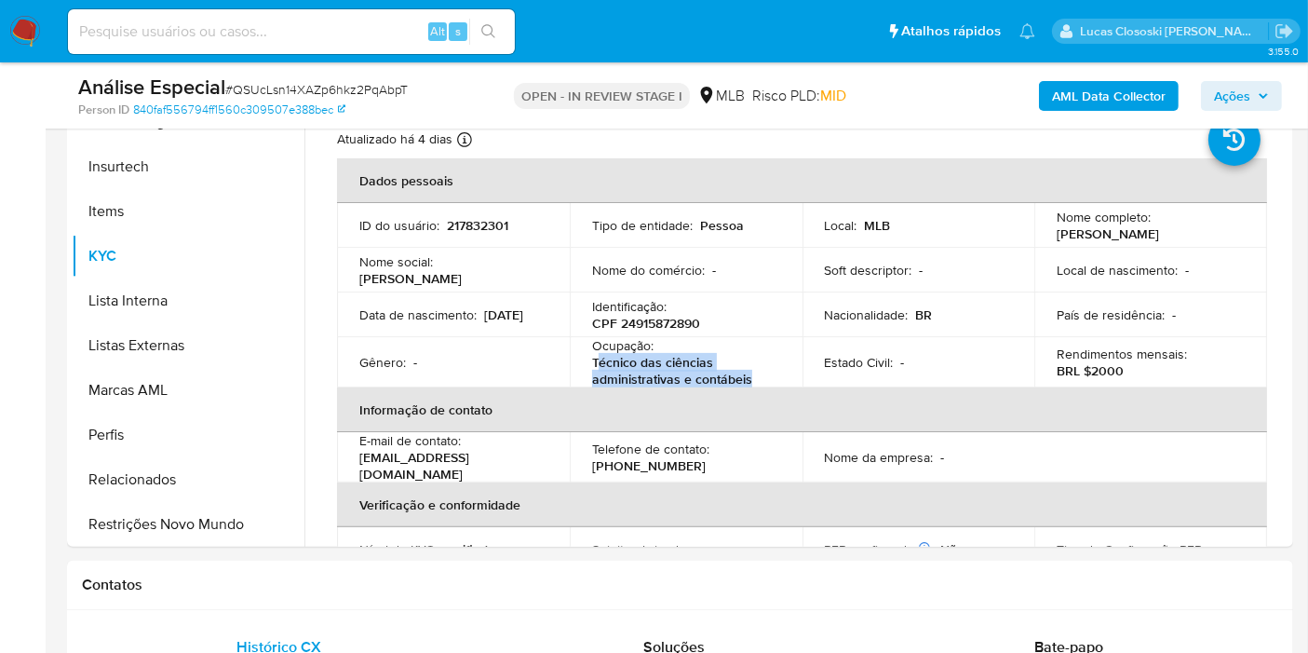
click at [1110, 97] on b "AML Data Collector" at bounding box center [1109, 96] width 114 height 30
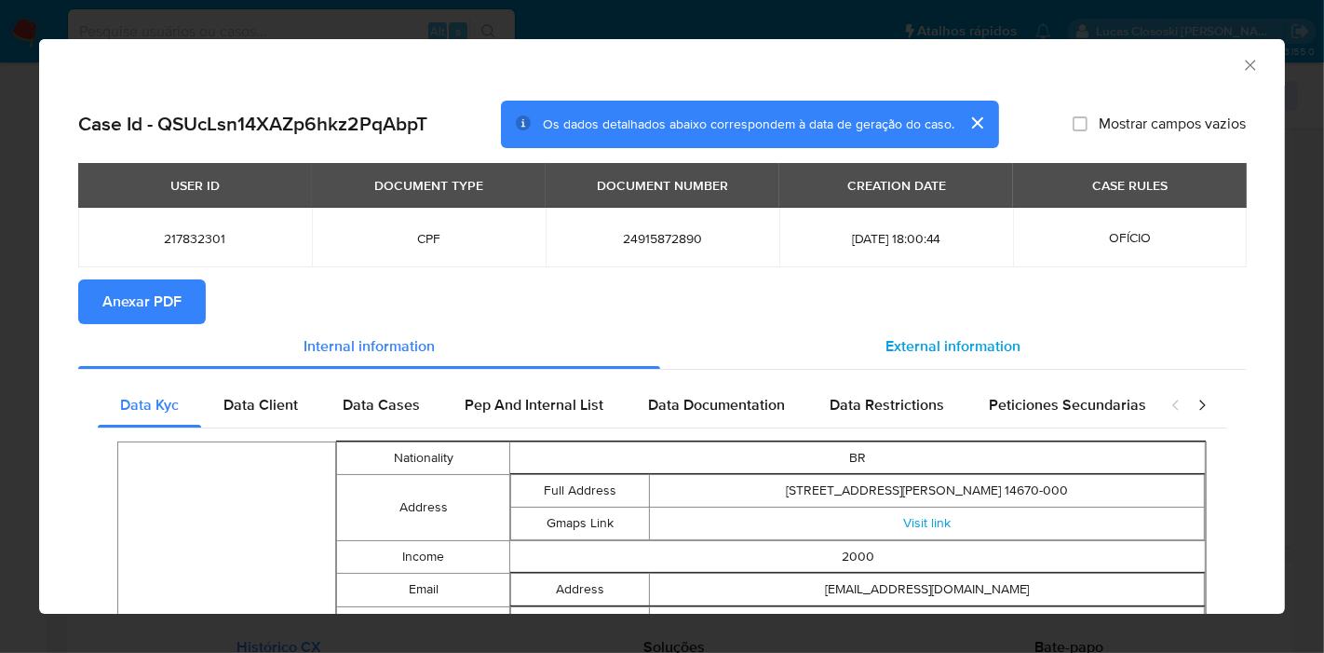
click at [941, 355] on span "External information" at bounding box center [952, 345] width 135 height 21
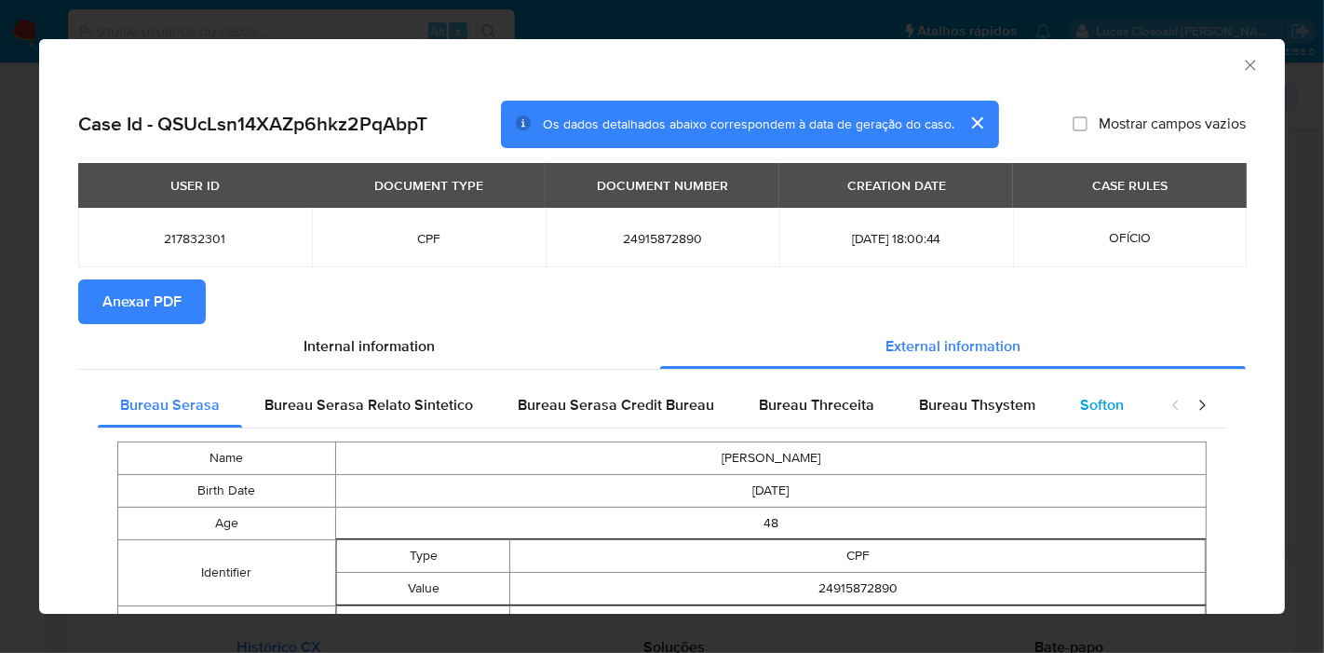
click at [1064, 405] on div "Softon" at bounding box center [1101, 405] width 88 height 45
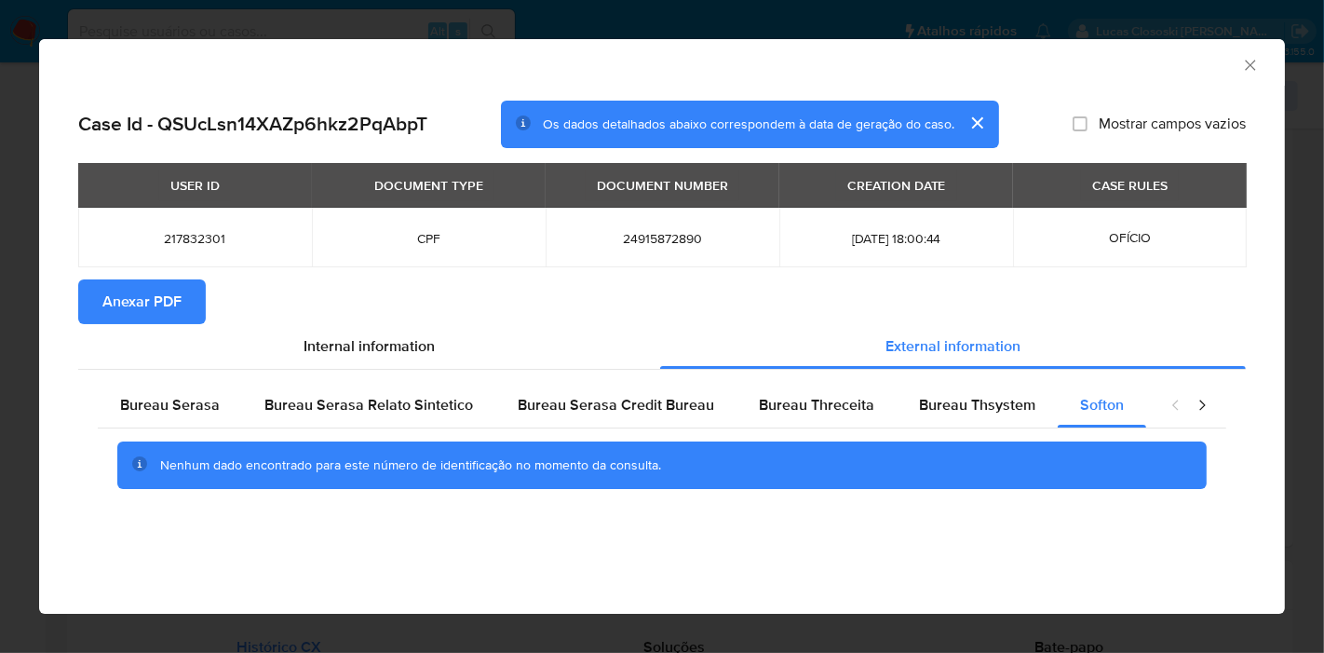
click at [1259, 64] on div "AML Data Collector" at bounding box center [661, 62] width 1245 height 47
click at [1249, 67] on icon "Fechar a janela" at bounding box center [1250, 65] width 19 height 19
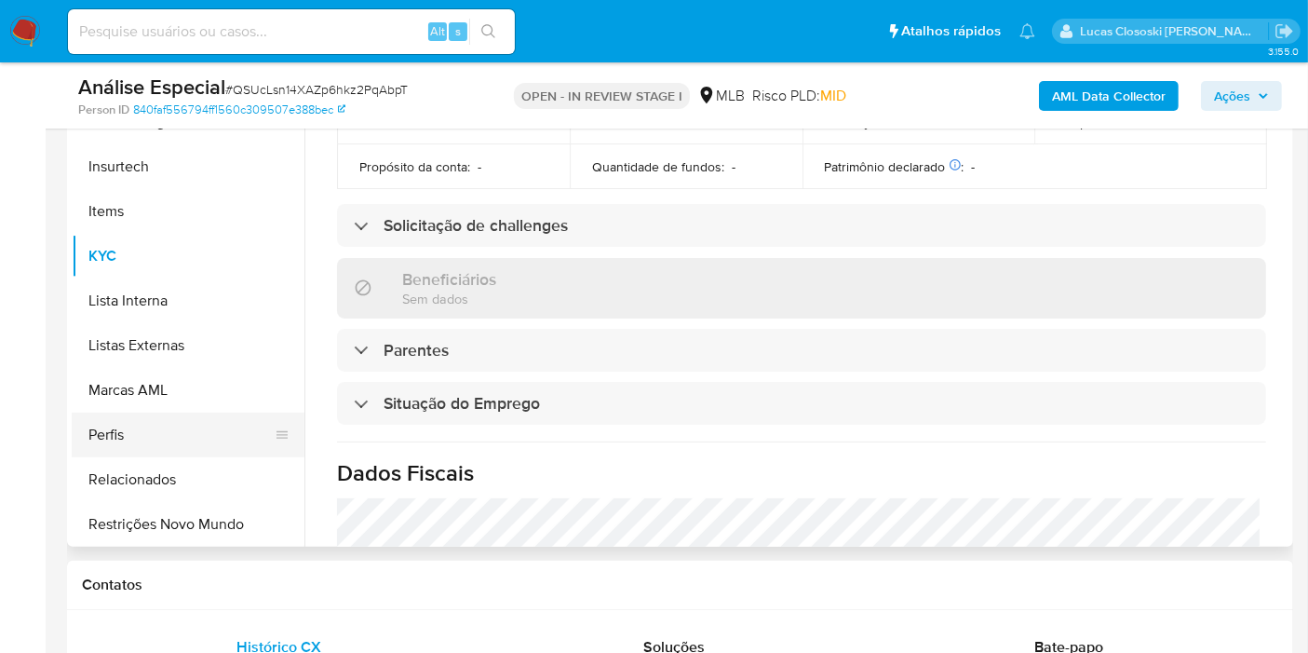
scroll to position [830, 0]
click at [195, 509] on button "Restrições Novo Mundo" at bounding box center [181, 523] width 218 height 45
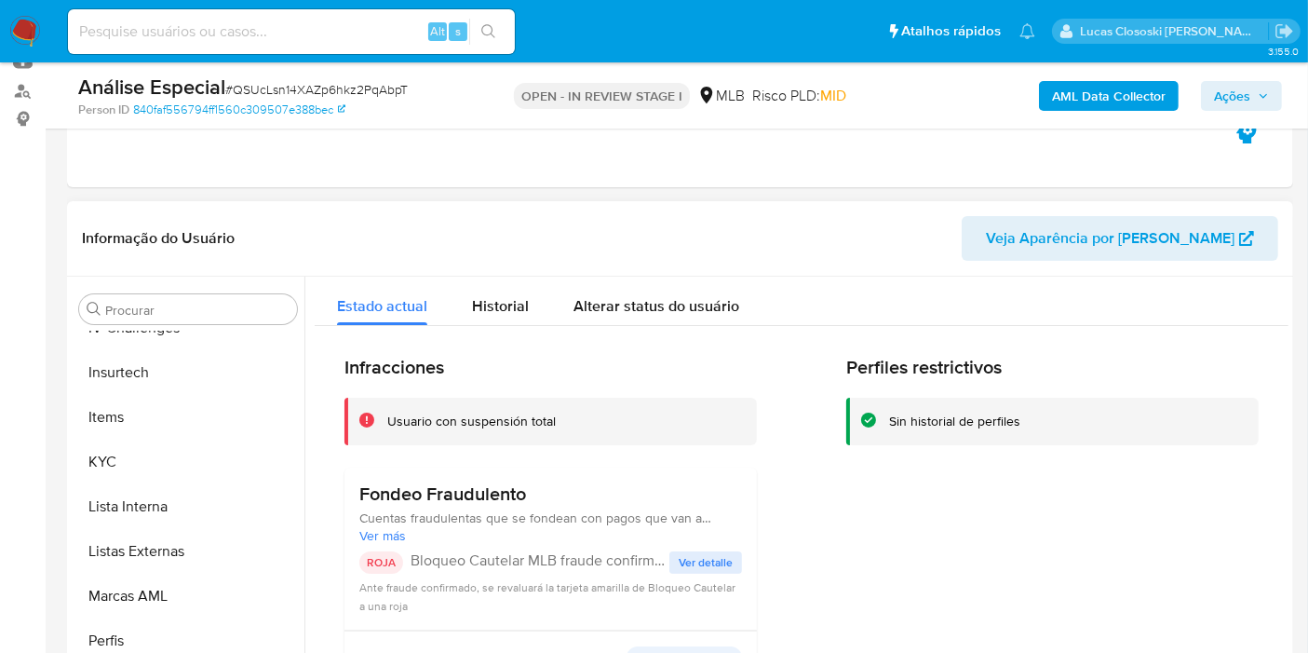
scroll to position [207, 0]
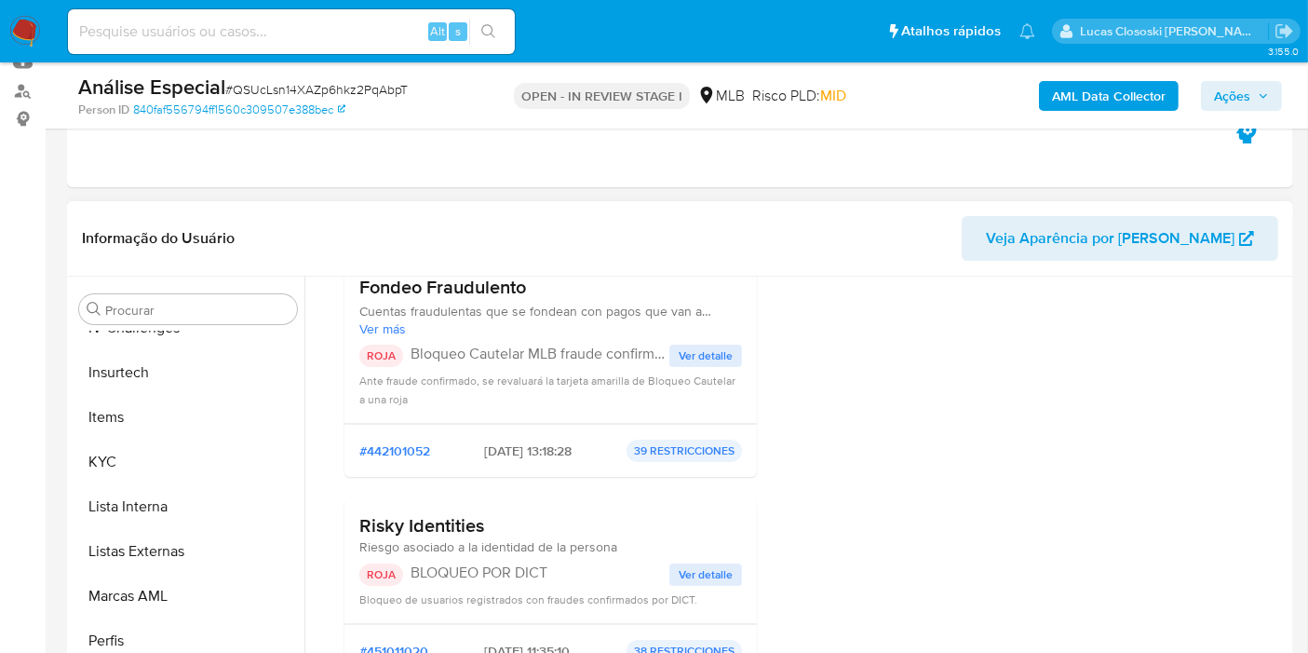
click at [513, 557] on div "Risky Identities Riesgo asociado a la identidad de la persona ROJA BLOQUEO POR …" at bounding box center [550, 561] width 383 height 94
click at [513, 560] on div "Risky Identities Riesgo asociado a la identidad de la persona ROJA BLOQUEO POR …" at bounding box center [550, 561] width 383 height 94
click at [512, 563] on p "BLOQUEO POR DICT" at bounding box center [539, 572] width 259 height 19
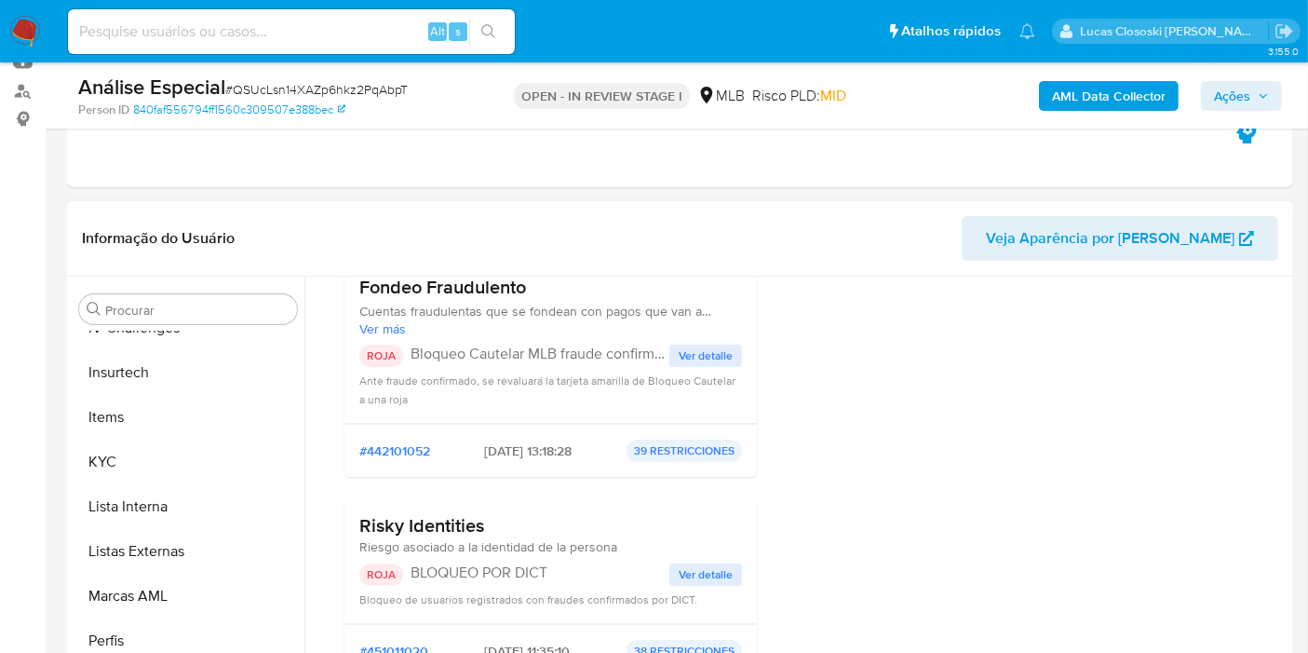
click at [512, 563] on p "BLOQUEO POR DICT" at bounding box center [539, 572] width 259 height 19
click at [1215, 91] on span "Ações" at bounding box center [1232, 96] width 36 height 30
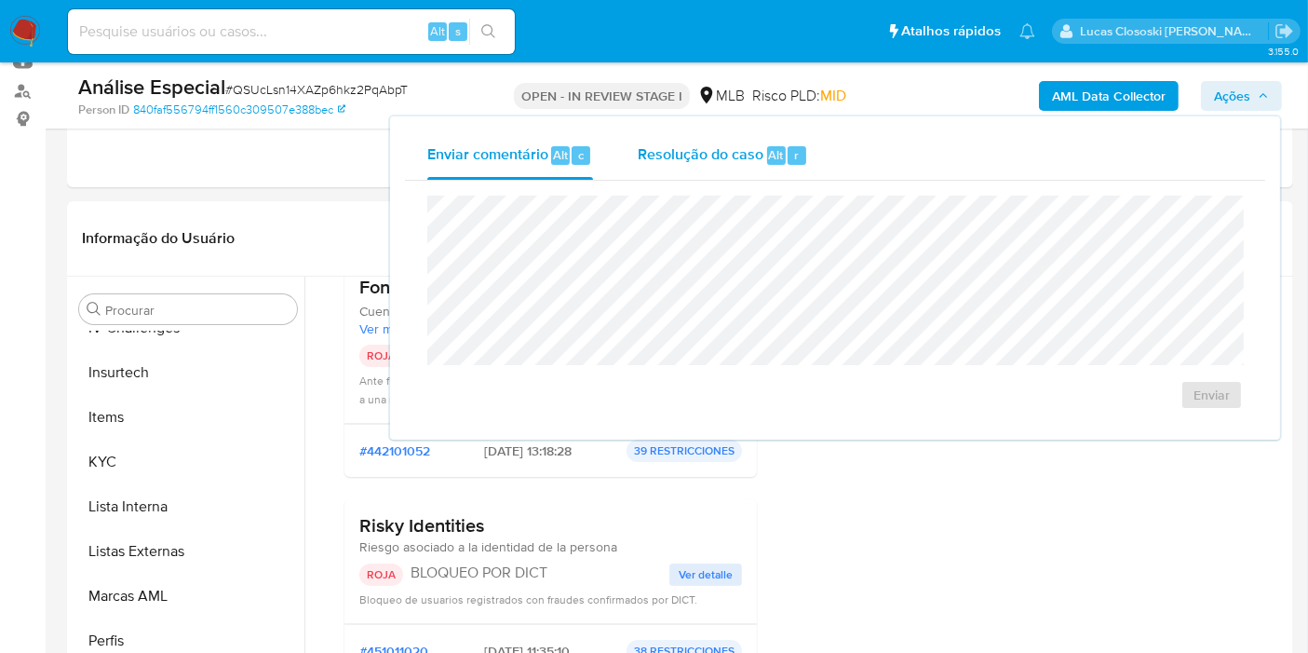
click at [745, 168] on div "Resolução do caso Alt r" at bounding box center [723, 155] width 170 height 48
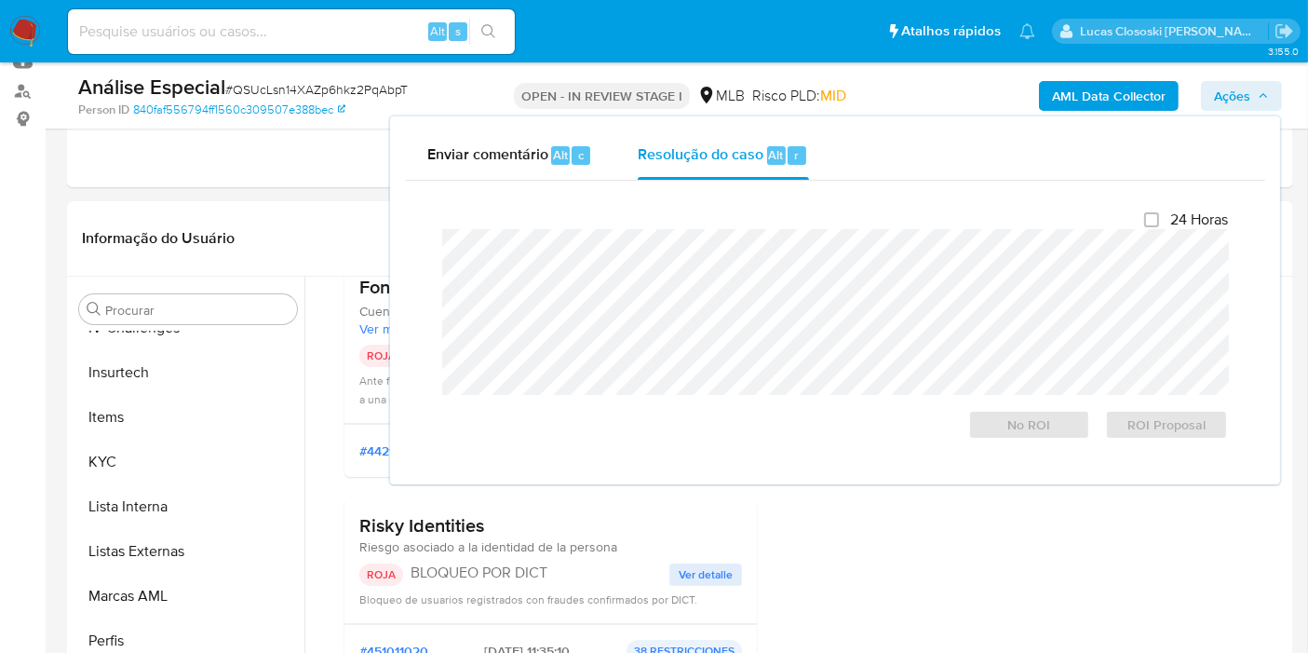
click at [739, 230] on div at bounding box center [835, 312] width 786 height 166
click at [1245, 86] on span "Ações" at bounding box center [1232, 96] width 36 height 30
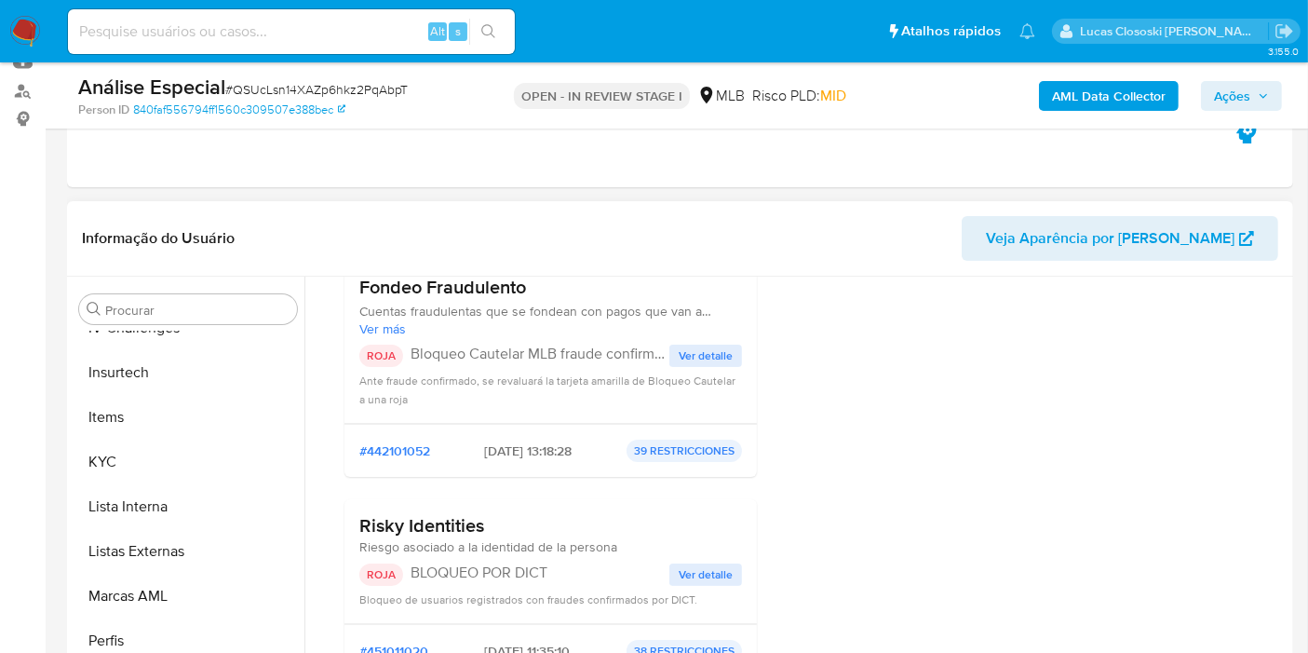
click at [699, 355] on span "Ver detalle" at bounding box center [706, 355] width 54 height 19
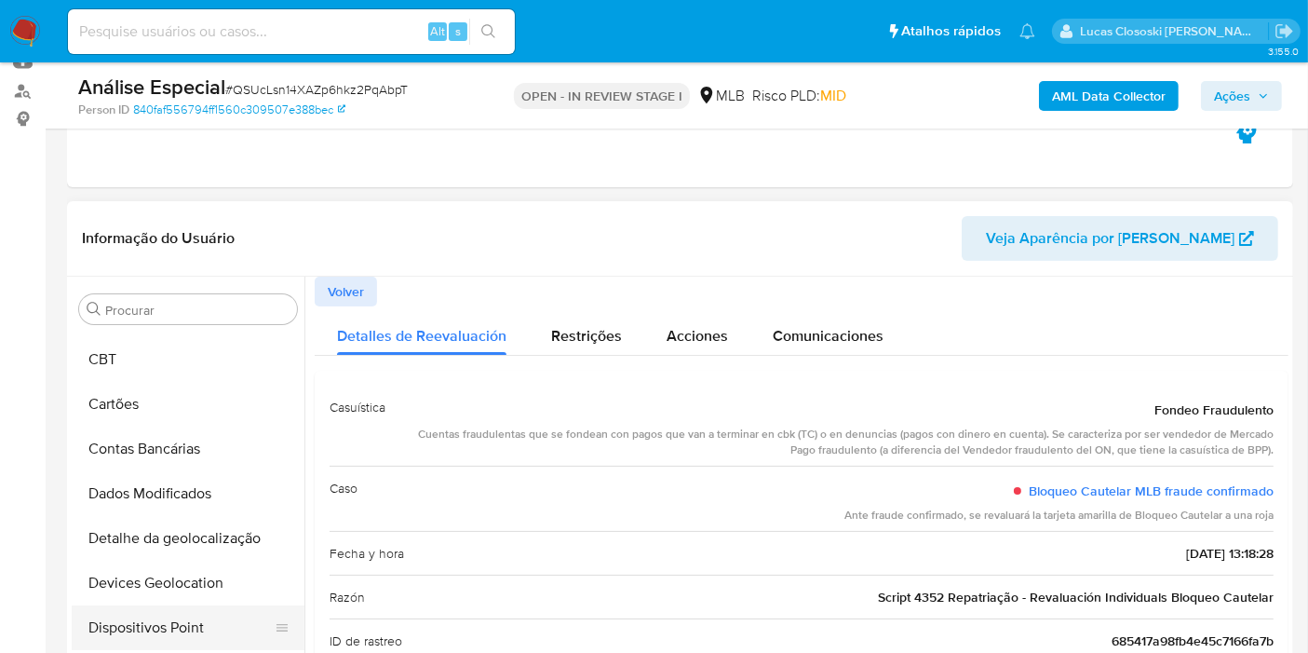
scroll to position [3, 0]
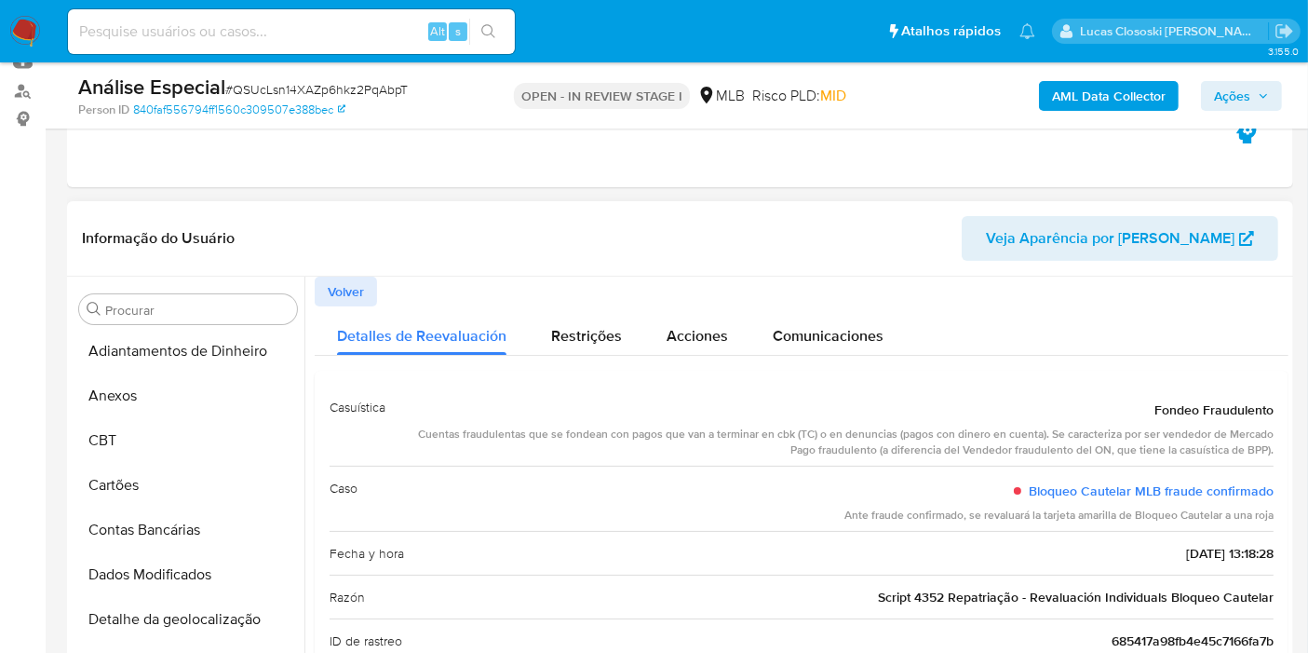
click at [111, 397] on button "Anexos" at bounding box center [188, 395] width 233 height 45
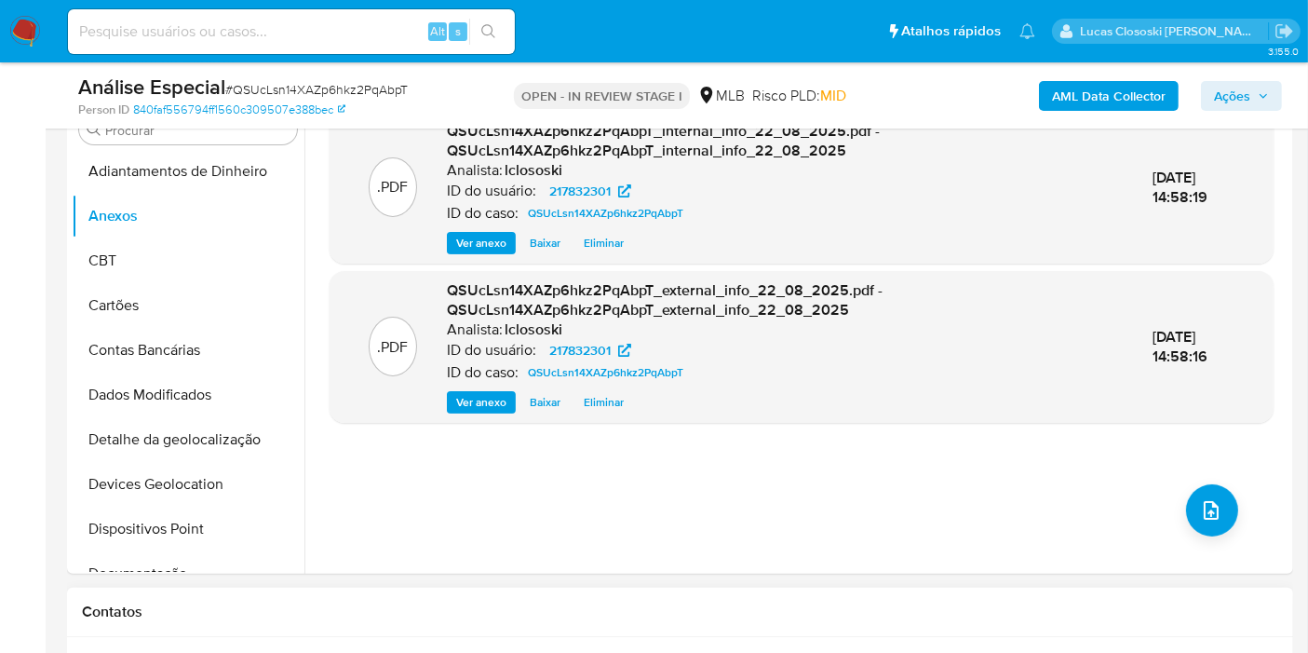
scroll to position [620, 0]
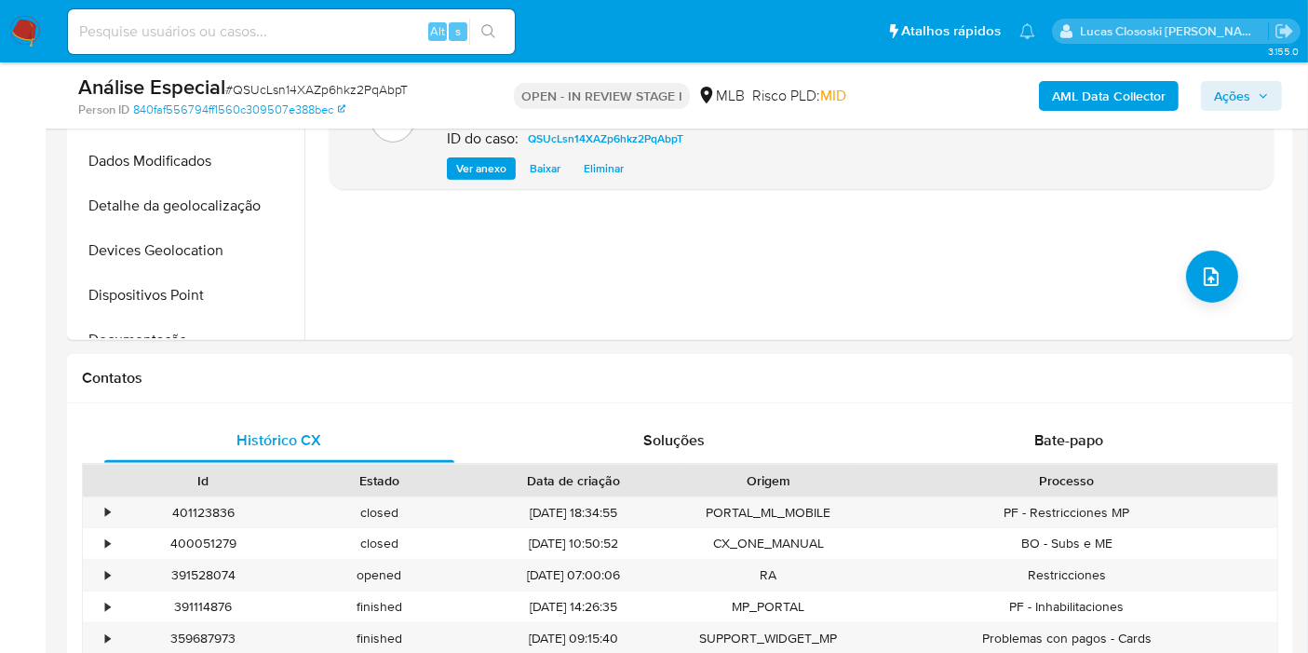
click at [1254, 110] on div "AML Data Collector Ações" at bounding box center [1083, 96] width 397 height 44
click at [1251, 101] on span "Ações" at bounding box center [1241, 96] width 55 height 26
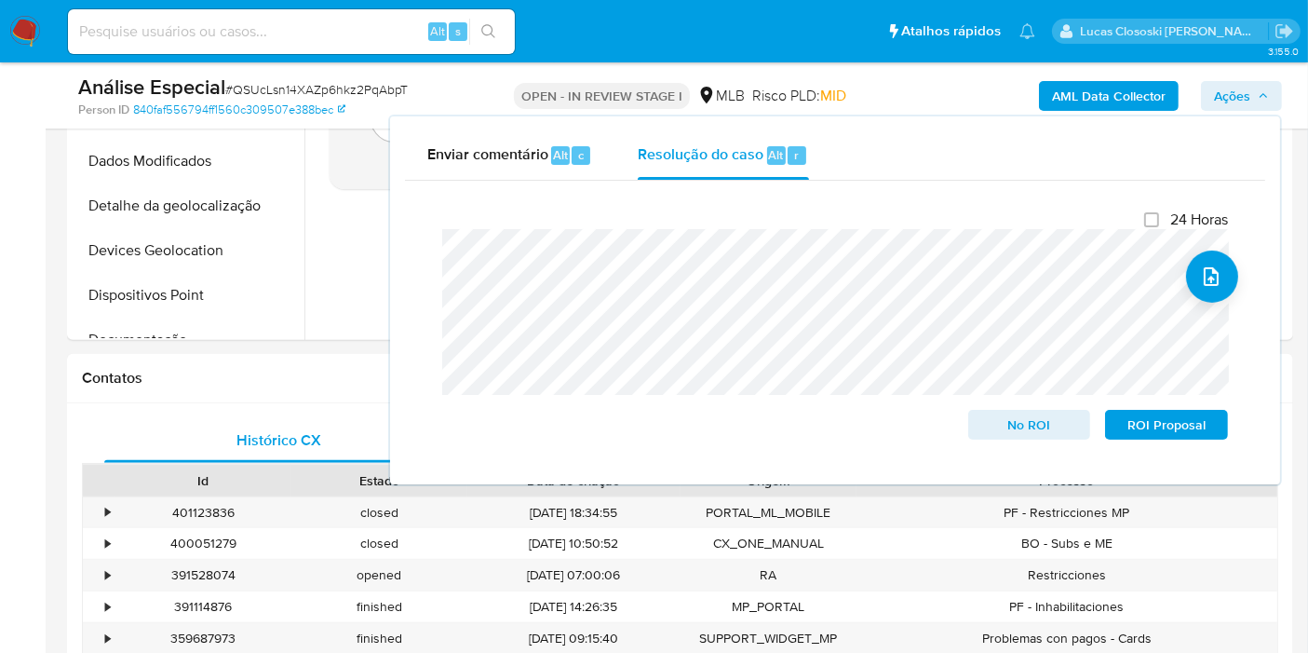
click at [1251, 101] on span "Ações" at bounding box center [1241, 96] width 55 height 26
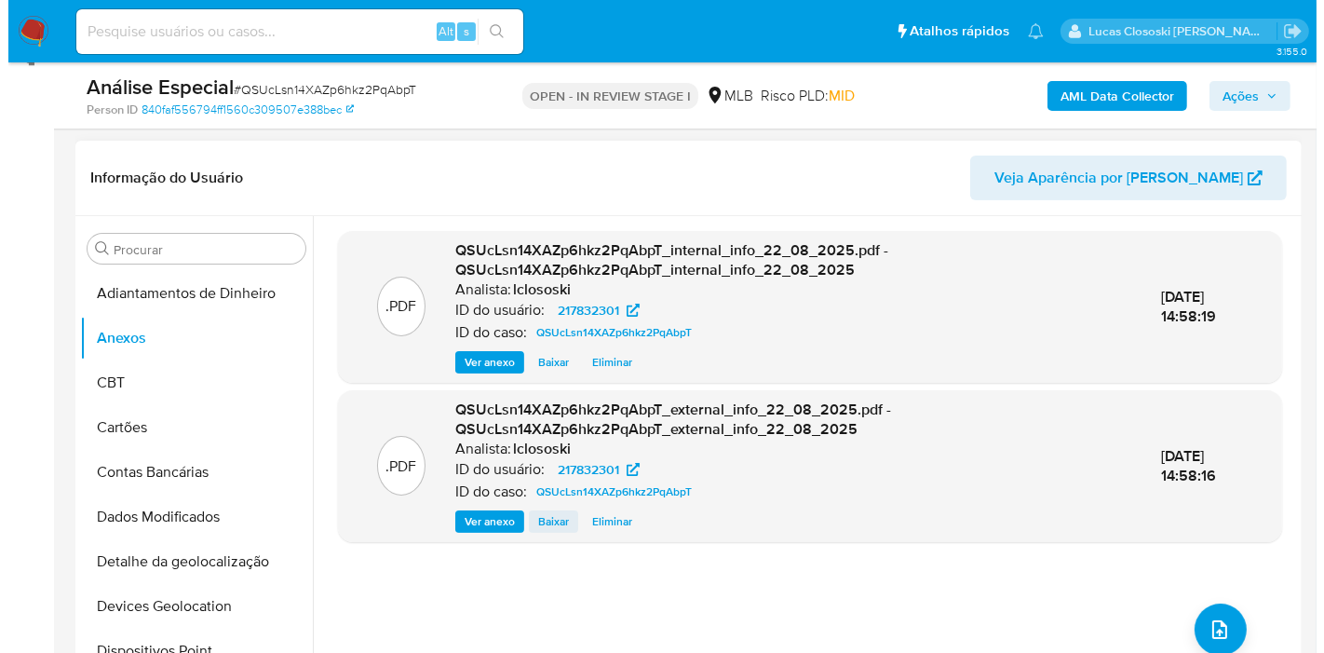
scroll to position [310, 0]
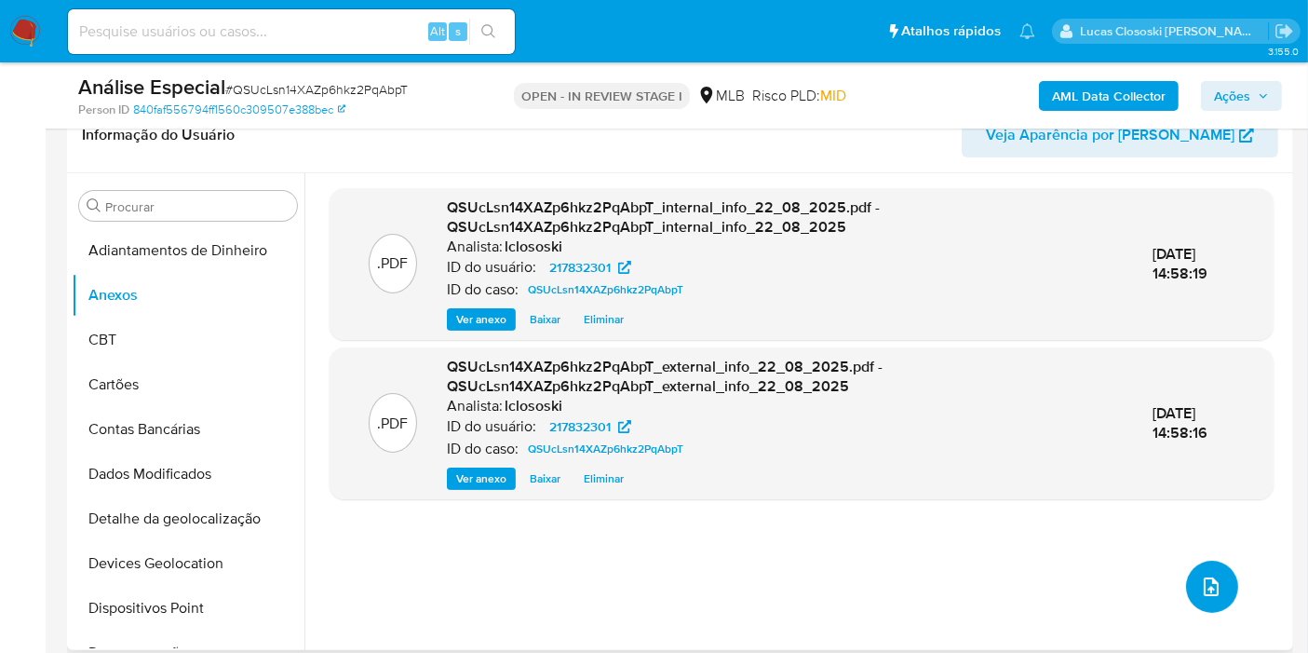
click at [1188, 578] on button "upload-file" at bounding box center [1212, 586] width 52 height 52
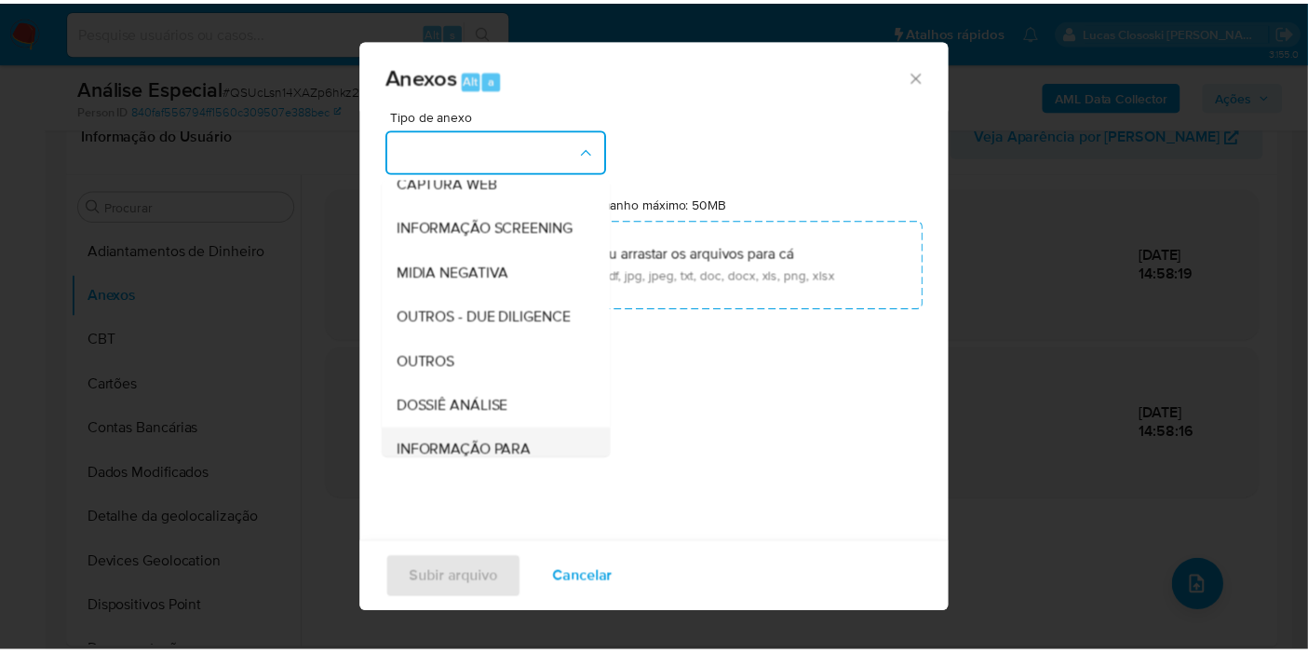
scroll to position [286, 0]
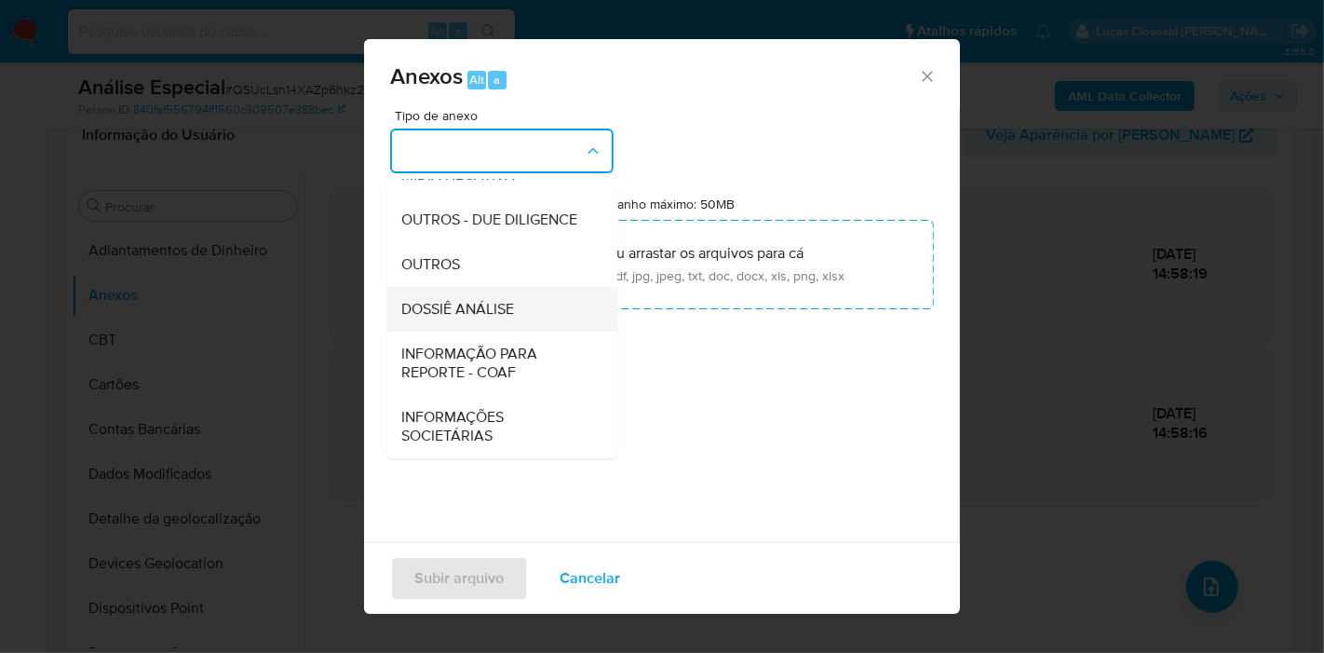
click at [478, 321] on div "DOSSIÊ ANÁLISE" at bounding box center [496, 309] width 190 height 45
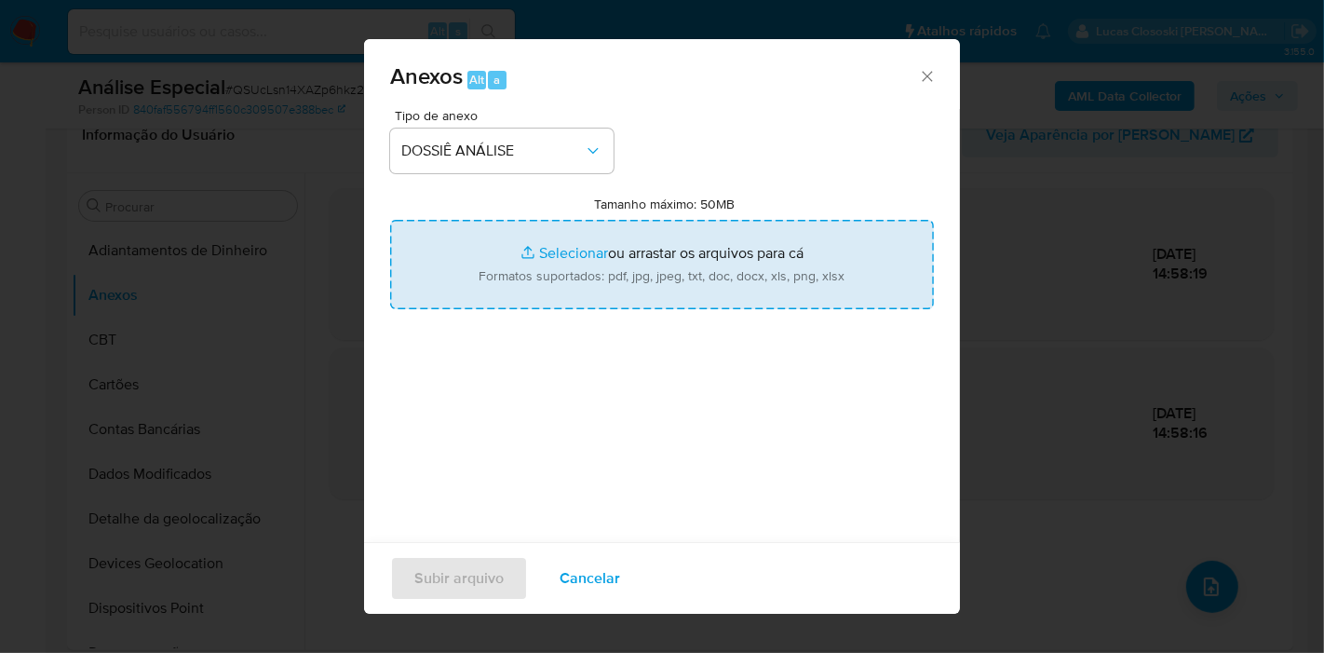
click at [530, 279] on input "Tamanho máximo: 50MB Selecionar arquivos" at bounding box center [662, 264] width 544 height 89
type input "C:\fakepath\SAR - XXXX - CPF 24915872890 - LUCIANA DA SILVA FUZO.pdf"
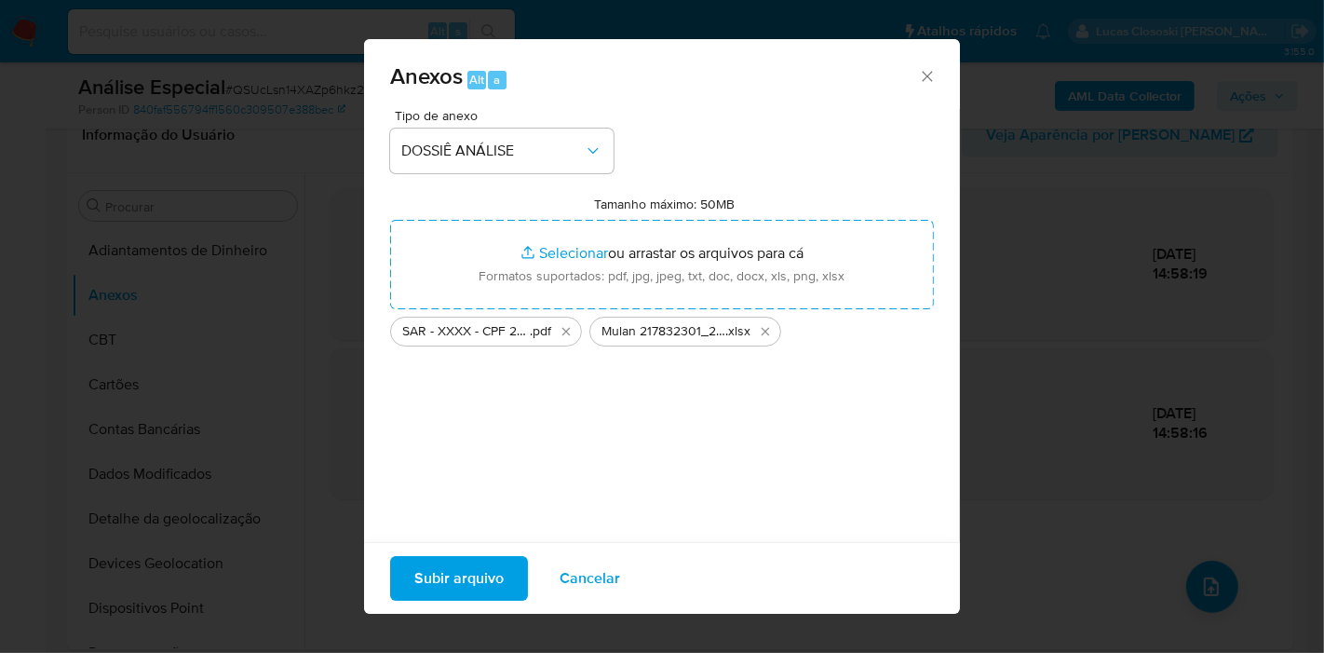
click at [405, 567] on button "Subir arquivo" at bounding box center [459, 578] width 138 height 45
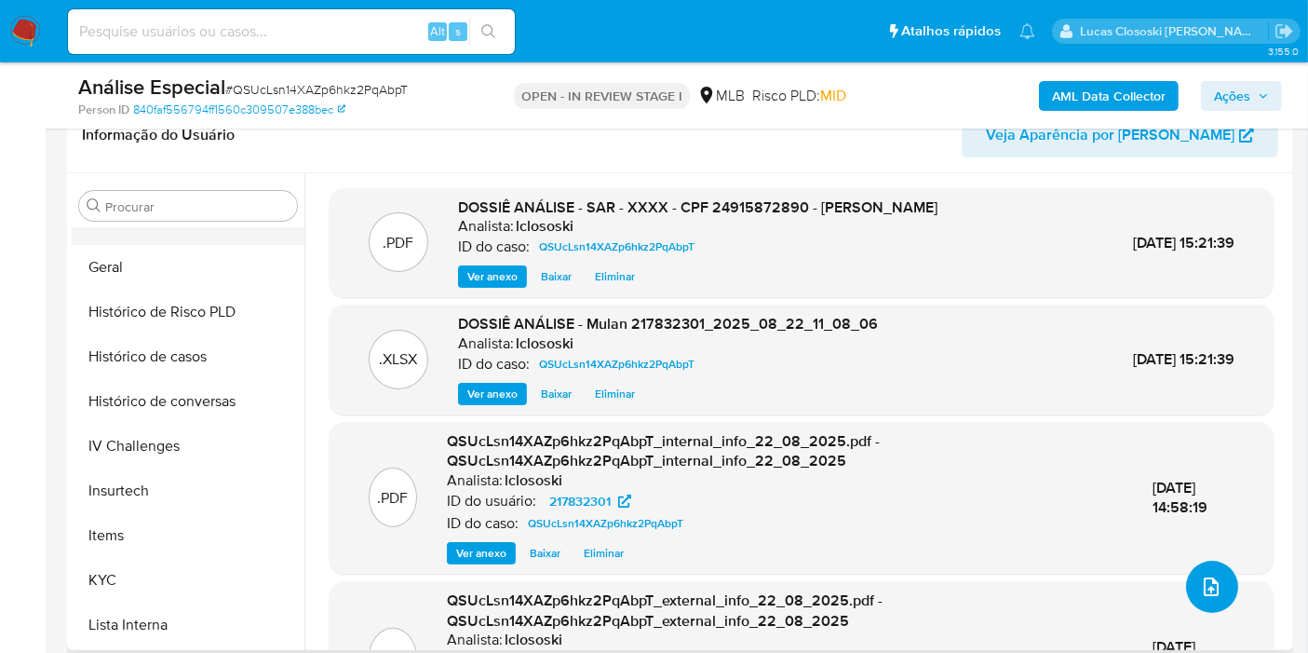
scroll to position [723, 0]
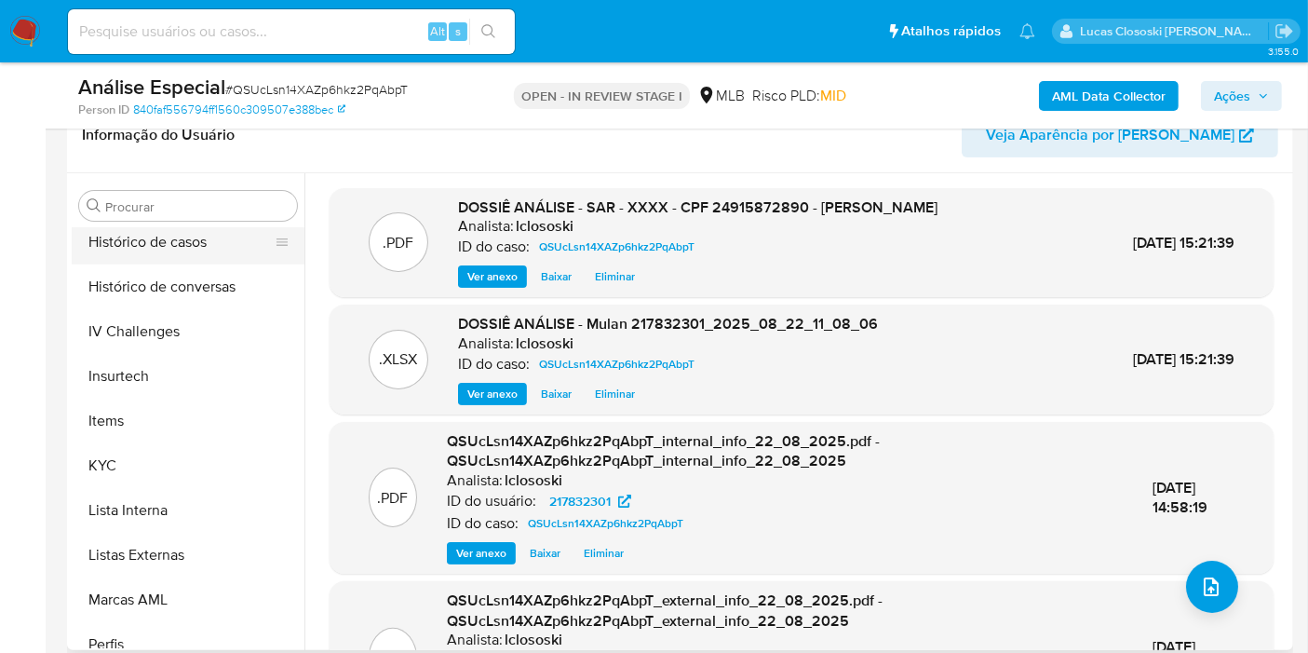
click at [146, 259] on button "Histórico de casos" at bounding box center [181, 242] width 218 height 45
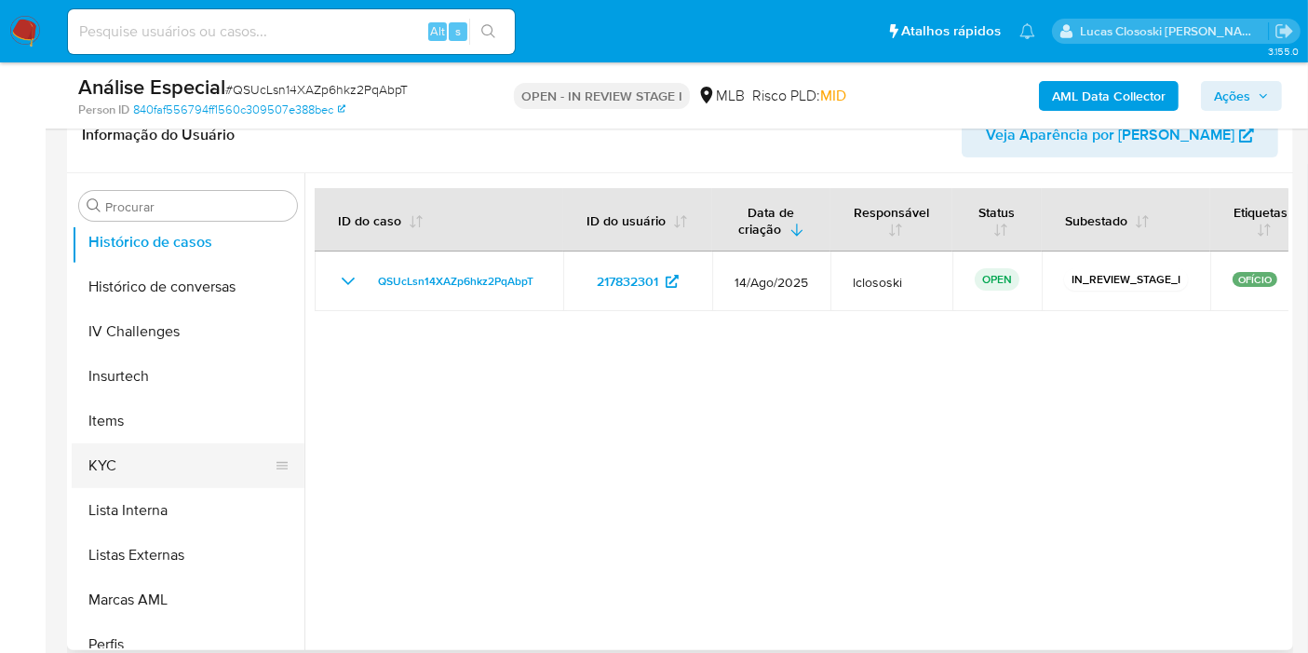
click at [123, 461] on button "KYC" at bounding box center [181, 465] width 218 height 45
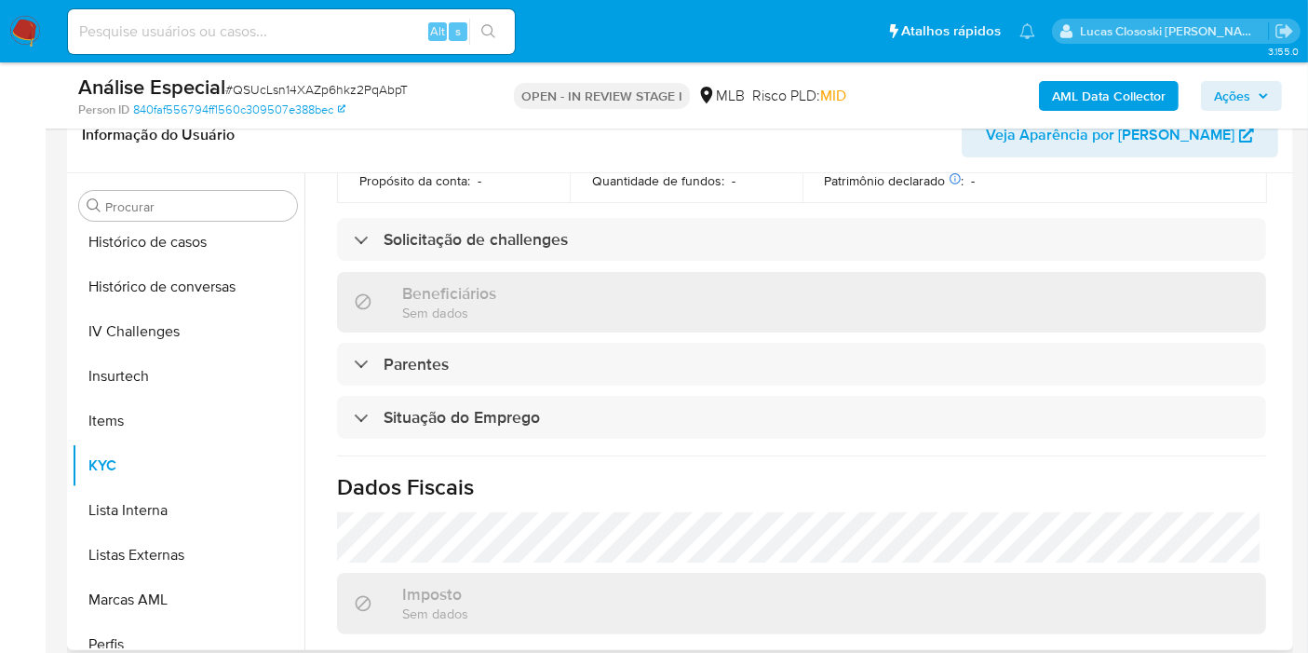
scroll to position [827, 0]
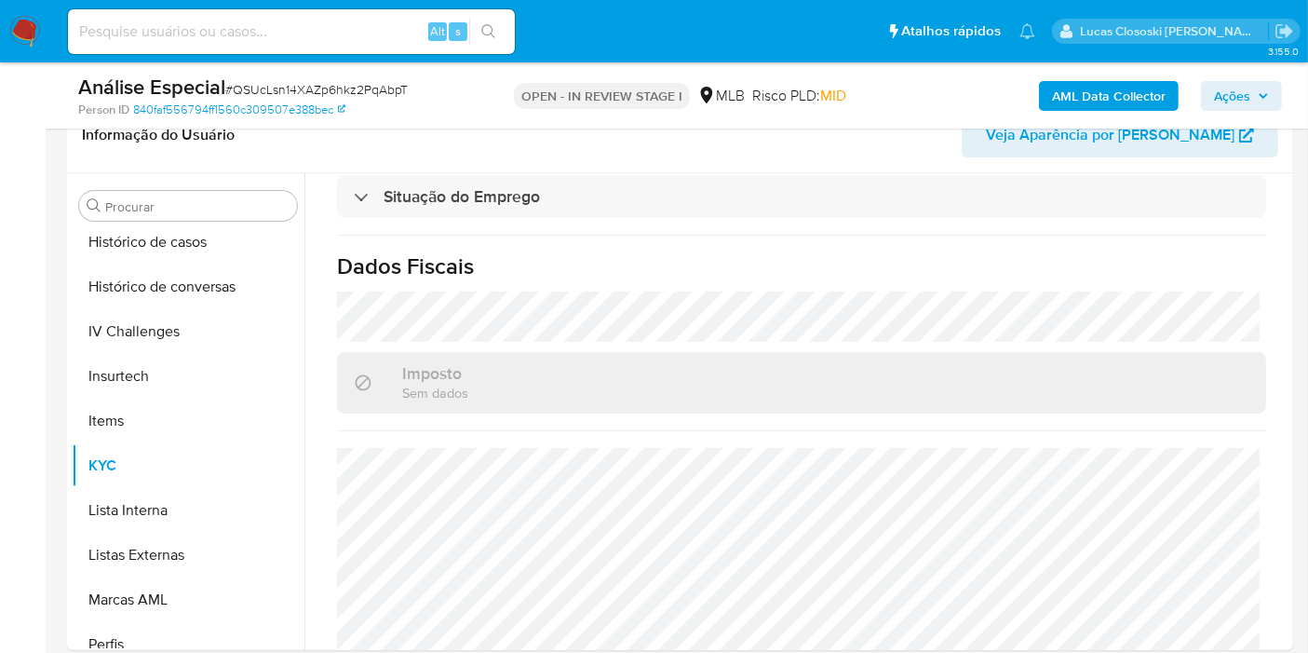
click at [1236, 95] on span "Ações" at bounding box center [1232, 96] width 36 height 30
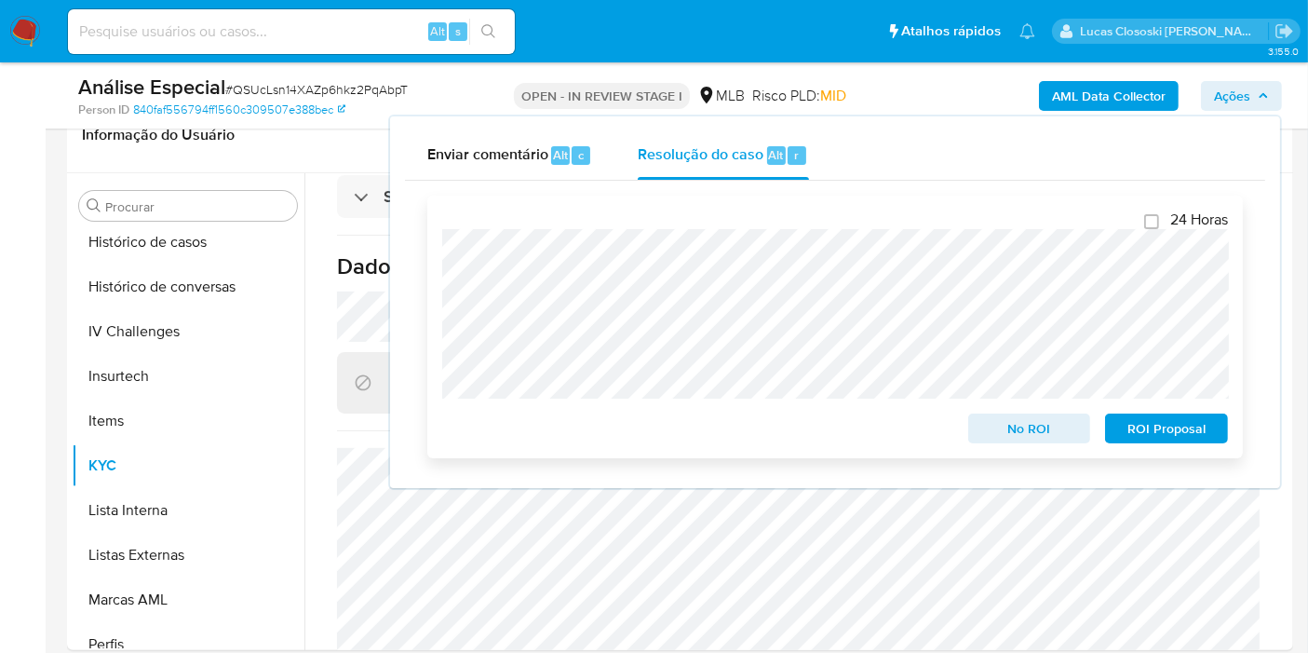
click at [1169, 434] on span "ROI Proposal" at bounding box center [1166, 428] width 97 height 26
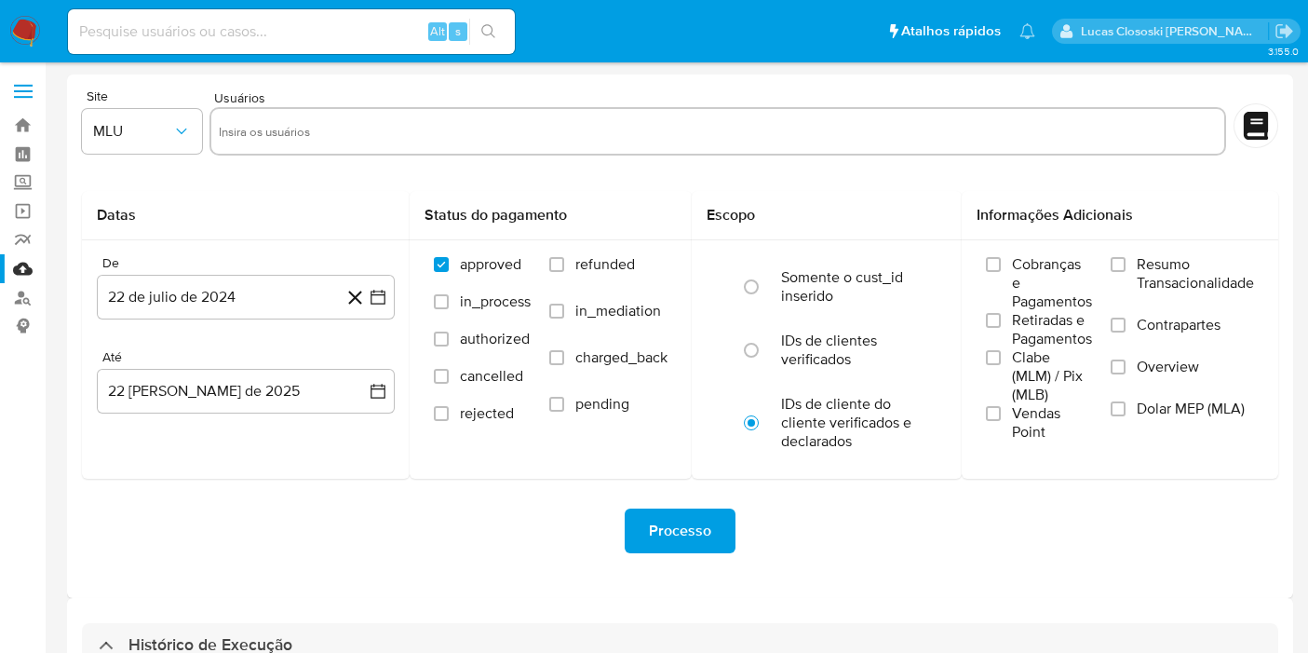
select select "10"
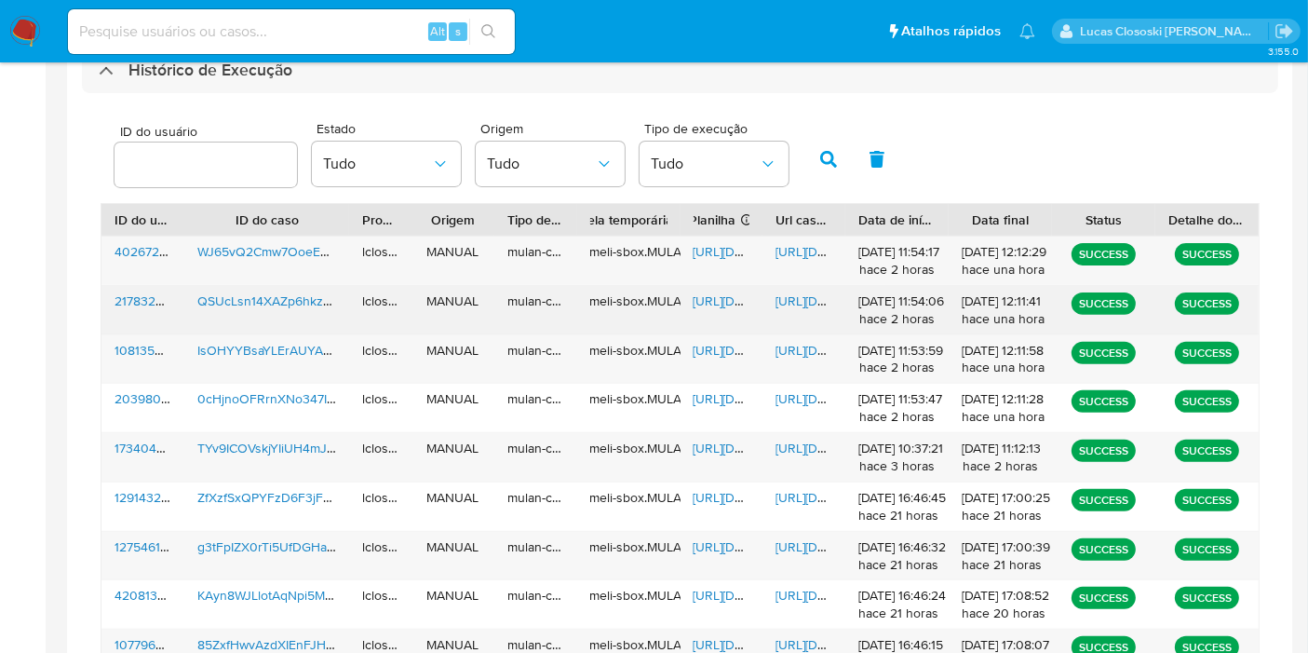
click at [819, 295] on span "[URL][DOMAIN_NAME]" at bounding box center [839, 300] width 128 height 19
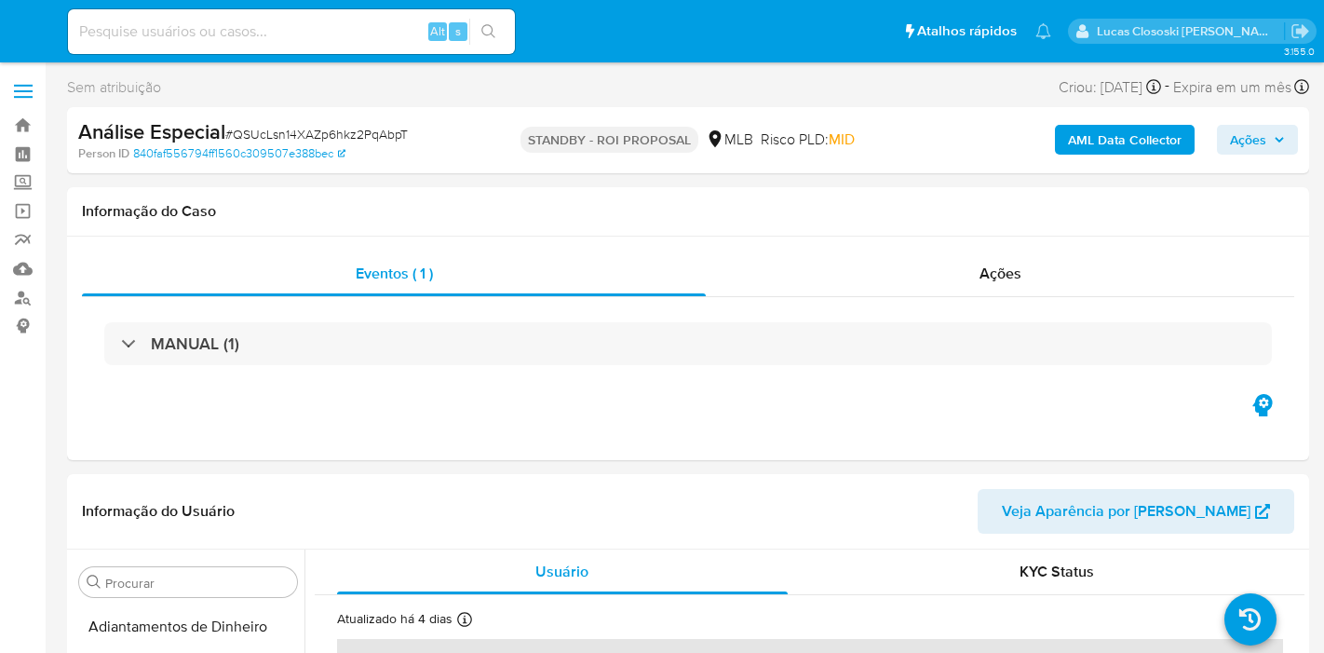
select select "10"
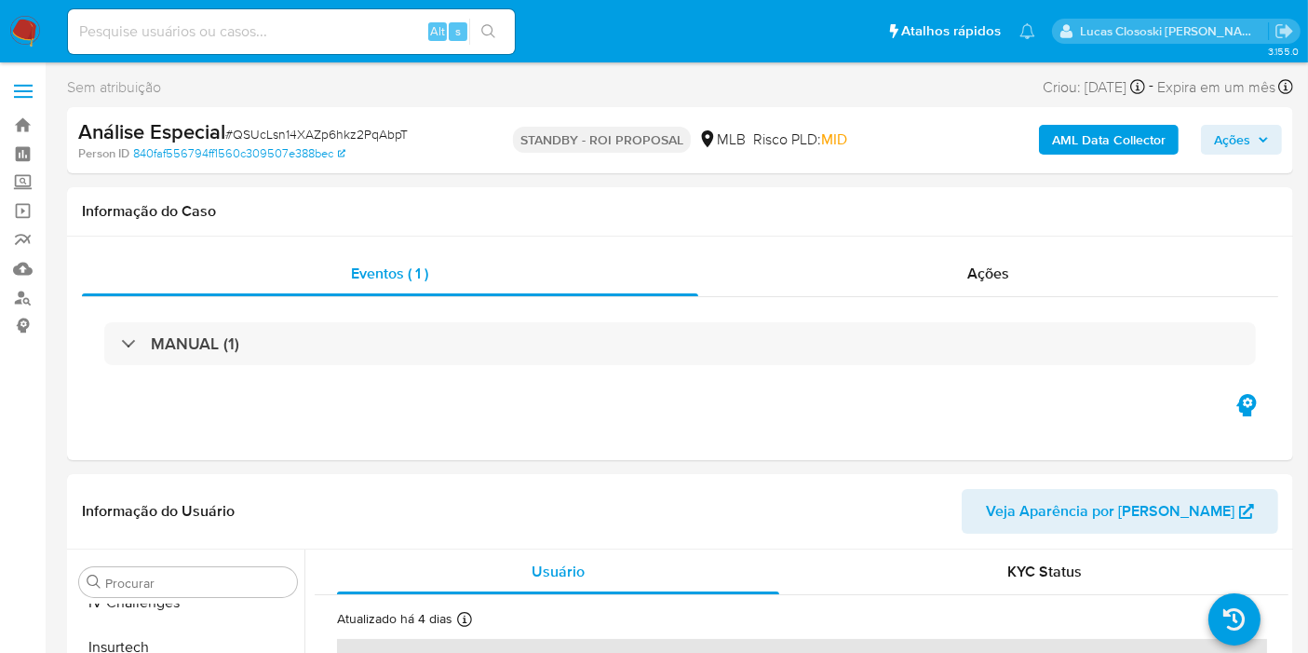
scroll to position [830, 0]
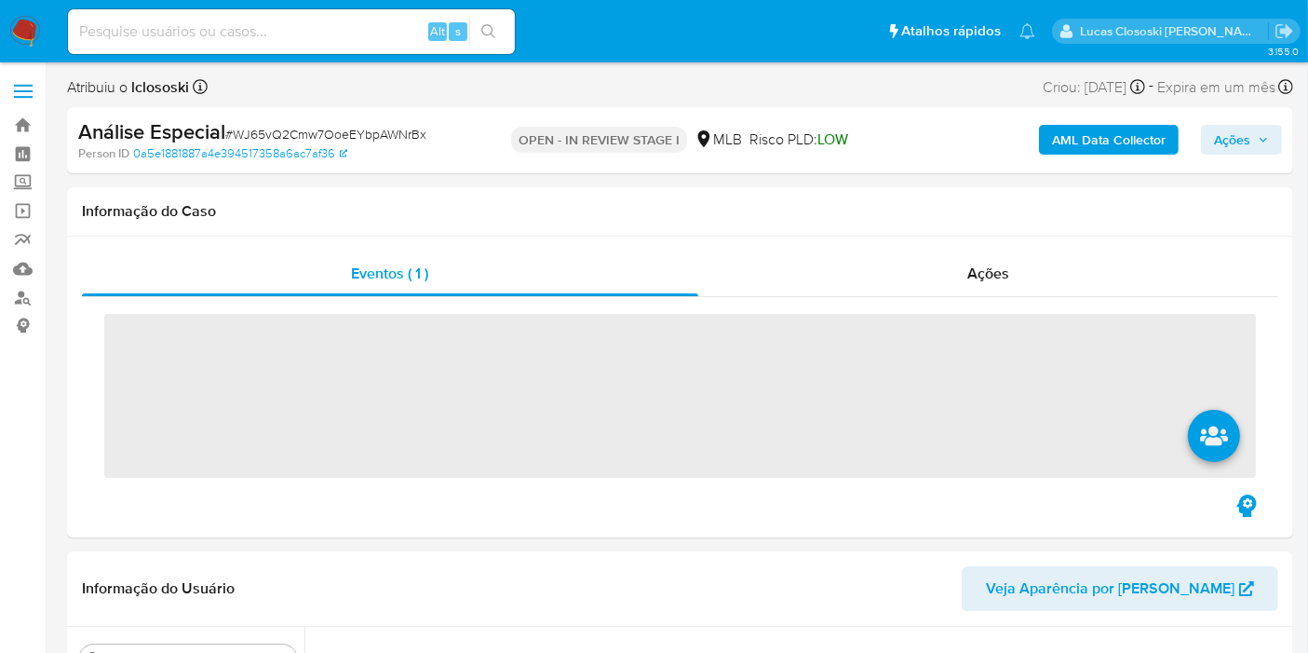
scroll to position [830, 0]
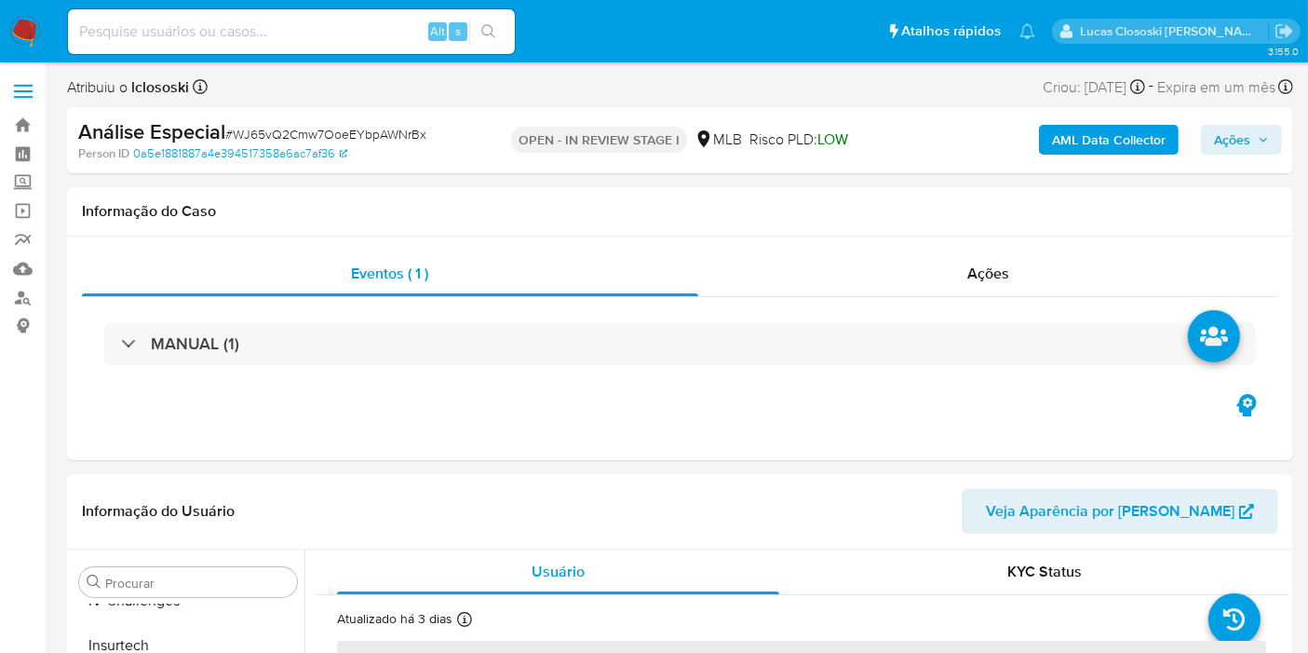
click at [34, 29] on img at bounding box center [25, 32] width 32 height 32
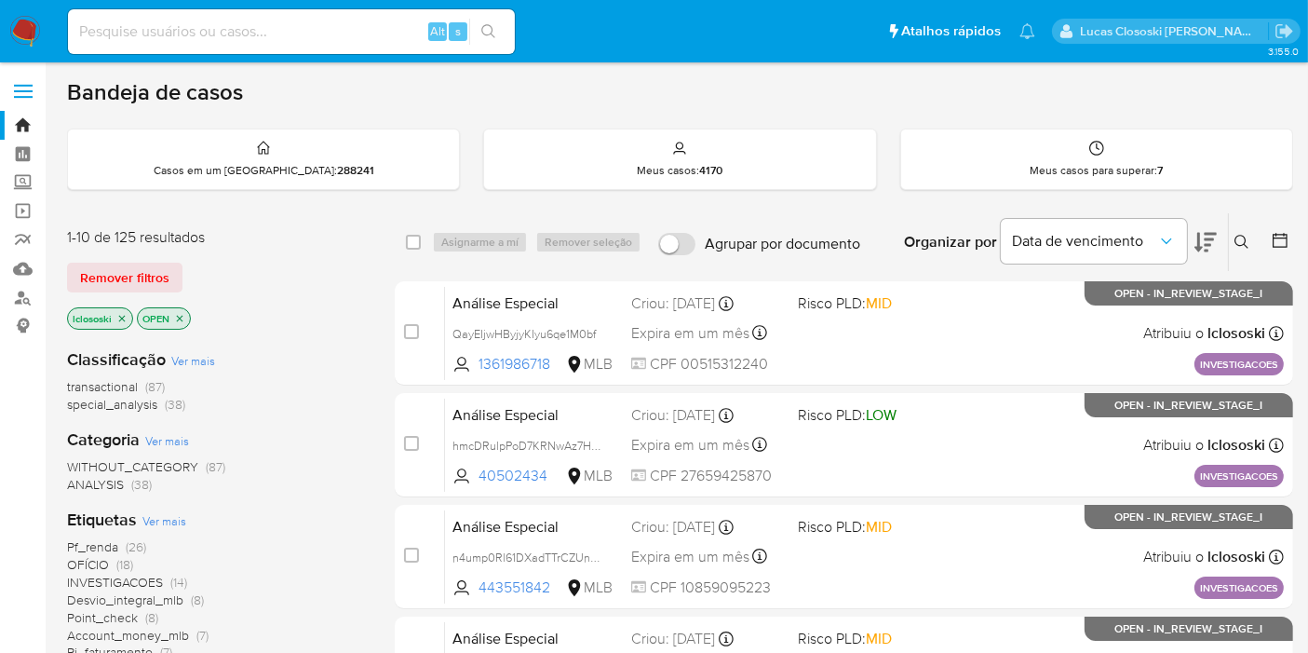
click at [102, 562] on span "OFÍCIO" at bounding box center [88, 564] width 42 height 19
click at [102, 572] on span "INVESTIGACOES" at bounding box center [115, 581] width 96 height 19
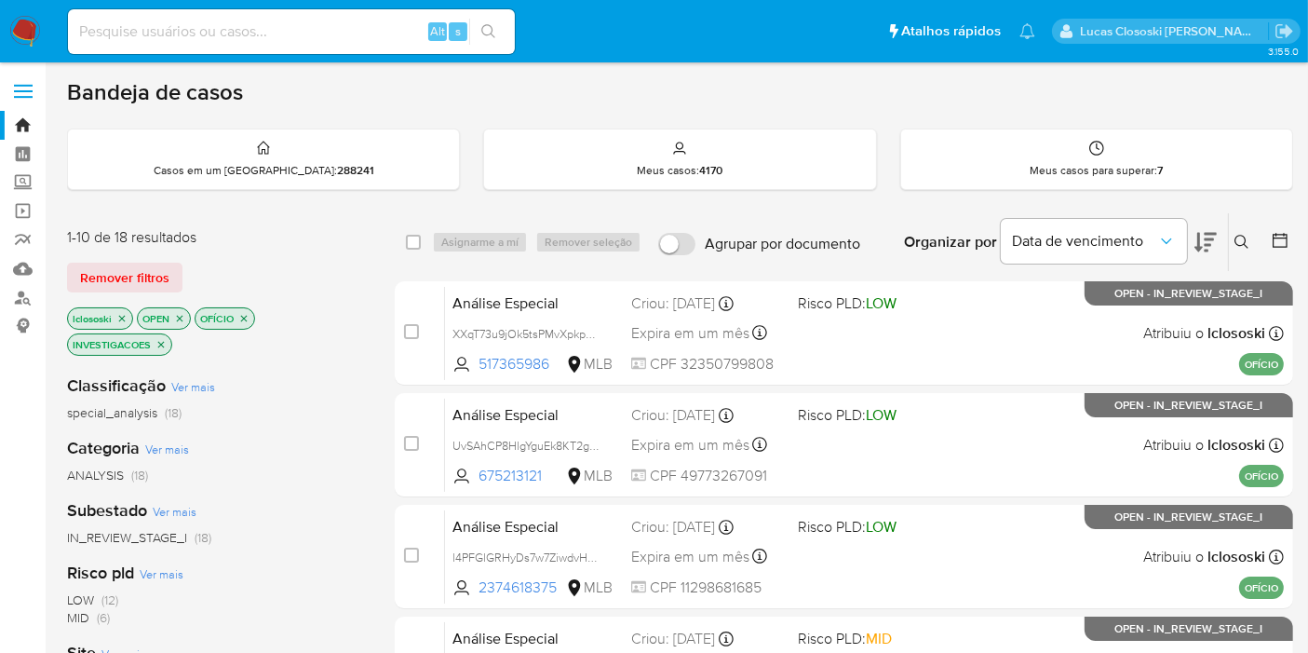
click at [1216, 240] on icon at bounding box center [1205, 242] width 22 height 22
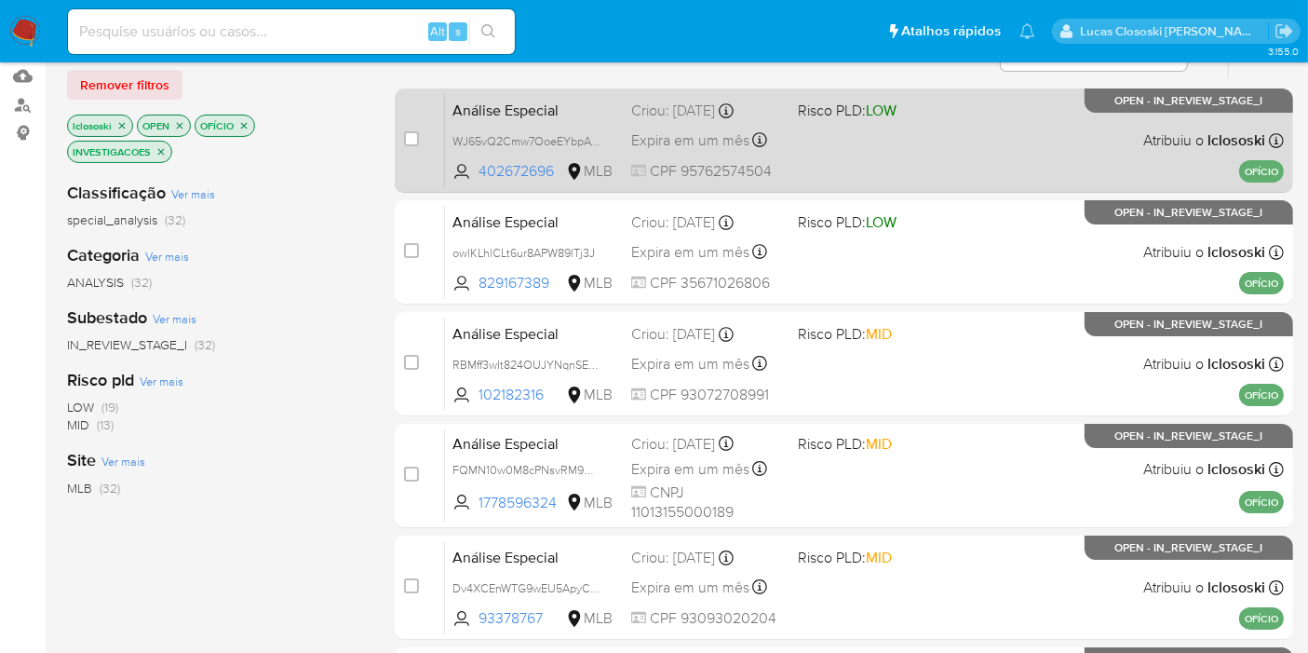
scroll to position [207, 0]
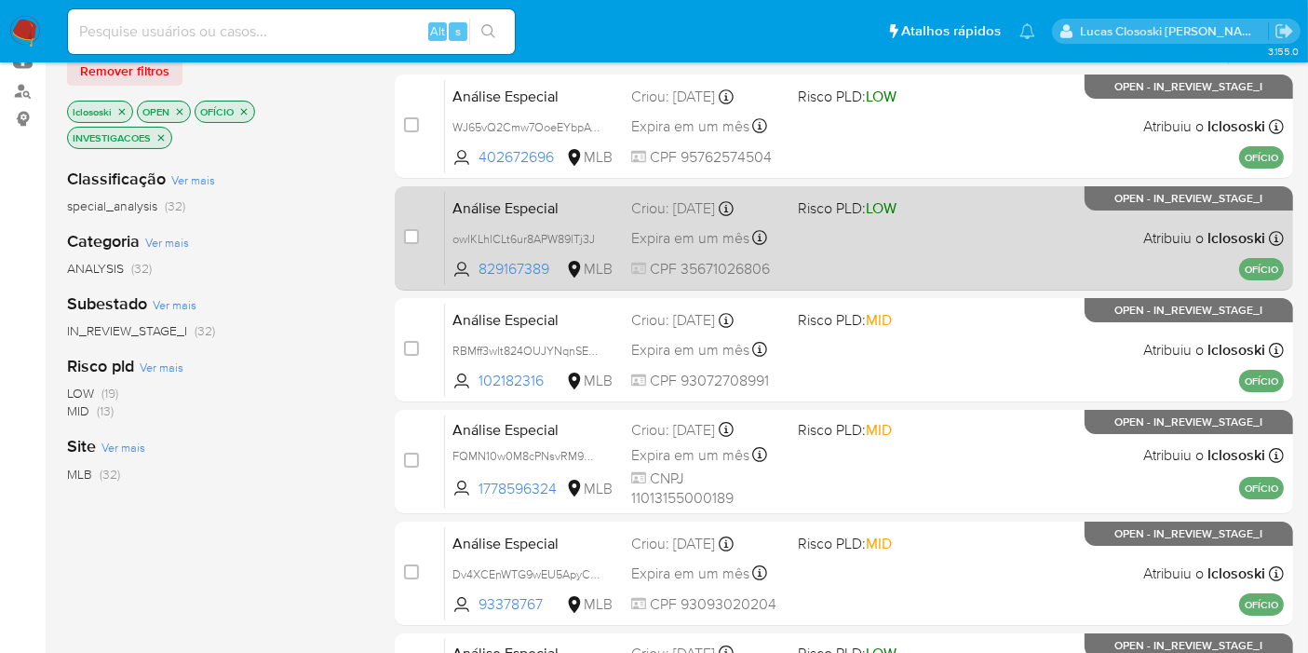
click at [891, 251] on div "Análise Especial owlKLhlCLt6ur8APW89lTj3J 829167389 MLB Risco PLD: LOW Criou: 1…" at bounding box center [864, 238] width 839 height 94
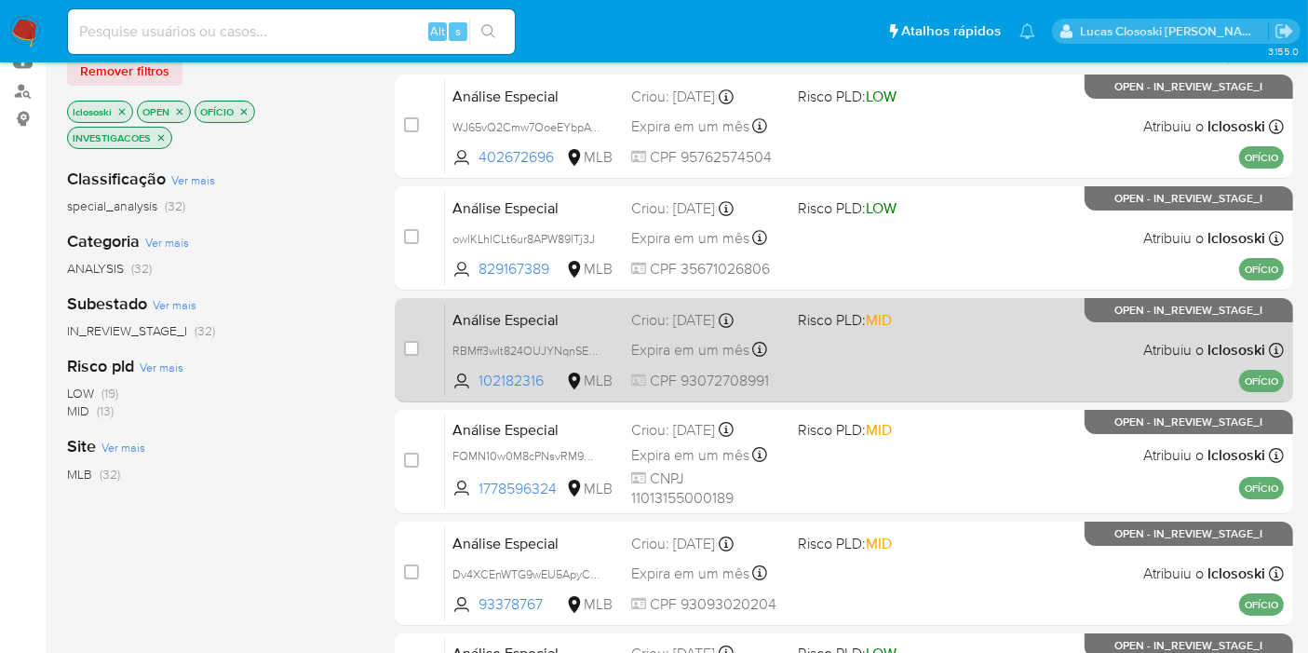
click at [910, 357] on div "Análise Especial RBMff3wIt824OUJYNqnSExL9 102182316 MLB Risco PLD: MID Criou: 1…" at bounding box center [864, 350] width 839 height 94
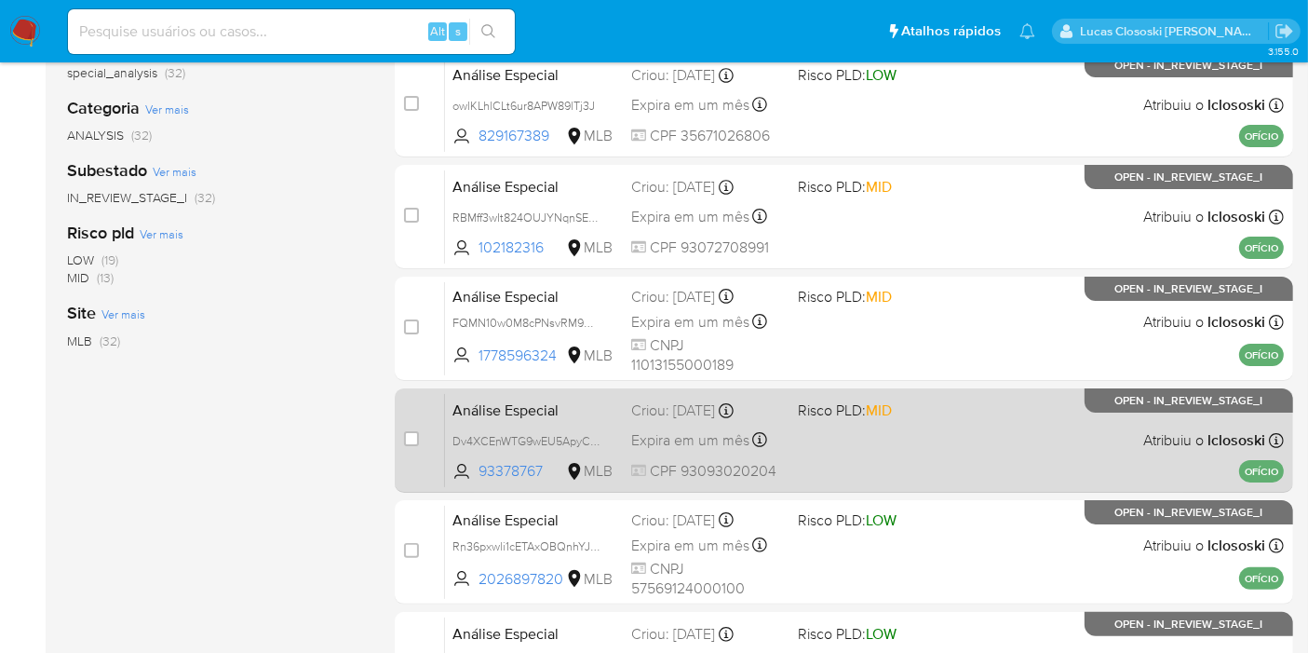
scroll to position [413, 0]
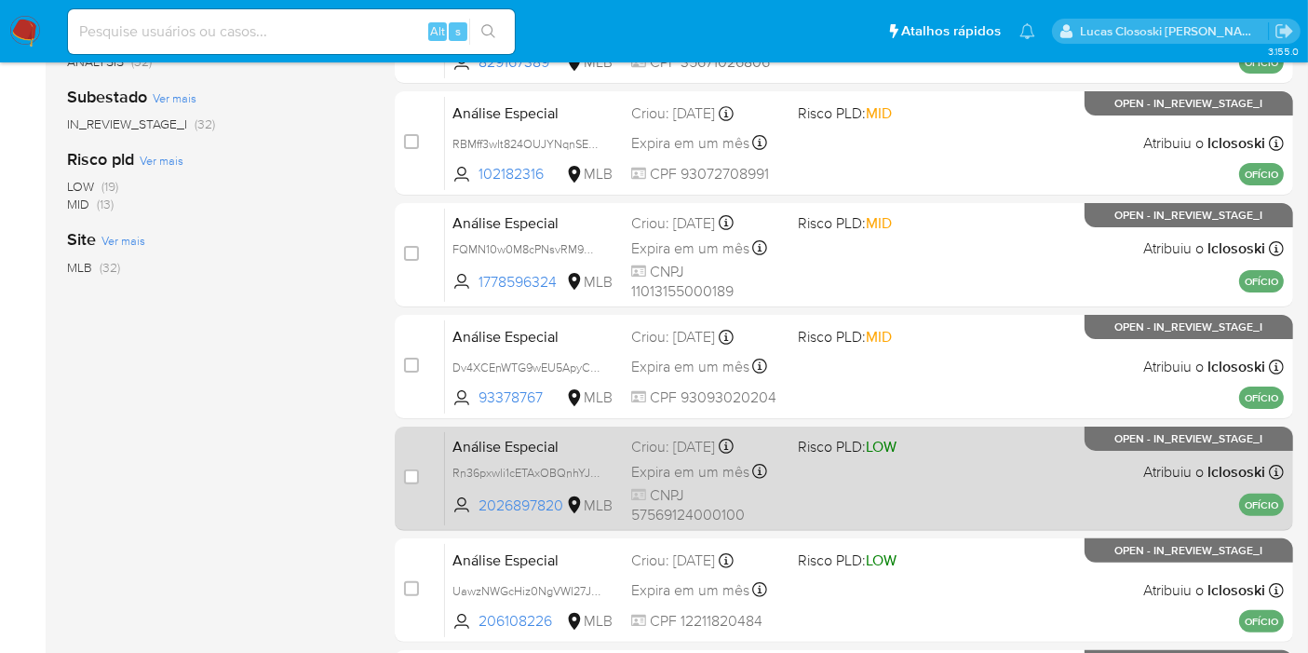
click at [933, 482] on div "Análise Especial Rn36pxwli1cETAxOBQnhYJo6 2026897820 MLB Risco PLD: LOW Criou: …" at bounding box center [864, 478] width 839 height 94
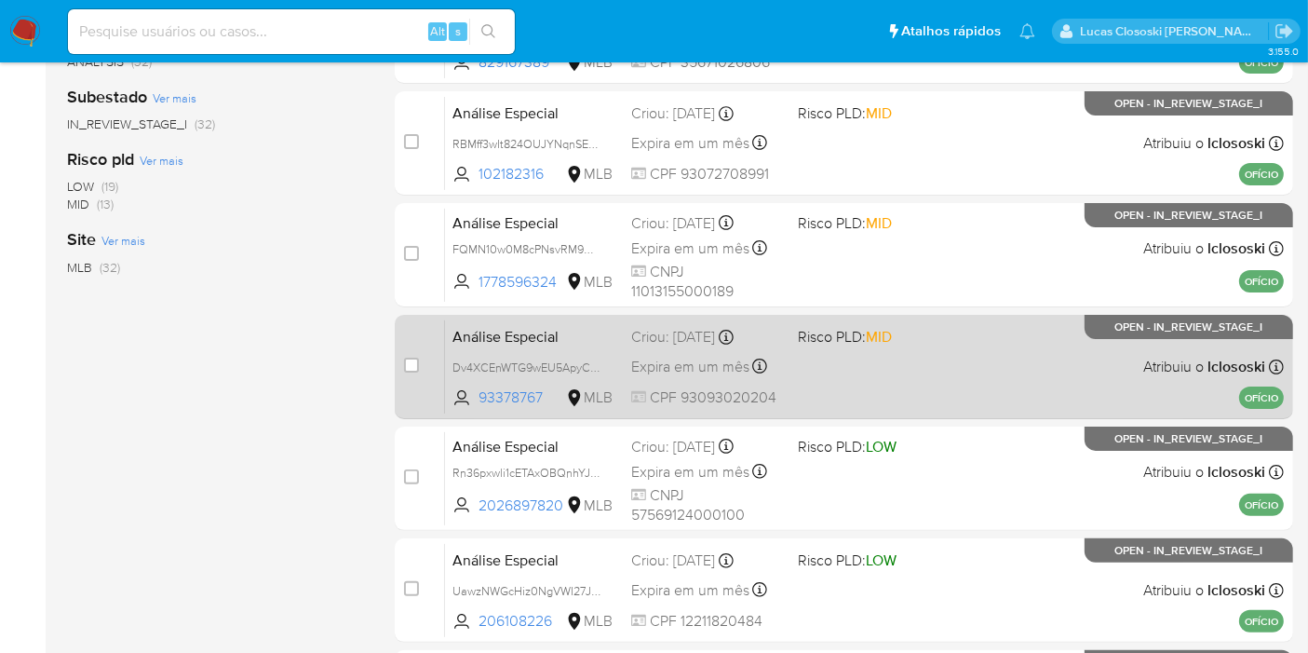
click at [1004, 375] on div "Análise Especial Dv4XCEnWTG9wEU5ApyCDPS8A 93378767 MLB Risco PLD: MID Criou: 14…" at bounding box center [864, 366] width 839 height 94
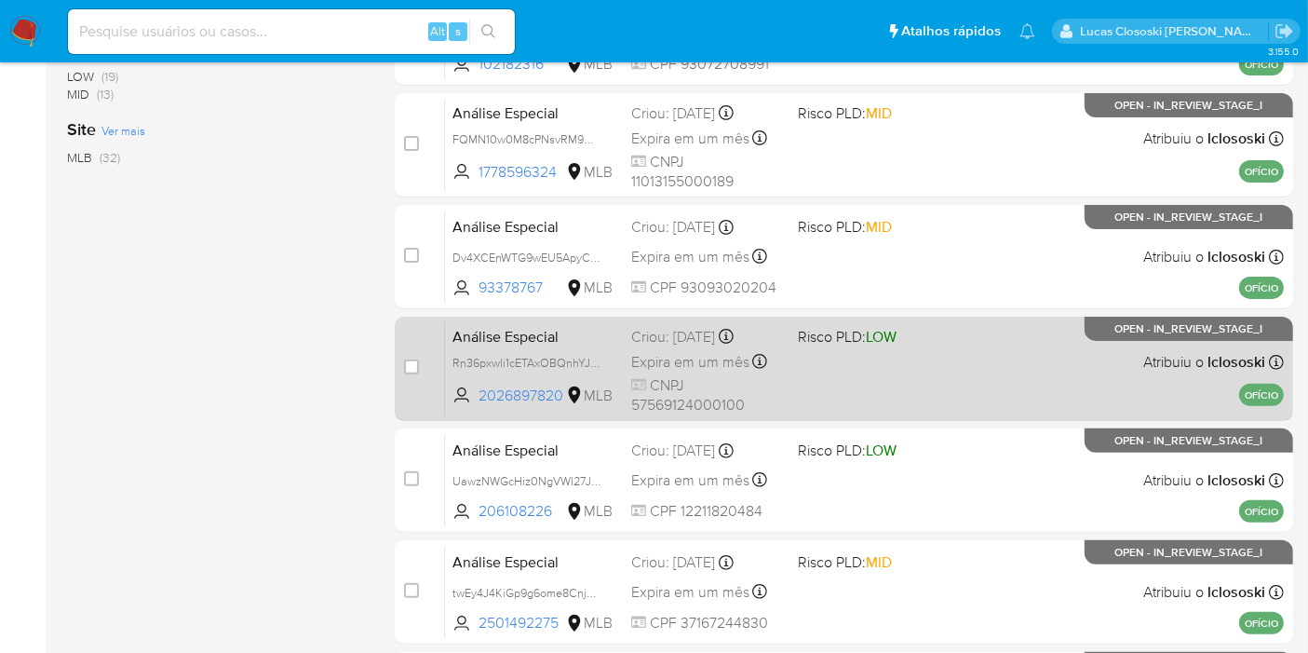
scroll to position [620, 0]
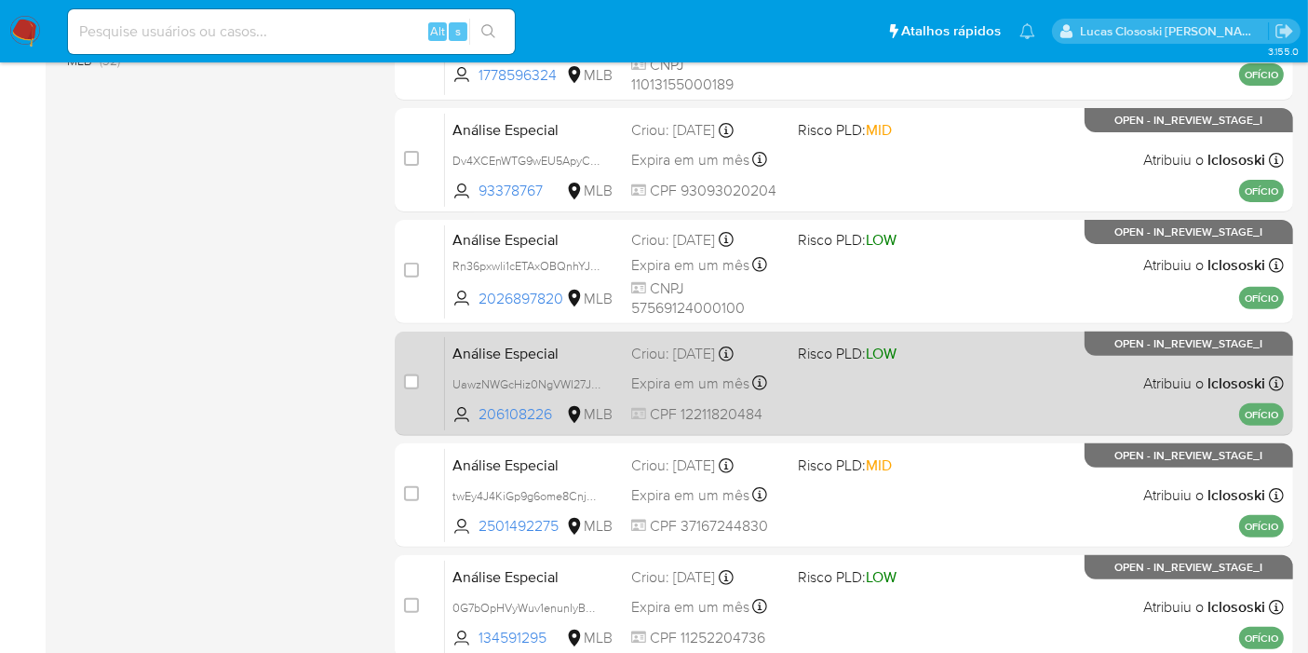
click at [987, 355] on div "Análise Especial UawzNWGcHiz0NgVWI27JORUg 206108226 MLB Risco PLD: LOW Criou: 1…" at bounding box center [864, 383] width 839 height 94
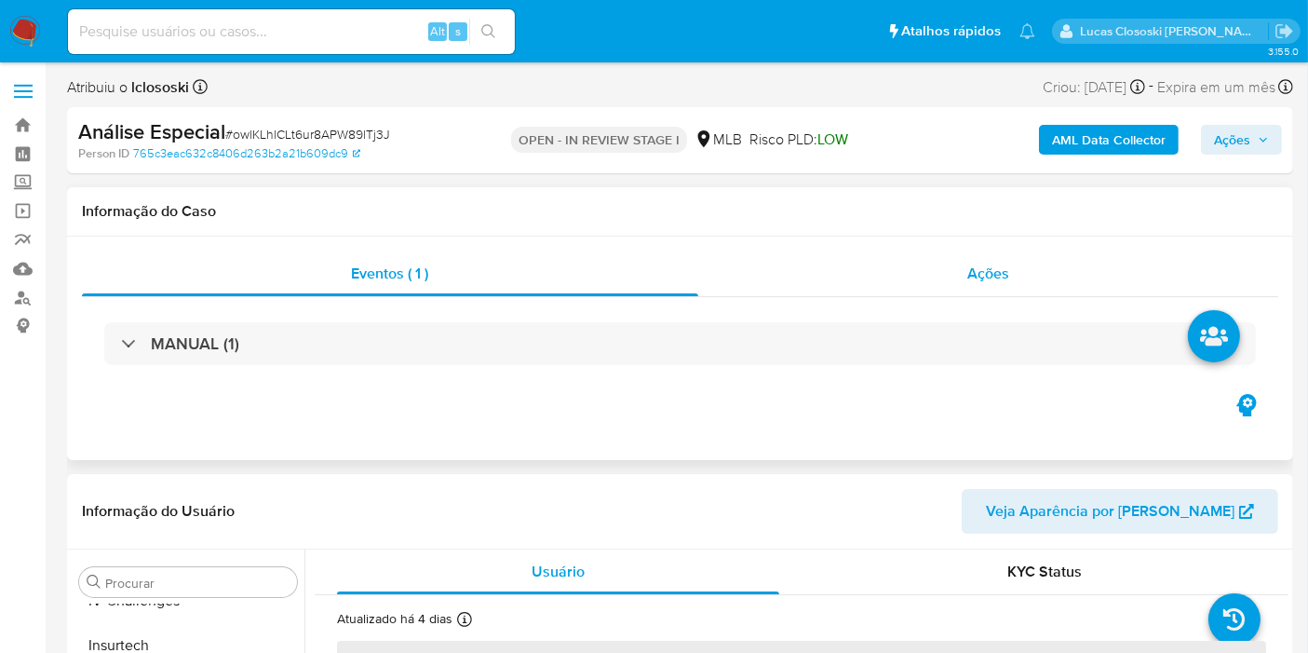
scroll to position [207, 0]
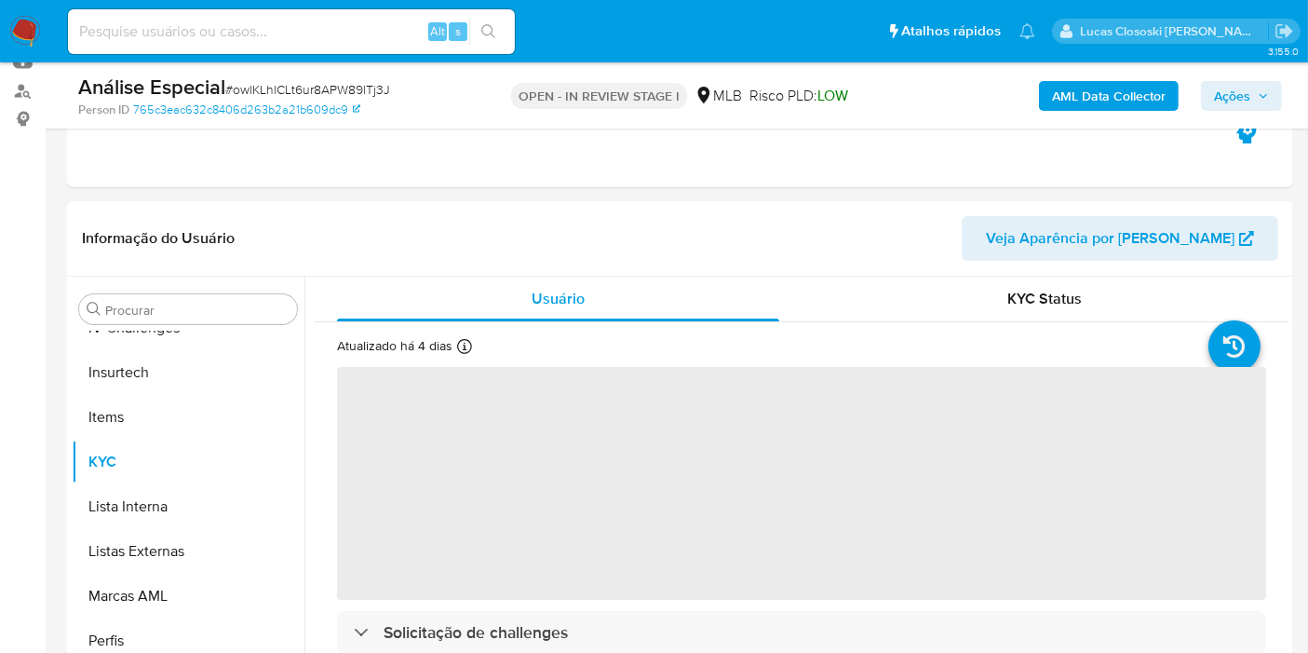
select select "10"
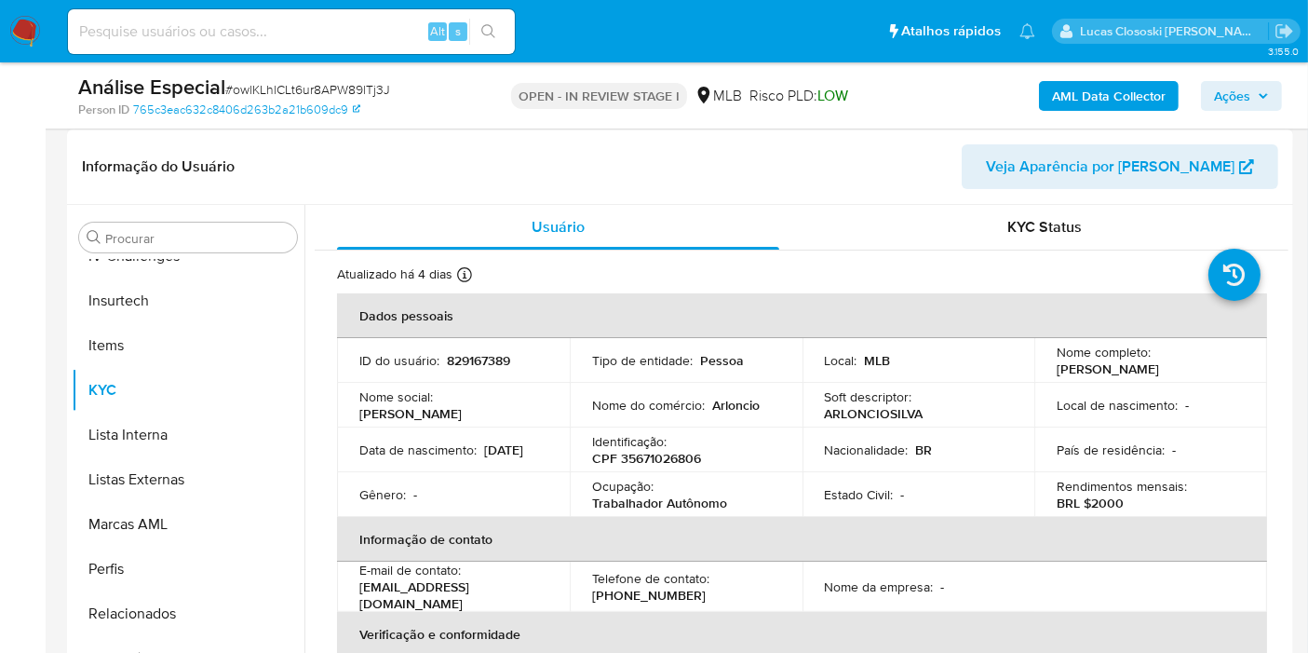
scroll to position [310, 0]
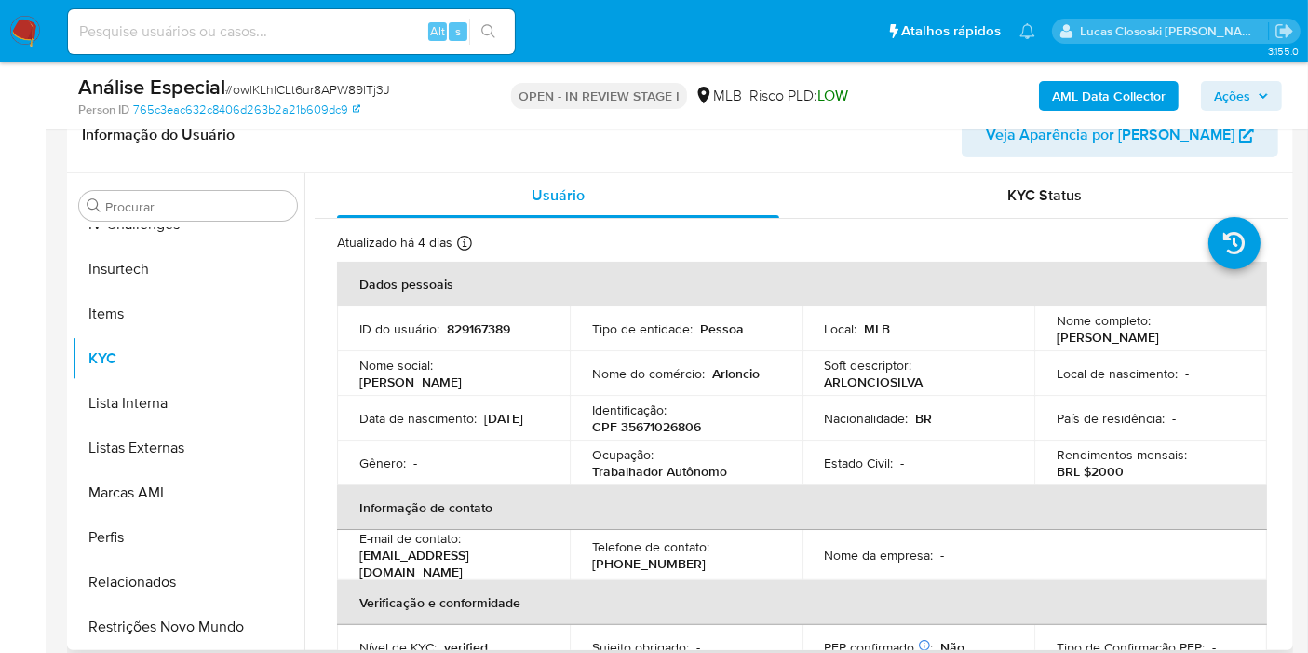
click at [661, 424] on p "CPF 35671026806" at bounding box center [646, 426] width 109 height 17
copy p "35671026806"
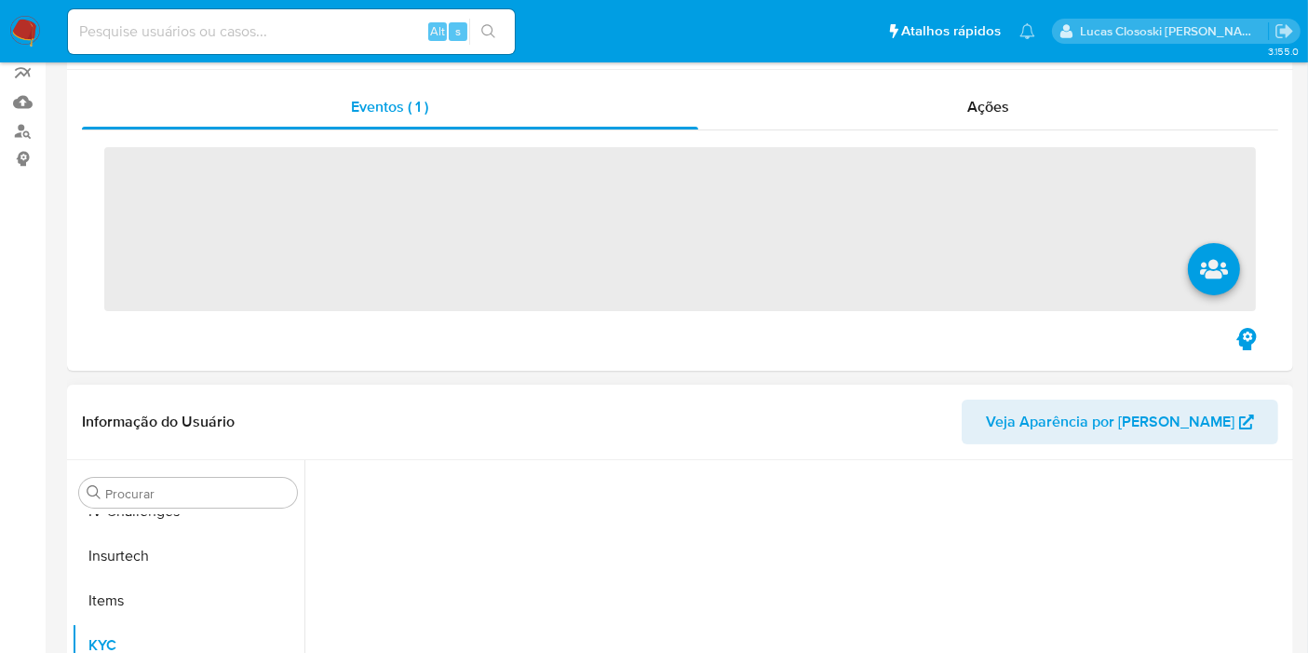
scroll to position [310, 0]
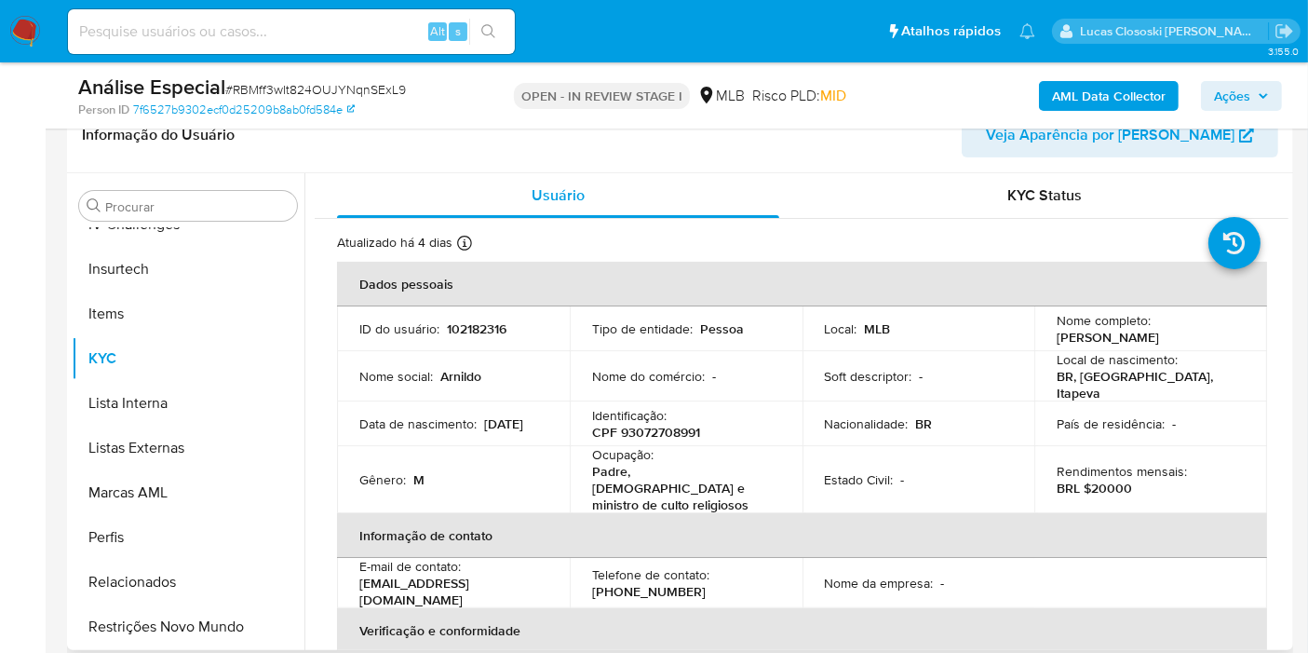
select select "10"
click at [689, 432] on p "CPF 93072708991" at bounding box center [646, 432] width 108 height 17
copy p "93072708991"
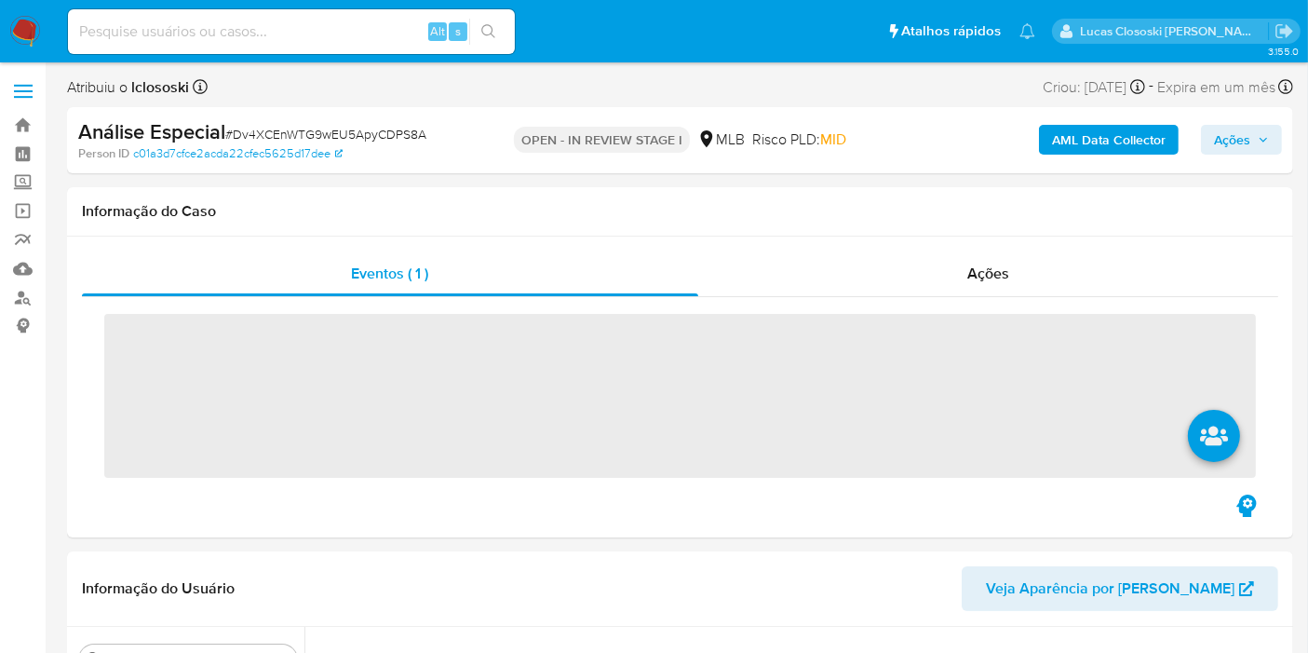
scroll to position [830, 0]
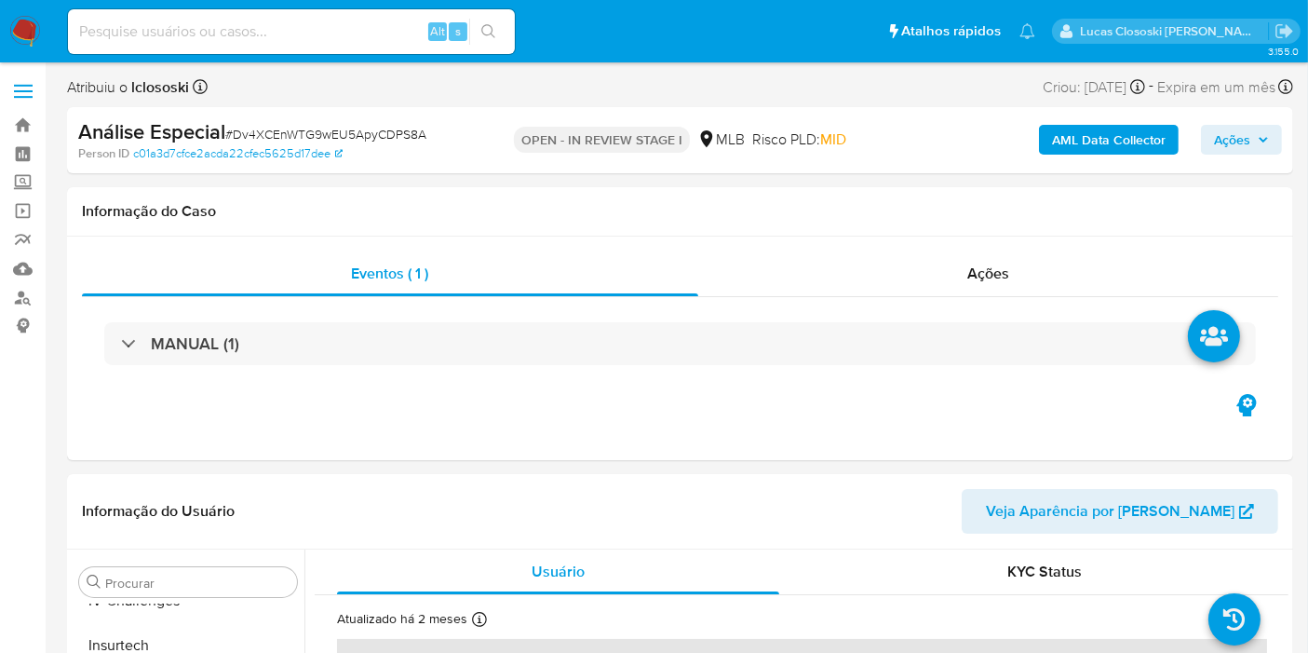
select select "10"
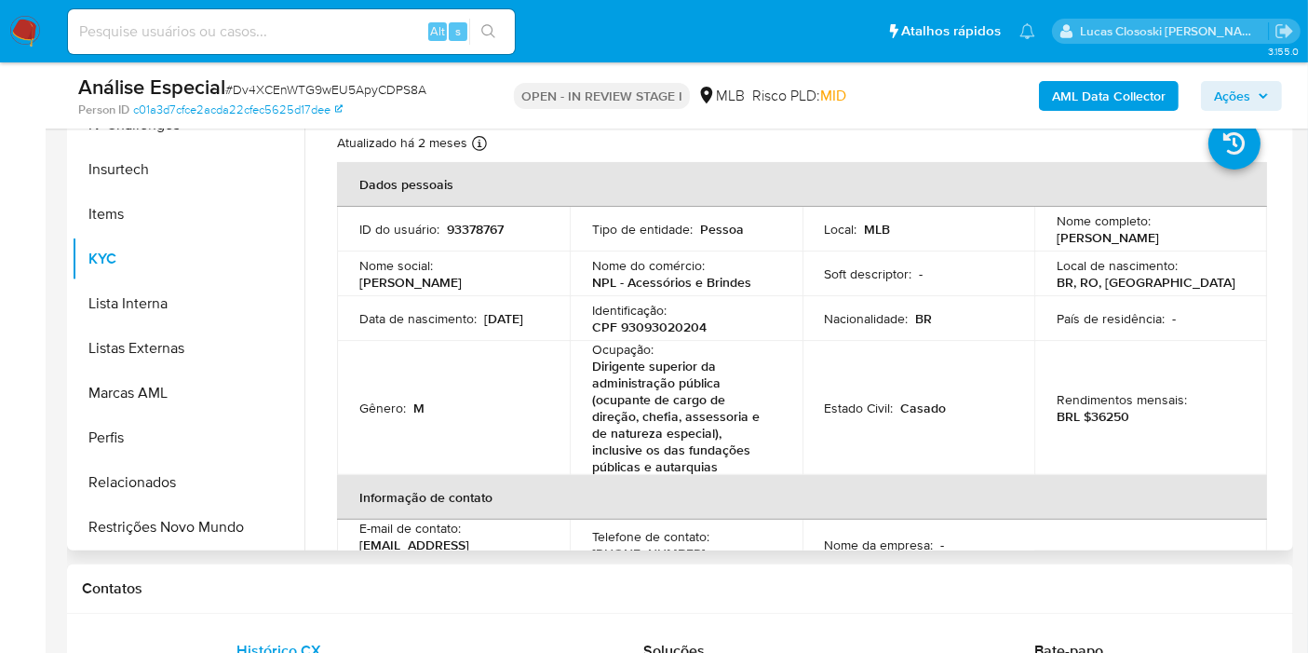
scroll to position [310, 0]
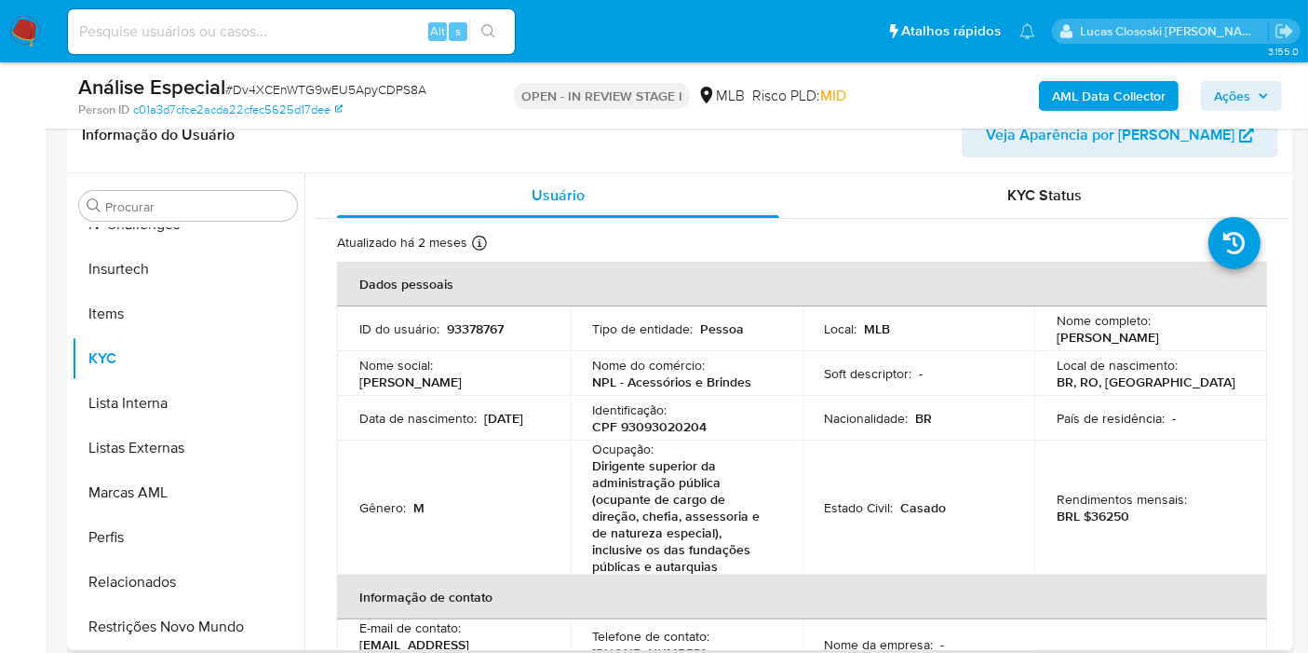
click at [679, 435] on p "CPF 93093020204" at bounding box center [649, 426] width 114 height 17
copy p "93093020204"
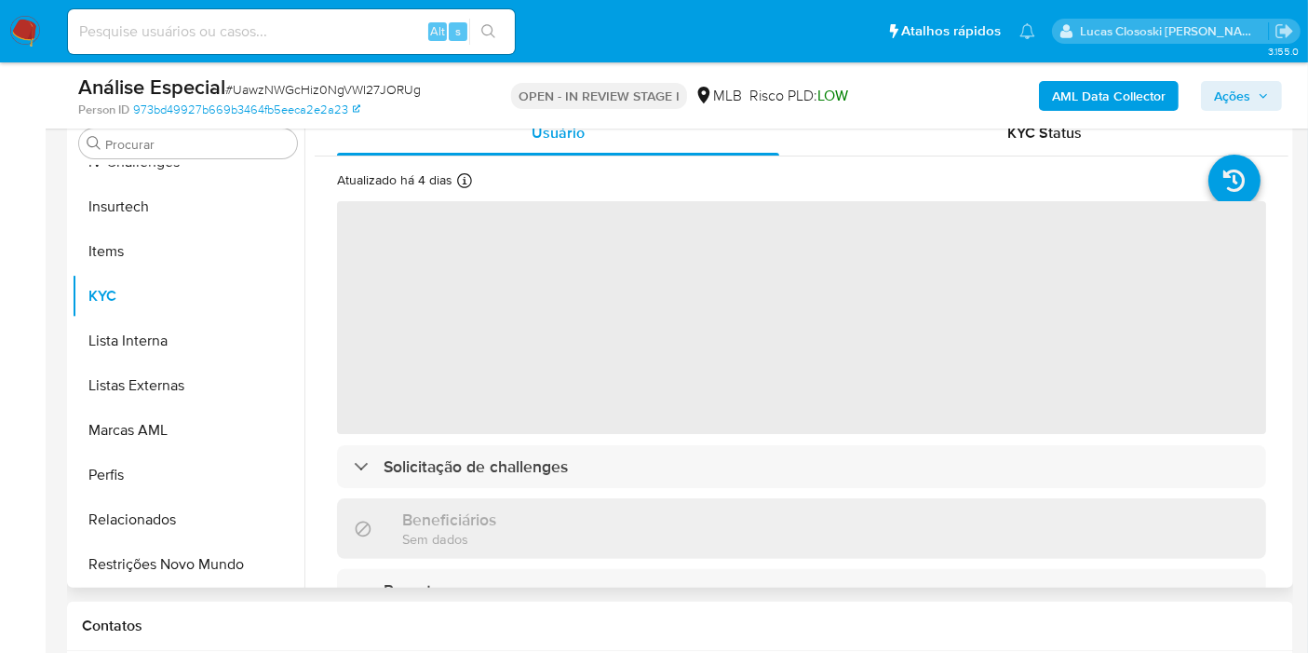
scroll to position [310, 0]
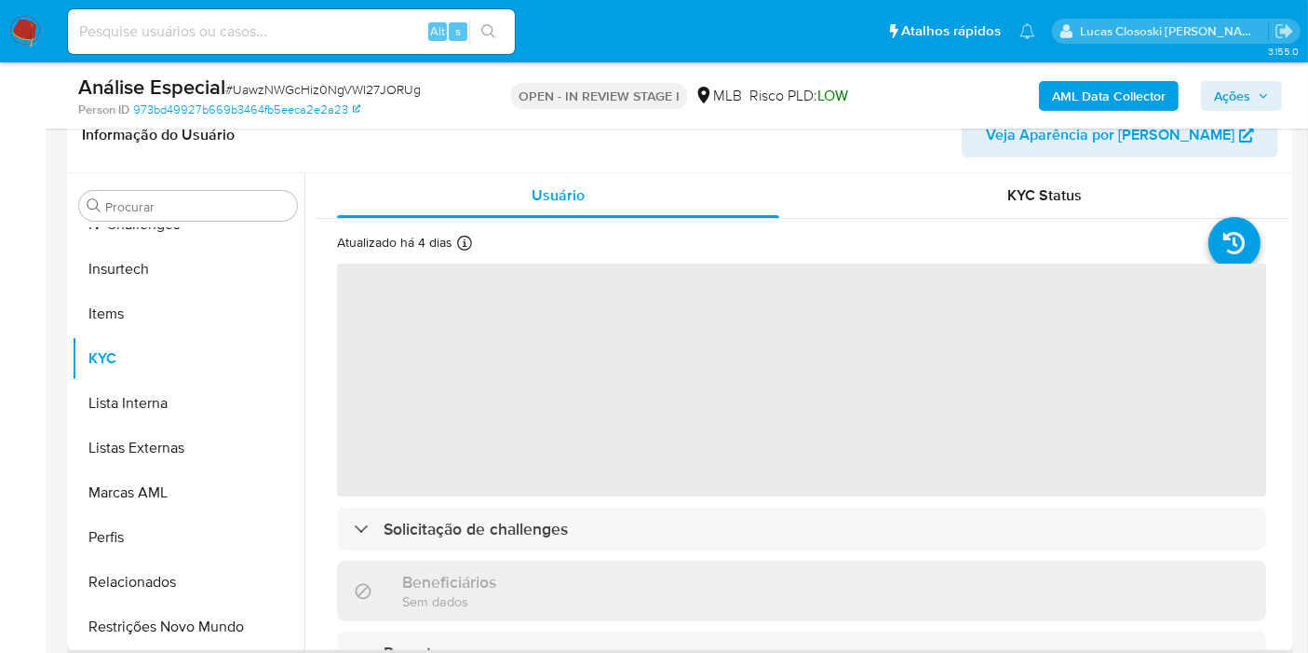
select select "10"
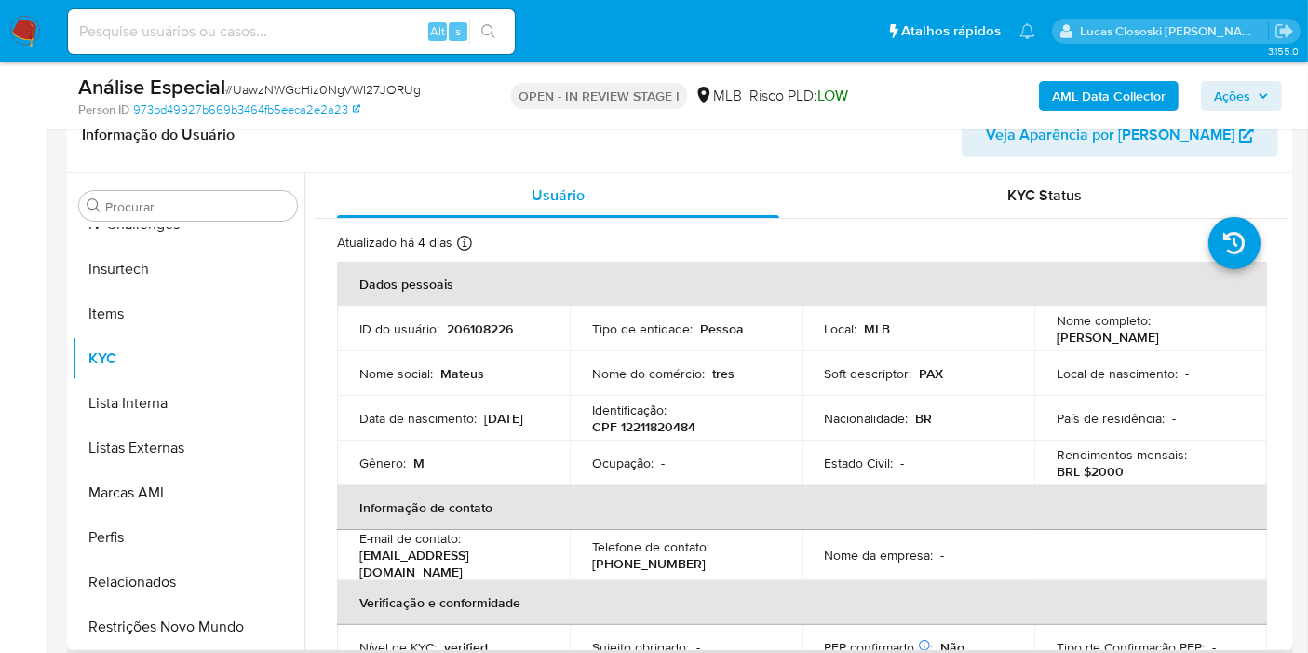
click at [651, 413] on p "Identificação :" at bounding box center [629, 409] width 74 height 17
click at [651, 421] on p "CPF 12211820484" at bounding box center [643, 426] width 103 height 17
copy p "12211820484"
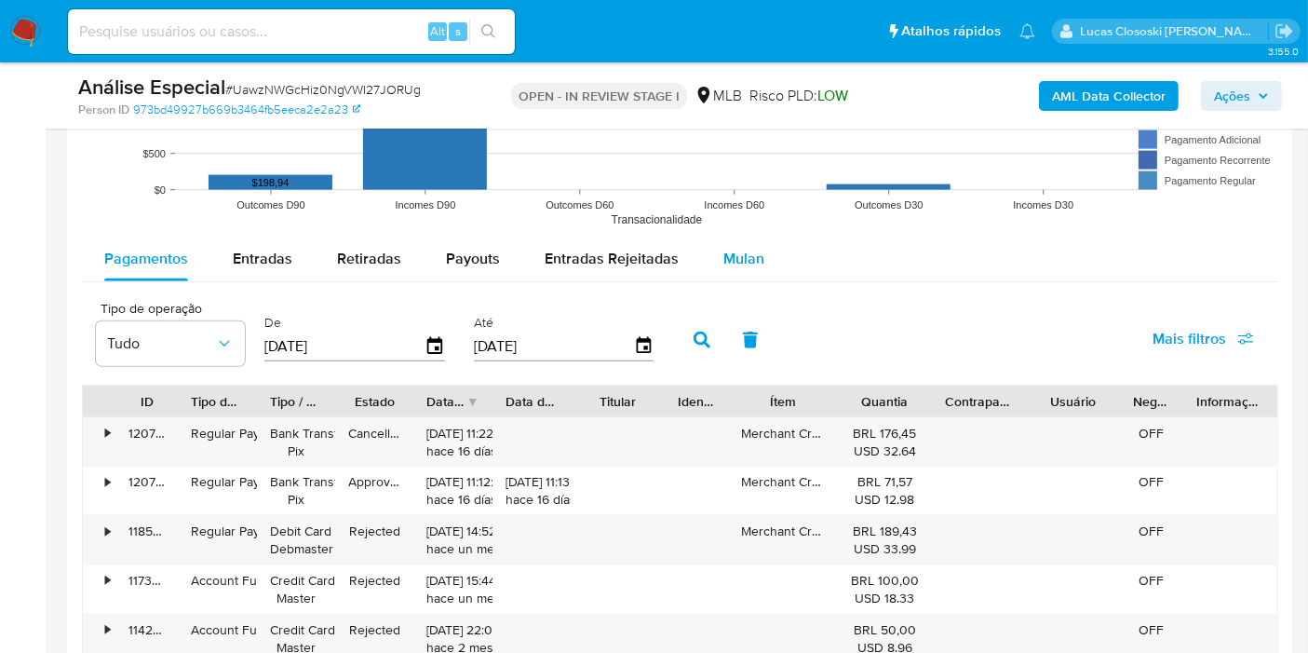
click at [712, 236] on button "Mulan" at bounding box center [744, 258] width 86 height 45
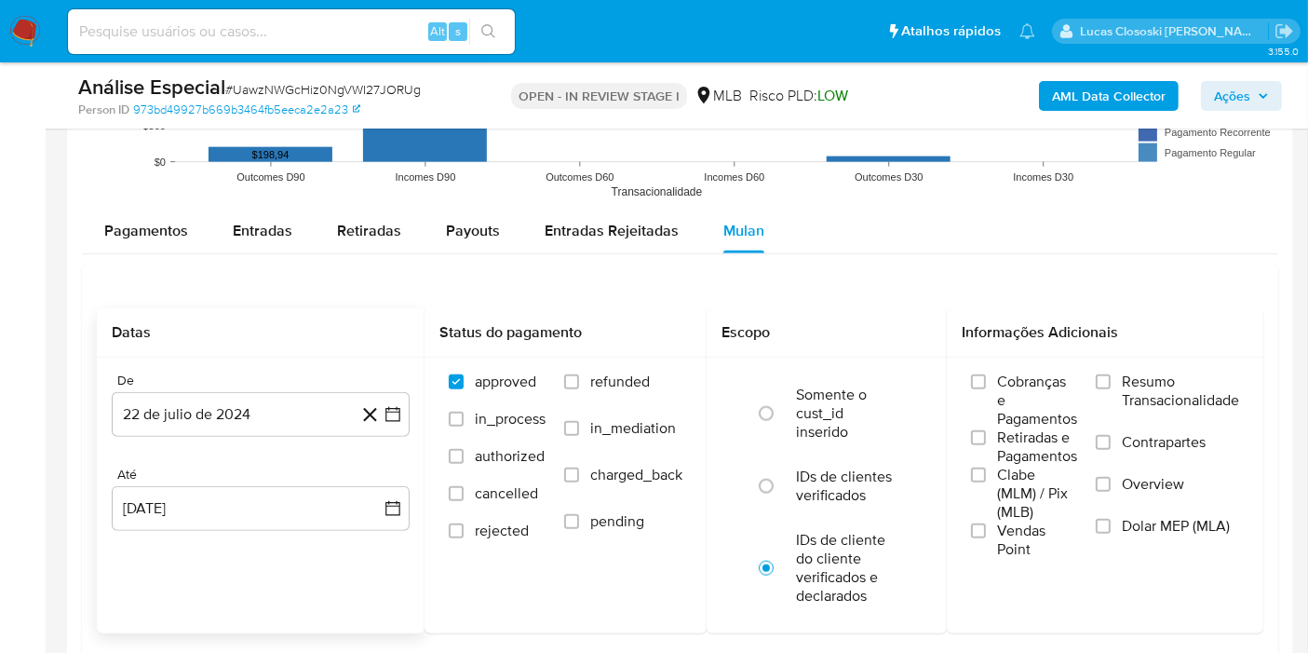
scroll to position [2172, 0]
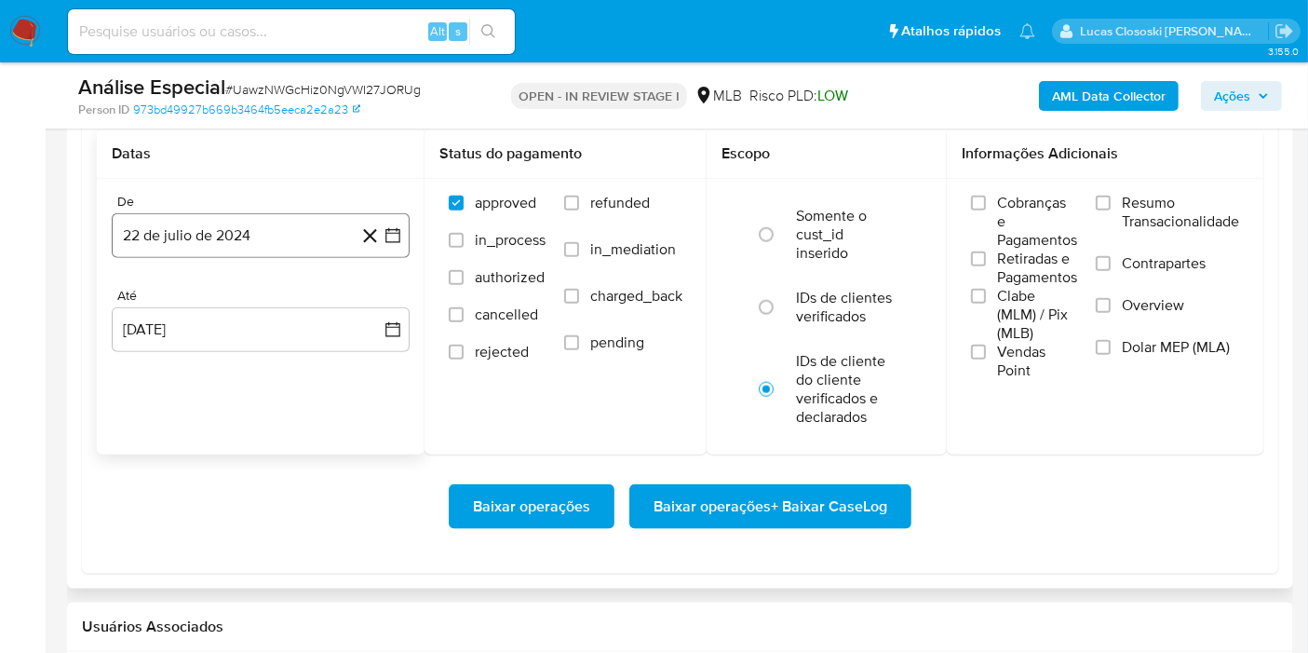
click at [394, 237] on icon "button" at bounding box center [392, 235] width 15 height 15
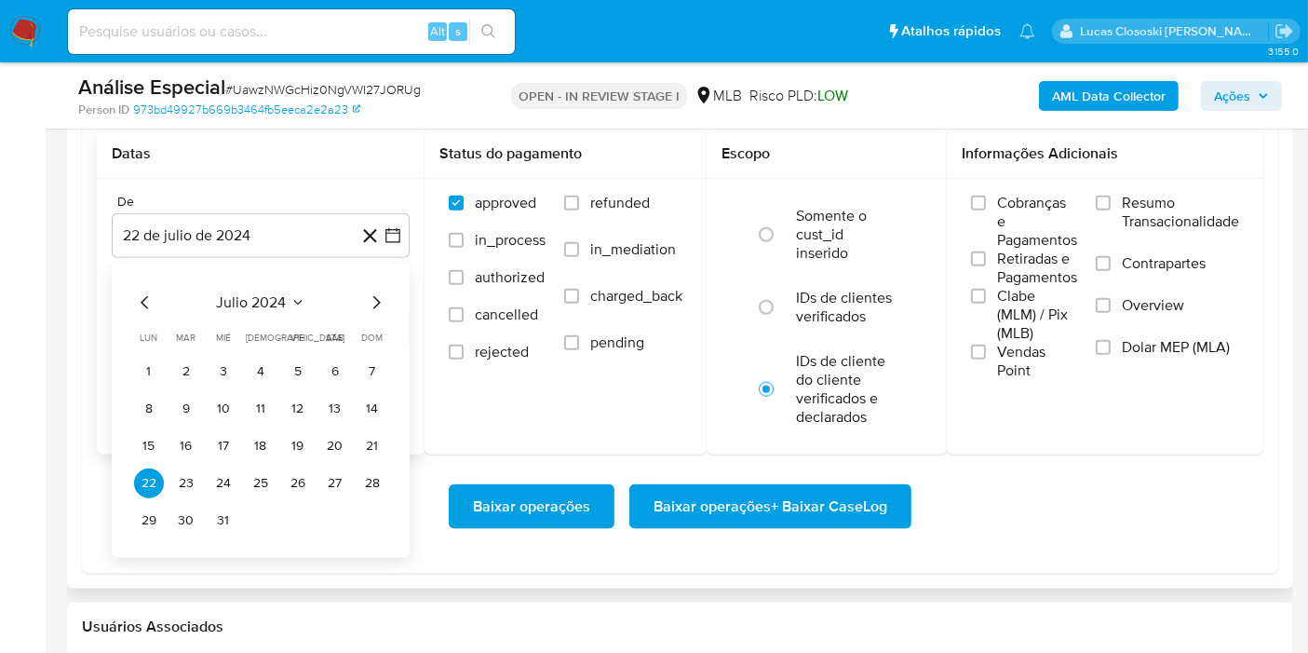
click at [262, 293] on span "julio 2024" at bounding box center [252, 302] width 70 height 19
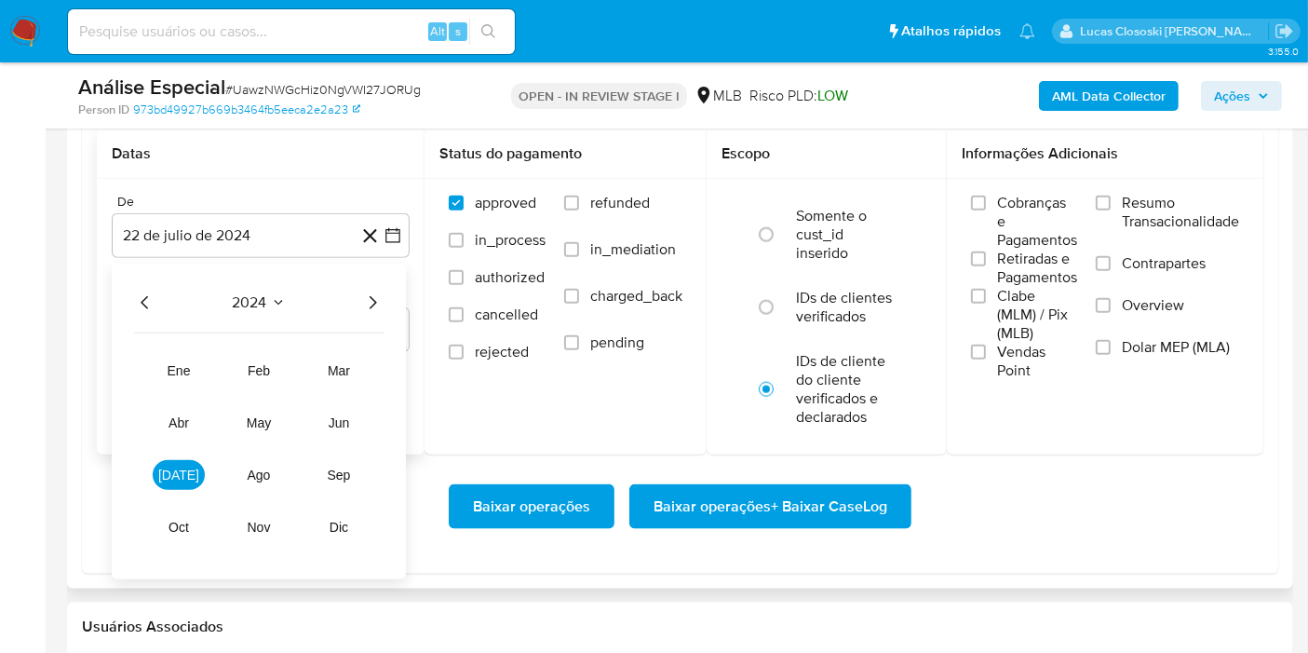
click at [381, 293] on icon "Año siguiente" at bounding box center [372, 302] width 22 height 22
click at [212, 356] on tr "ene feb mar abr may jun jul ago sep oct nov dic" at bounding box center [259, 449] width 212 height 186
click at [196, 359] on button "ene" at bounding box center [179, 371] width 52 height 30
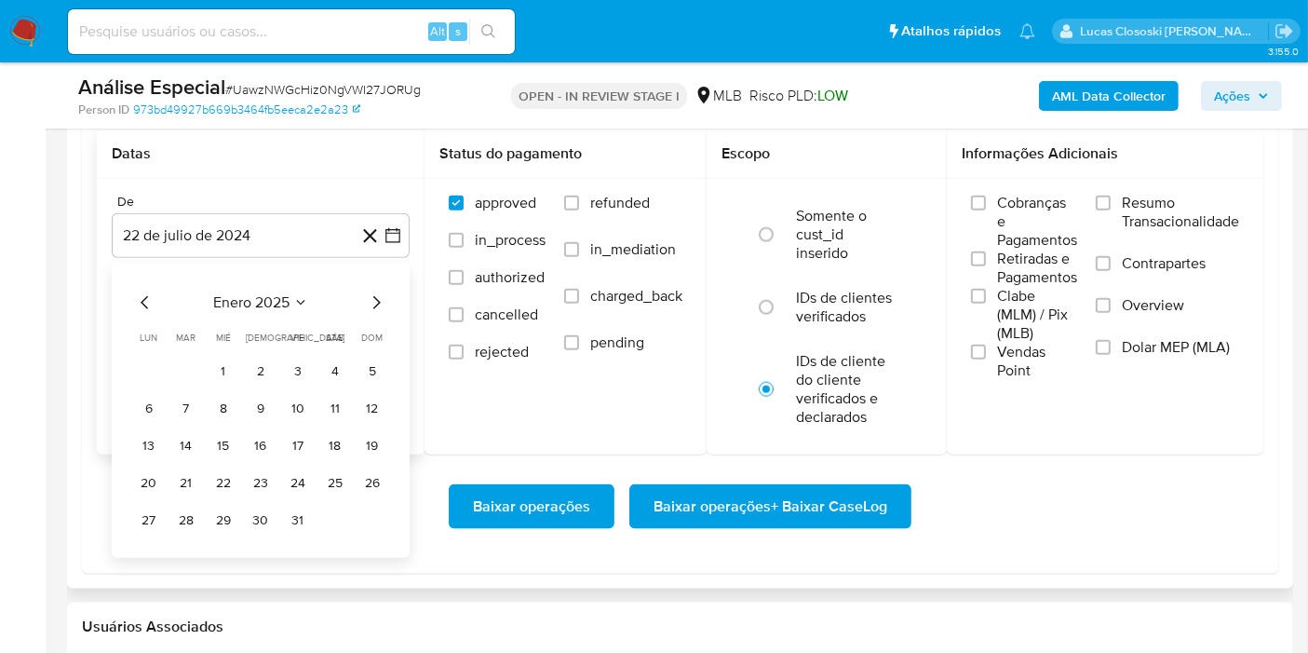
click at [217, 371] on button "1" at bounding box center [224, 372] width 30 height 30
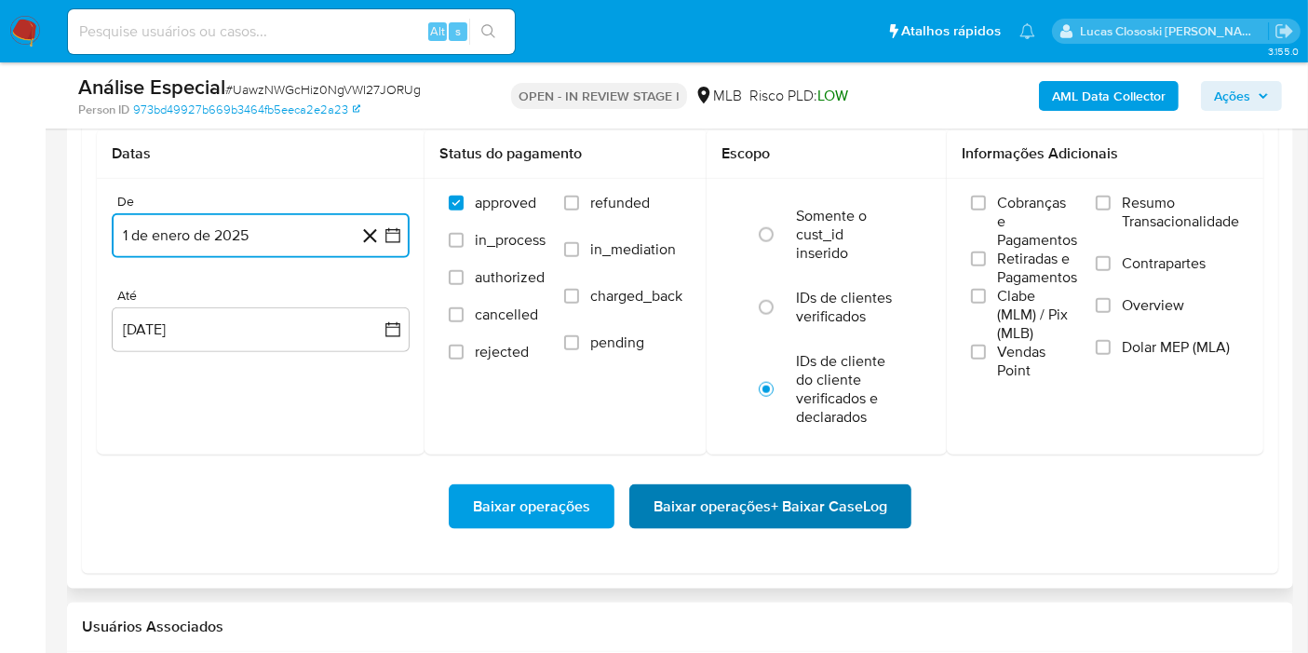
click at [819, 506] on span "Baixar operações + Baixar CaseLog" at bounding box center [770, 506] width 234 height 41
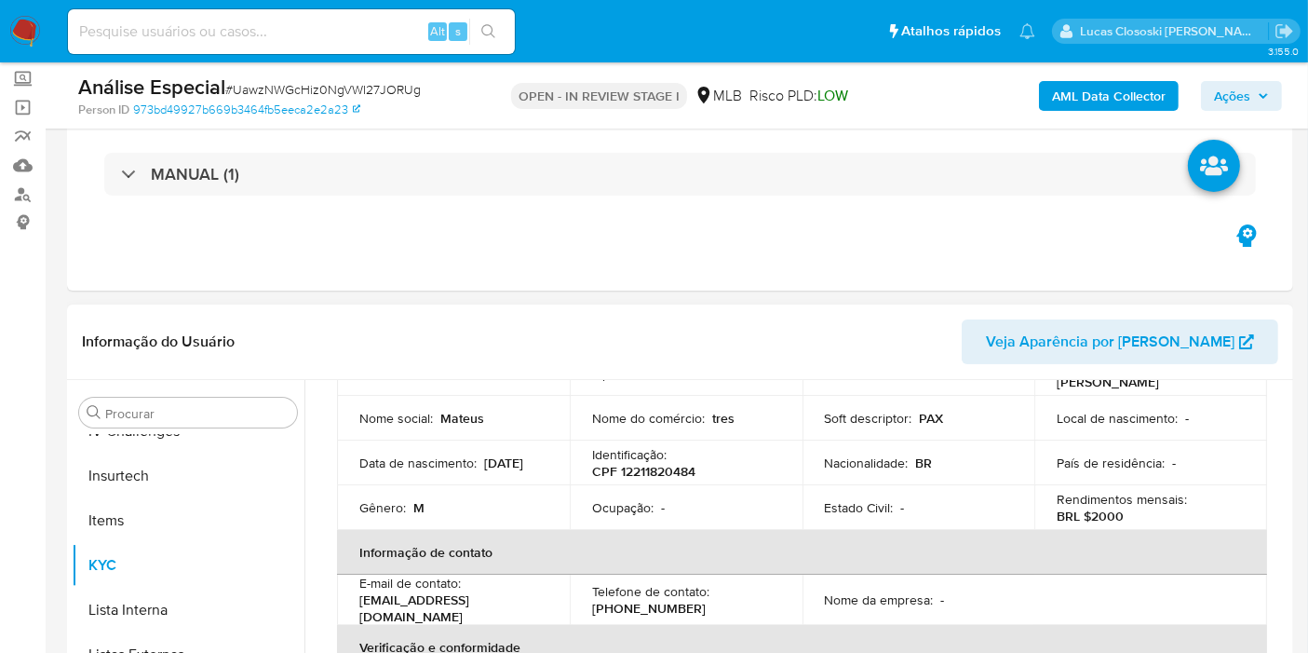
scroll to position [207, 0]
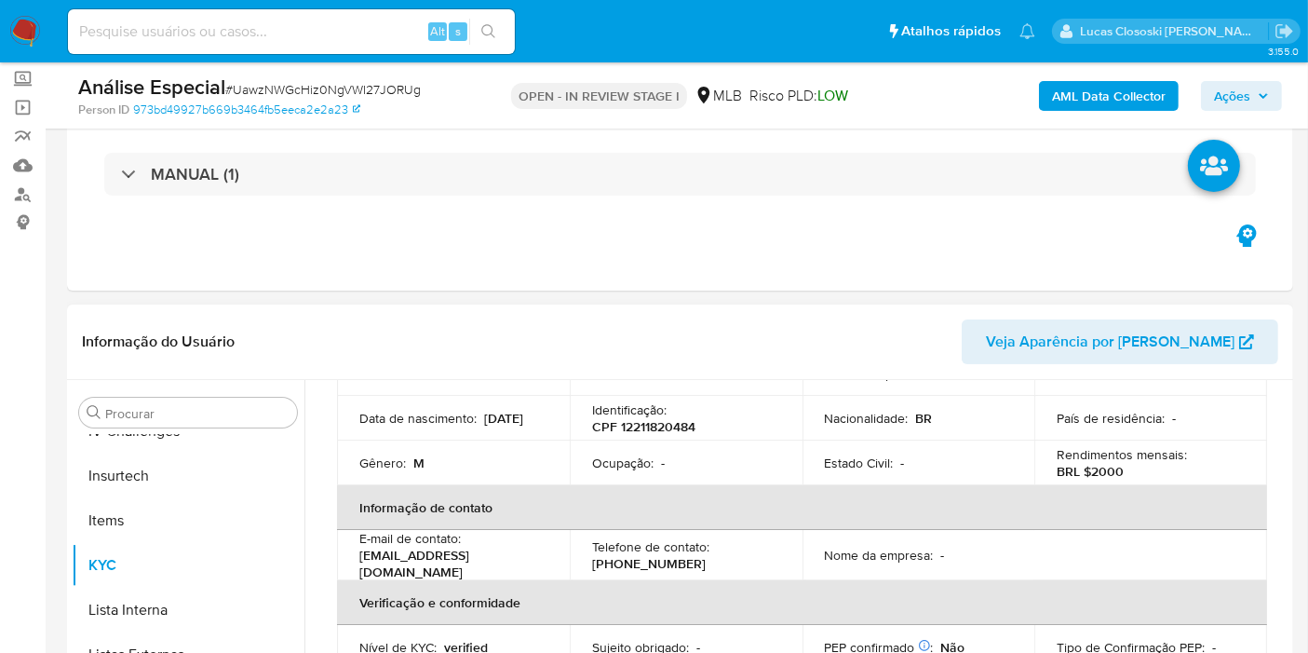
click at [680, 433] on p "CPF 12211820484" at bounding box center [643, 426] width 103 height 17
copy p "12211820484"
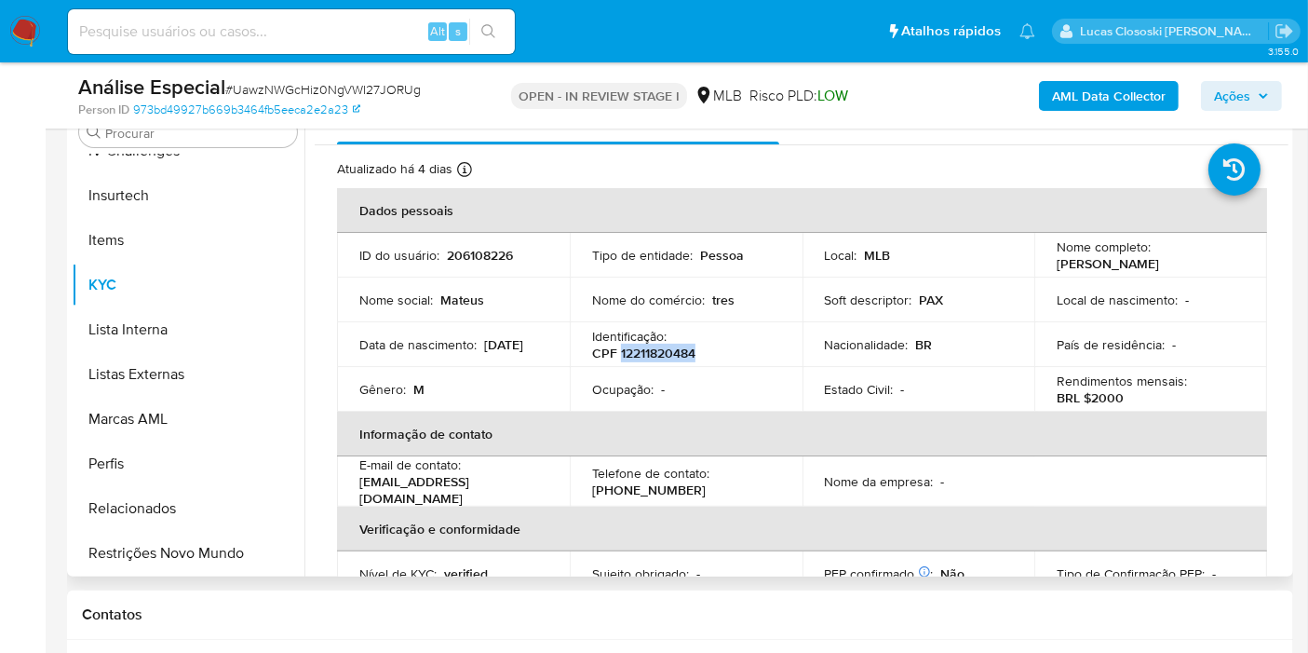
scroll to position [310, 0]
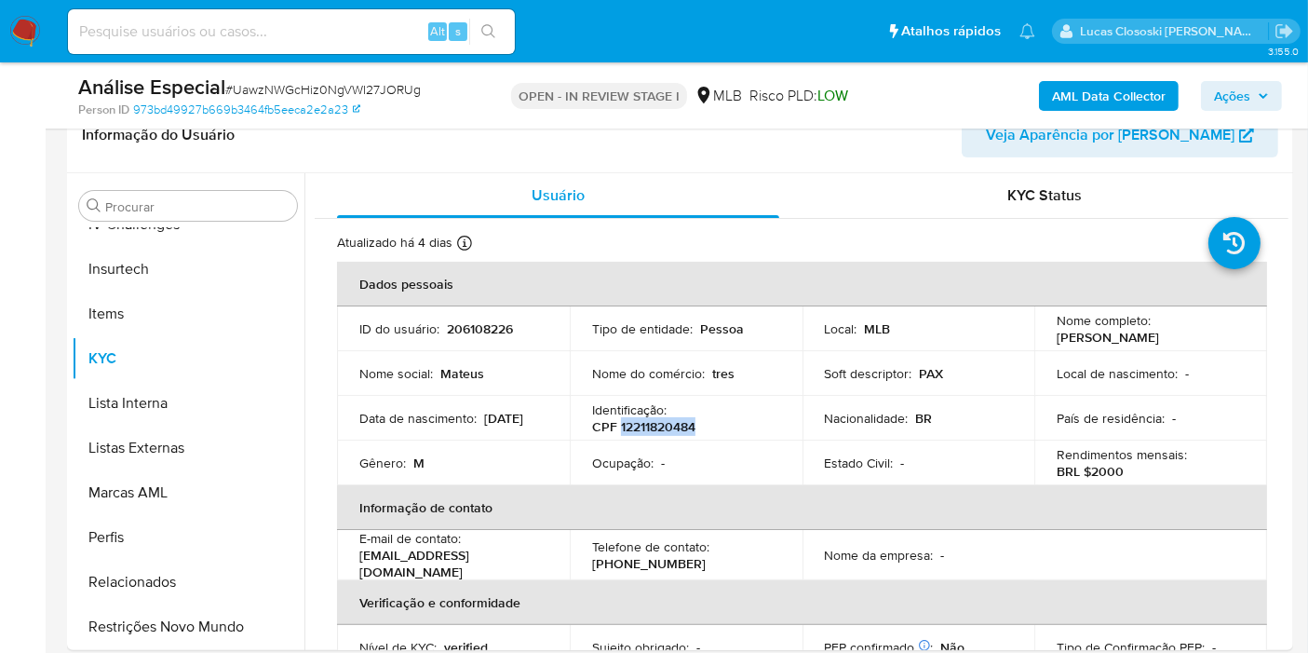
copy p "12211820484"
click at [1083, 98] on b "AML Data Collector" at bounding box center [1109, 96] width 114 height 30
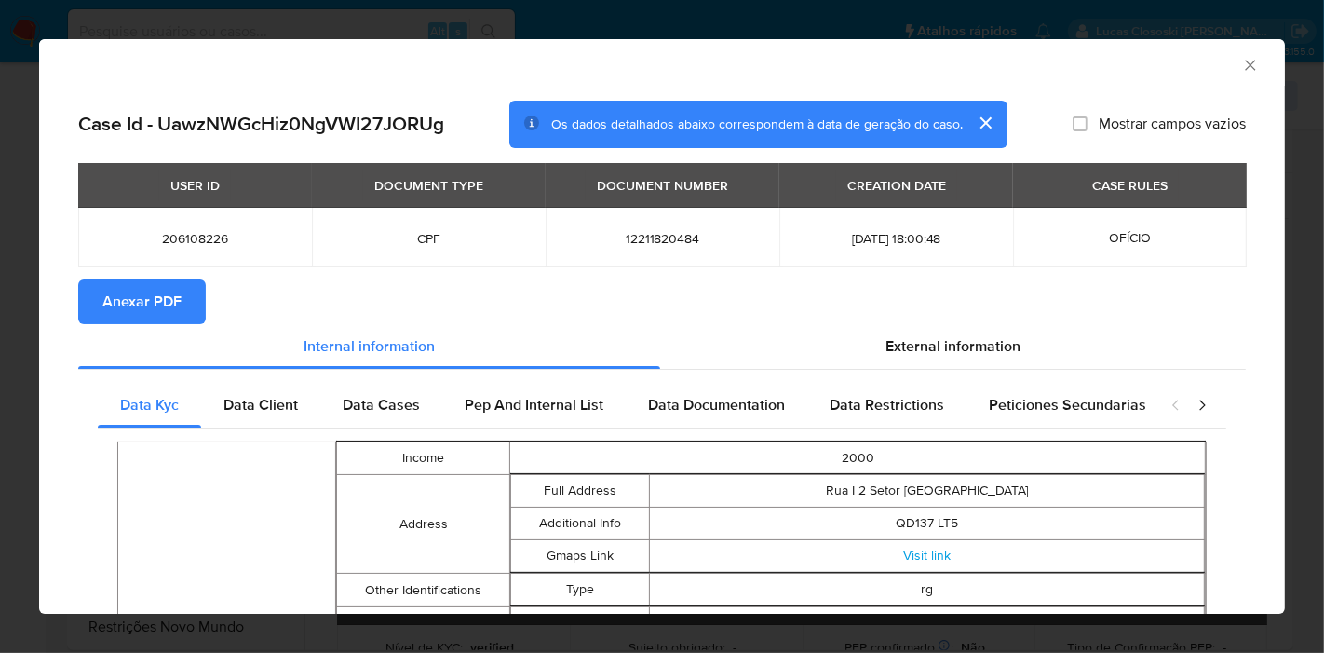
click at [160, 308] on span "Anexar PDF" at bounding box center [141, 301] width 79 height 41
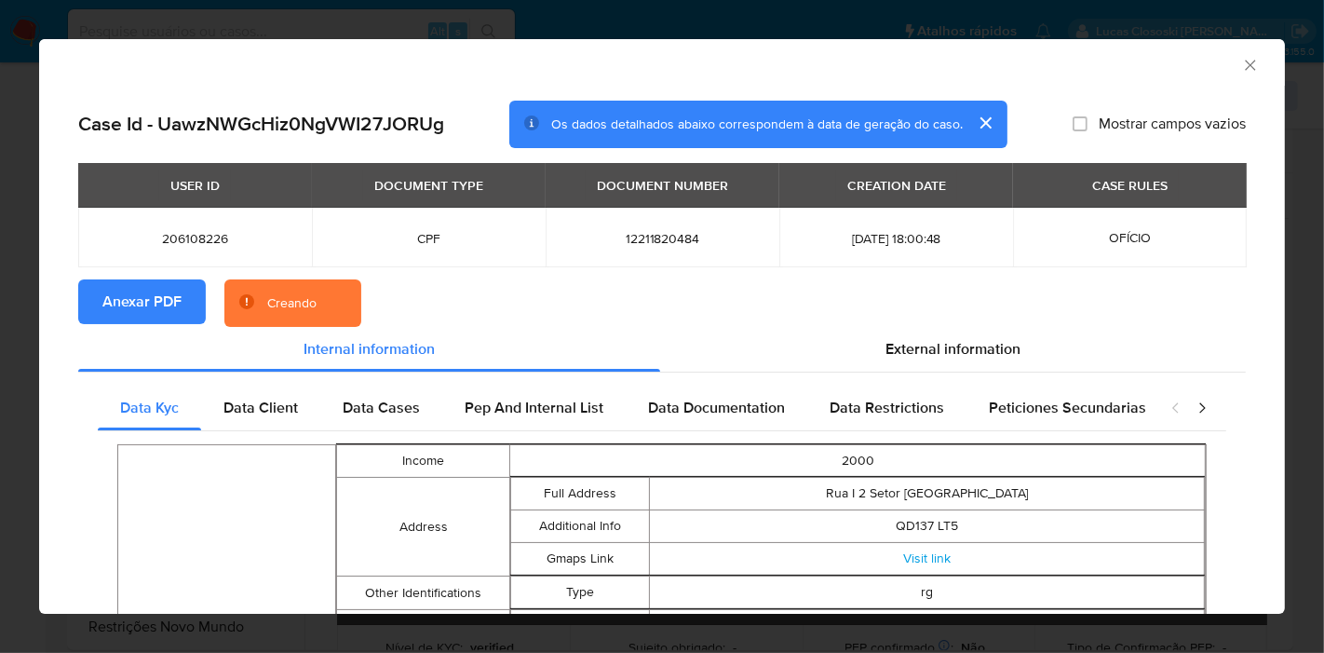
click at [958, 315] on section "Anexar PDF Creando" at bounding box center [661, 303] width 1167 height 48
click at [957, 326] on section "Anexar PDF Creando" at bounding box center [661, 303] width 1167 height 48
click at [964, 338] on span "External information" at bounding box center [952, 348] width 135 height 21
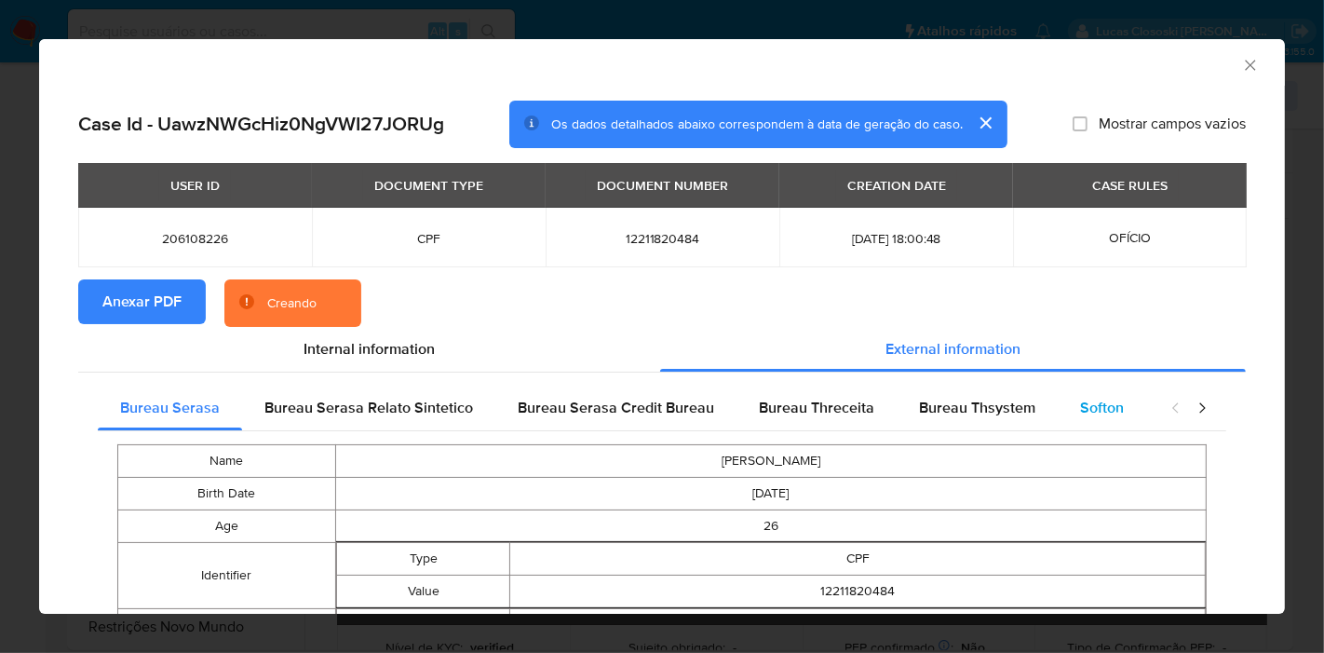
click at [1083, 400] on span "Softon" at bounding box center [1102, 407] width 44 height 21
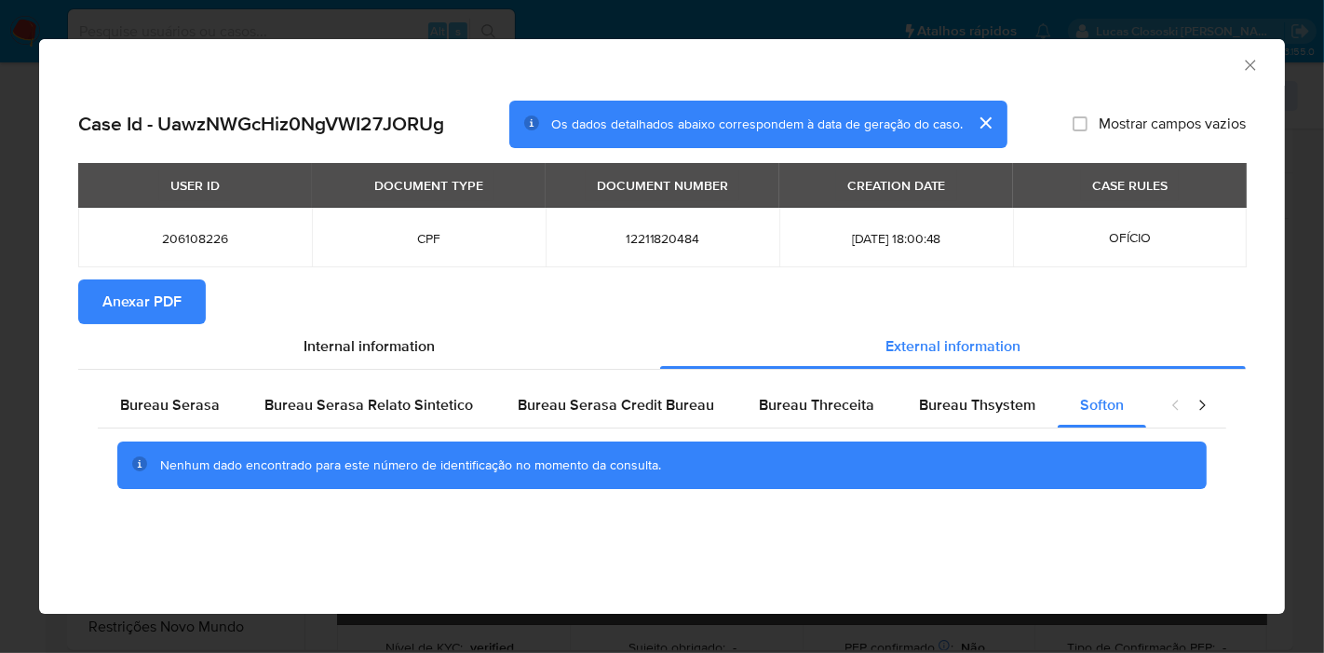
click at [1251, 63] on icon "Fechar a janela" at bounding box center [1250, 65] width 10 height 10
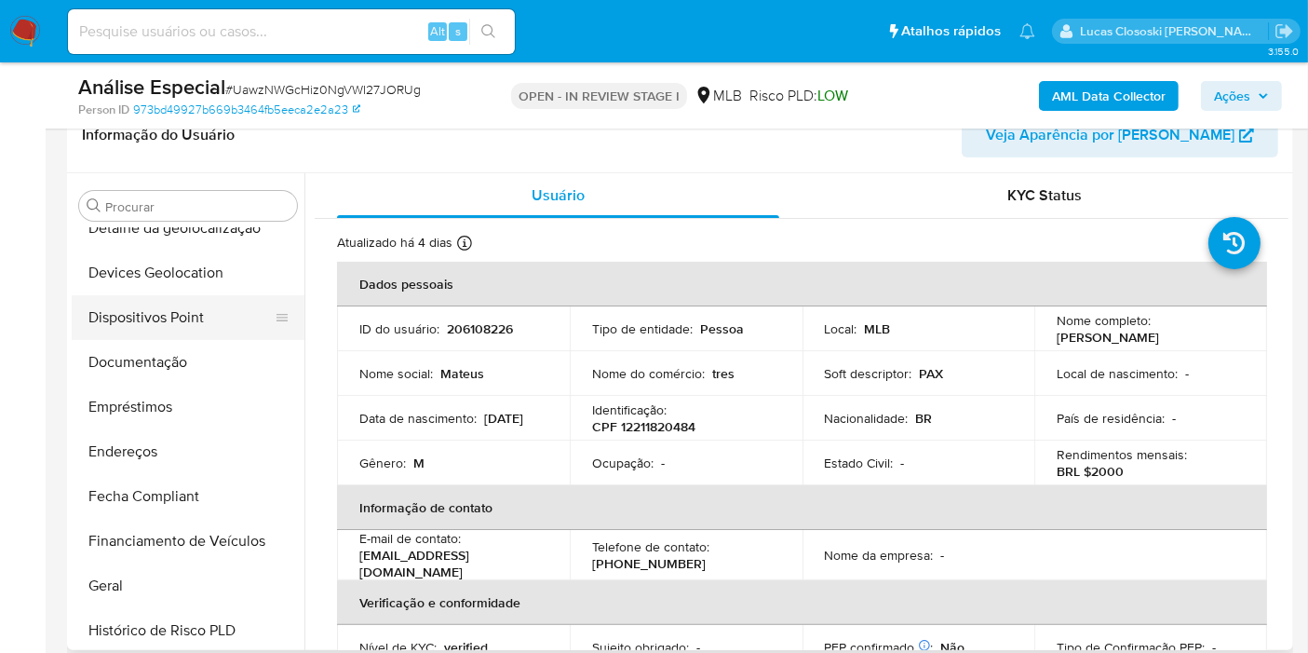
scroll to position [209, 0]
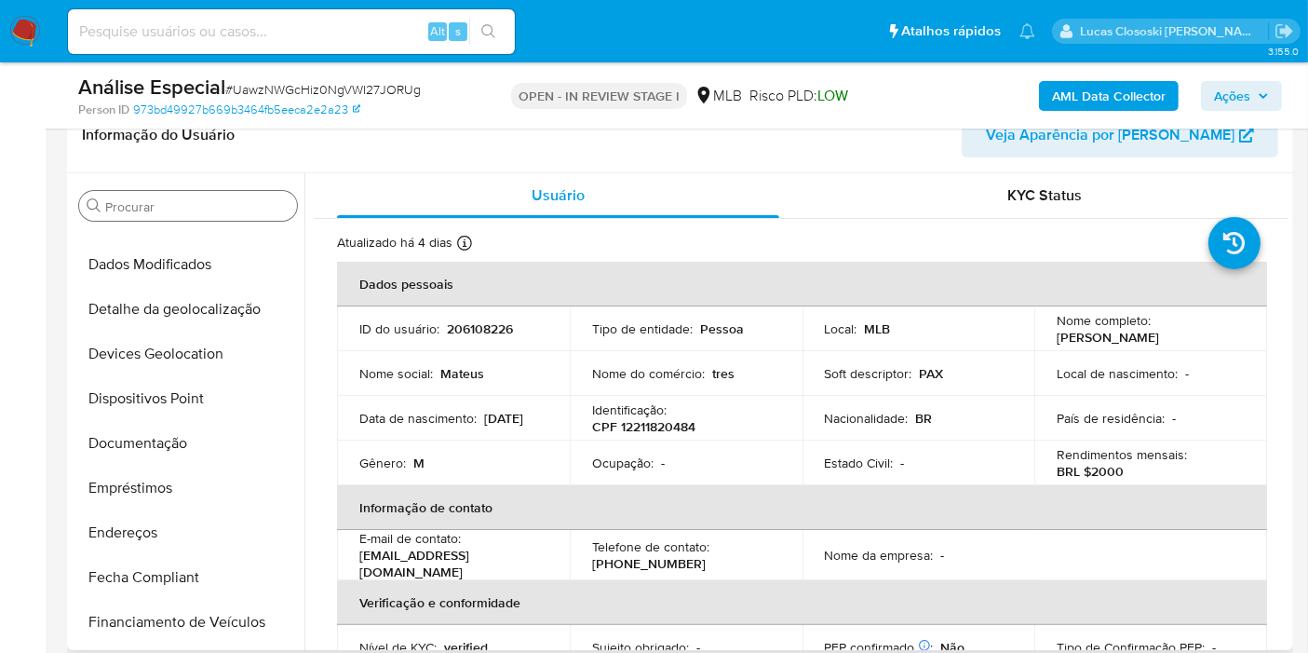
drag, startPoint x: 168, startPoint y: 342, endPoint x: 235, endPoint y: 219, distance: 140.0
click at [168, 342] on button "Devices Geolocation" at bounding box center [188, 353] width 233 height 45
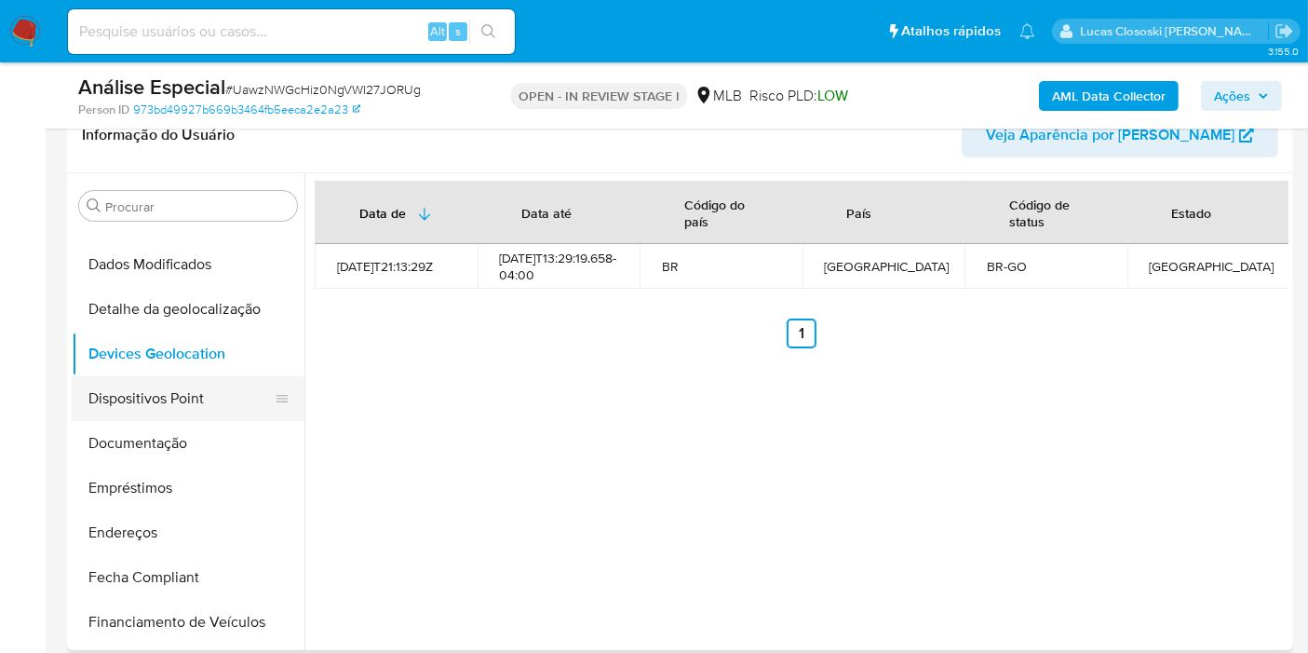
click at [143, 395] on button "Dispositivos Point" at bounding box center [181, 398] width 218 height 45
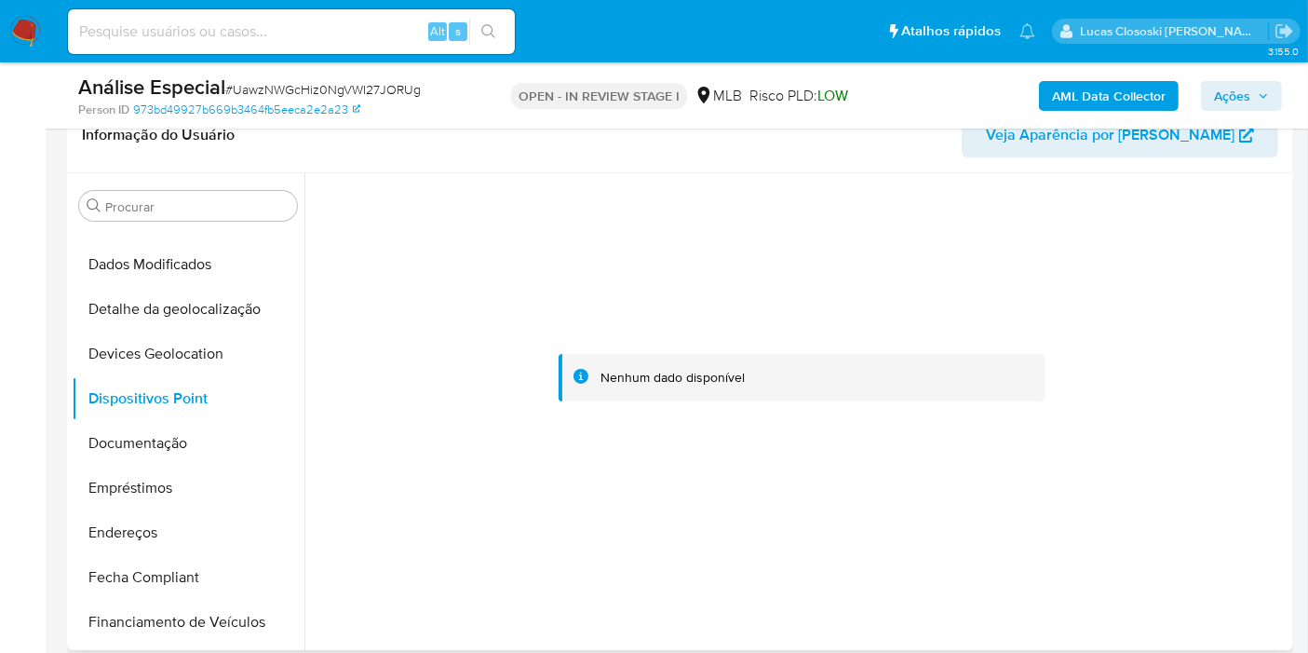
click at [938, 591] on div at bounding box center [796, 411] width 984 height 477
click at [213, 437] on button "Documentação" at bounding box center [181, 443] width 218 height 45
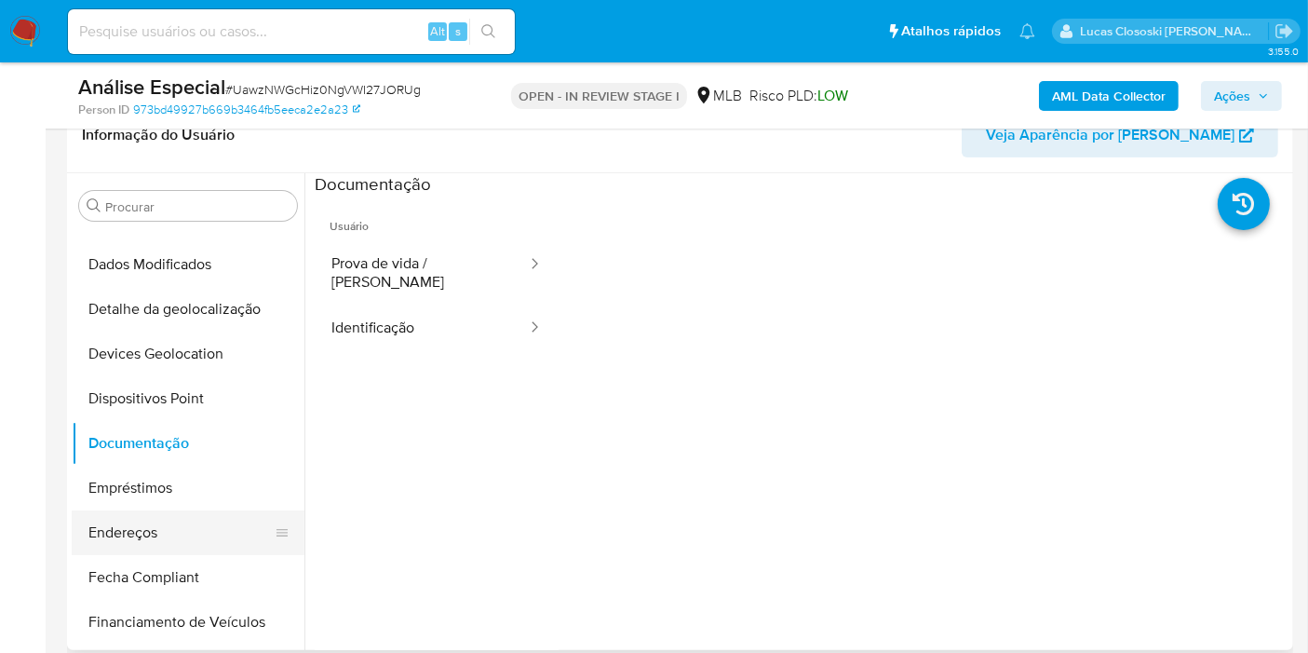
click at [178, 541] on button "Endereços" at bounding box center [181, 532] width 218 height 45
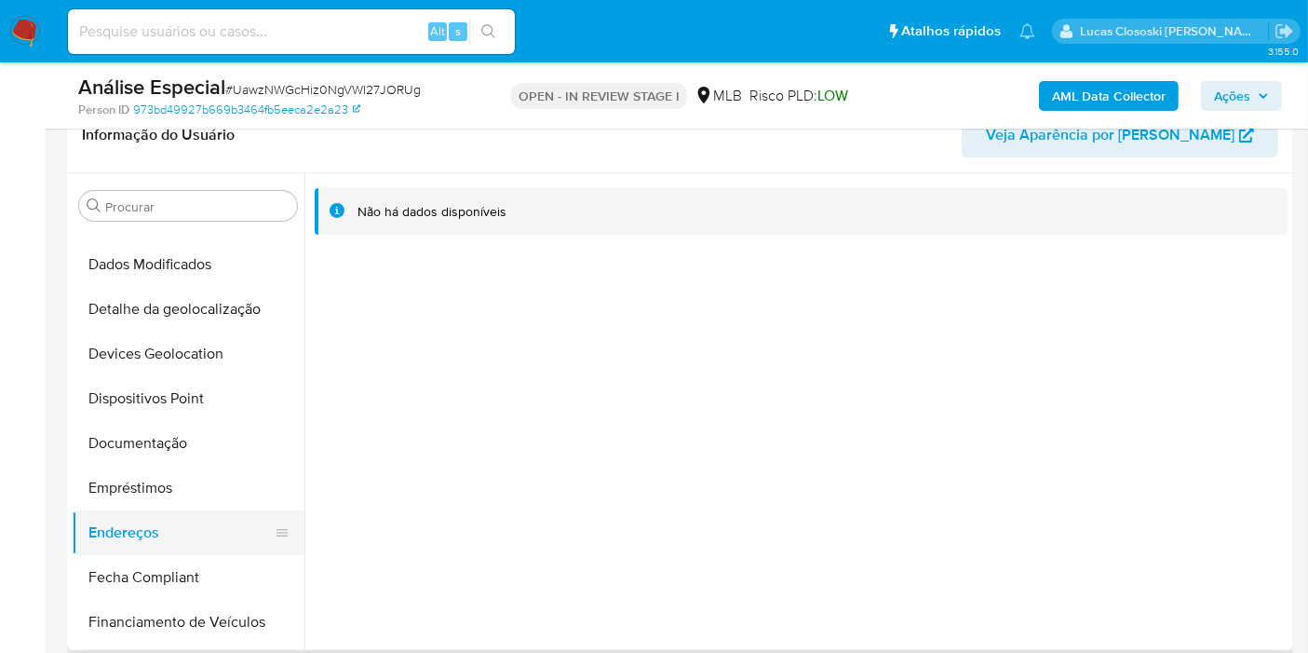
scroll to position [314, 0]
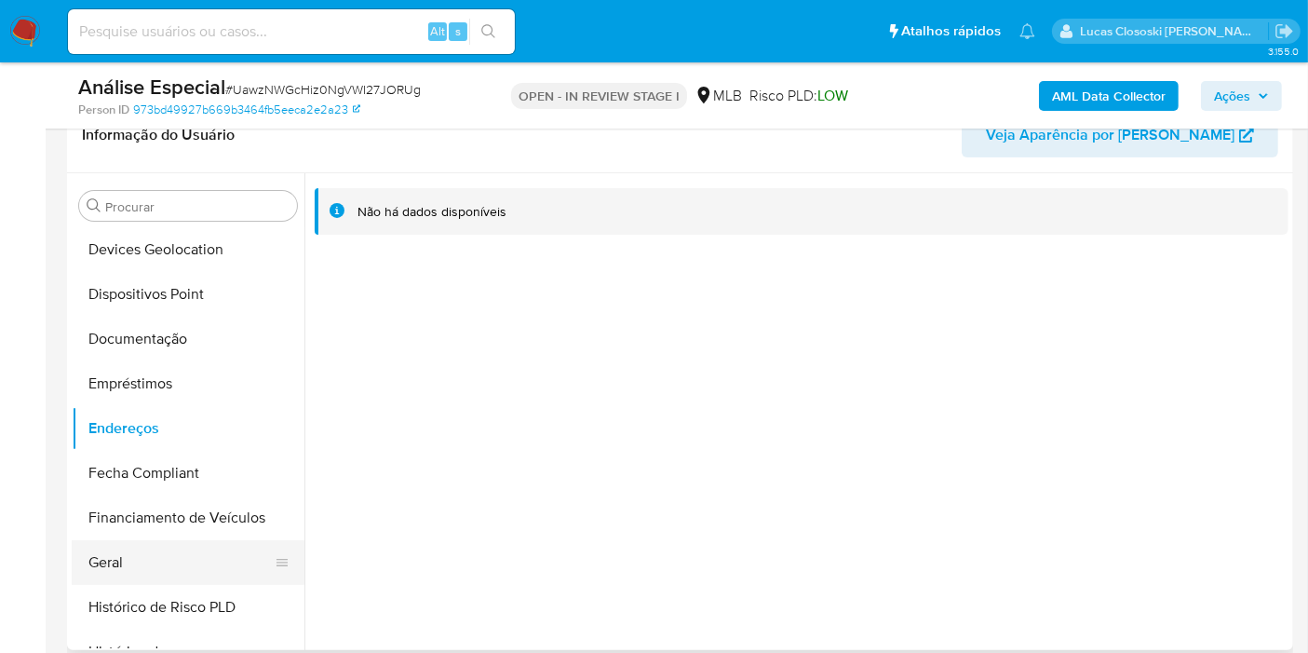
click at [143, 560] on button "Geral" at bounding box center [181, 562] width 218 height 45
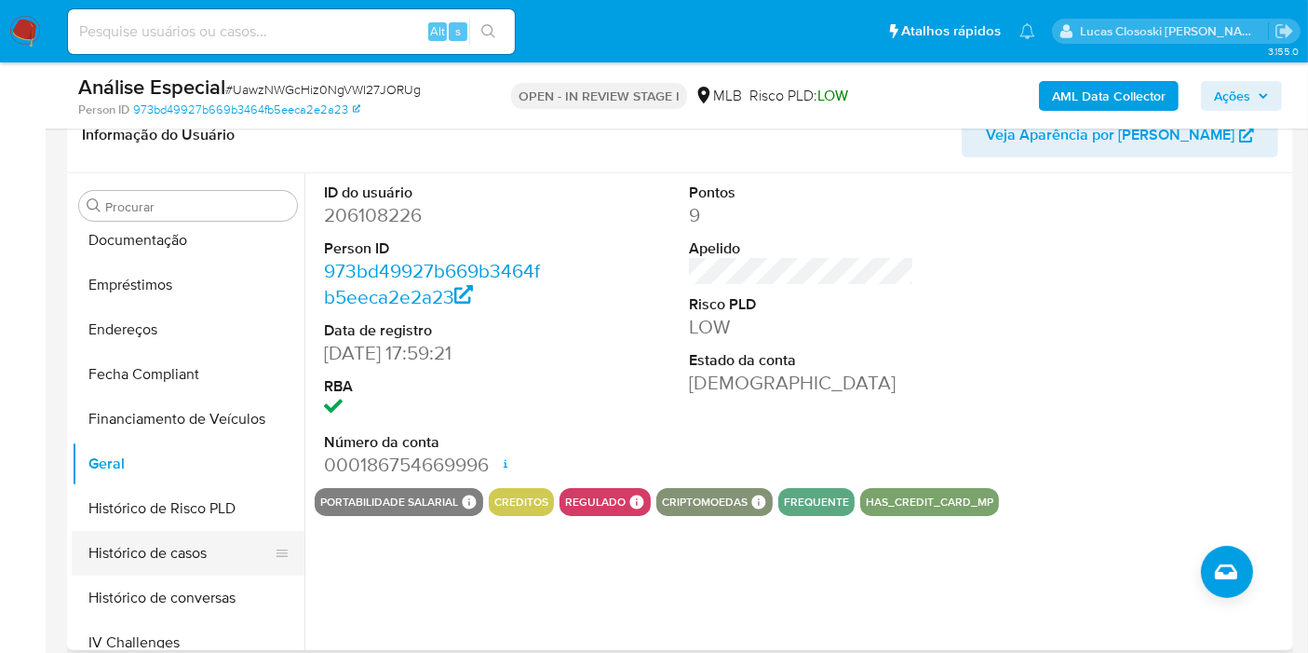
scroll to position [520, 0]
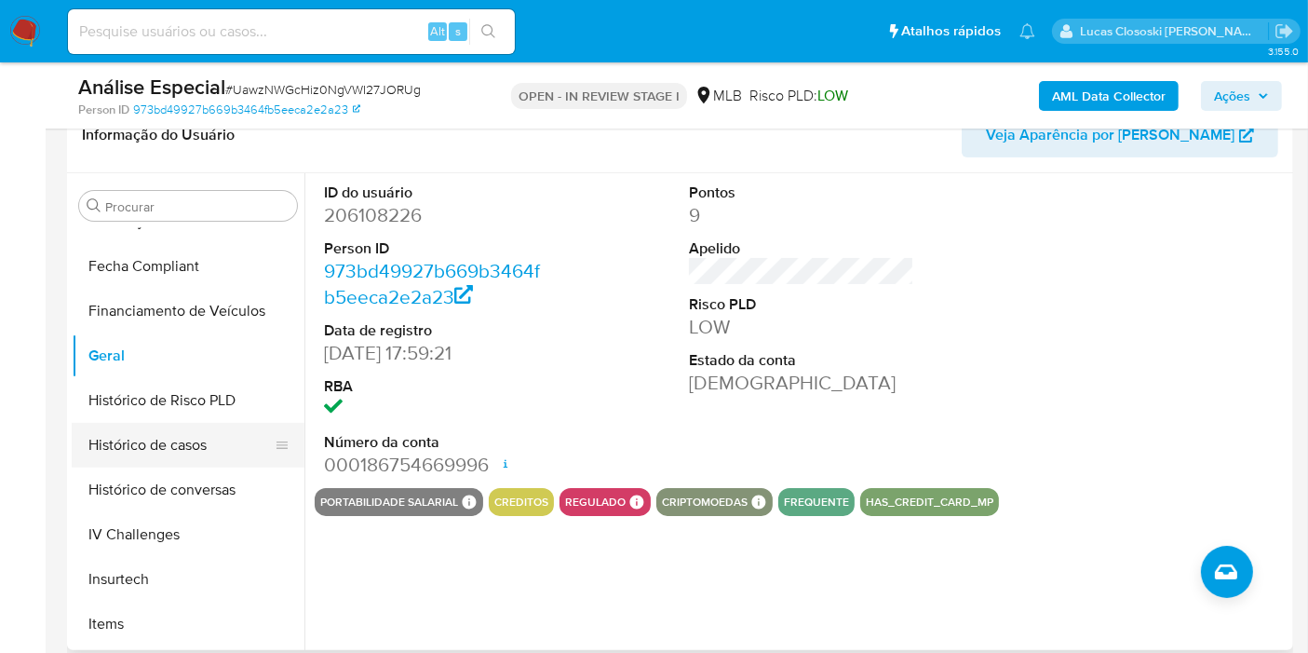
click at [181, 441] on button "Histórico de casos" at bounding box center [181, 445] width 218 height 45
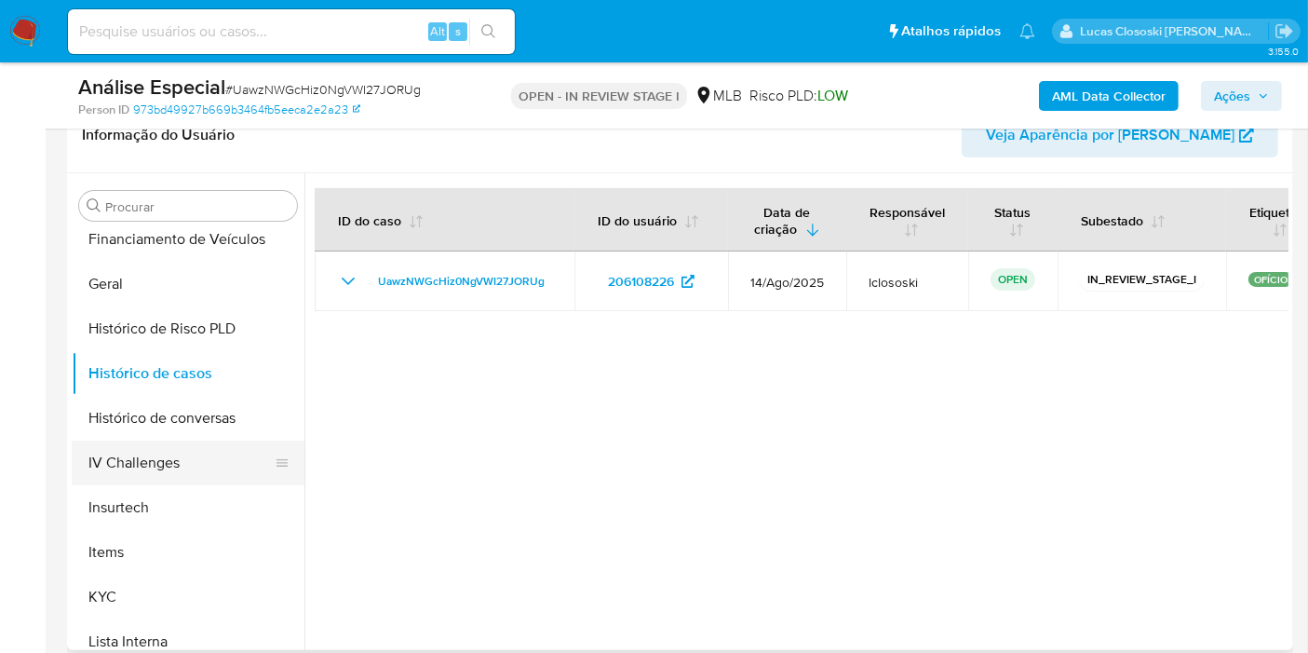
scroll to position [624, 0]
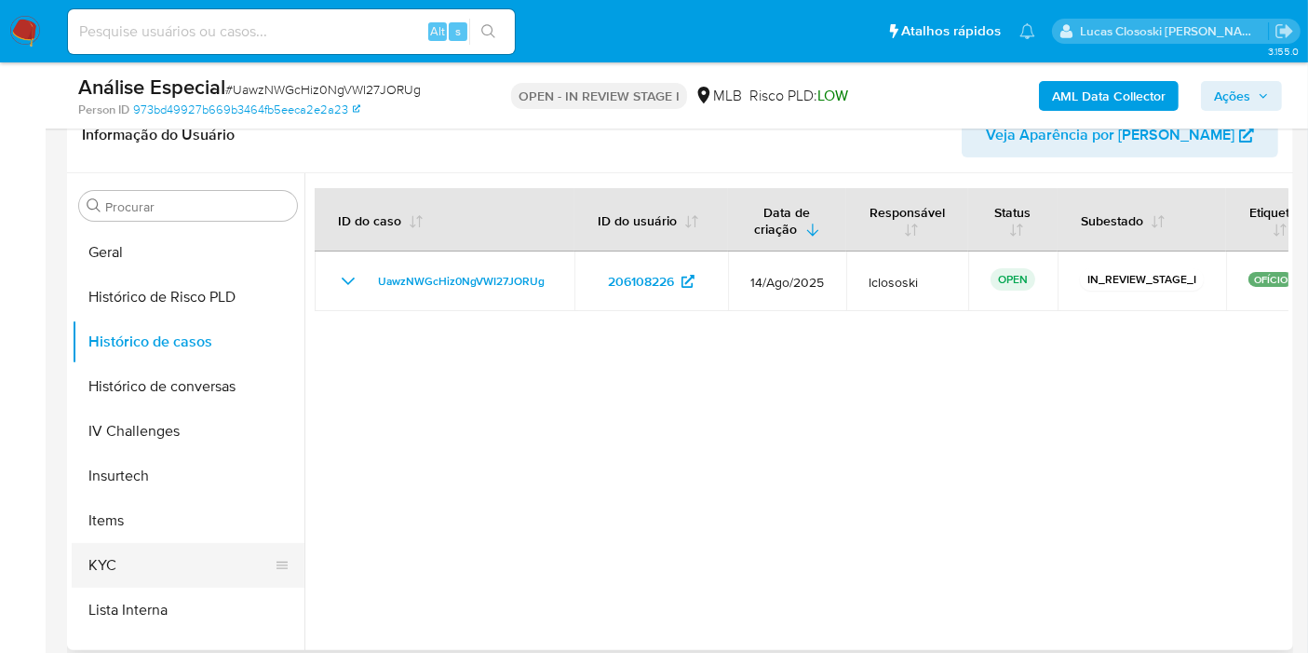
click at [113, 574] on button "KYC" at bounding box center [181, 565] width 218 height 45
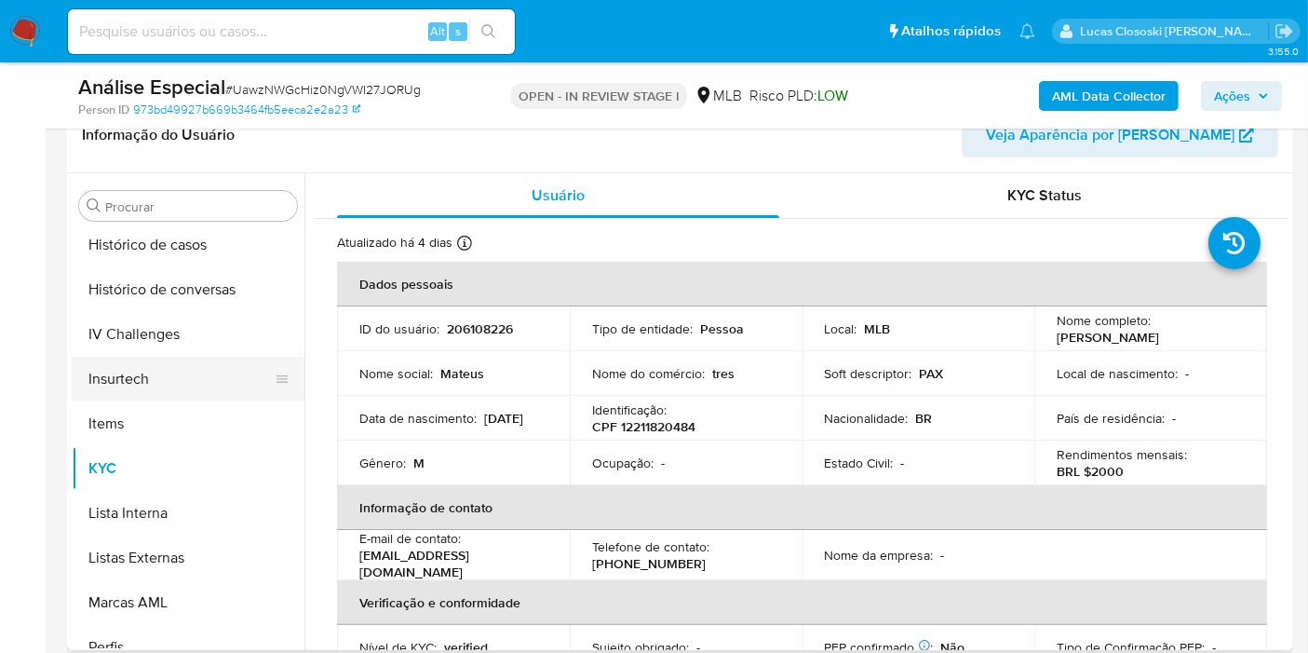
scroll to position [830, 0]
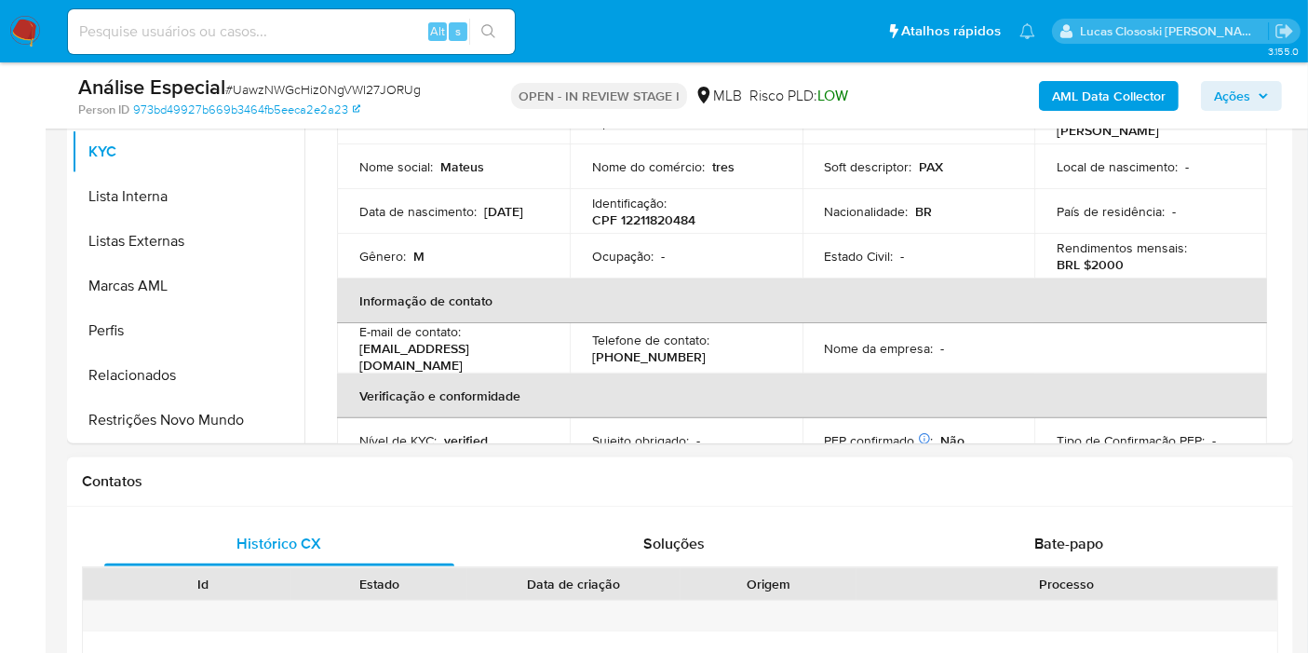
drag, startPoint x: 177, startPoint y: 417, endPoint x: 410, endPoint y: 464, distance: 238.2
click at [177, 417] on button "Restrições Novo Mundo" at bounding box center [188, 419] width 233 height 45
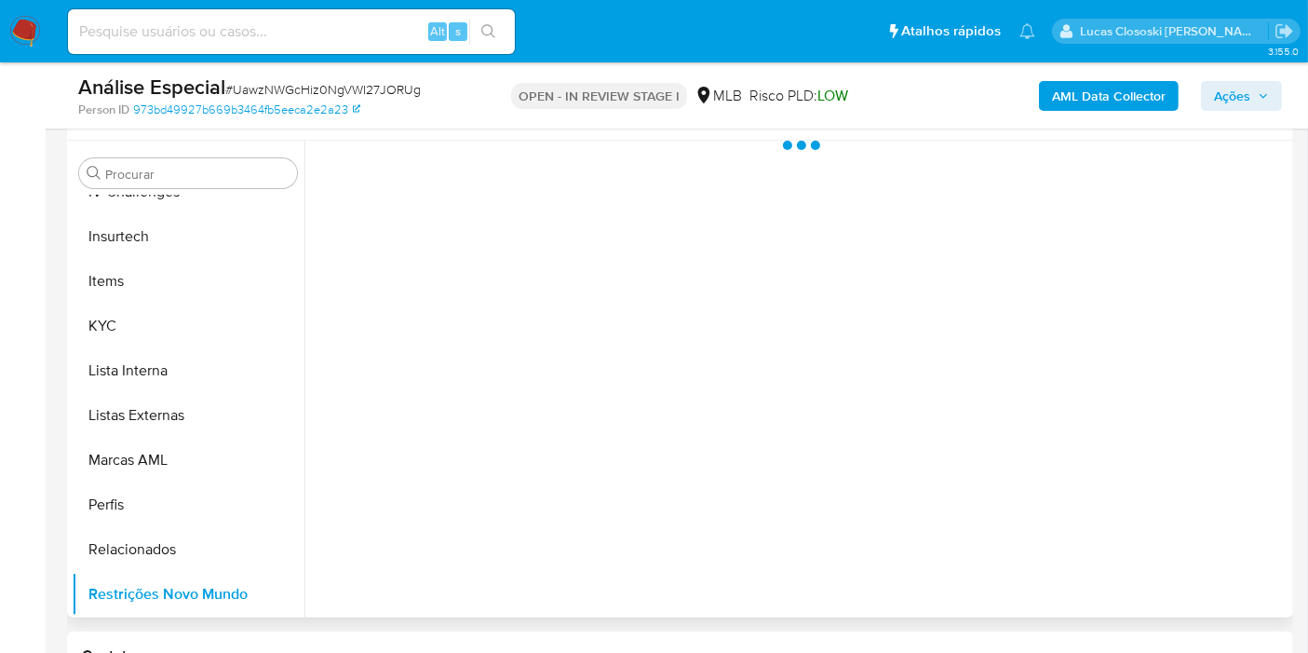
scroll to position [310, 0]
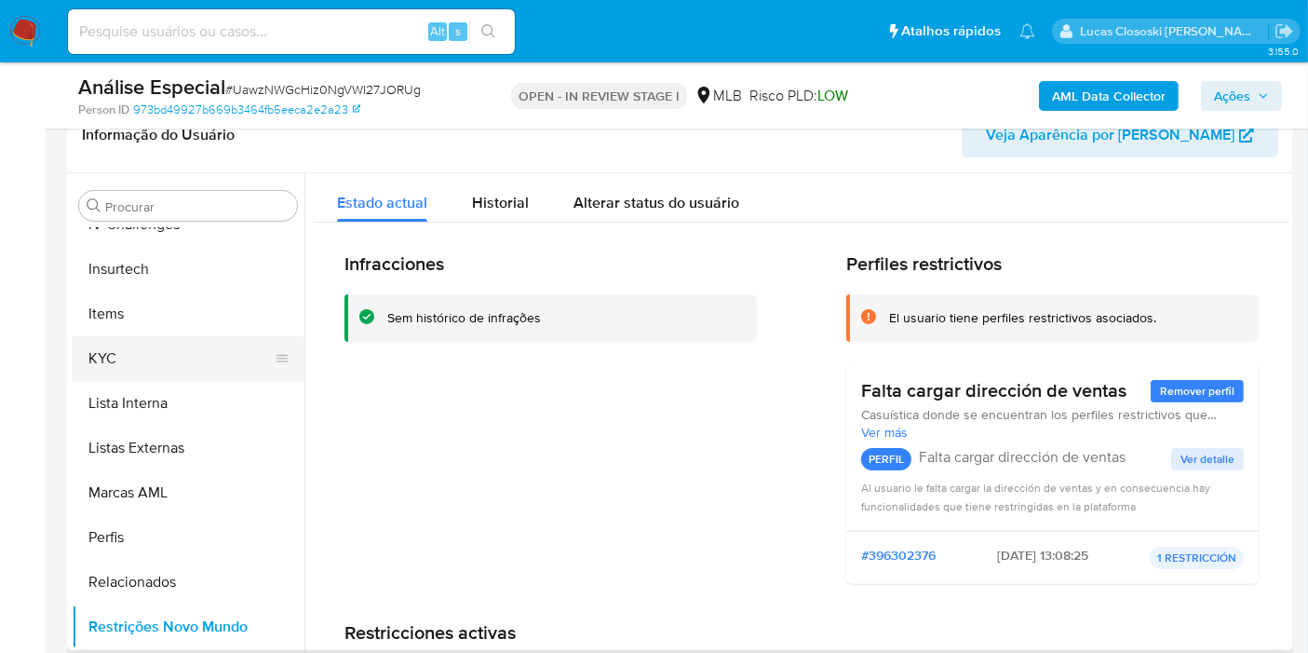
click at [112, 366] on button "KYC" at bounding box center [181, 358] width 218 height 45
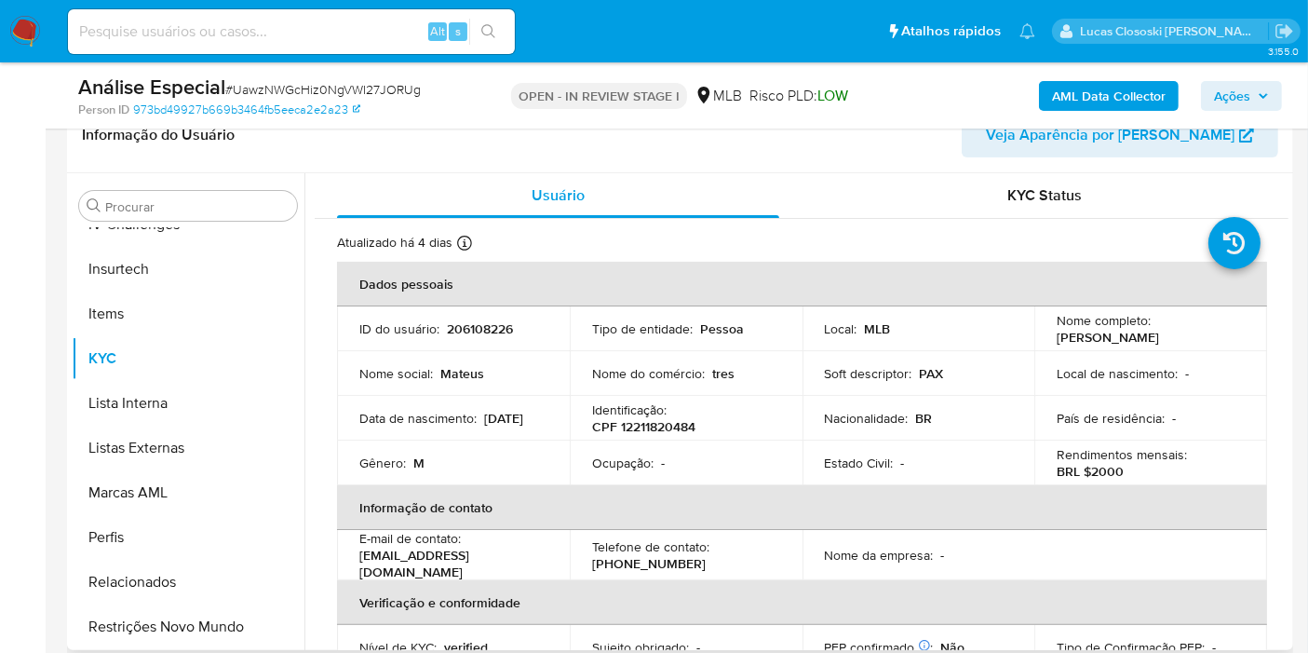
click at [688, 430] on p "CPF 12211820484" at bounding box center [643, 426] width 103 height 17
copy p "12211820484"
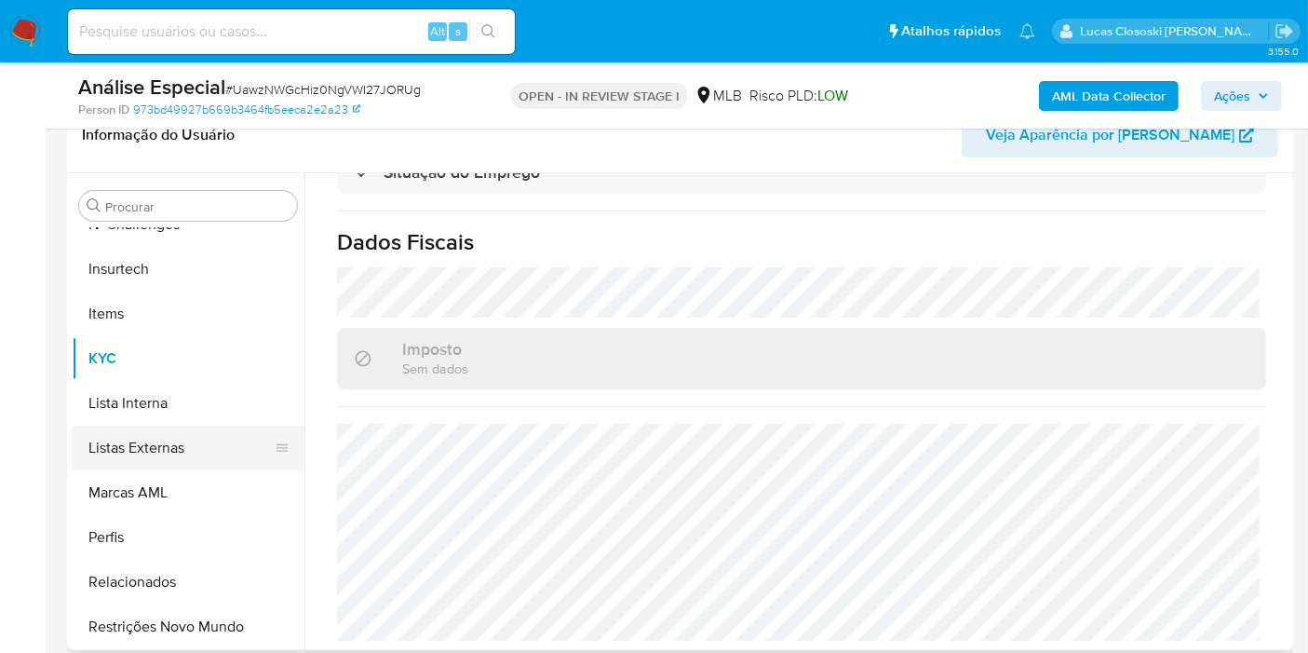
scroll to position [417, 0]
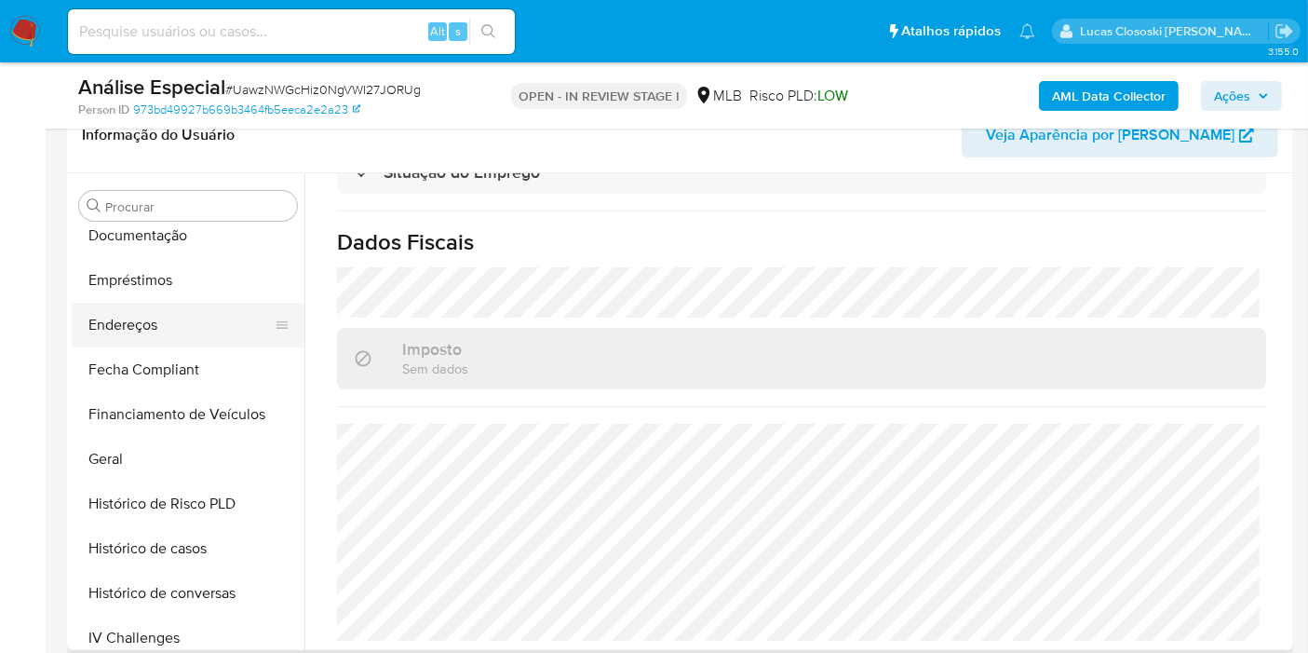
click at [155, 343] on button "Endereços" at bounding box center [181, 325] width 218 height 45
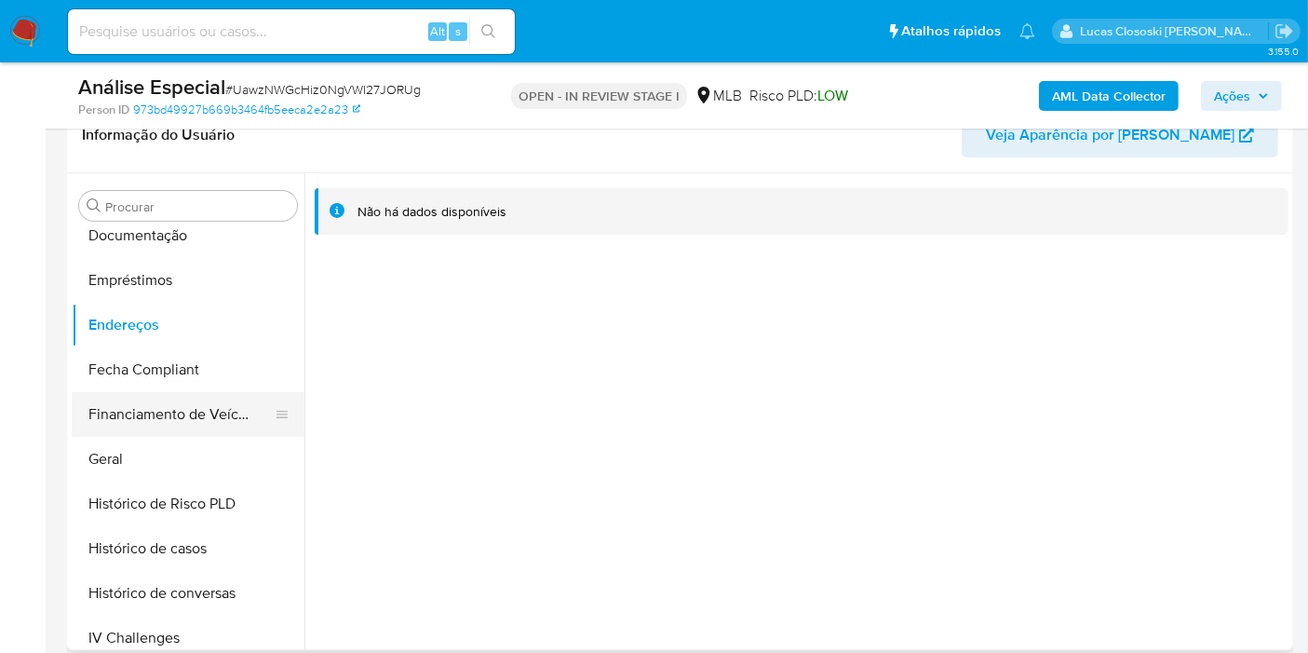
scroll to position [209, 0]
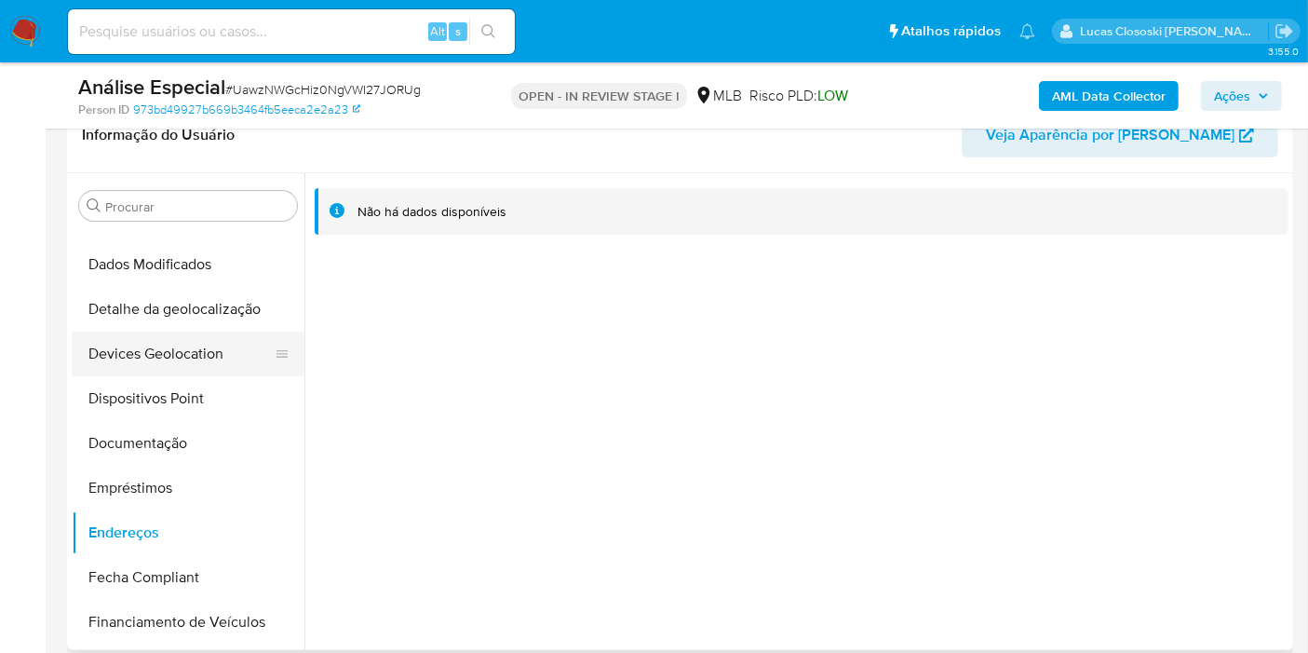
click at [178, 365] on button "Devices Geolocation" at bounding box center [181, 353] width 218 height 45
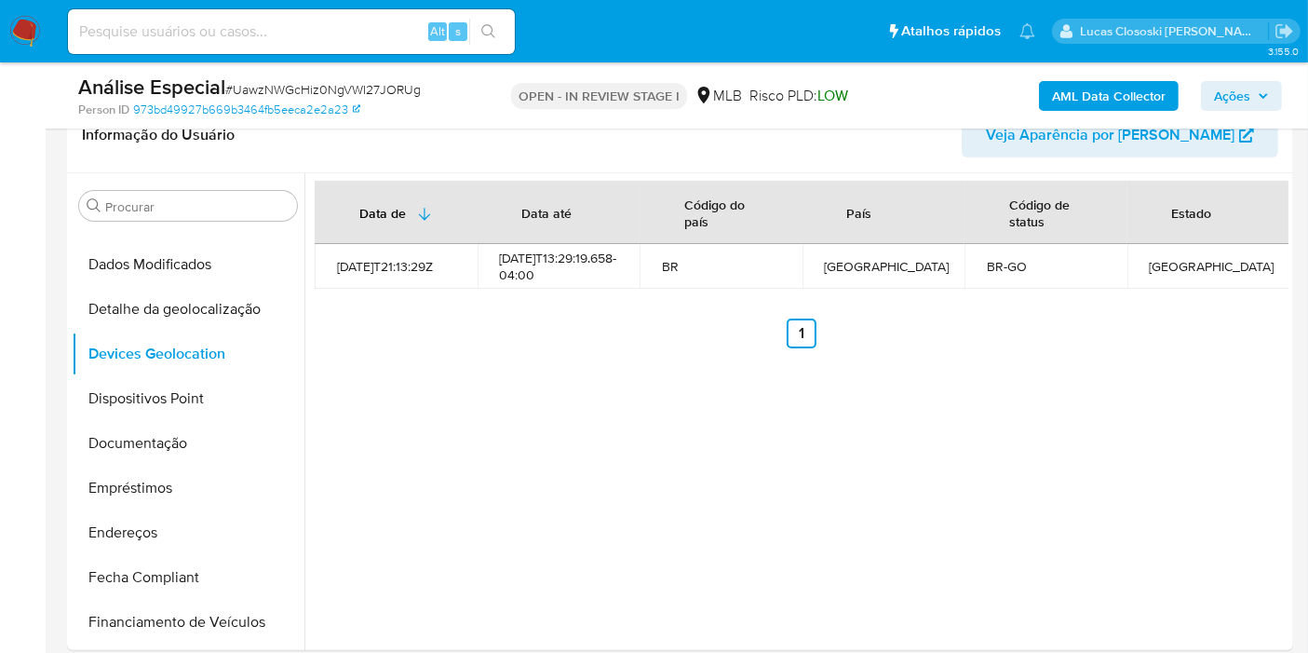
click at [352, 87] on span "# UawzNWGcHiz0NgVWI27JORUg" at bounding box center [322, 89] width 195 height 19
copy span "UawzNWGcHiz0NgVWI27JORUg"
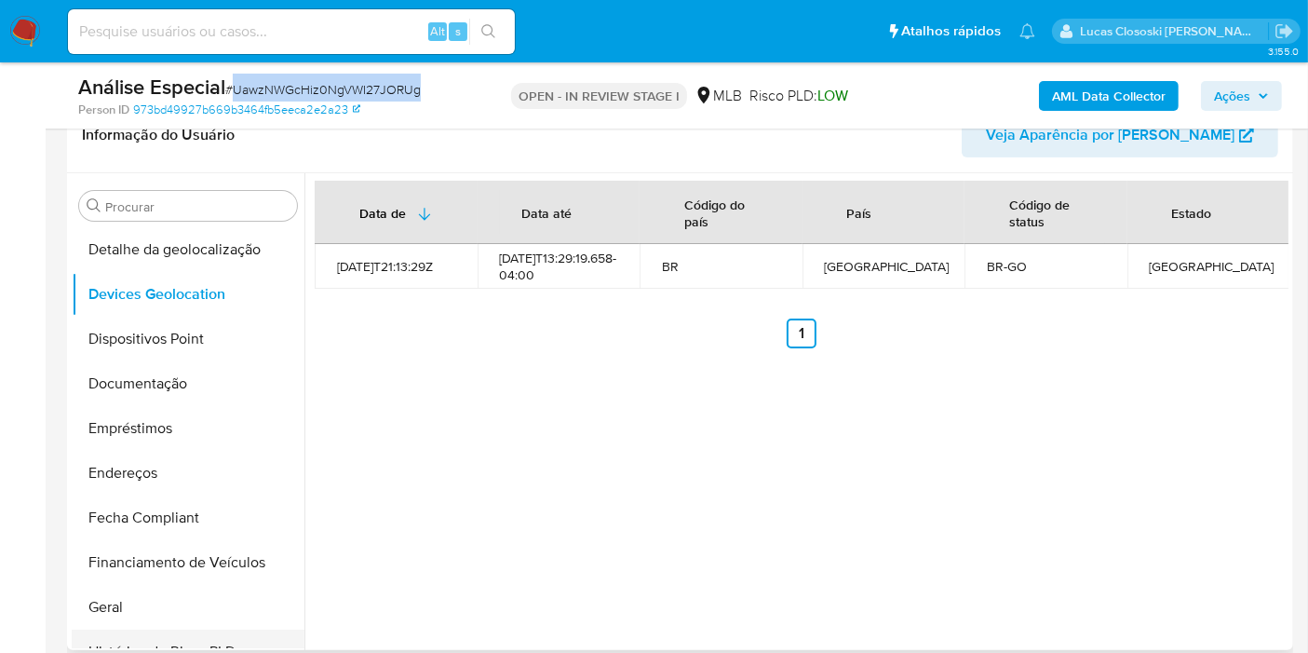
scroll to position [520, 0]
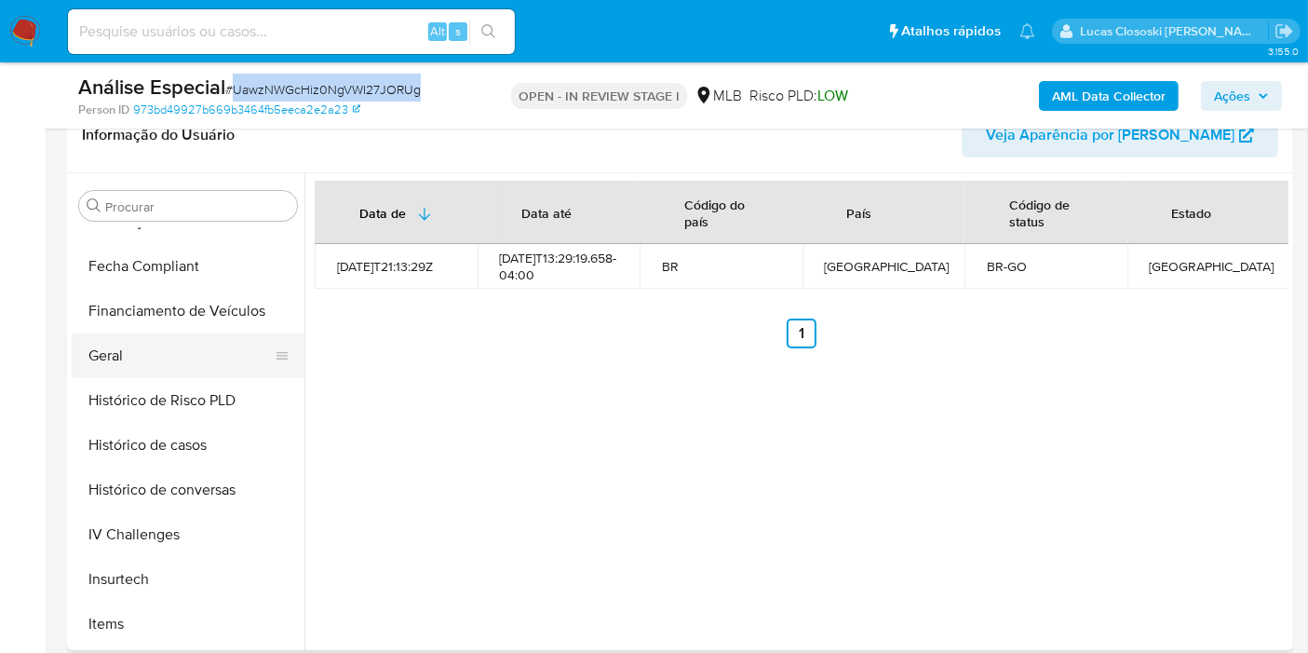
click at [155, 359] on button "Geral" at bounding box center [181, 355] width 218 height 45
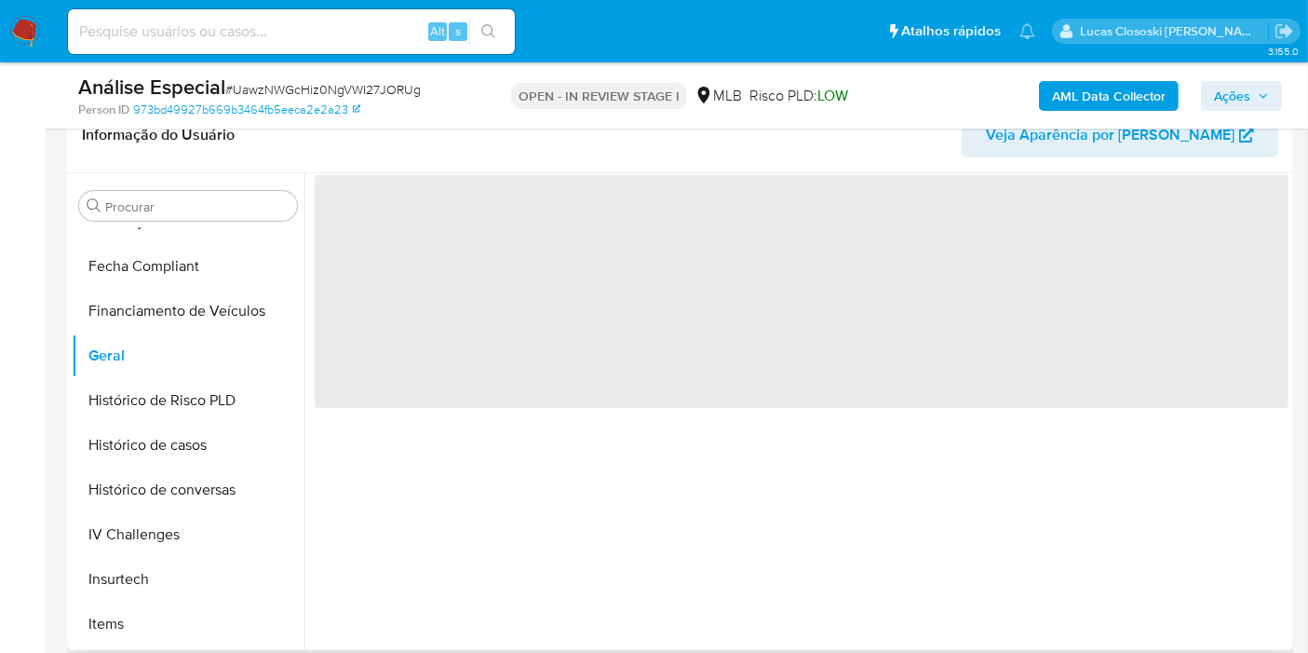
click at [547, 142] on header "Informação do Usuário Veja Aparência por Pessoa" at bounding box center [680, 135] width 1196 height 45
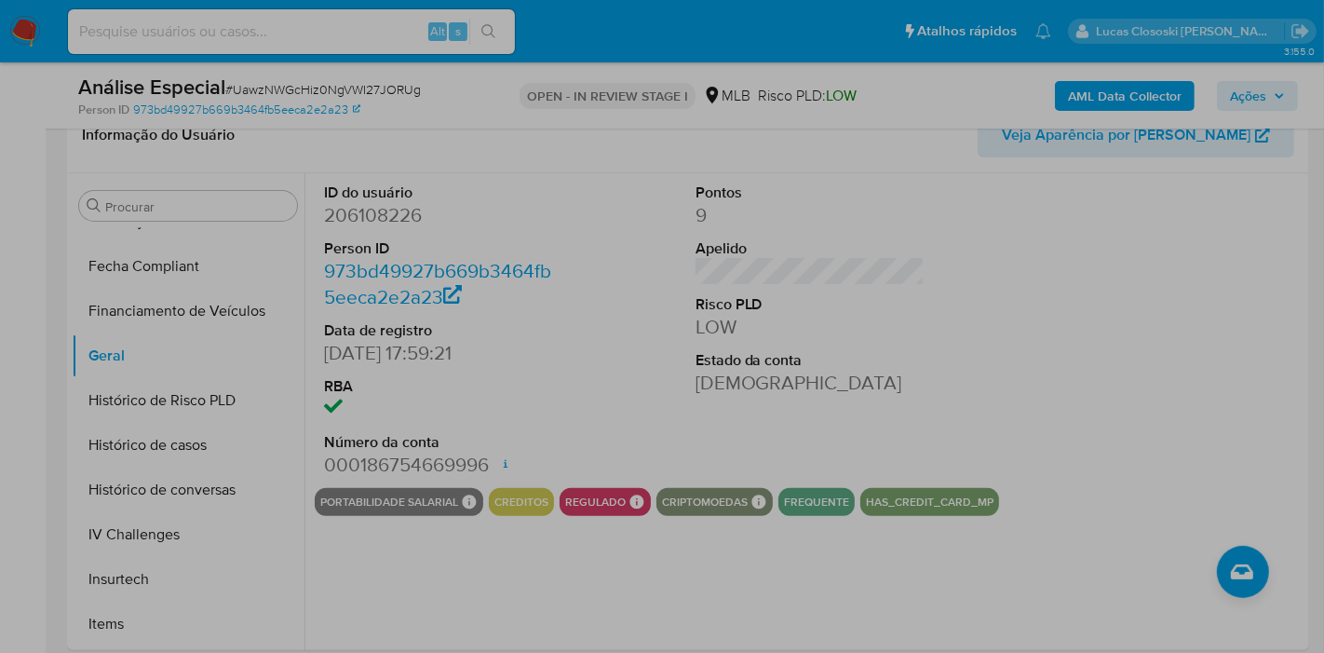
drag, startPoint x: 304, startPoint y: 477, endPoint x: 491, endPoint y: 487, distance: 187.4
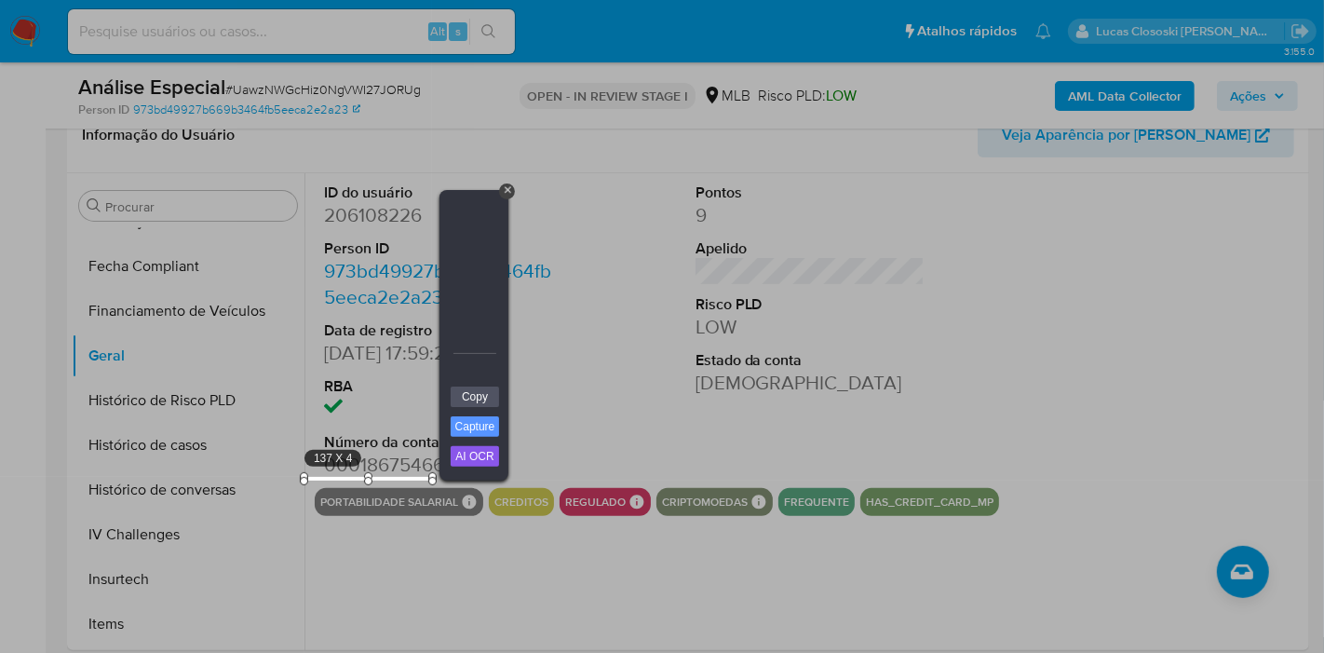
drag, startPoint x: 491, startPoint y: 487, endPoint x: 908, endPoint y: 538, distance: 419.2
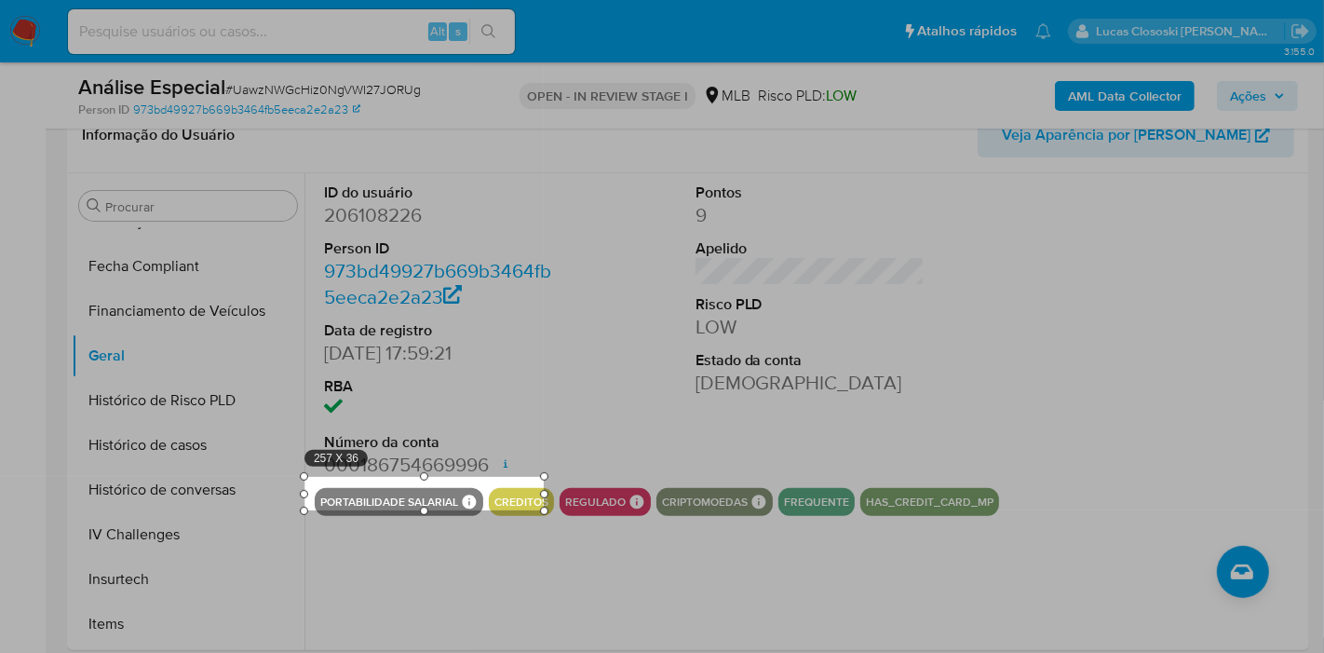
drag, startPoint x: 431, startPoint y: 483, endPoint x: 605, endPoint y: 520, distance: 178.0
click at [545, 513] on div at bounding box center [544, 510] width 8 height 8
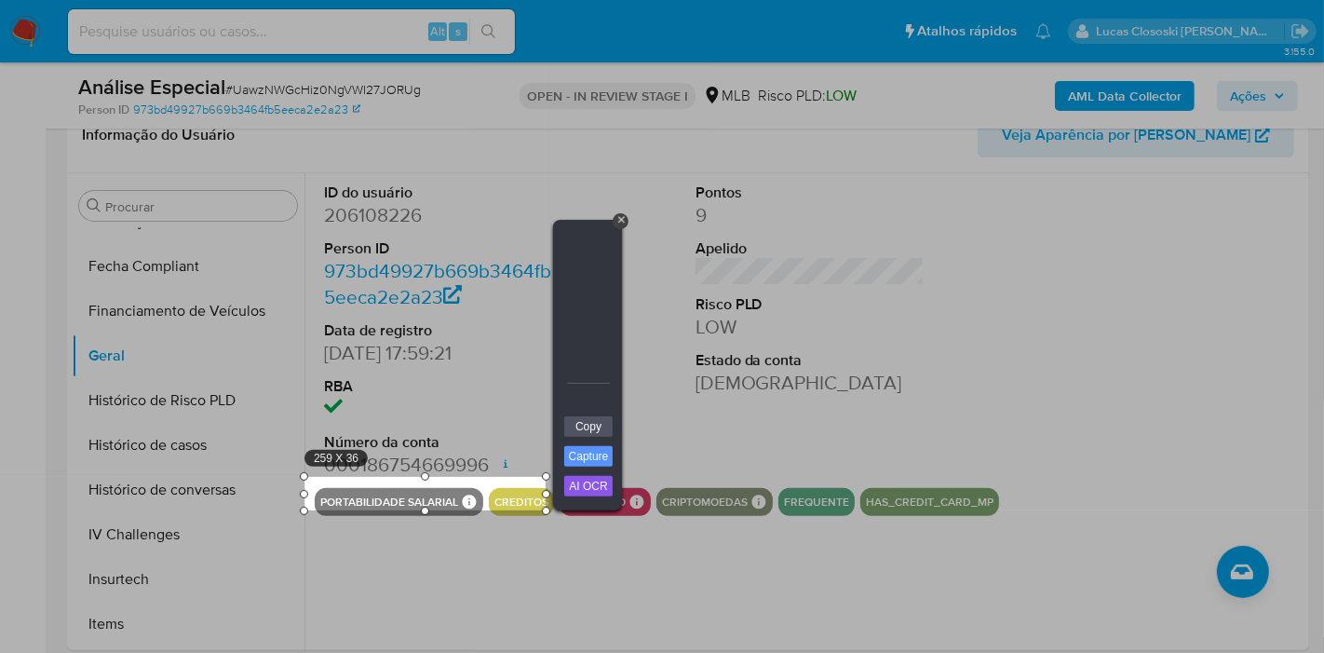
click at [506, 487] on div "259 X 36" at bounding box center [424, 494] width 241 height 34
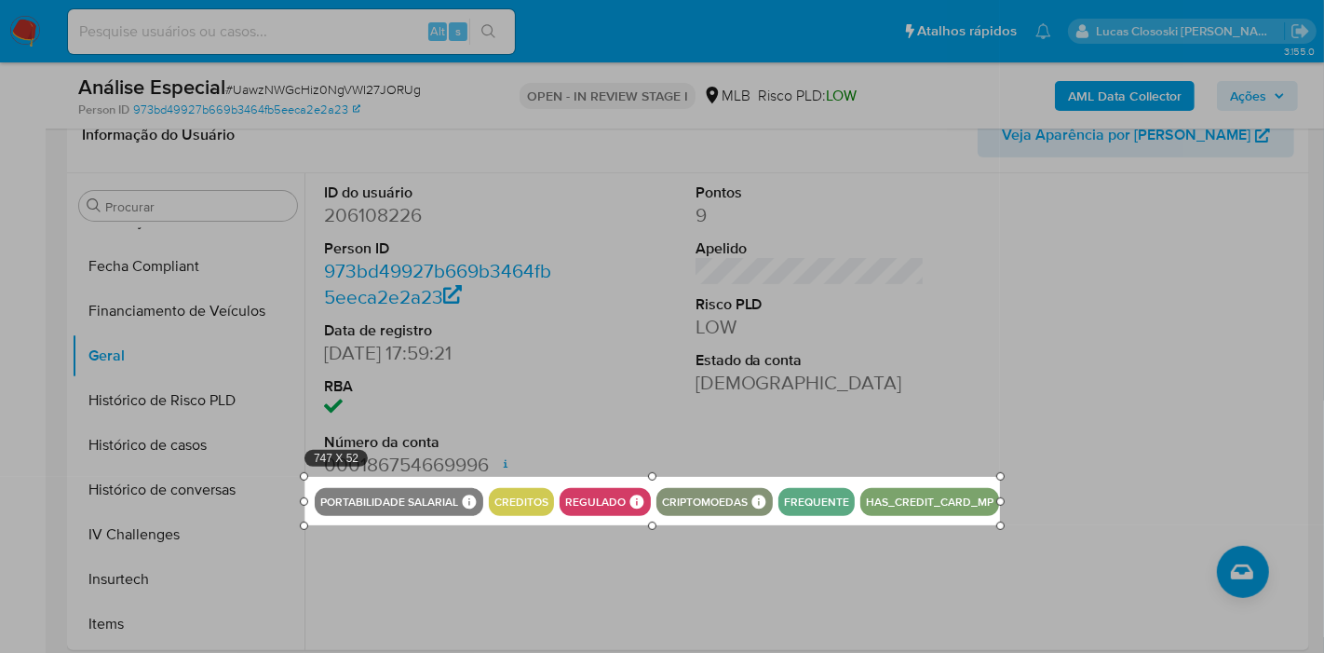
drag, startPoint x: 543, startPoint y: 508, endPoint x: 997, endPoint y: 522, distance: 454.5
click at [997, 522] on div at bounding box center [1000, 525] width 8 height 8
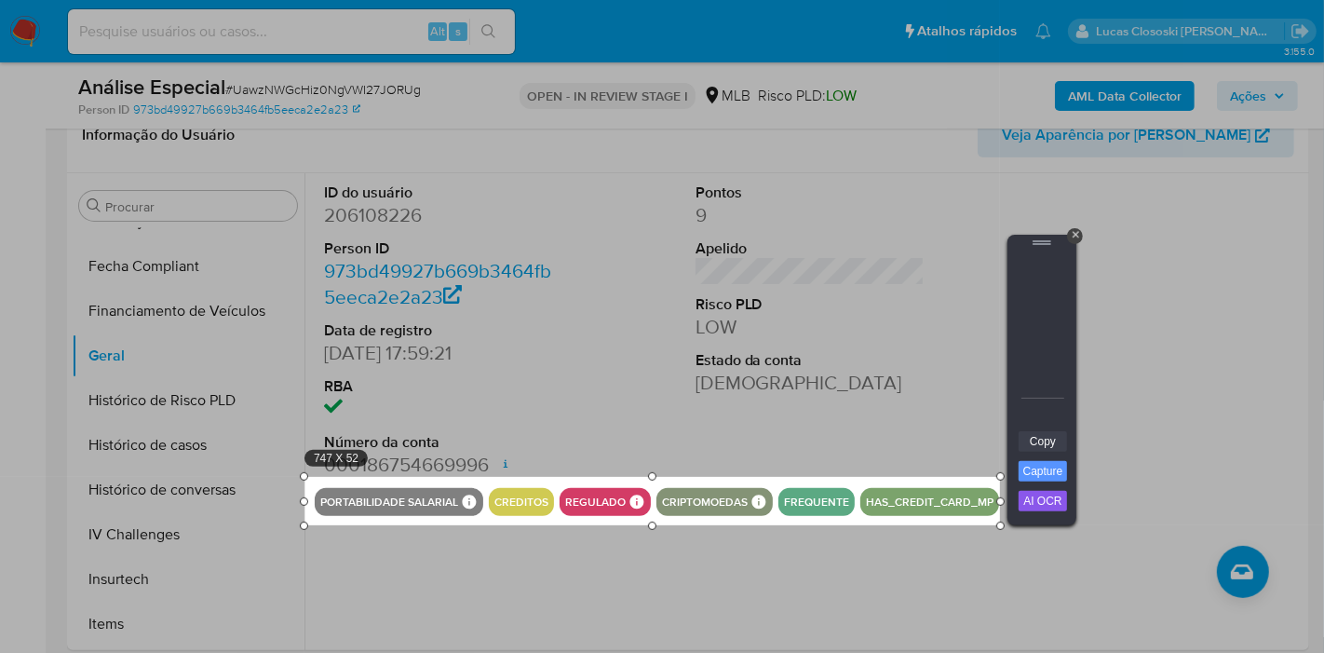
click at [1028, 450] on link "Copy" at bounding box center [1042, 441] width 48 height 20
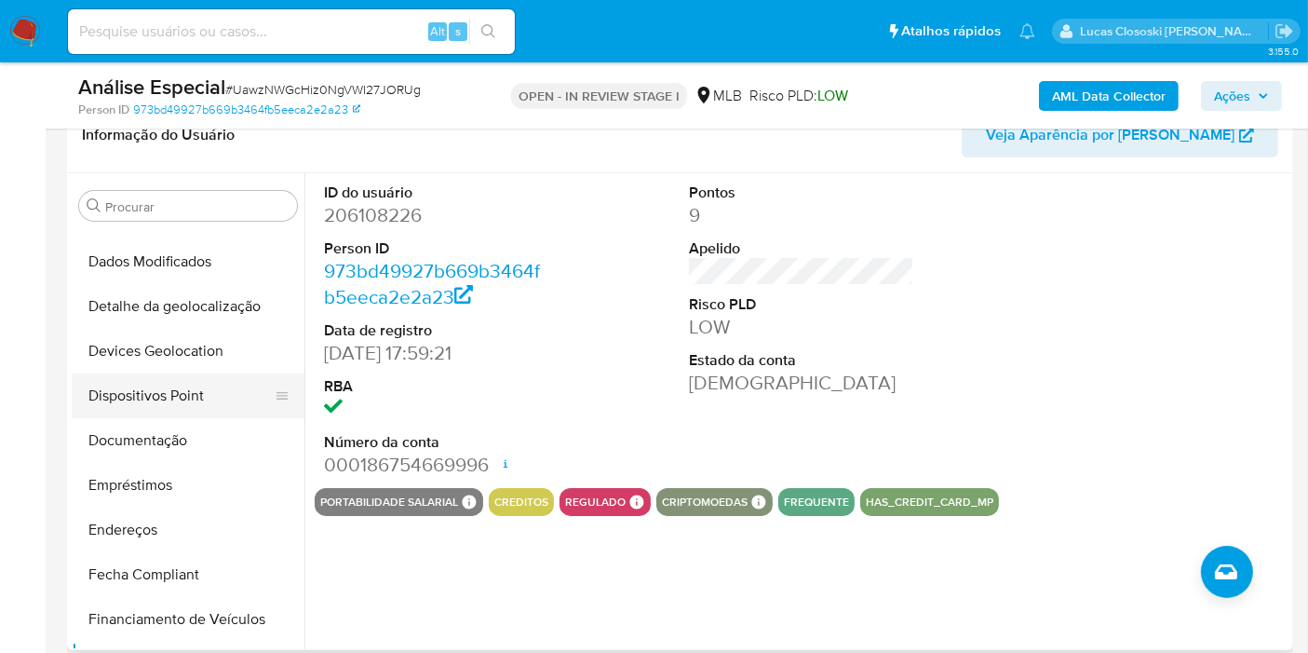
scroll to position [209, 0]
click at [148, 434] on button "Documentação" at bounding box center [181, 443] width 218 height 45
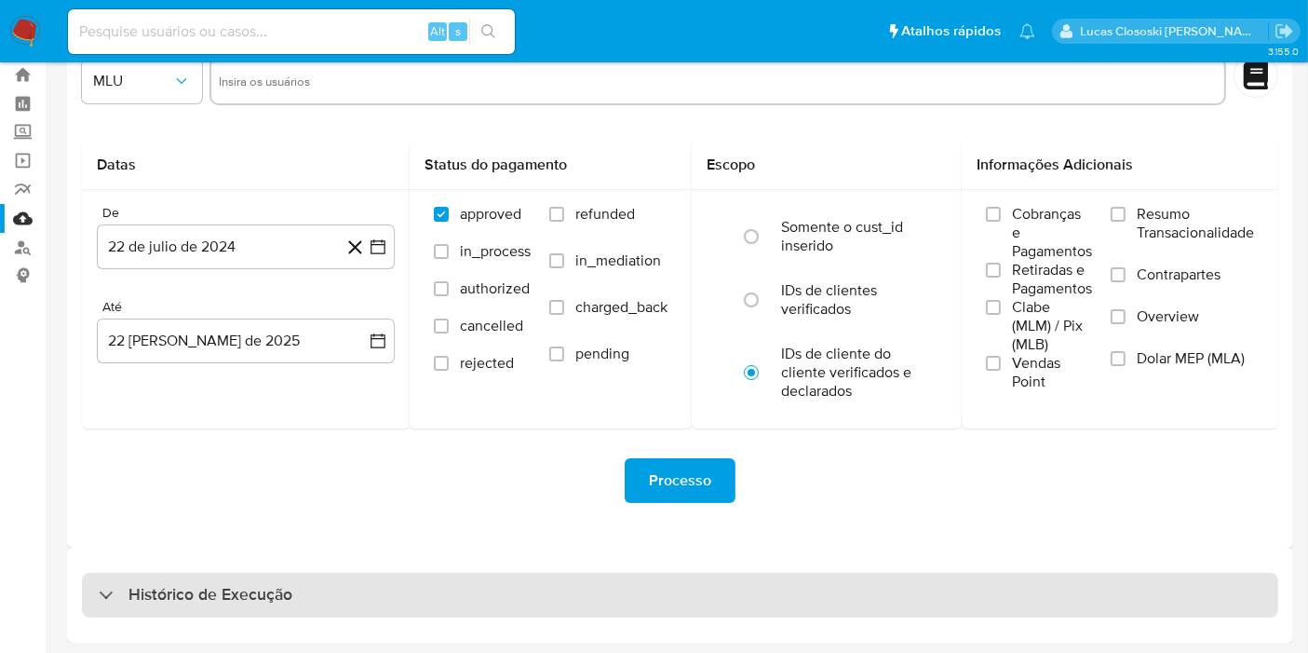
click at [274, 589] on h3 "Histórico de Execução" at bounding box center [210, 595] width 164 height 22
select select "10"
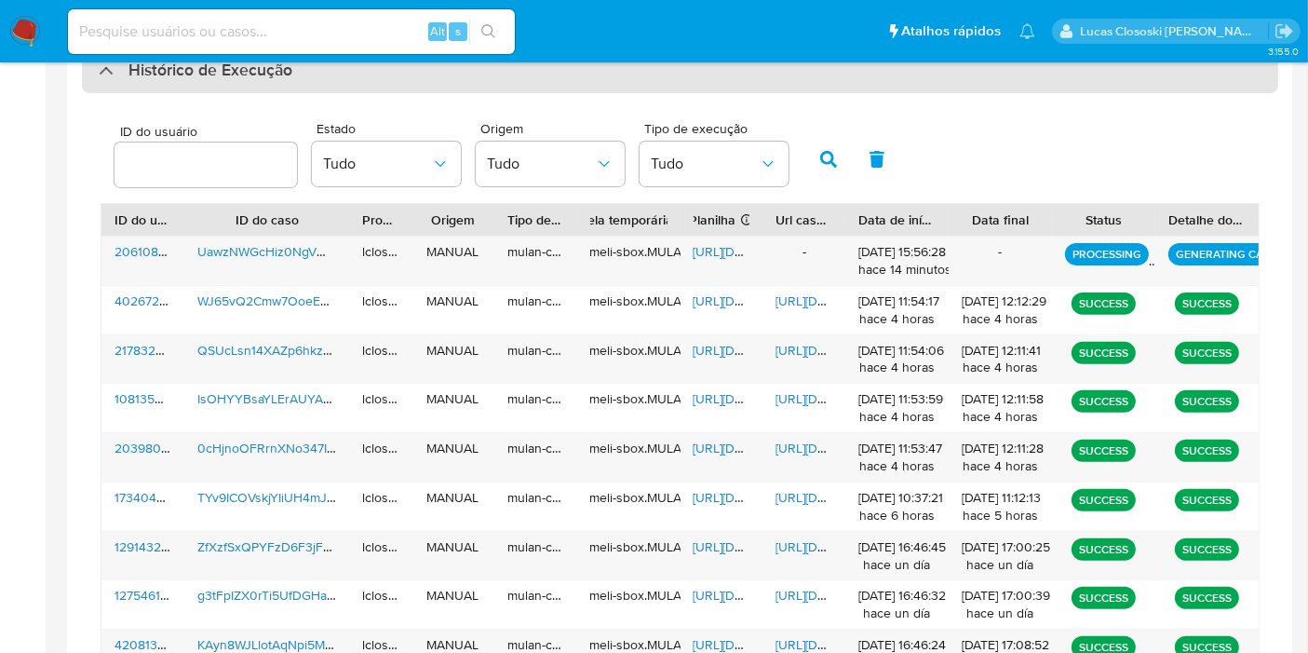
click at [354, 87] on div "Histórico de Execução" at bounding box center [680, 70] width 1196 height 45
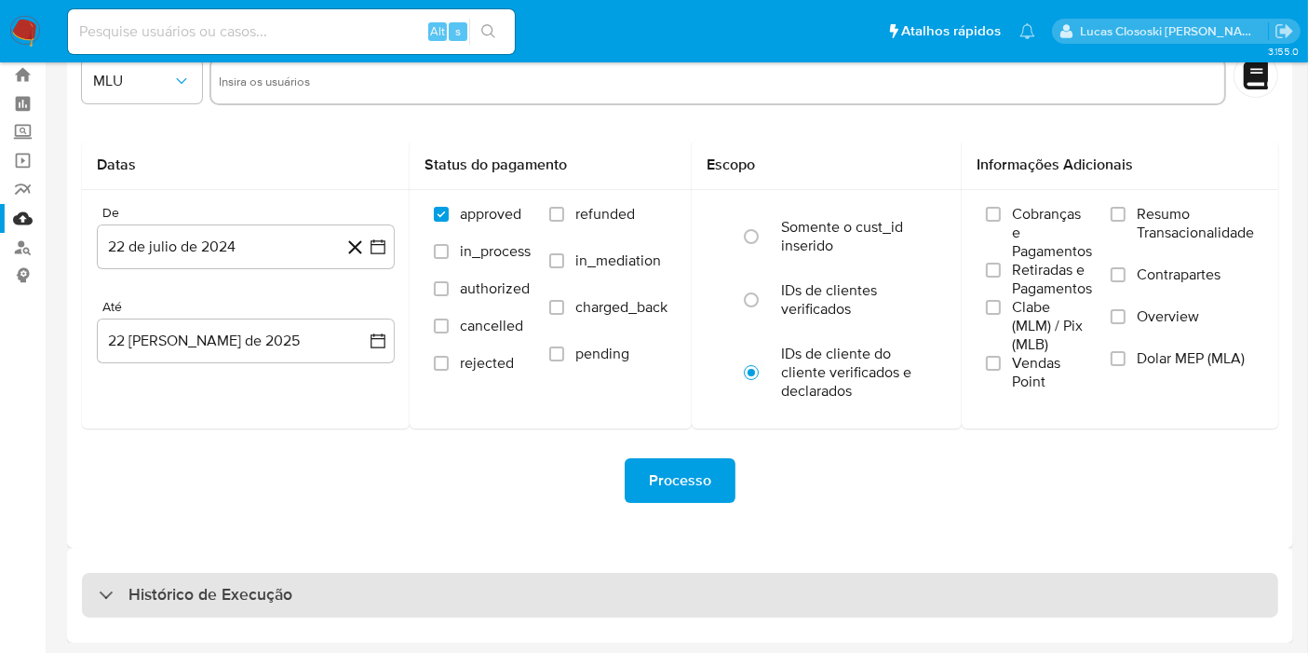
click at [367, 596] on div "Histórico de Execução" at bounding box center [680, 594] width 1196 height 45
select select "10"
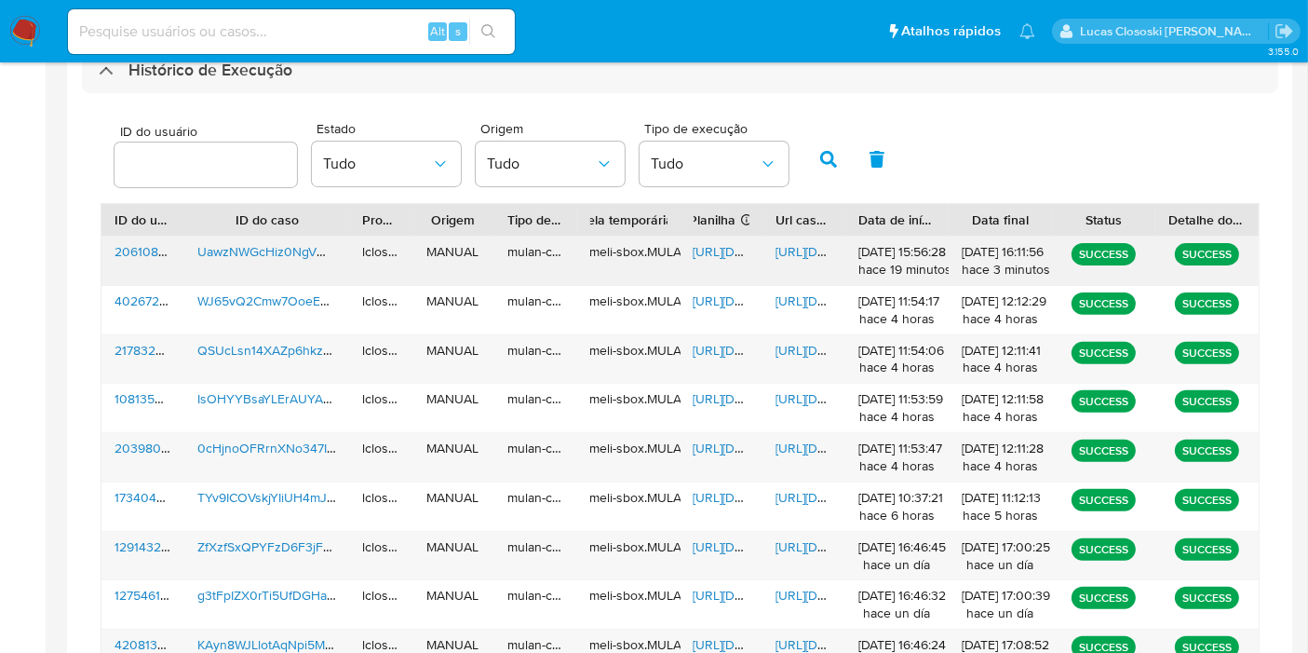
click at [702, 250] on span "https://docs.google.com/spreadsheets/d/1qlXUbyo3_4_9RN6XjzOlm6r2eqfE6rbnyYpSdEk…" at bounding box center [757, 251] width 128 height 19
click at [792, 242] on span "https://docs.google.com/document/d/1Y9dDMSBooQ4rI6c-2VFygNjNsZ3ihkFV5X3XgAoDSKo…" at bounding box center [839, 251] width 128 height 19
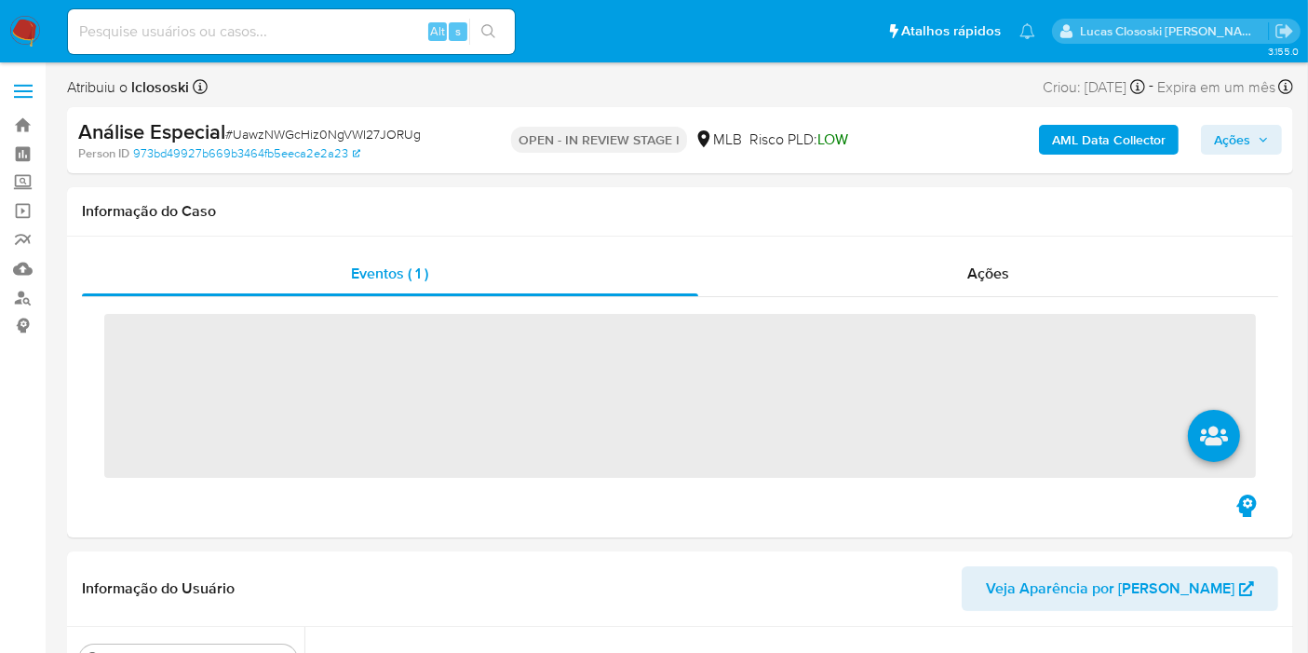
scroll to position [830, 0]
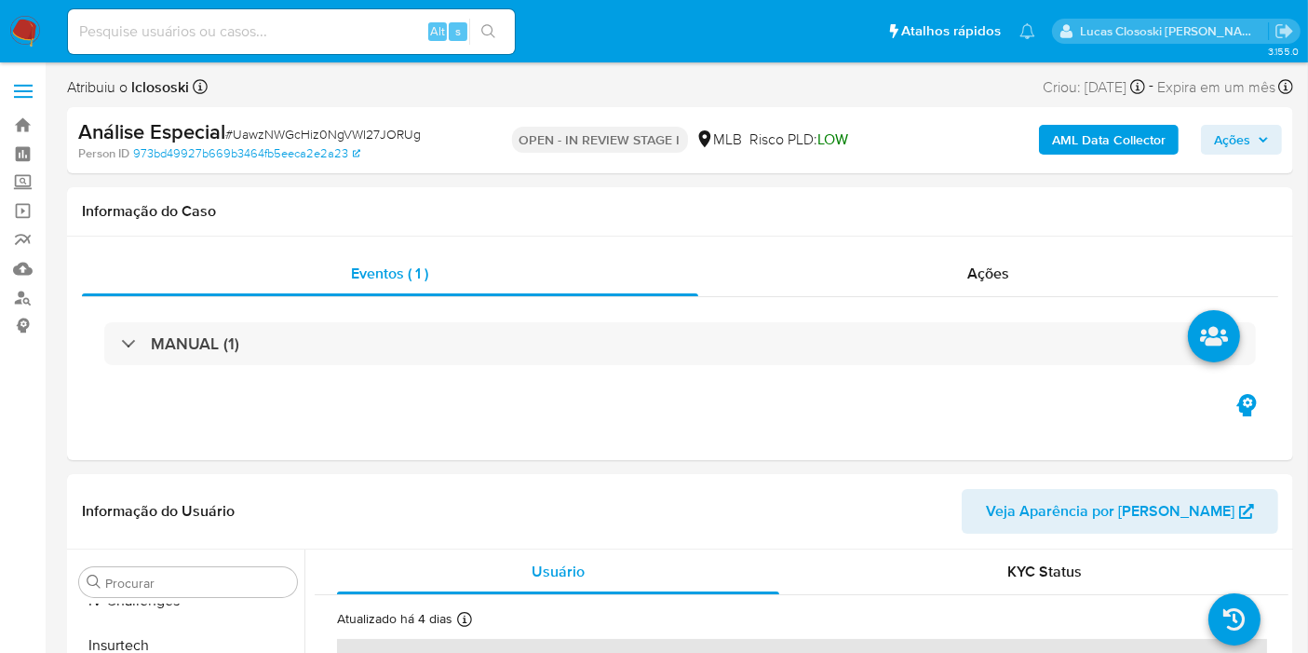
select select "10"
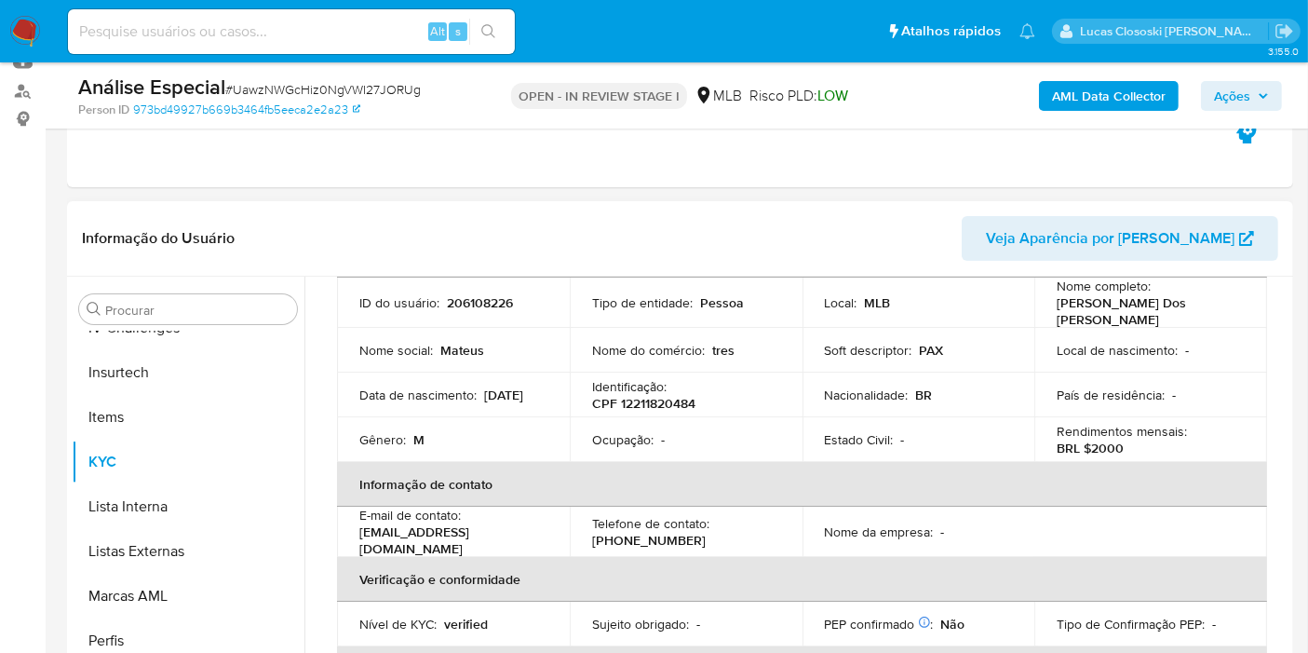
scroll to position [103, 0]
